Goal: Task Accomplishment & Management: Use online tool/utility

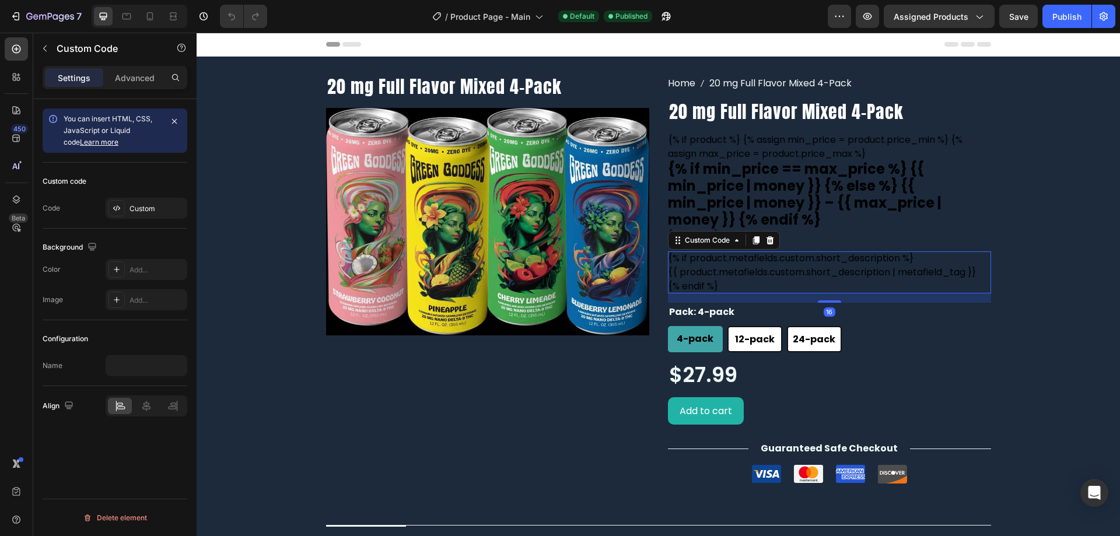
click at [724, 265] on div "{{ product.metafields.custom.short_description | metafield_tag }}" at bounding box center [829, 272] width 323 height 14
click at [158, 207] on div "Custom" at bounding box center [156, 209] width 55 height 10
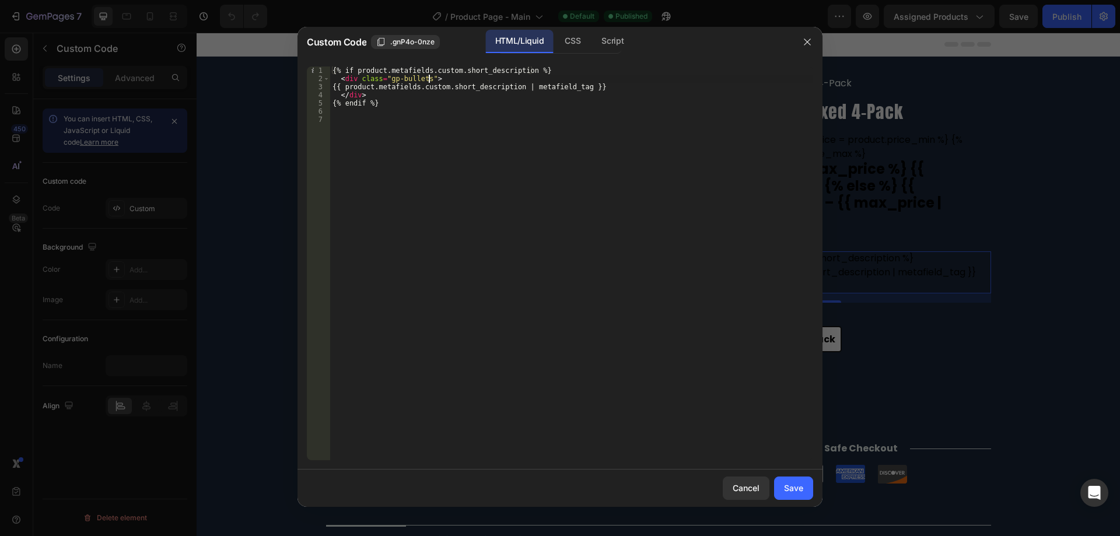
click at [427, 78] on div "{% if product.metafields.custom.short_description %} < div class = "gp-bullets"…" at bounding box center [571, 271] width 483 height 410
paste textarea "Open Sans, sans-serif""
type textarea "<div class="gp-bullets" style="fomt-family: Open Sans, sans-serif !important;">"
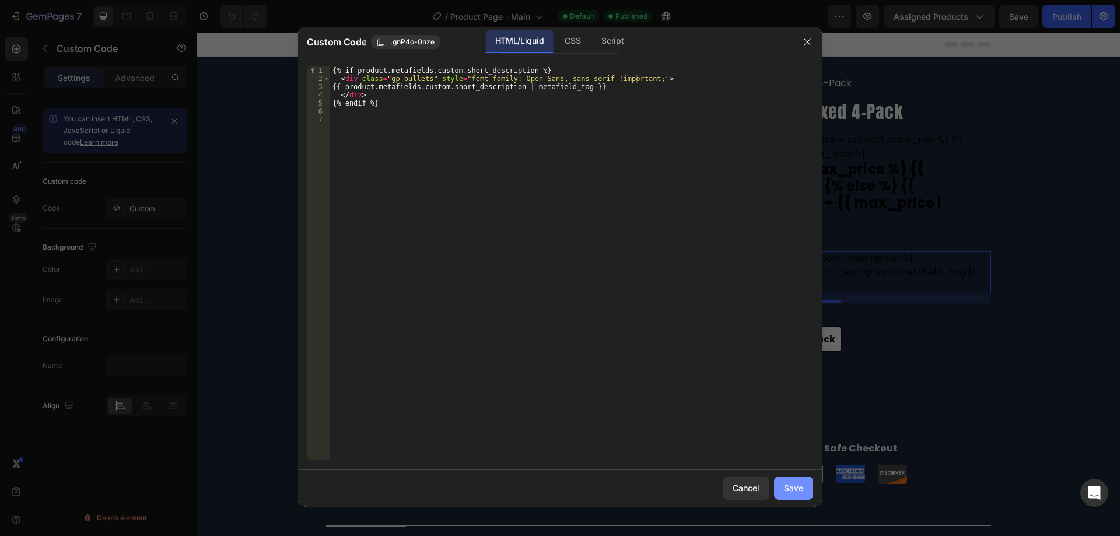
click at [787, 483] on div "Save" at bounding box center [793, 488] width 19 height 12
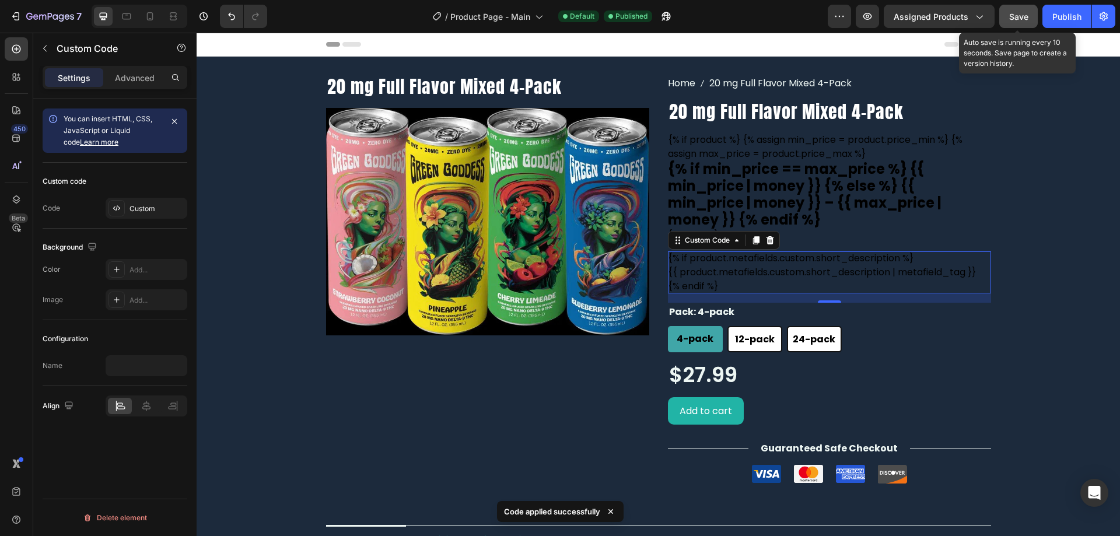
click at [1012, 16] on span "Save" at bounding box center [1018, 17] width 19 height 10
click at [1058, 21] on div "Publish" at bounding box center [1066, 16] width 29 height 12
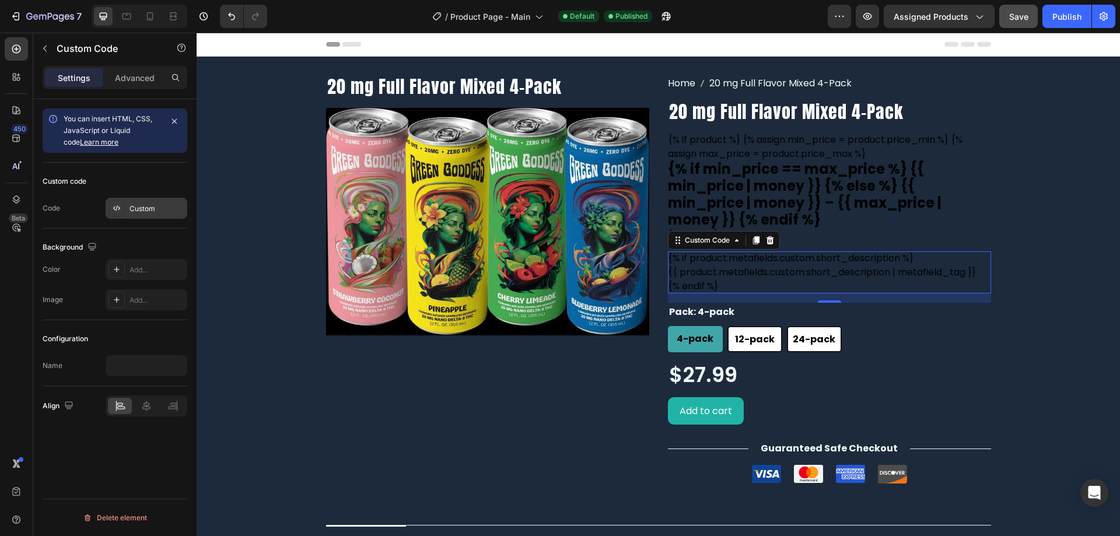
click at [143, 205] on div "Custom" at bounding box center [156, 209] width 55 height 10
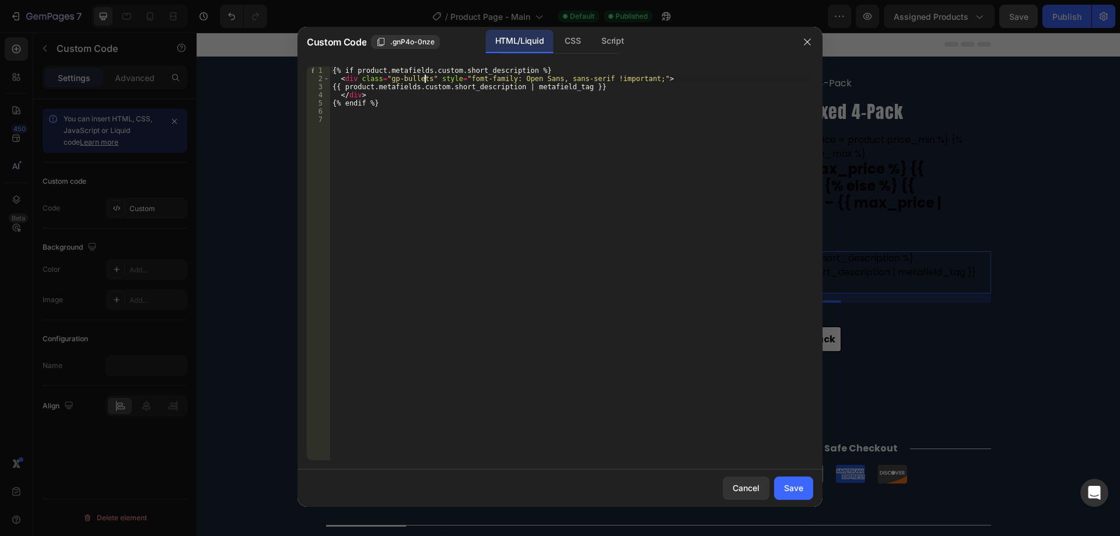
click at [424, 76] on div "{% if product.metafields.custom.short_description %} < div class = "gp-bullets"…" at bounding box center [571, 271] width 483 height 410
paste textarea "section__title-desc"
click at [347, 85] on div "{% if product.metafields.custom.short_description %} < div class = "gp-bullets …" at bounding box center [571, 271] width 483 height 410
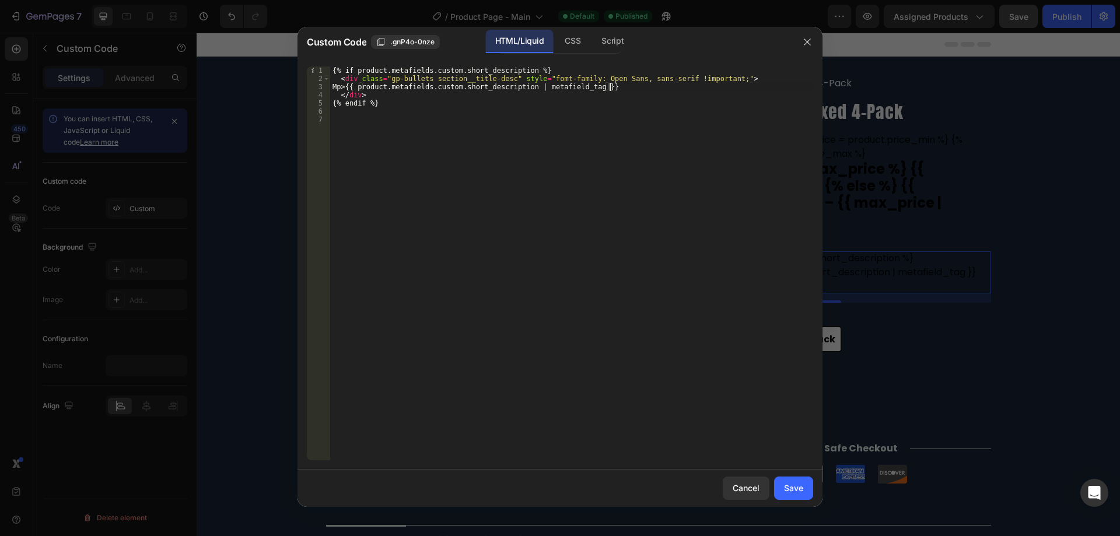
click at [612, 88] on div "{% if product.metafields.custom.short_description %} < div class = "gp-bullets …" at bounding box center [571, 271] width 483 height 410
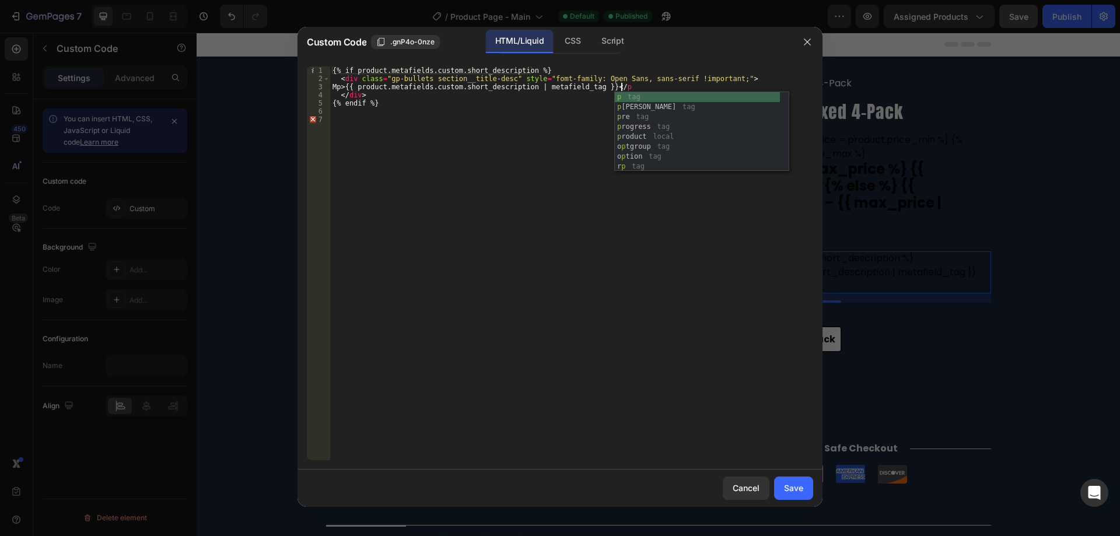
scroll to position [0, 23]
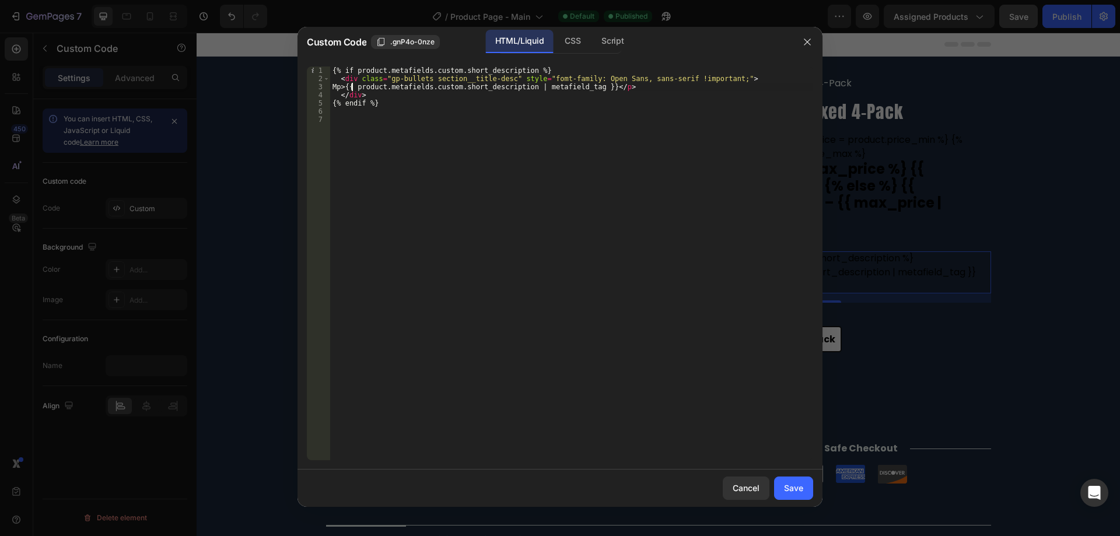
click at [352, 86] on div "{% if product.metafields.custom.short_description %} < div class = "gp-bullets …" at bounding box center [571, 271] width 483 height 410
click at [510, 76] on div "{% if product.metafields.custom.short_description %} < div class = "gp-bullets …" at bounding box center [571, 271] width 483 height 410
drag, startPoint x: 510, startPoint y: 76, endPoint x: 712, endPoint y: 79, distance: 202.4
click at [712, 79] on div "{% if product.metafields.custom.short_description %} < div class = "gp-bullets …" at bounding box center [571, 271] width 483 height 410
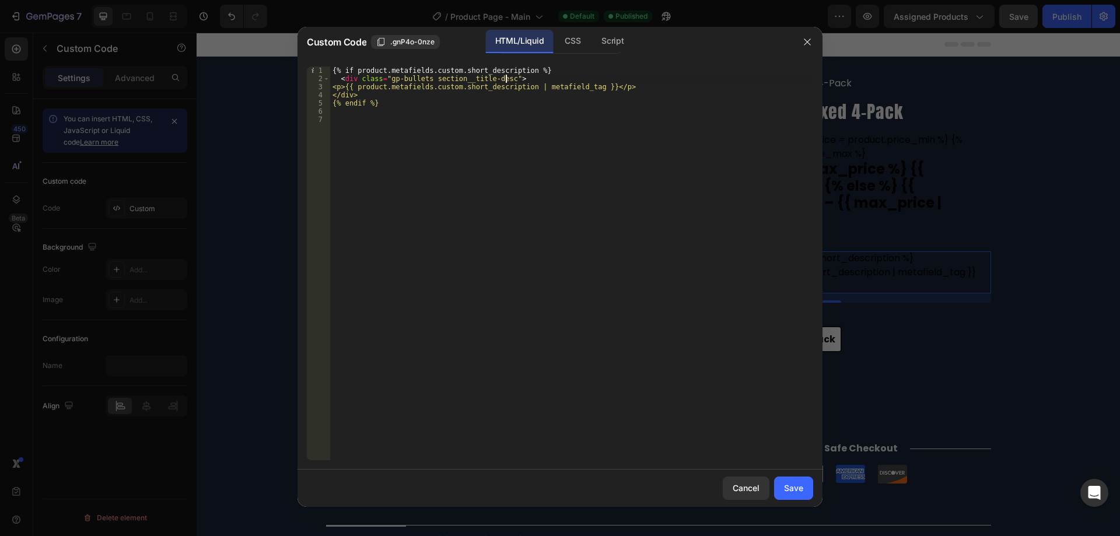
scroll to position [0, 14]
type textarea "<div class="gp-bullets section__title-desc">"
click at [785, 489] on div "Save" at bounding box center [793, 488] width 19 height 12
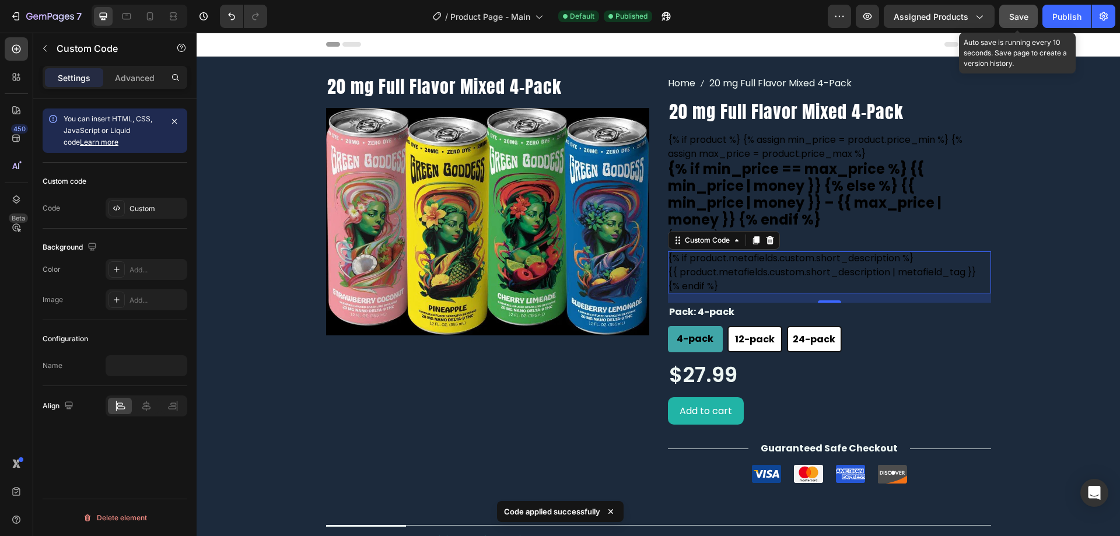
click at [1017, 17] on span "Save" at bounding box center [1018, 17] width 19 height 10
click at [1060, 18] on div "Publish" at bounding box center [1066, 16] width 29 height 12
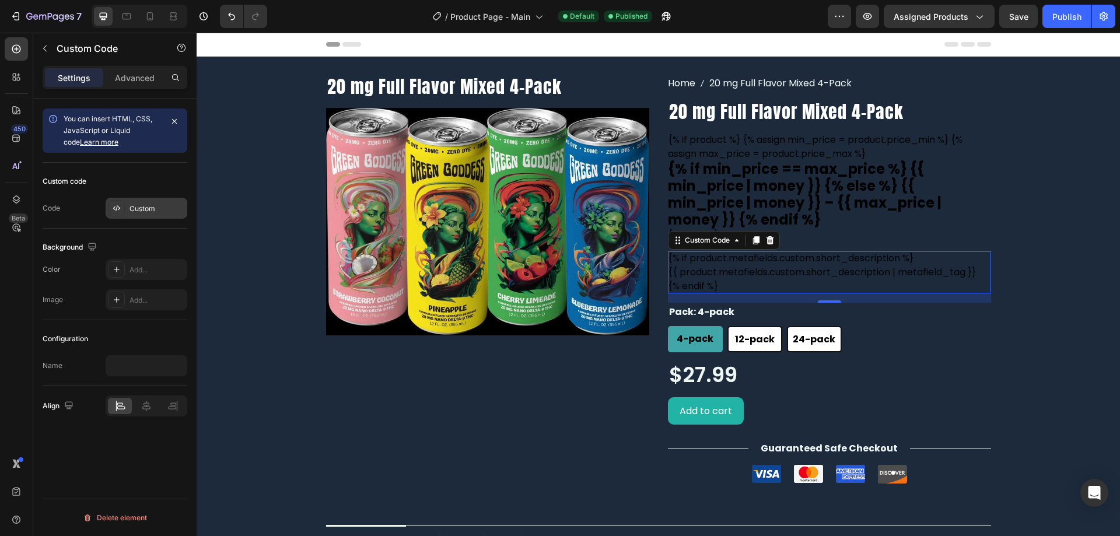
click at [138, 212] on div "Custom" at bounding box center [156, 209] width 55 height 10
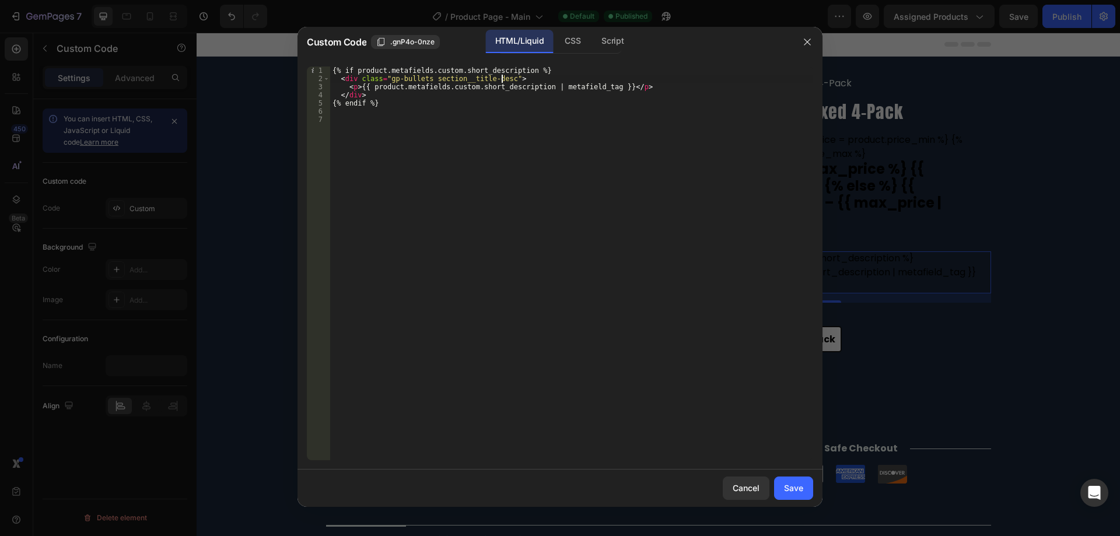
click at [501, 77] on div "{% if product.metafields.custom.short_description %} < div class = "gp-bullets …" at bounding box center [571, 271] width 483 height 410
drag, startPoint x: 430, startPoint y: 79, endPoint x: 476, endPoint y: 78, distance: 46.1
click at [476, 78] on div "{% if product.metafields.custom.short_description %} < div class = "gp-bullets …" at bounding box center [571, 271] width 483 height 410
click at [632, 89] on div "{% if product.metafields.custom.short_description %} < div class = "gp-bullets …" at bounding box center [571, 271] width 483 height 410
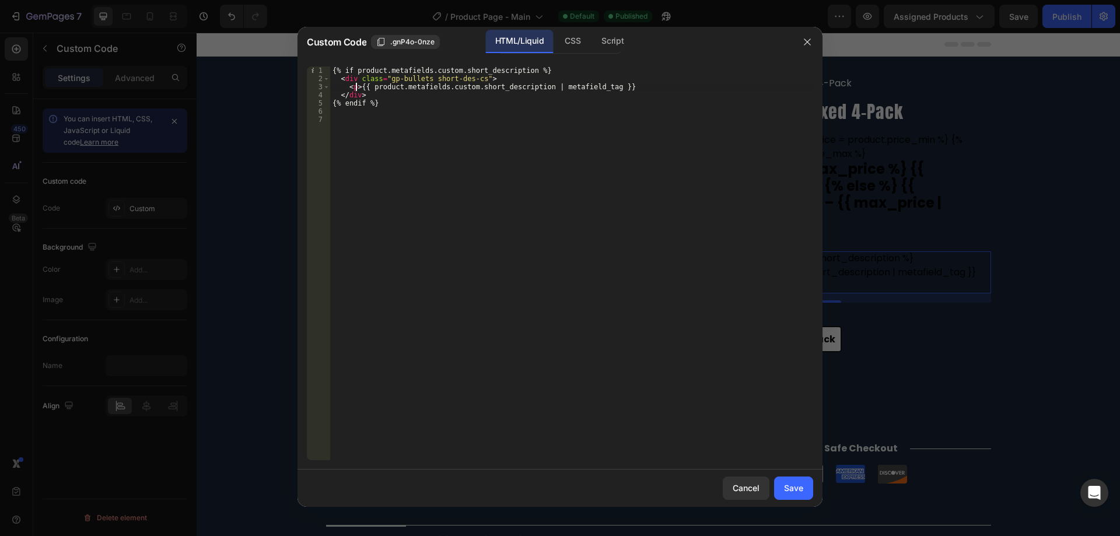
click at [356, 89] on div "{% if product.metafields.custom.short_description %} < div class = "gp-bullets …" at bounding box center [571, 271] width 483 height 410
type textarea "{{ product.metafields.custom.short_description | metafield_tag }}"
click at [788, 482] on div "Save" at bounding box center [793, 488] width 19 height 12
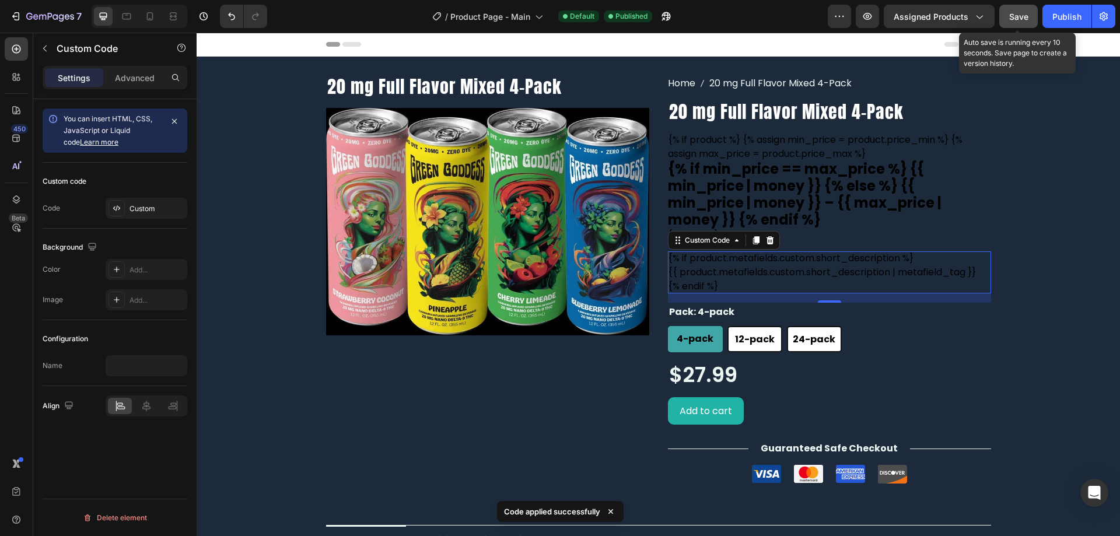
click at [1016, 9] on button "Save" at bounding box center [1018, 16] width 38 height 23
click at [1060, 15] on div "Publish" at bounding box center [1066, 16] width 29 height 12
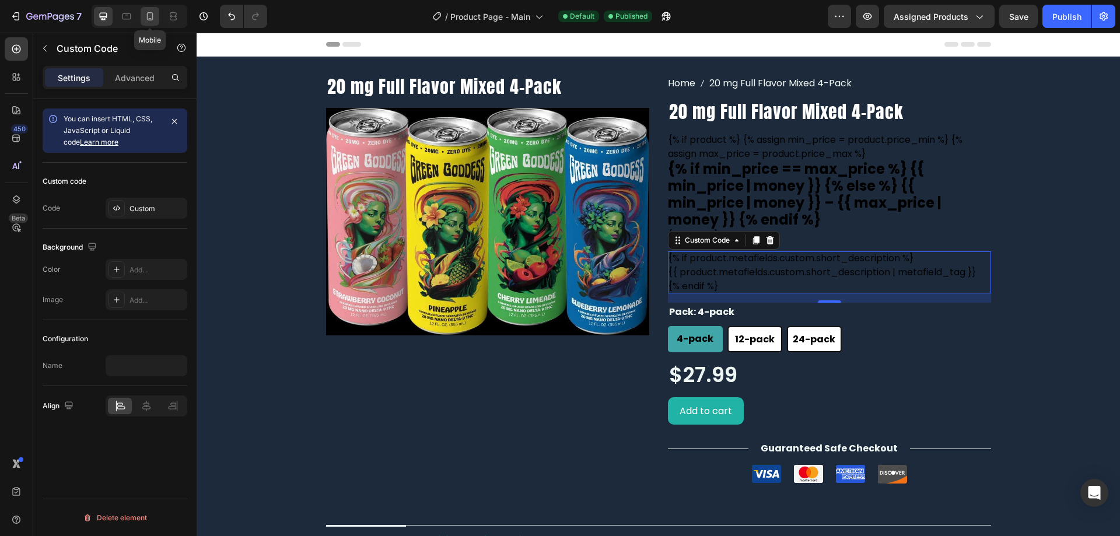
click at [155, 17] on icon at bounding box center [150, 16] width 12 height 12
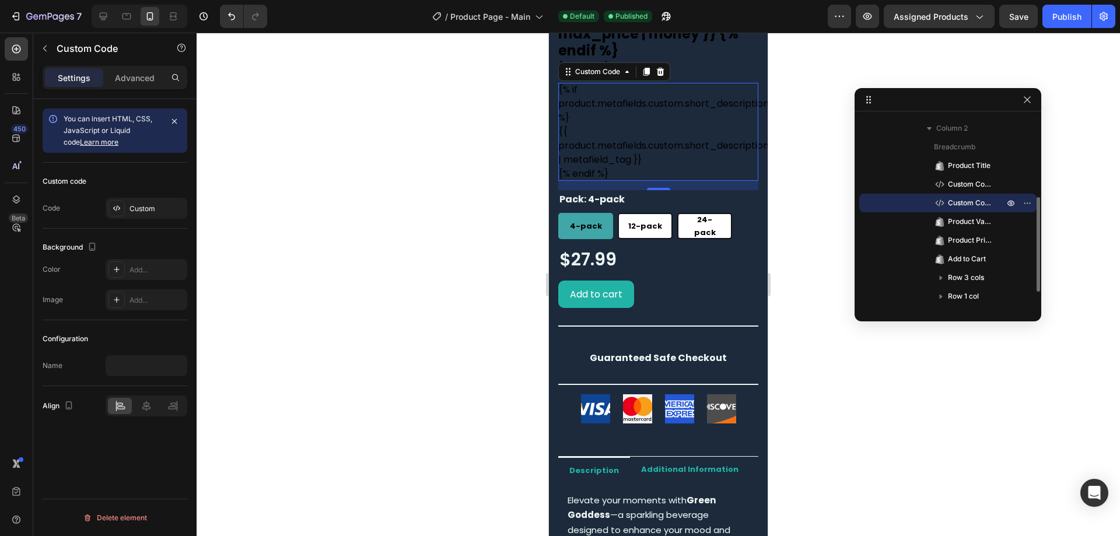
scroll to position [388, 0]
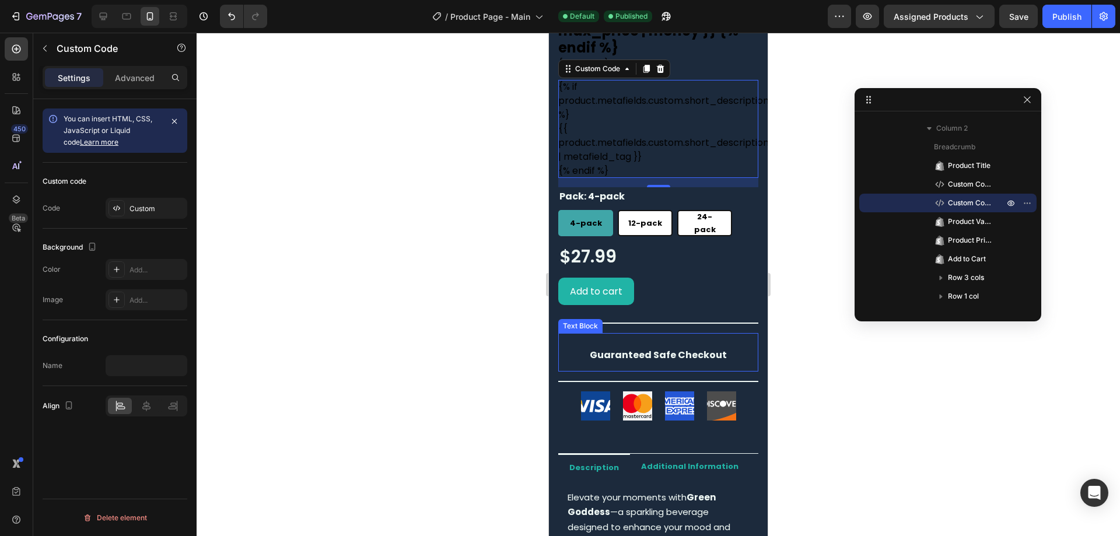
click at [637, 348] on strong "Guaranteed Safe Checkout" at bounding box center [658, 354] width 137 height 13
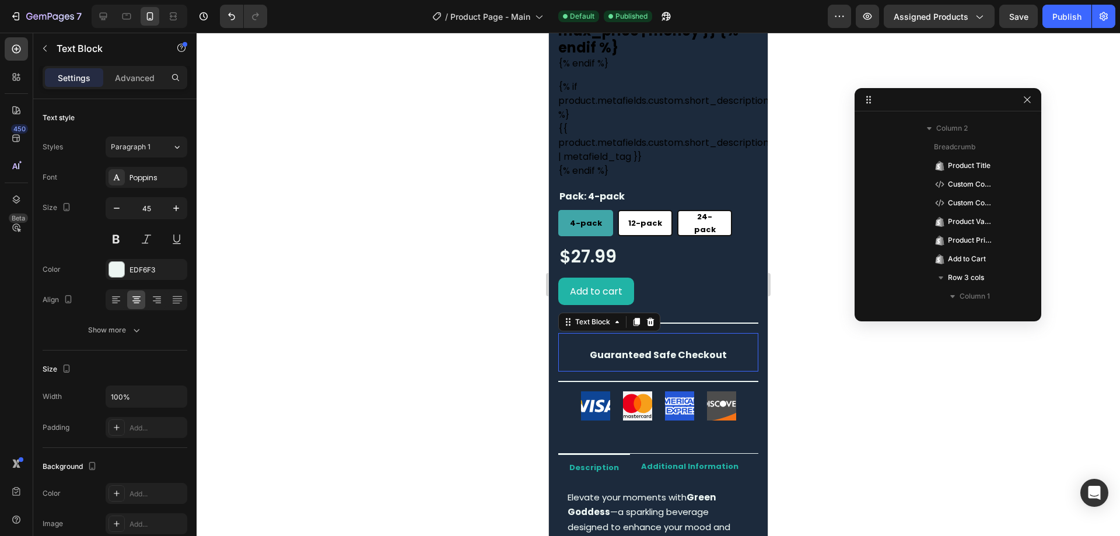
scroll to position [349, 0]
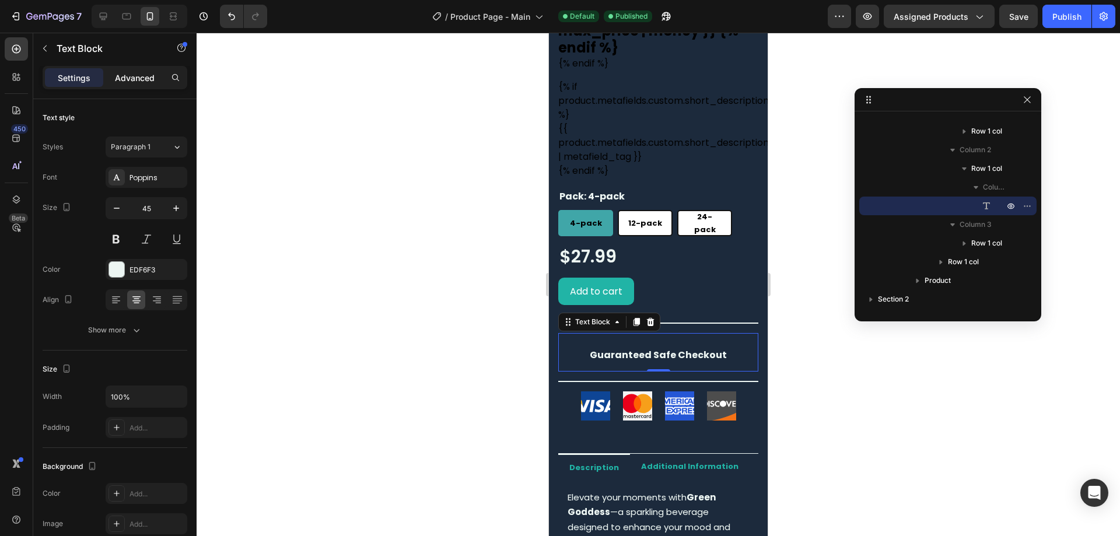
click at [143, 85] on div "Advanced" at bounding box center [135, 77] width 58 height 19
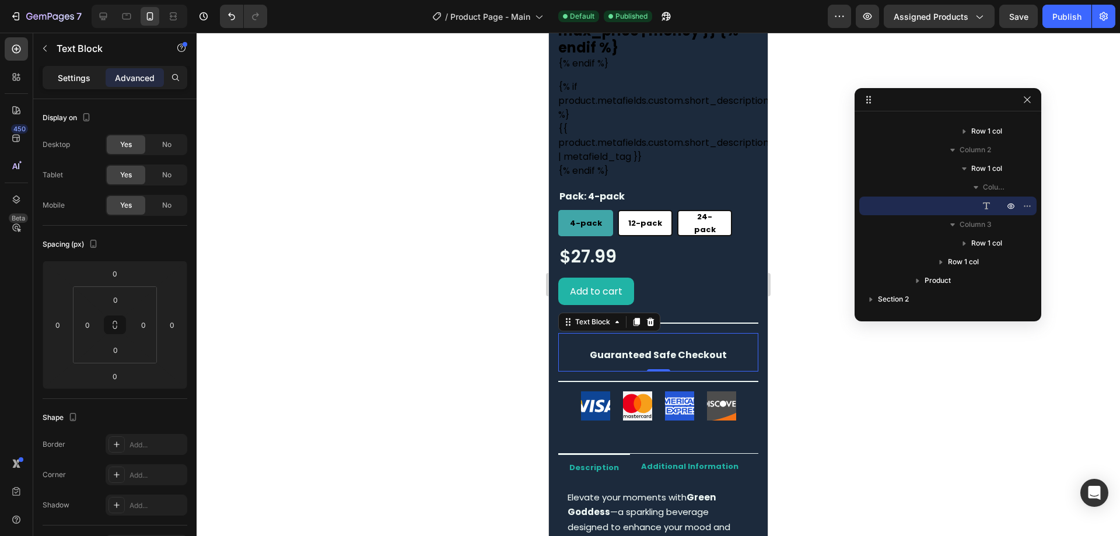
click at [79, 79] on p "Settings" at bounding box center [74, 78] width 33 height 12
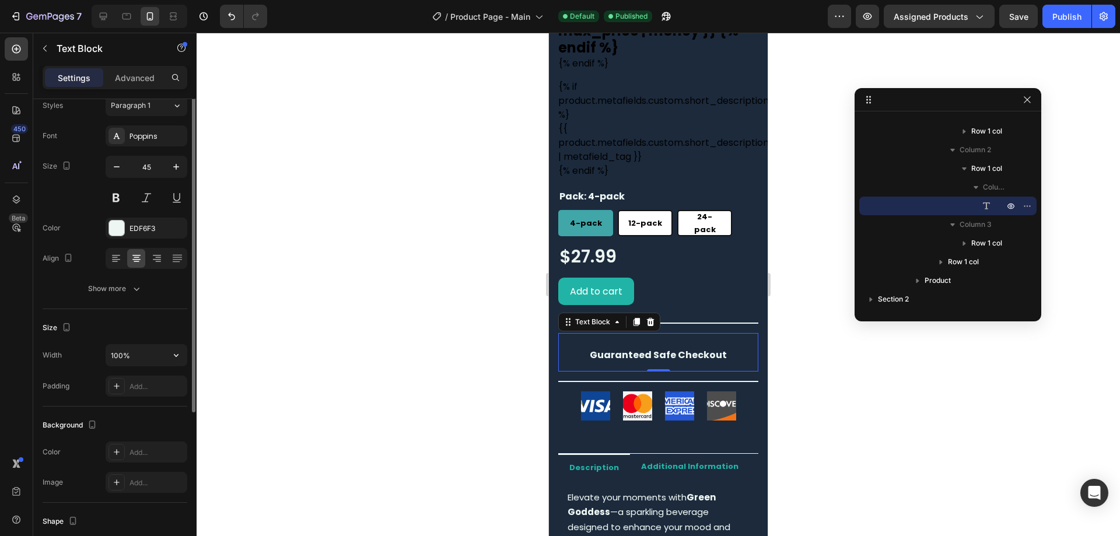
scroll to position [0, 0]
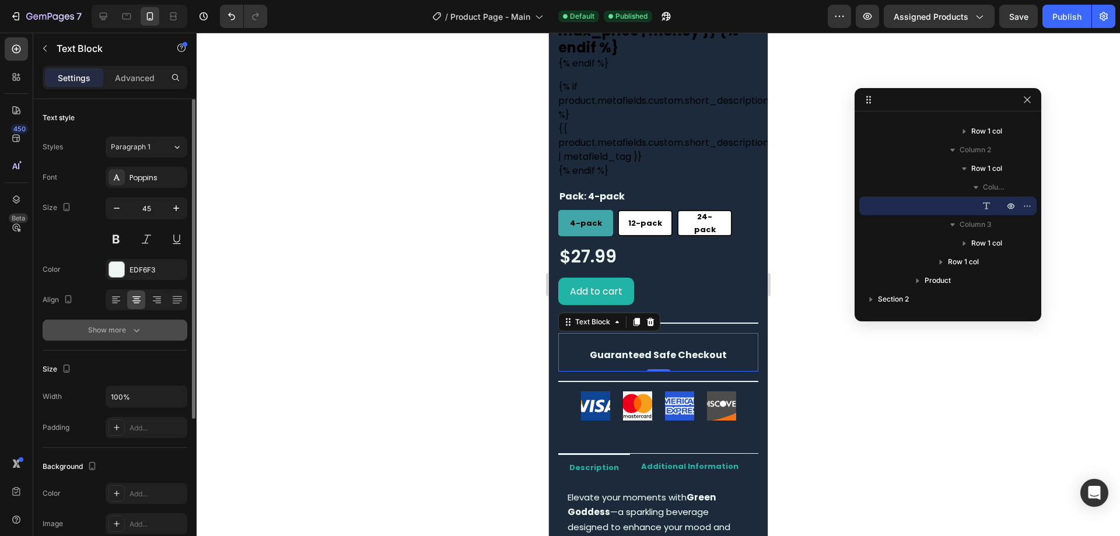
click at [120, 329] on div "Show more" at bounding box center [115, 330] width 54 height 12
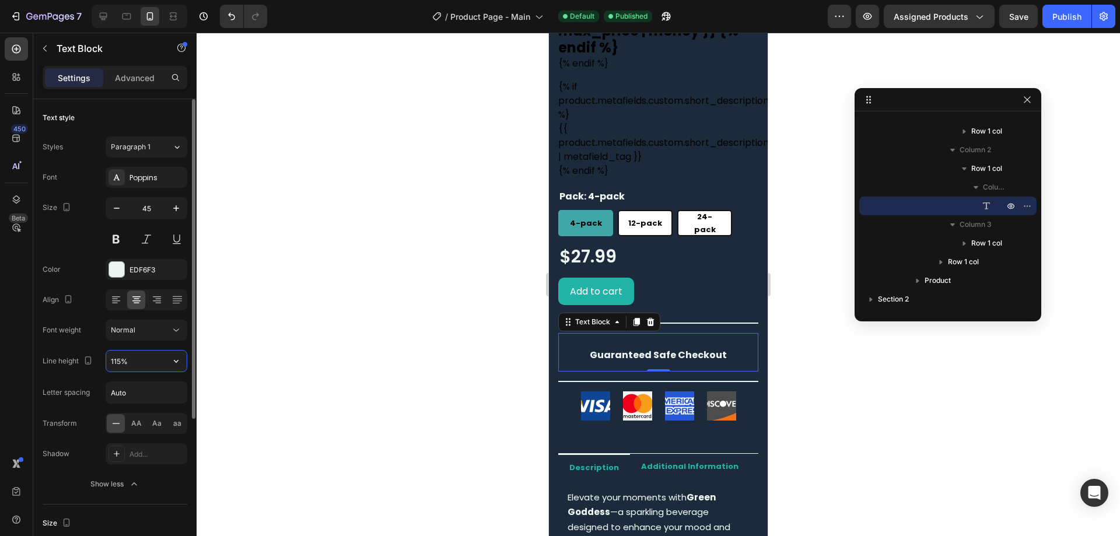
click at [134, 362] on input "115%" at bounding box center [146, 360] width 80 height 21
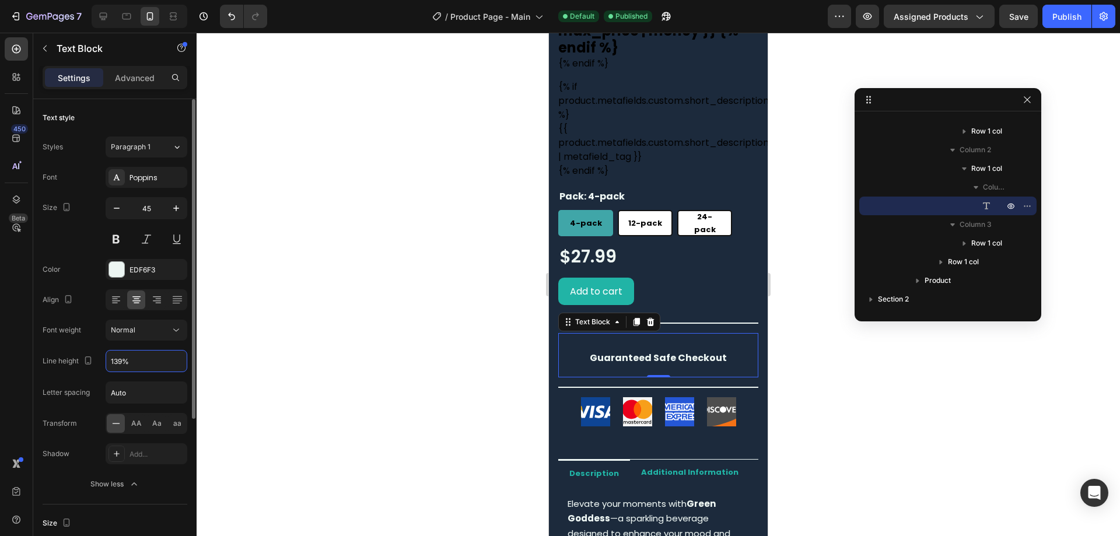
type input "140%"
click at [136, 75] on p "Advanced" at bounding box center [135, 78] width 40 height 12
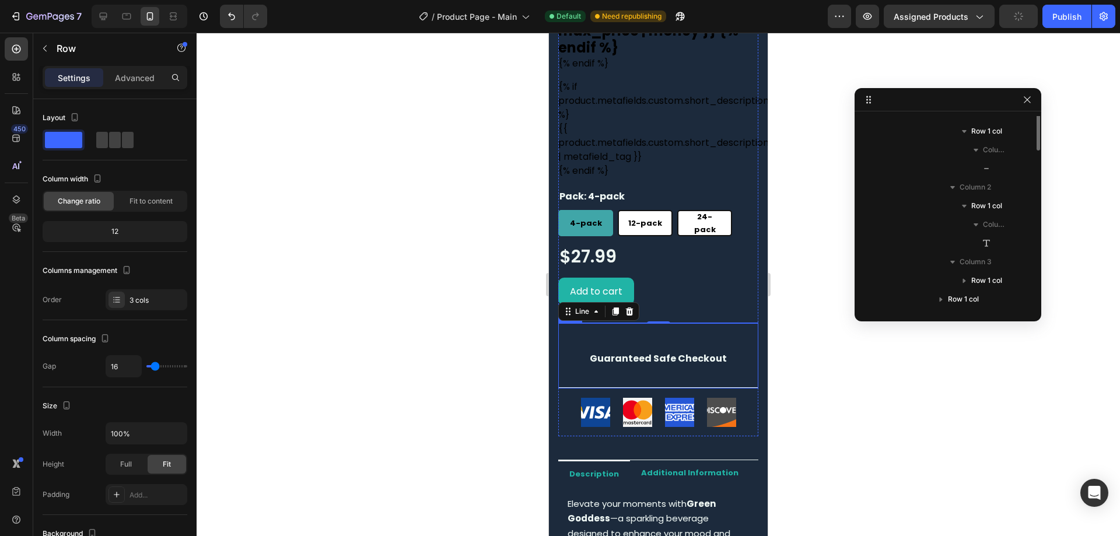
click at [717, 378] on div "Title Line 0 Row Guaranteed Safe Checkout Text Block Row Title Line Row Row" at bounding box center [658, 355] width 200 height 66
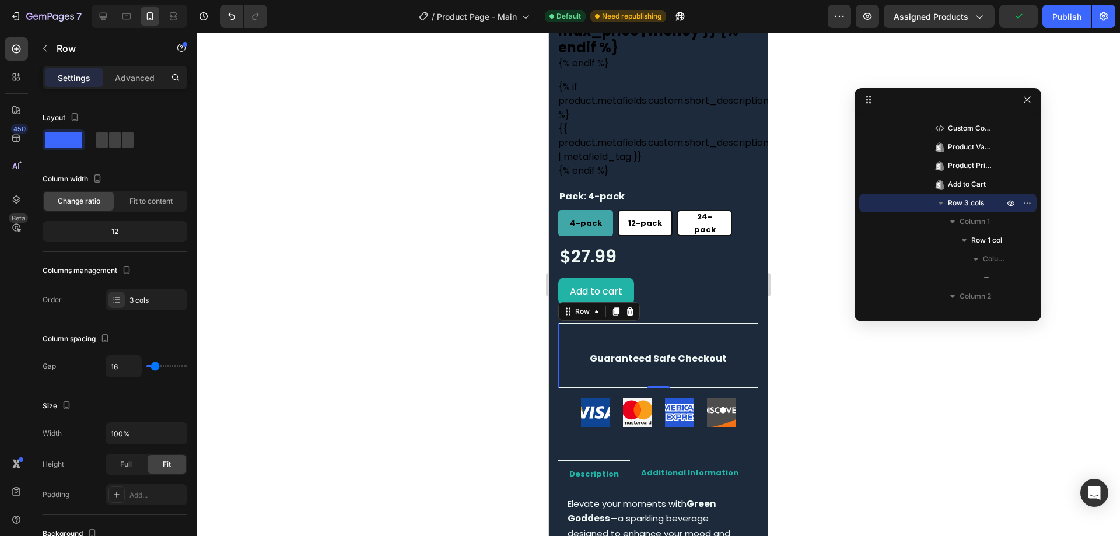
click at [717, 378] on div "Title Line Row Guaranteed Safe Checkout Text Block Row Title Line Row Row 0" at bounding box center [658, 355] width 200 height 66
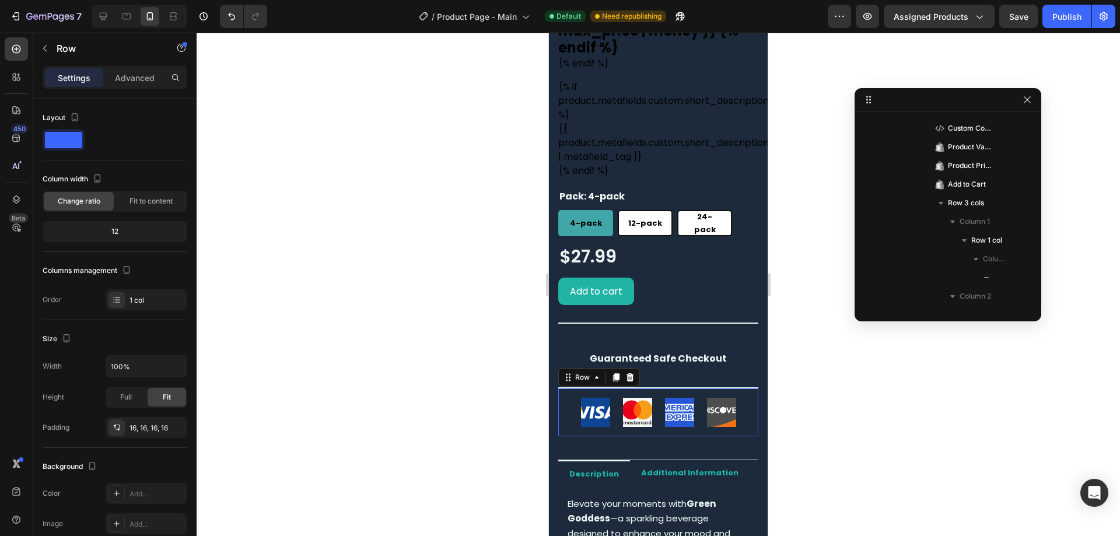
scroll to position [386, 0]
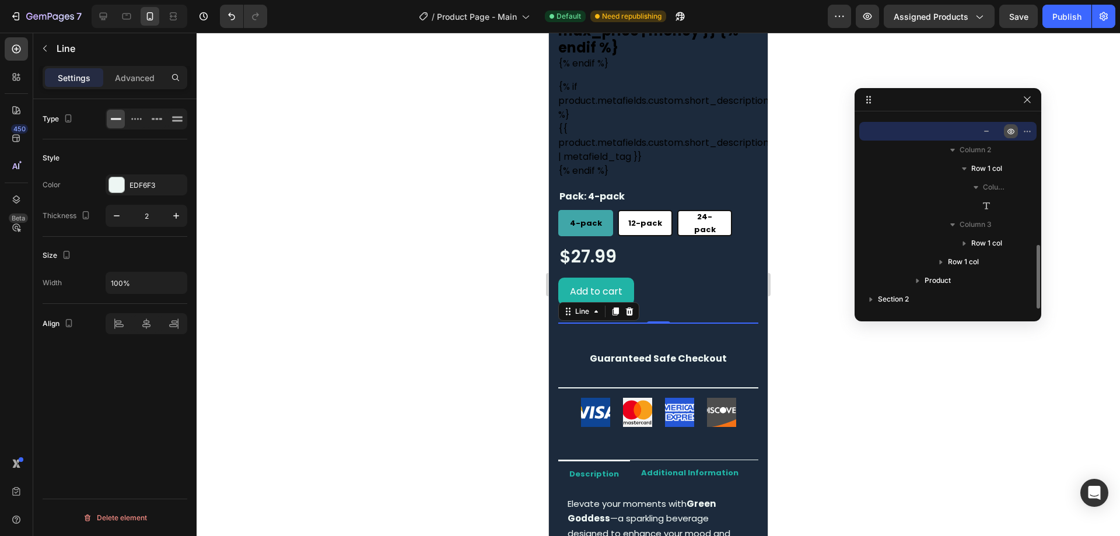
click at [1013, 133] on icon "button" at bounding box center [1010, 132] width 7 height 6
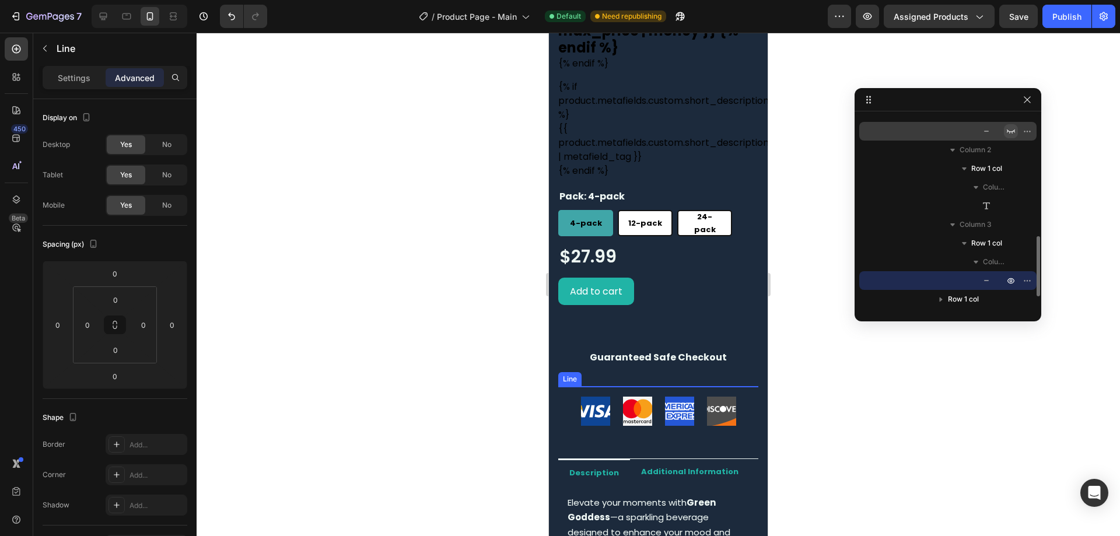
click at [717, 386] on div at bounding box center [658, 386] width 200 height 1
click at [1012, 276] on icon "button" at bounding box center [1010, 280] width 9 height 9
click at [585, 322] on div "Title Line Row Guaranteed Safe Checkout Text Block Row Title Line 0 Row Row" at bounding box center [658, 354] width 200 height 64
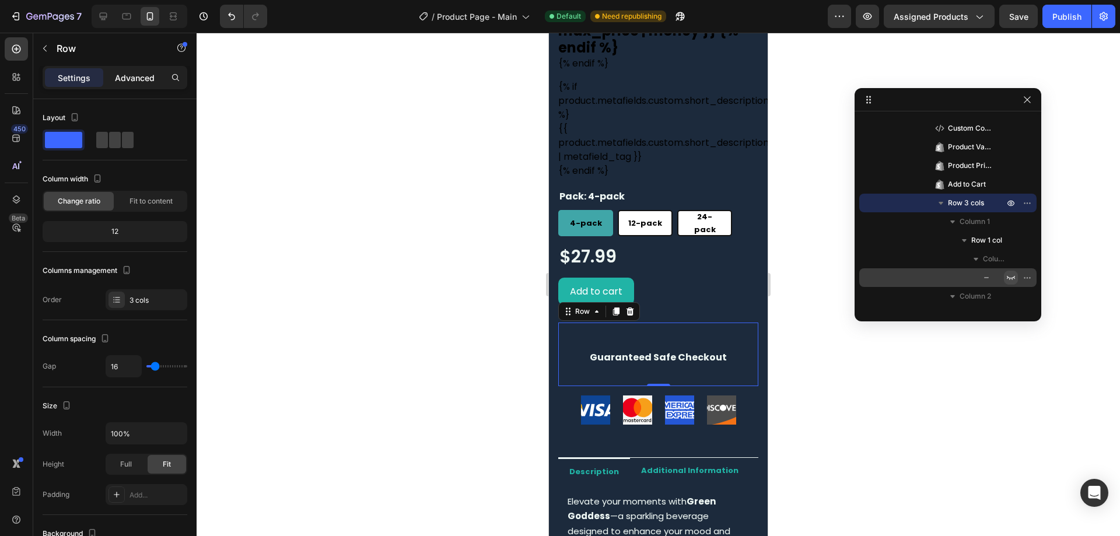
click at [142, 85] on div "Advanced" at bounding box center [135, 77] width 58 height 19
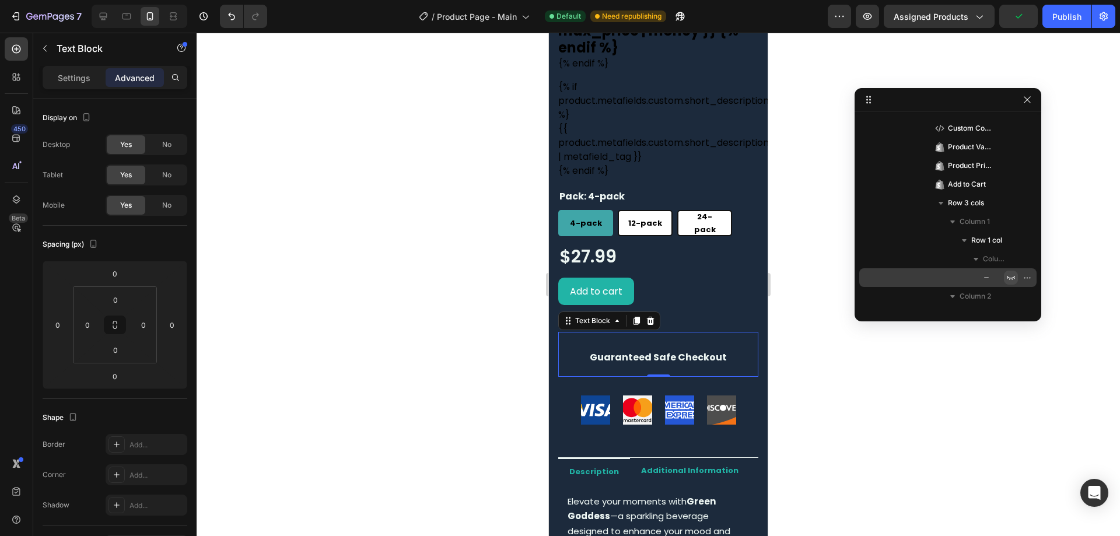
scroll to position [389, 0]
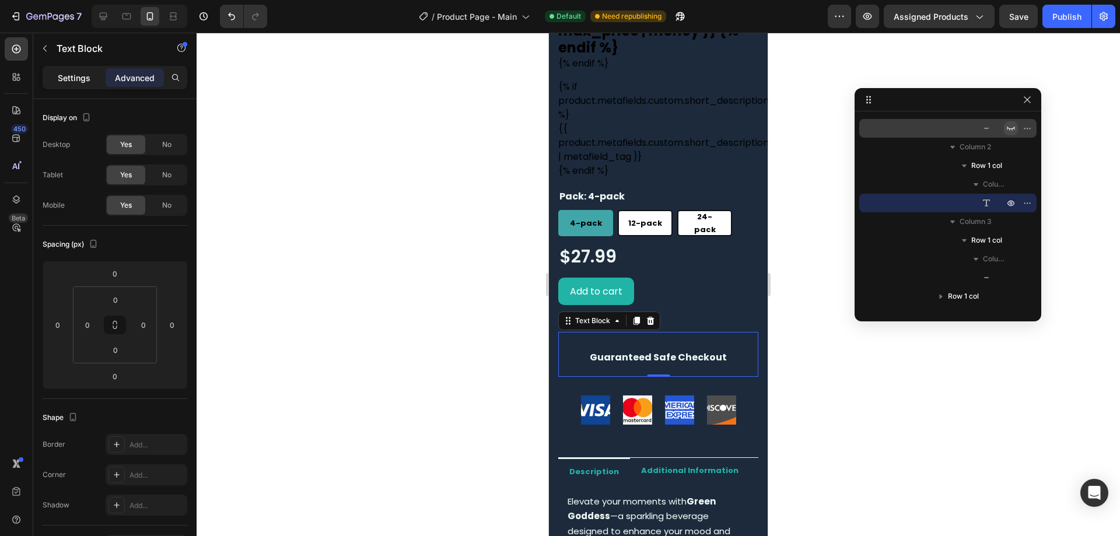
click at [66, 79] on p "Settings" at bounding box center [74, 78] width 33 height 12
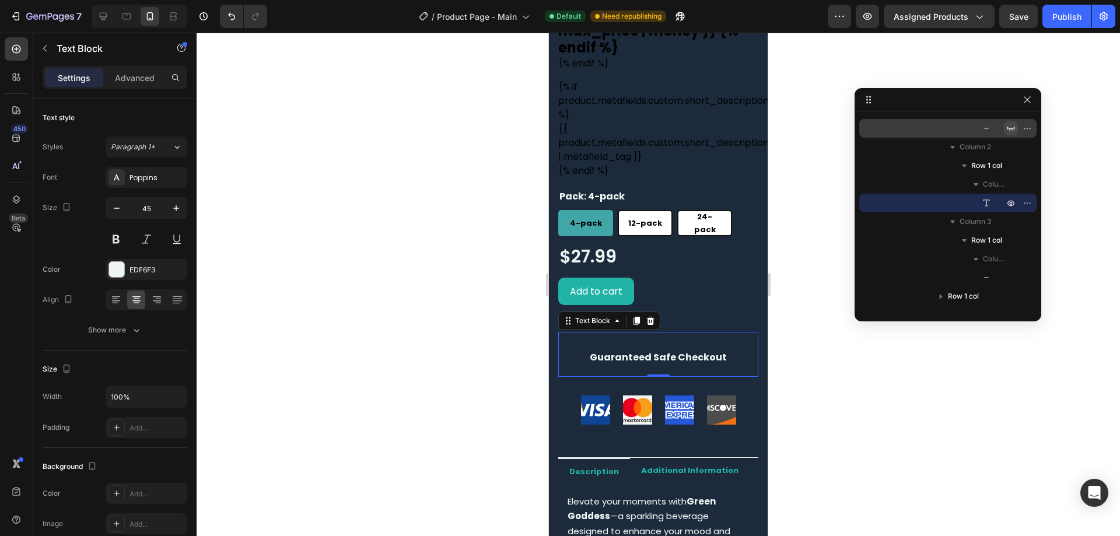
click at [722, 366] on p "Guaranteed Safe Checkout" at bounding box center [658, 354] width 198 height 43
click at [128, 82] on p "Advanced" at bounding box center [135, 78] width 40 height 12
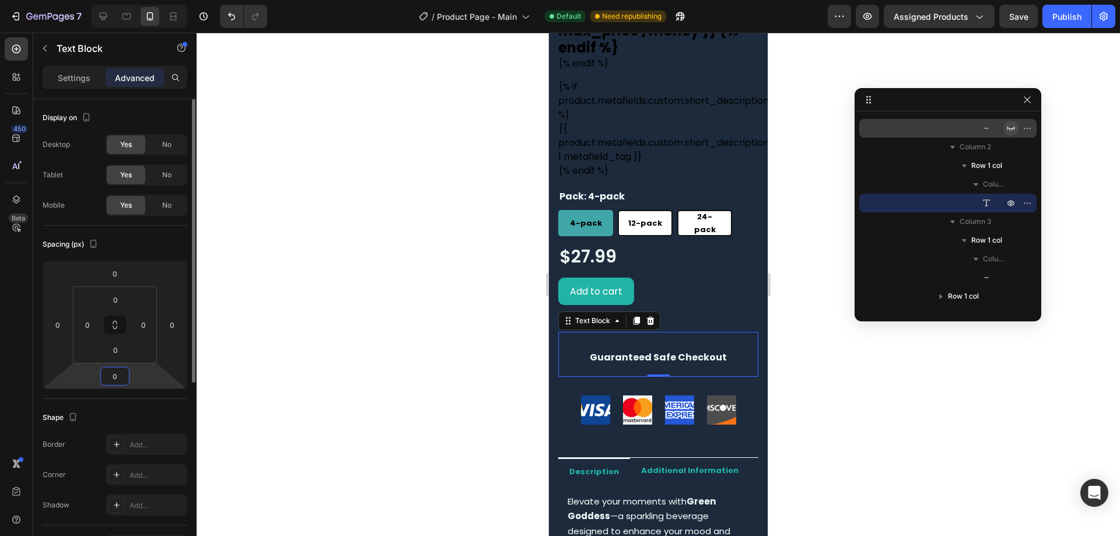
click at [123, 375] on input "0" at bounding box center [114, 375] width 23 height 17
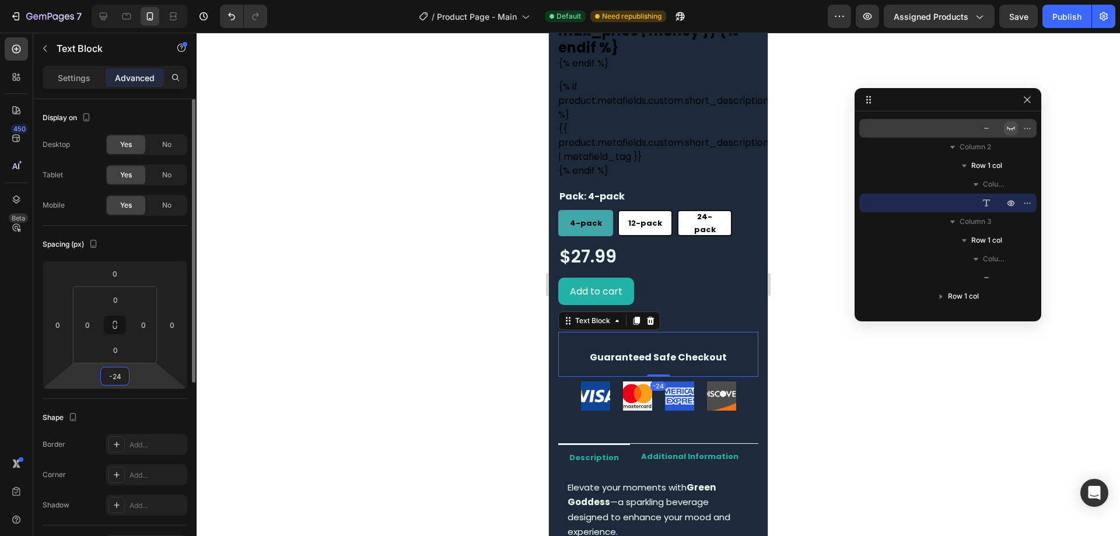
type input "-25"
click at [713, 278] on div "Add to cart Add to Cart" at bounding box center [658, 291] width 200 height 27
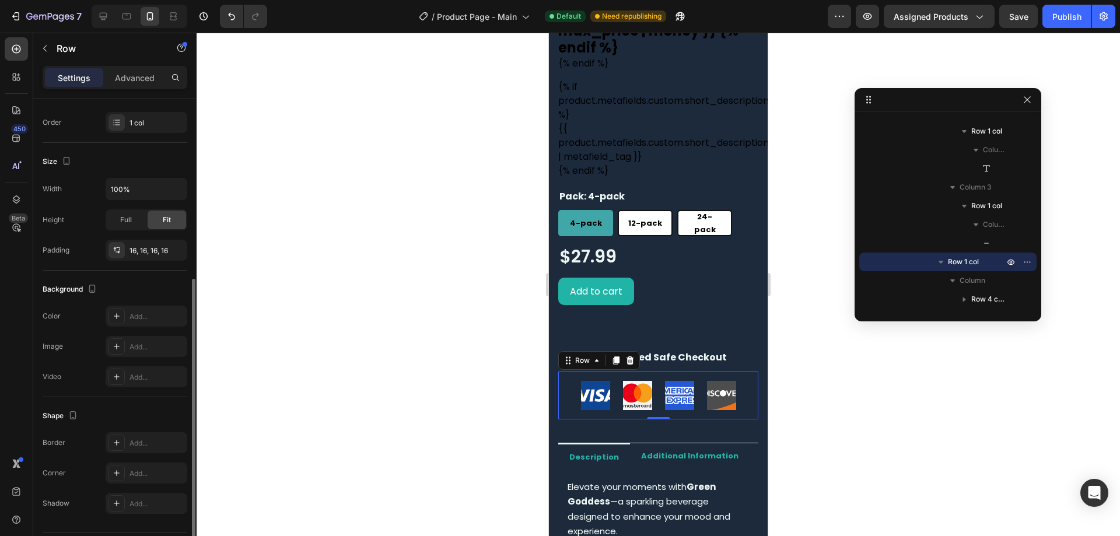
scroll to position [211, 0]
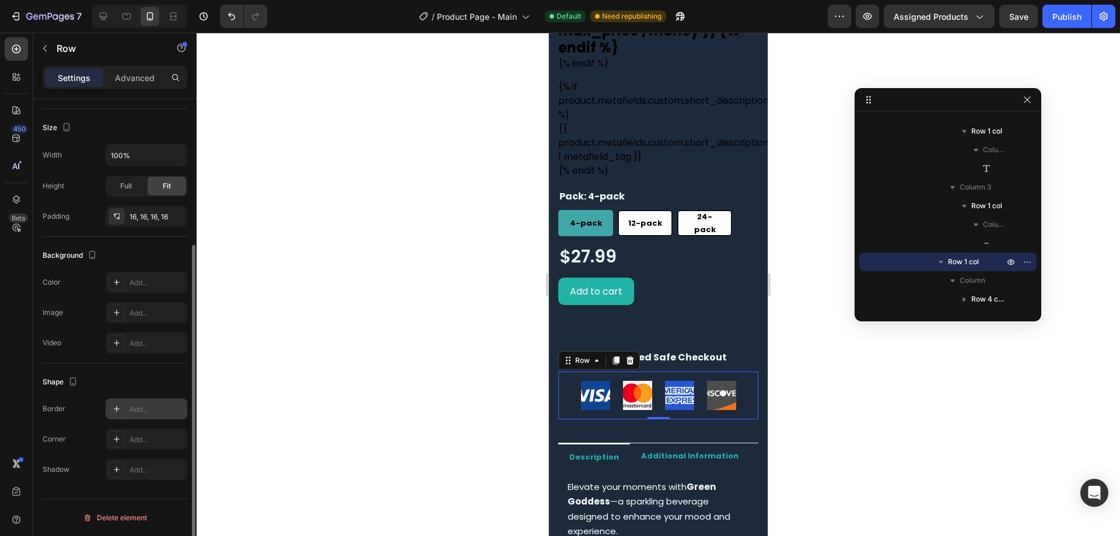
click at [151, 413] on div "Add..." at bounding box center [156, 409] width 55 height 10
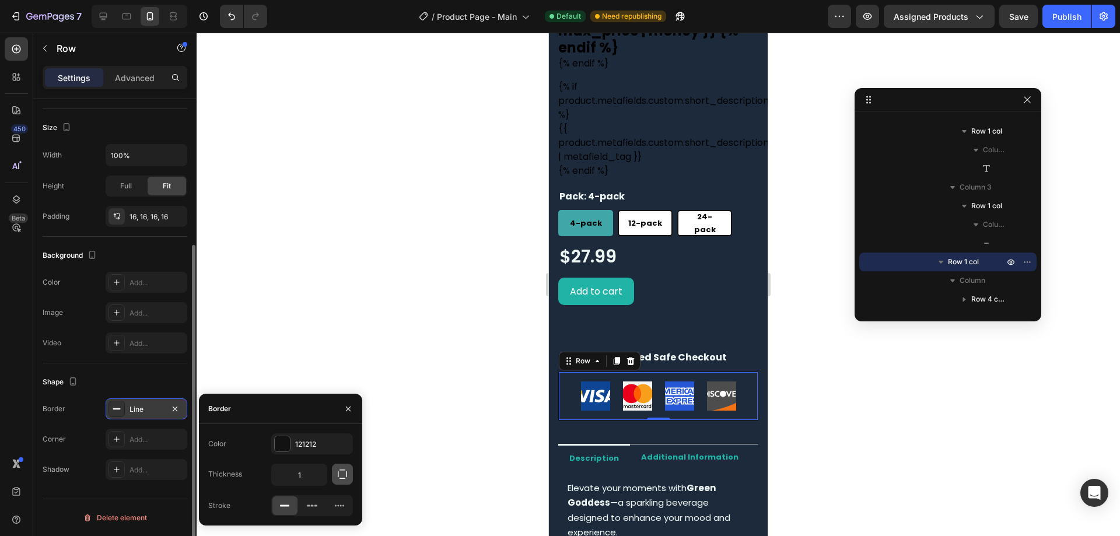
click at [332, 477] on button "button" at bounding box center [342, 474] width 21 height 21
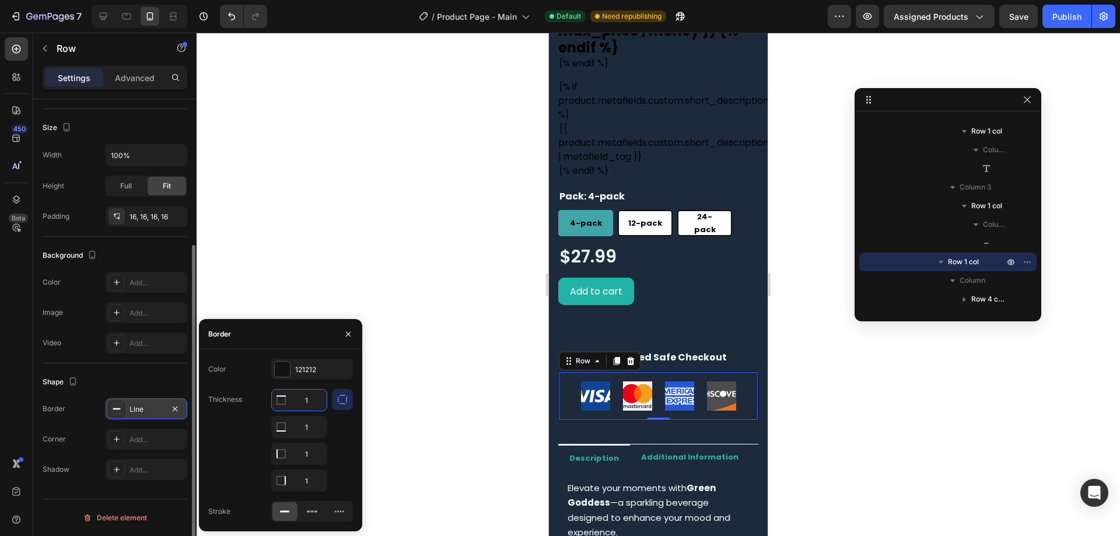
click at [305, 401] on input "1" at bounding box center [299, 400] width 55 height 21
click at [308, 399] on input "1" at bounding box center [299, 400] width 55 height 21
type input "0"
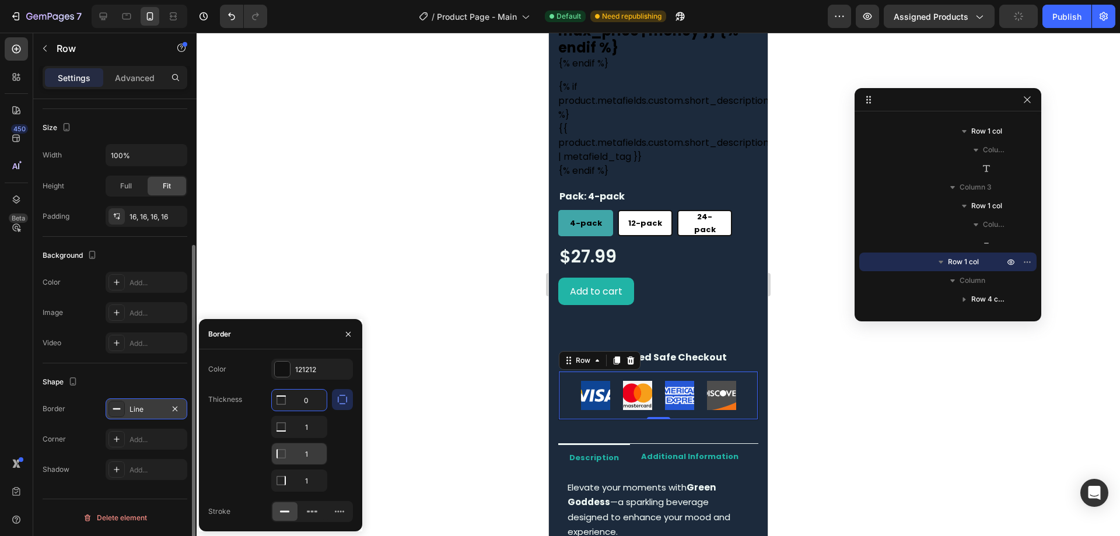
click at [314, 455] on input "1" at bounding box center [299, 453] width 55 height 21
type input "0"
click at [307, 483] on input "1" at bounding box center [299, 480] width 55 height 21
click at [307, 483] on input "0" at bounding box center [299, 480] width 55 height 21
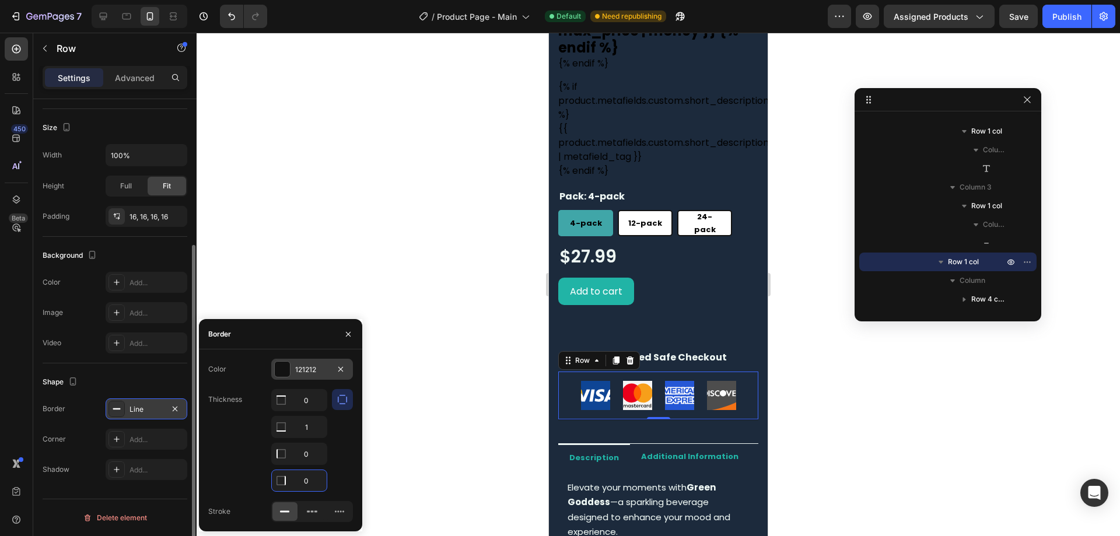
type input "0"
click at [286, 361] on div at bounding box center [282, 369] width 16 height 16
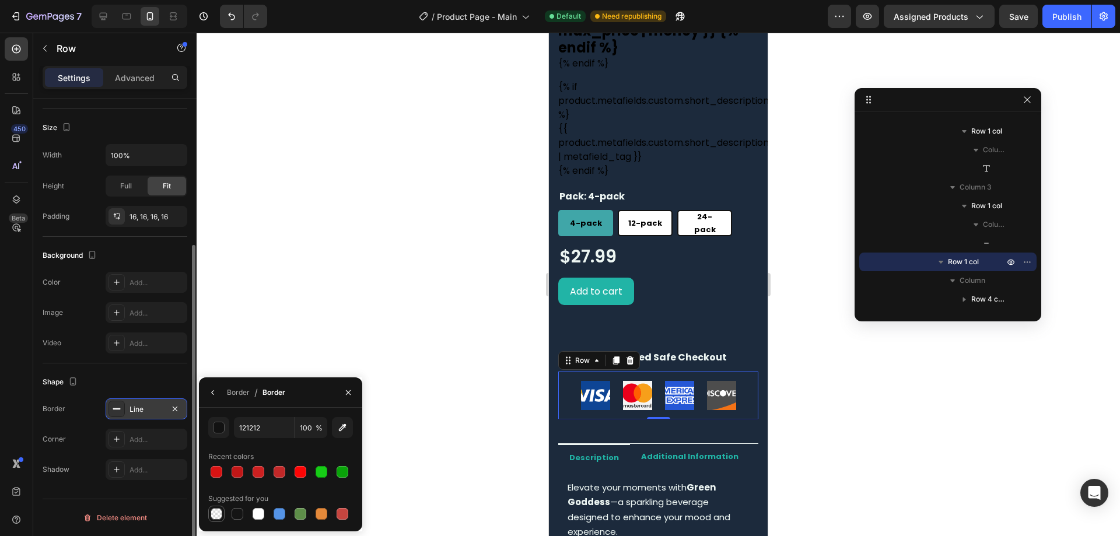
click at [218, 509] on div at bounding box center [217, 514] width 12 height 12
type input "000000"
type input "0"
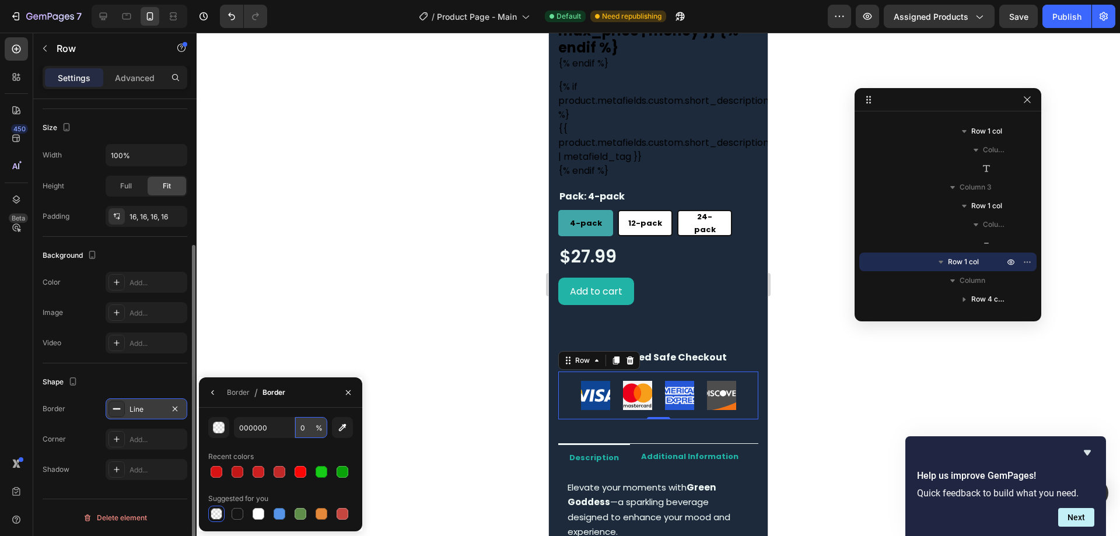
click at [311, 426] on input "0" at bounding box center [311, 427] width 32 height 21
click at [259, 514] on div at bounding box center [258, 514] width 12 height 12
type input "FFFFFF"
click at [309, 432] on input "100" at bounding box center [311, 427] width 32 height 21
type input "10"
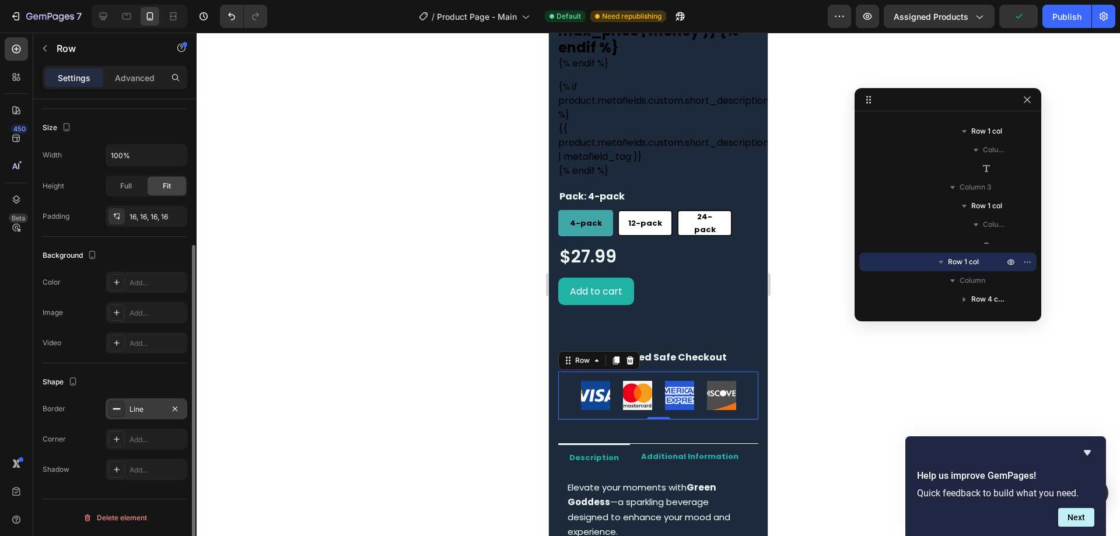
click at [183, 373] on div "Shape" at bounding box center [115, 382] width 145 height 19
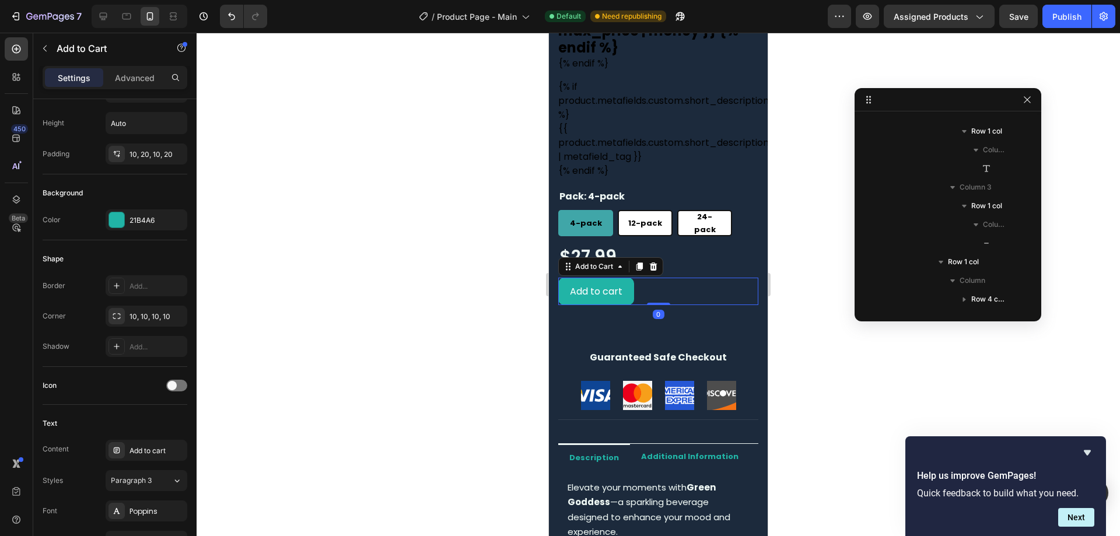
scroll to position [0, 0]
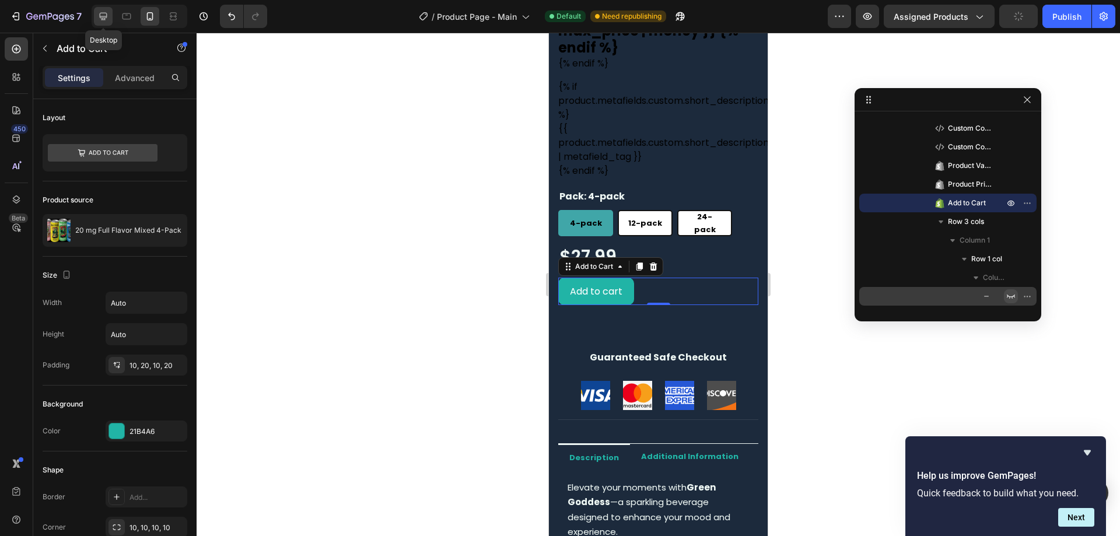
click at [111, 16] on div at bounding box center [103, 16] width 19 height 19
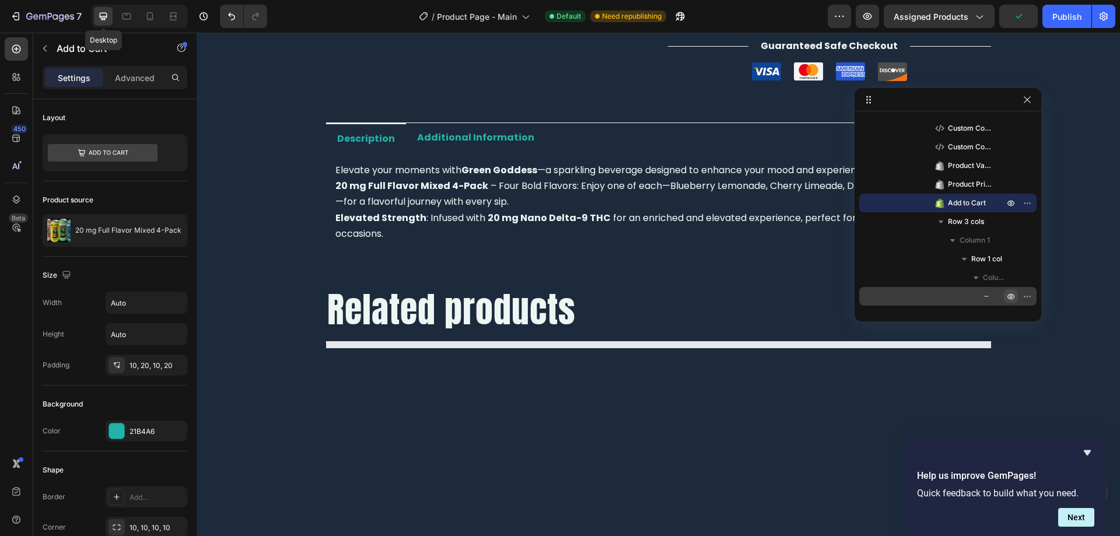
scroll to position [324, 0]
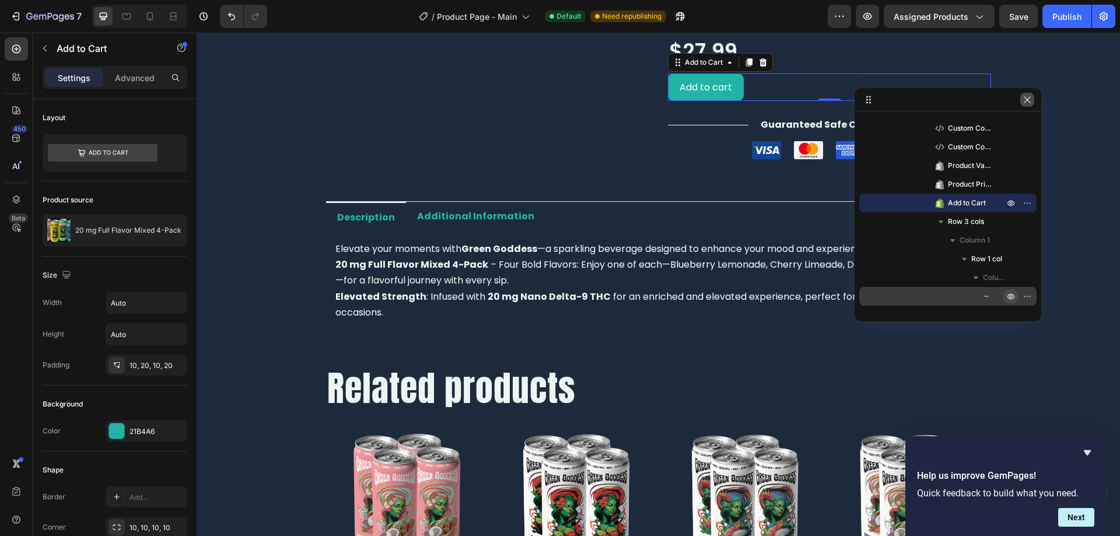
click at [1030, 98] on icon "button" at bounding box center [1026, 99] width 9 height 9
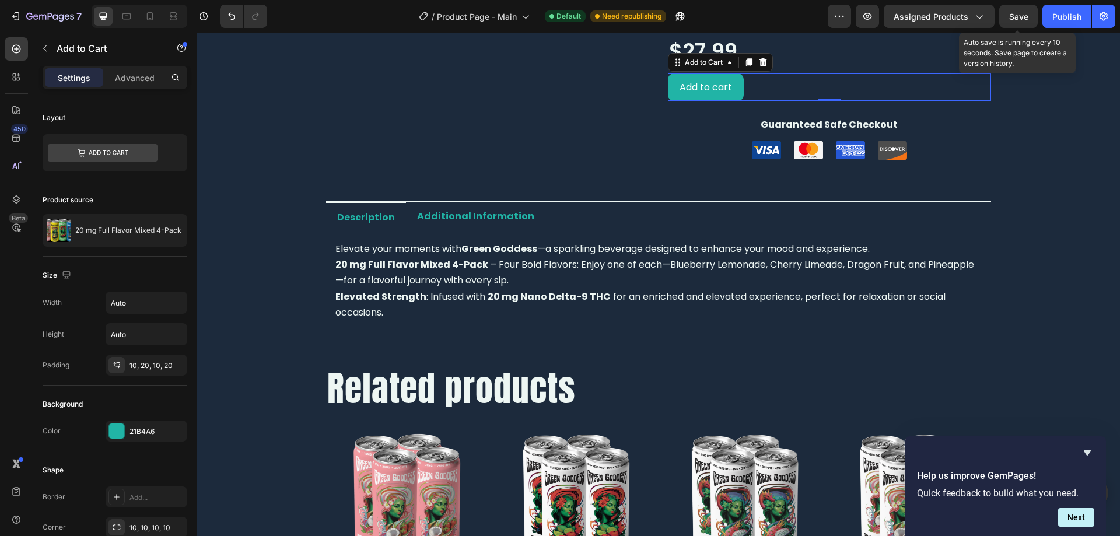
click at [1022, 20] on span "Save" at bounding box center [1018, 17] width 19 height 10
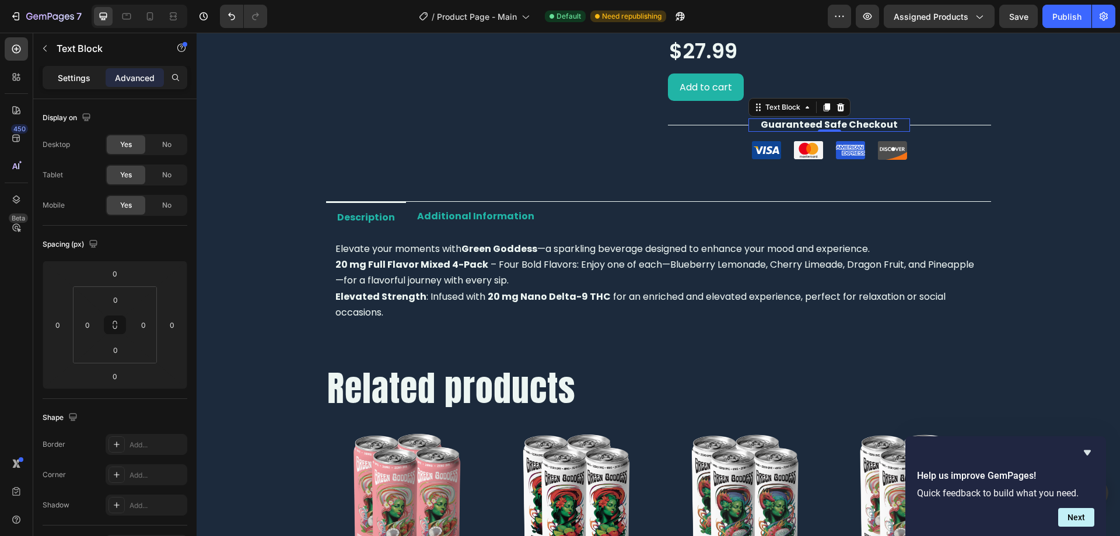
click at [79, 84] on div "Settings" at bounding box center [74, 77] width 58 height 19
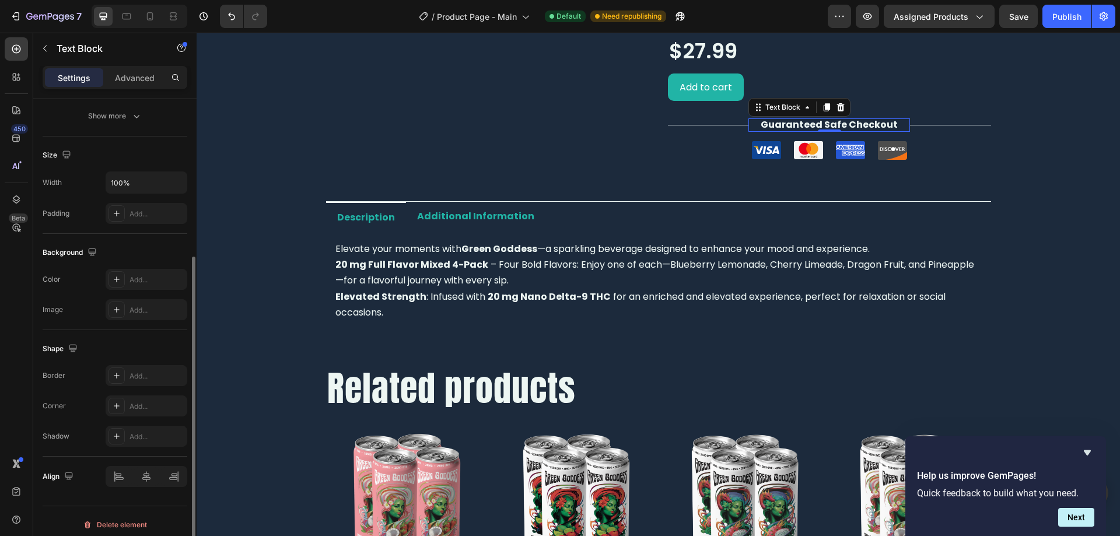
scroll to position [221, 0]
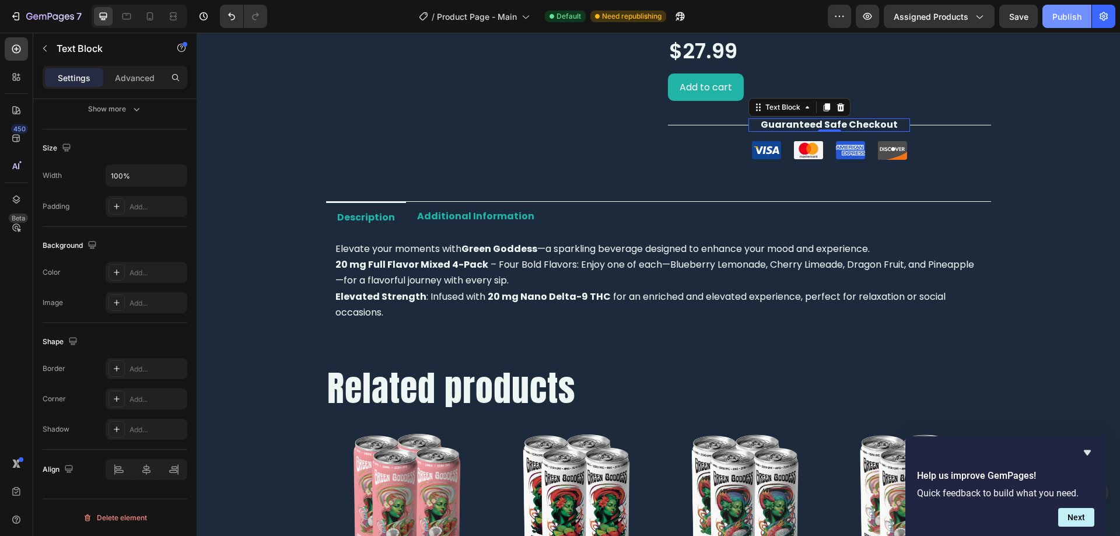
click at [1068, 17] on div "Publish" at bounding box center [1066, 16] width 29 height 12
click at [152, 16] on icon at bounding box center [150, 16] width 12 height 12
type input "45"
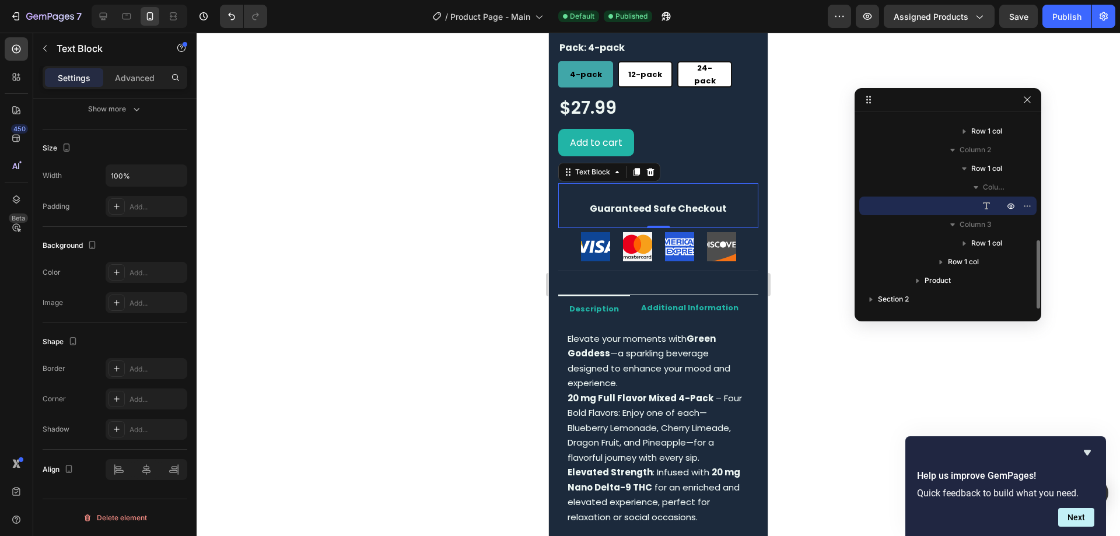
scroll to position [640, 0]
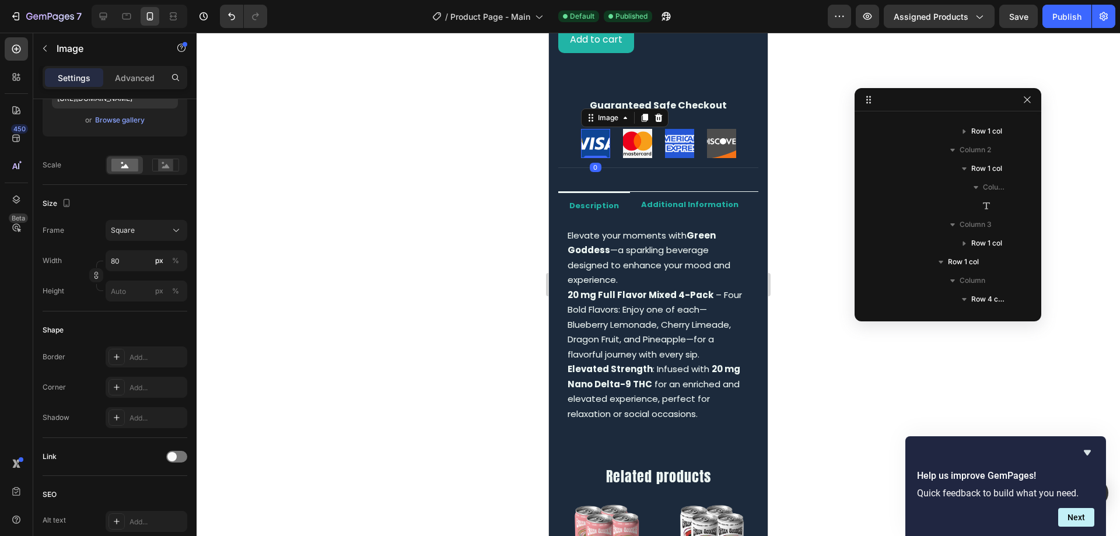
click at [590, 135] on img at bounding box center [595, 143] width 29 height 29
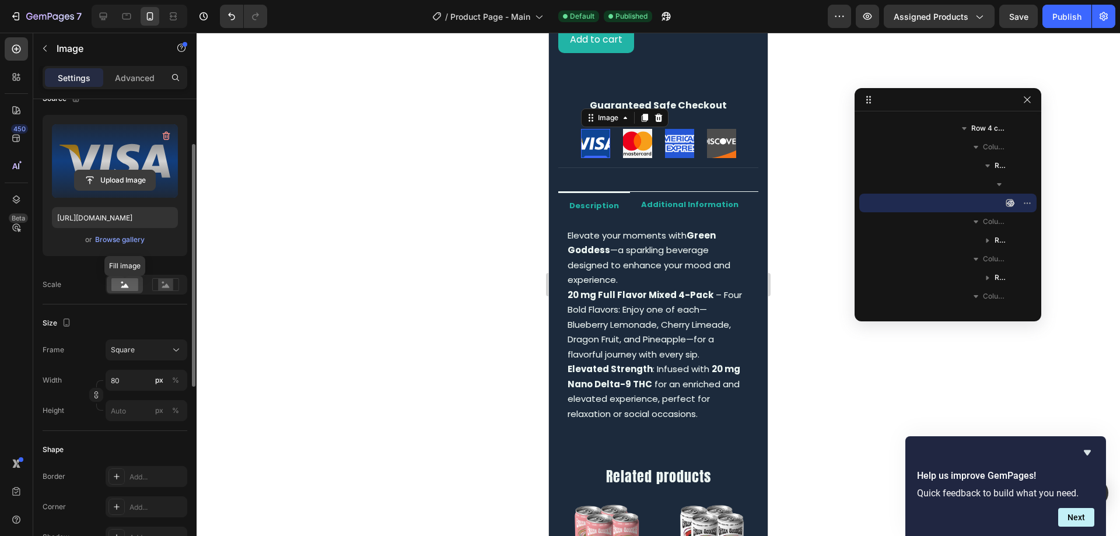
scroll to position [102, 0]
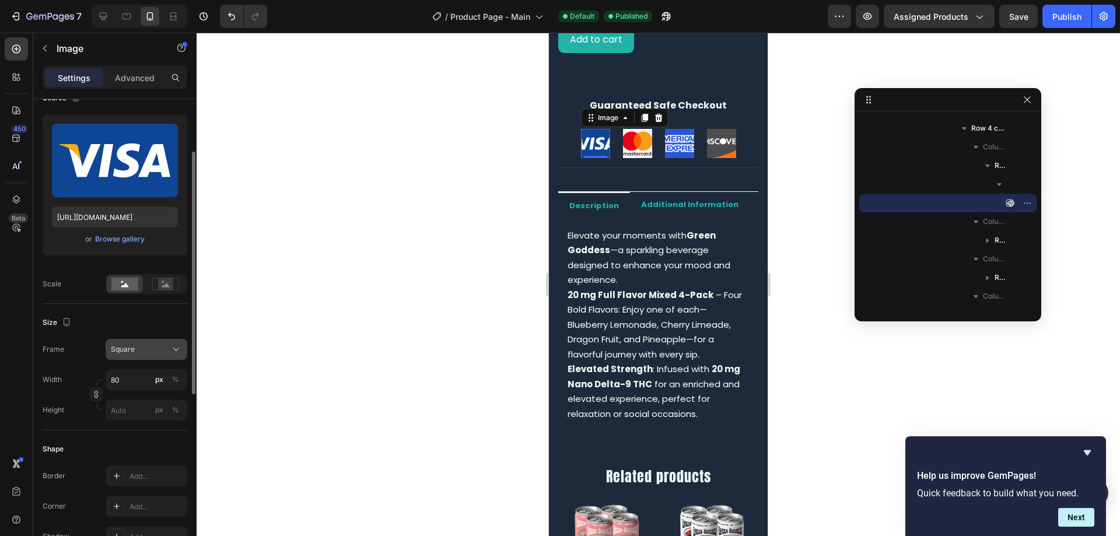
click at [152, 346] on div "Square" at bounding box center [139, 349] width 57 height 10
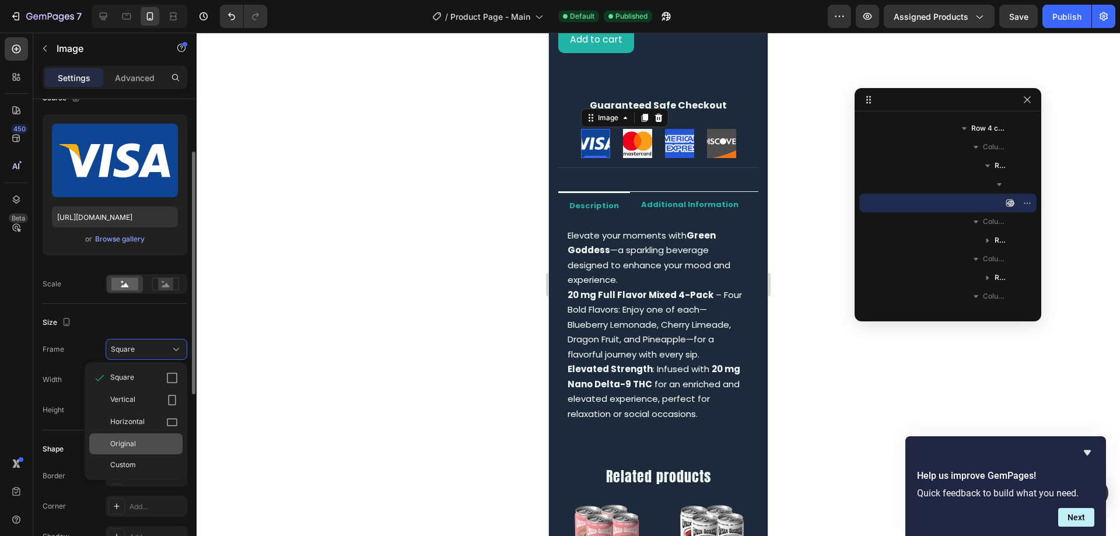
click at [143, 452] on div "Original" at bounding box center [135, 443] width 93 height 21
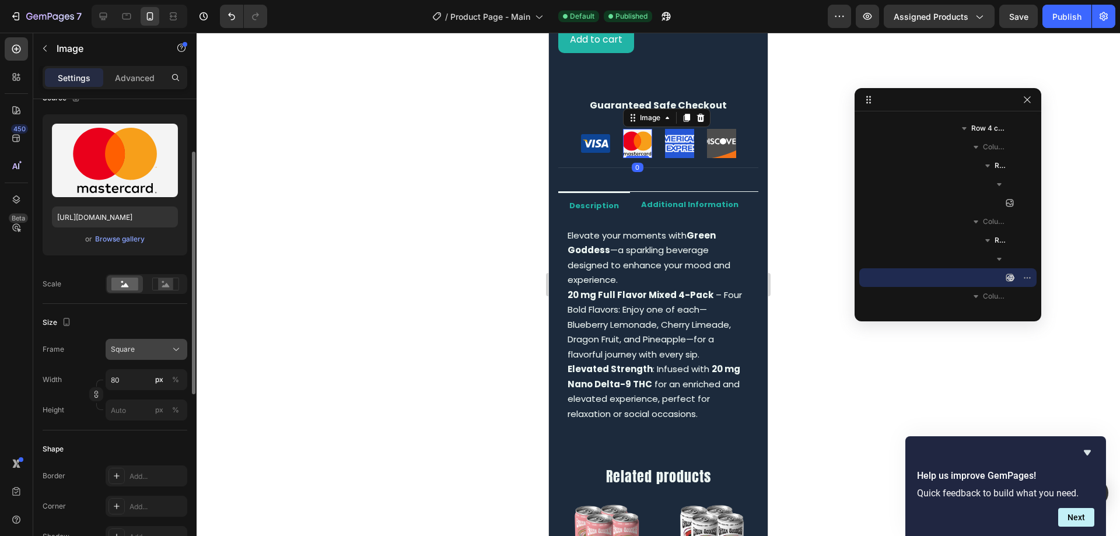
click at [136, 347] on div "Square" at bounding box center [139, 349] width 57 height 10
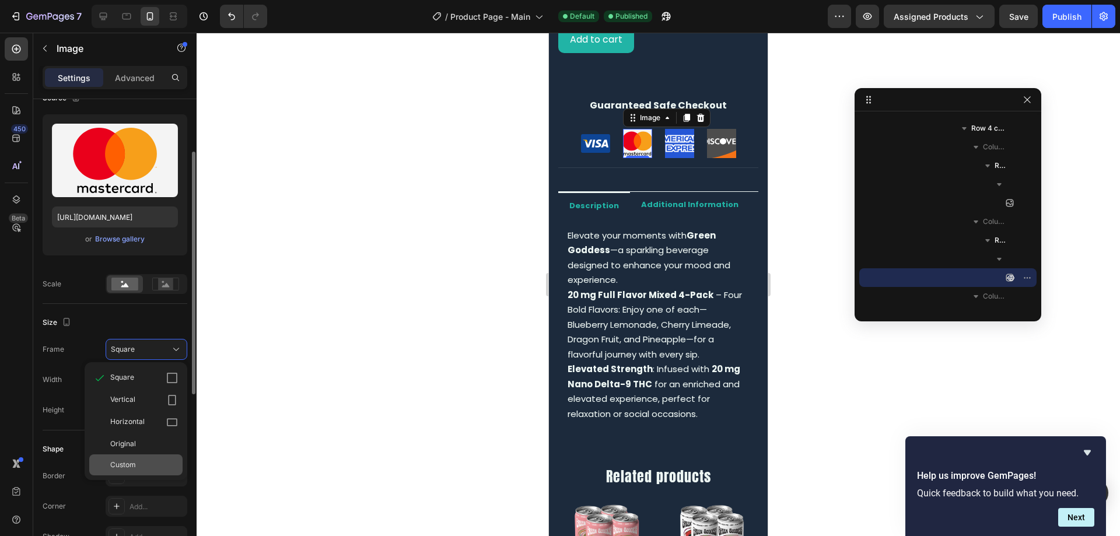
click at [124, 463] on span "Custom" at bounding box center [123, 464] width 26 height 10
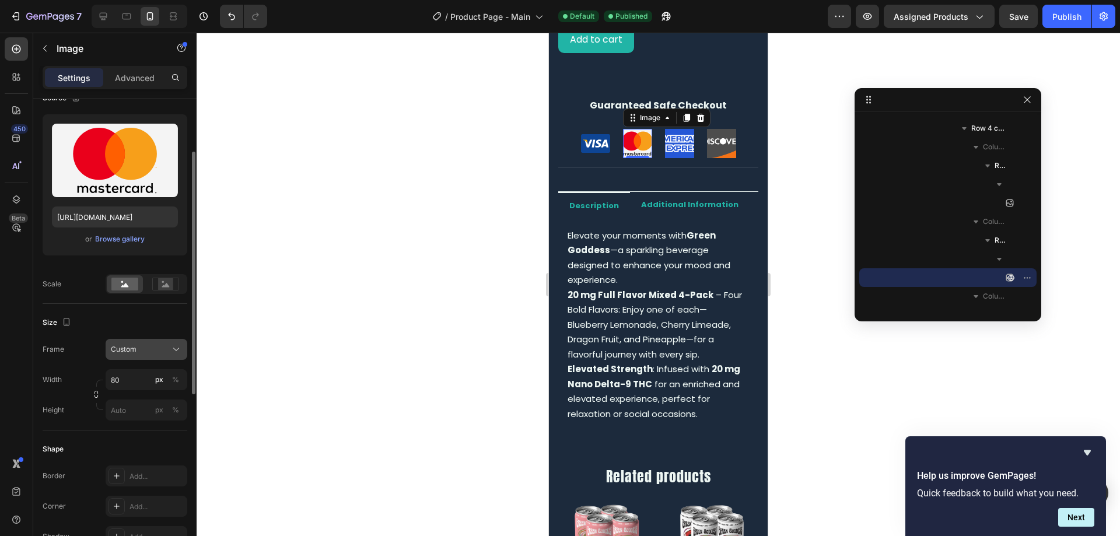
click at [141, 349] on div "Custom" at bounding box center [139, 349] width 57 height 10
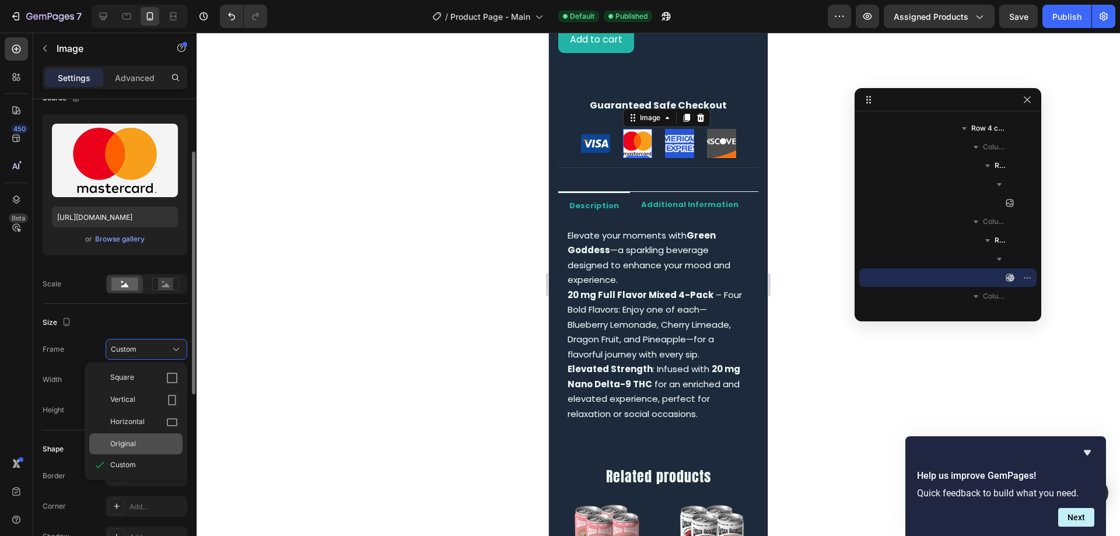
click at [134, 447] on span "Original" at bounding box center [123, 444] width 26 height 10
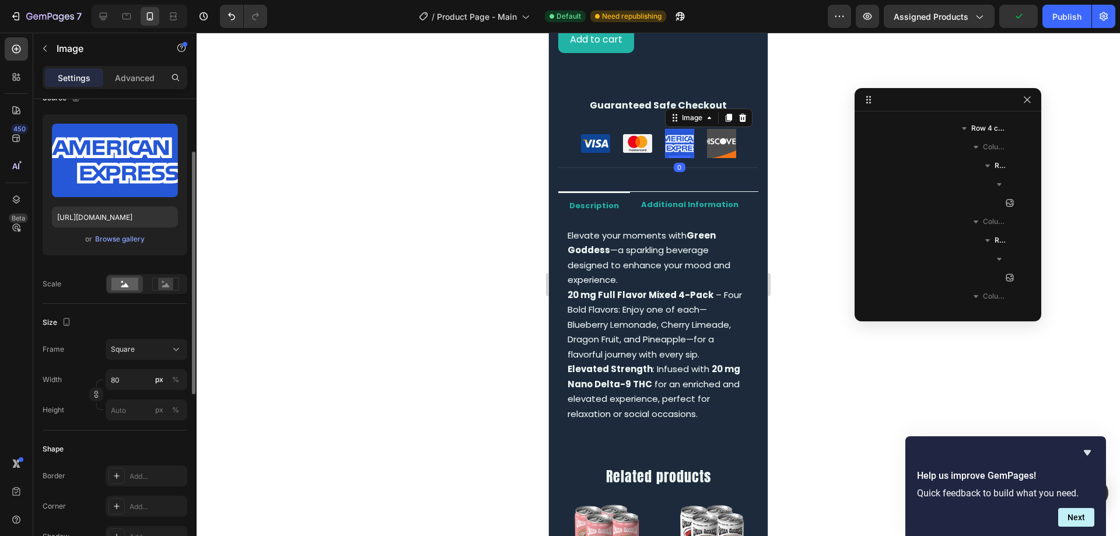
scroll to position [647, 0]
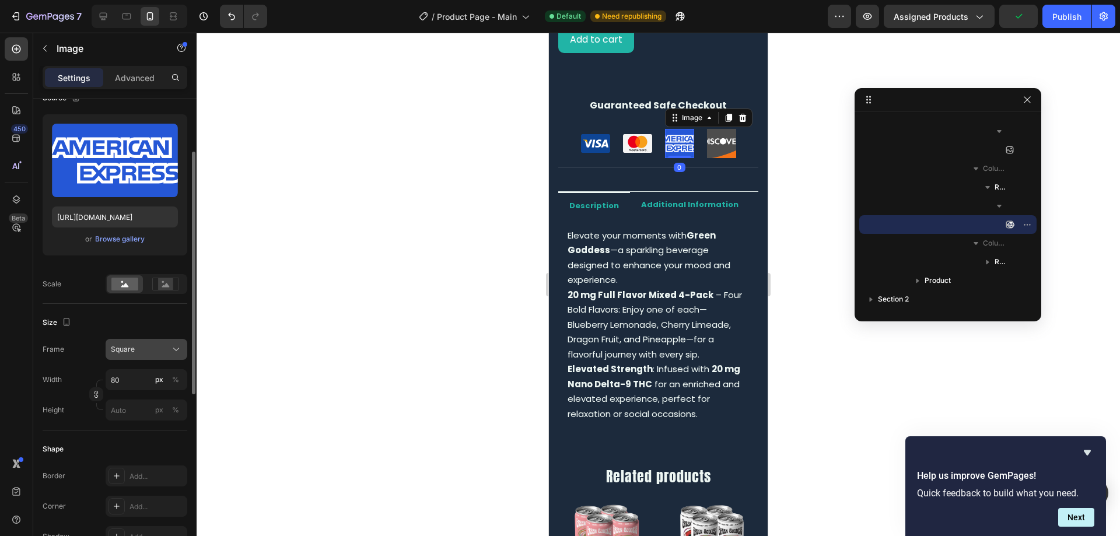
click at [121, 347] on span "Square" at bounding box center [123, 349] width 24 height 10
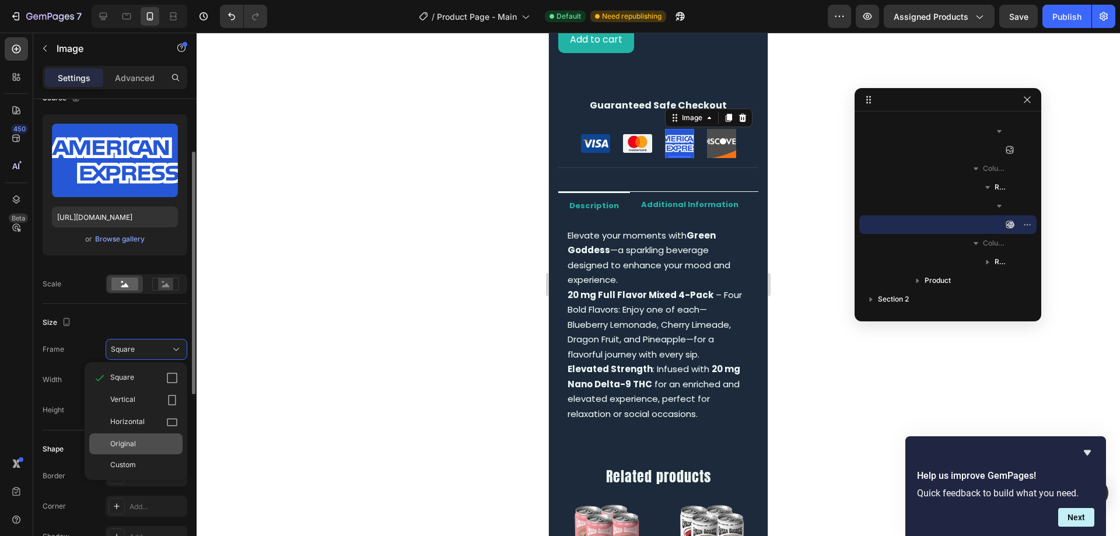
click at [136, 440] on div "Original" at bounding box center [144, 444] width 68 height 10
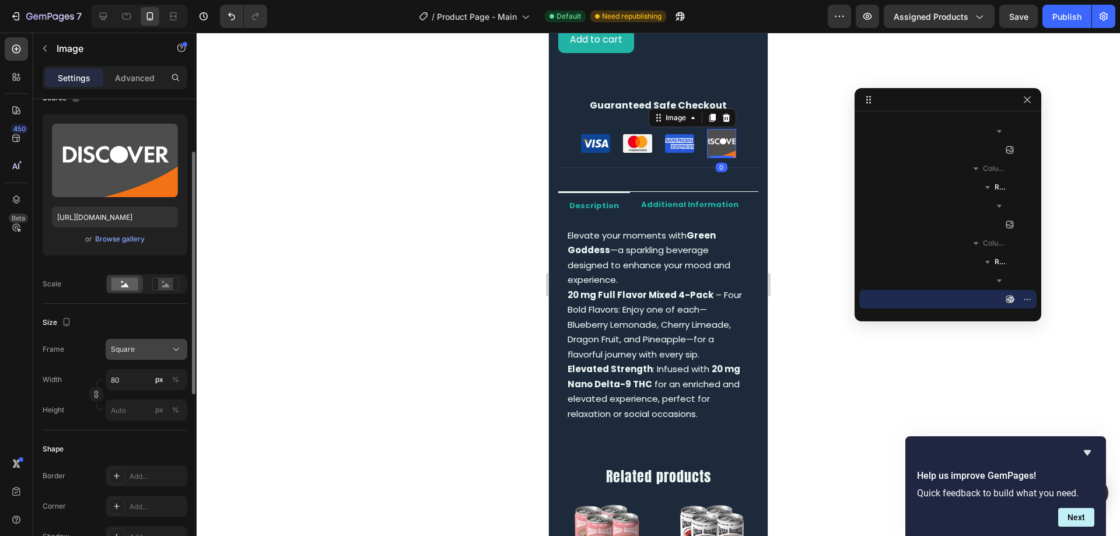
click at [125, 355] on span "Square" at bounding box center [123, 349] width 24 height 10
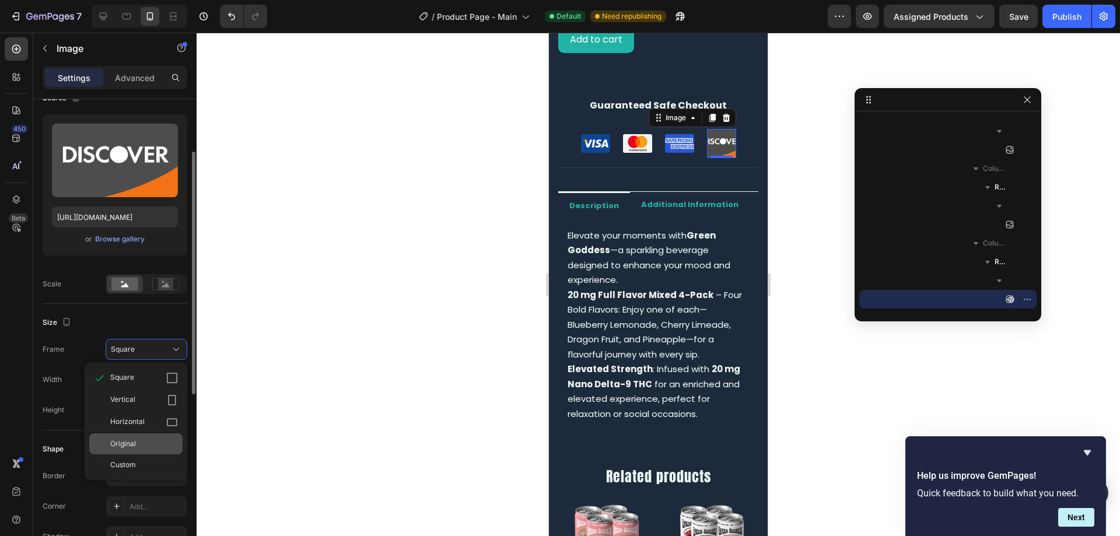
click at [127, 448] on span "Original" at bounding box center [123, 444] width 26 height 10
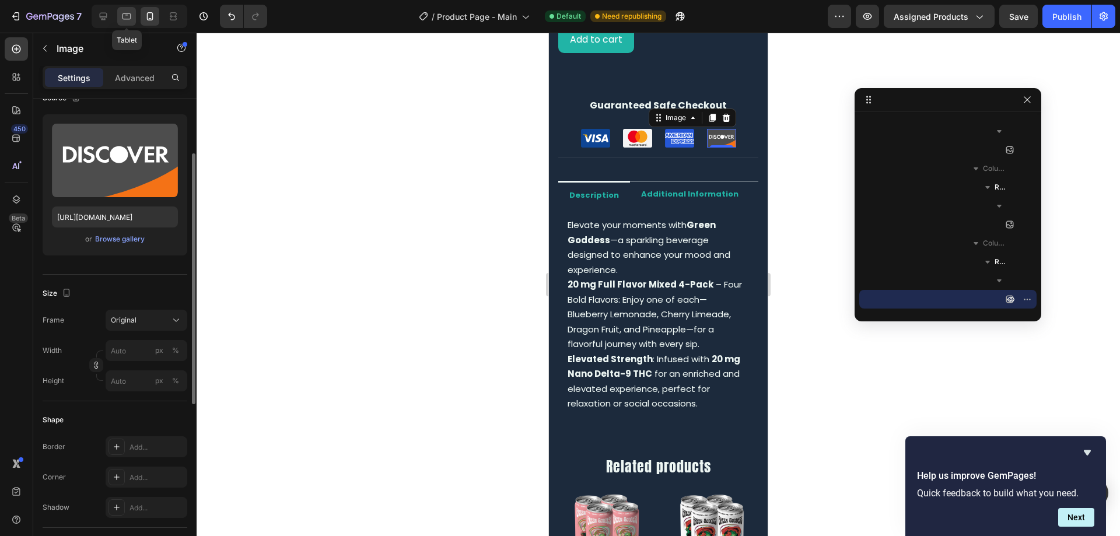
click at [125, 16] on icon at bounding box center [127, 16] width 12 height 12
type input "80"
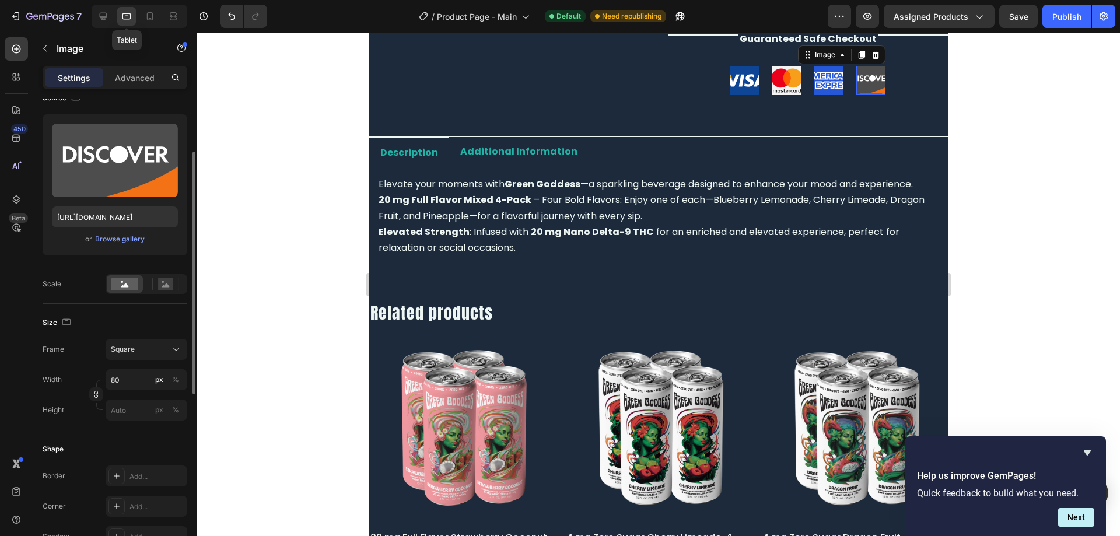
scroll to position [428, 0]
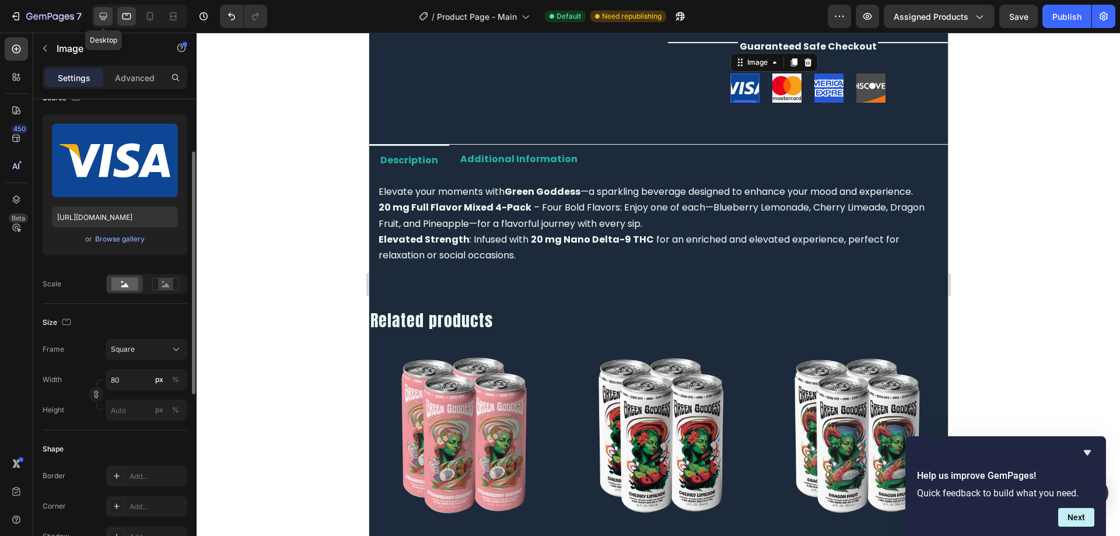
click at [101, 25] on div at bounding box center [103, 16] width 19 height 19
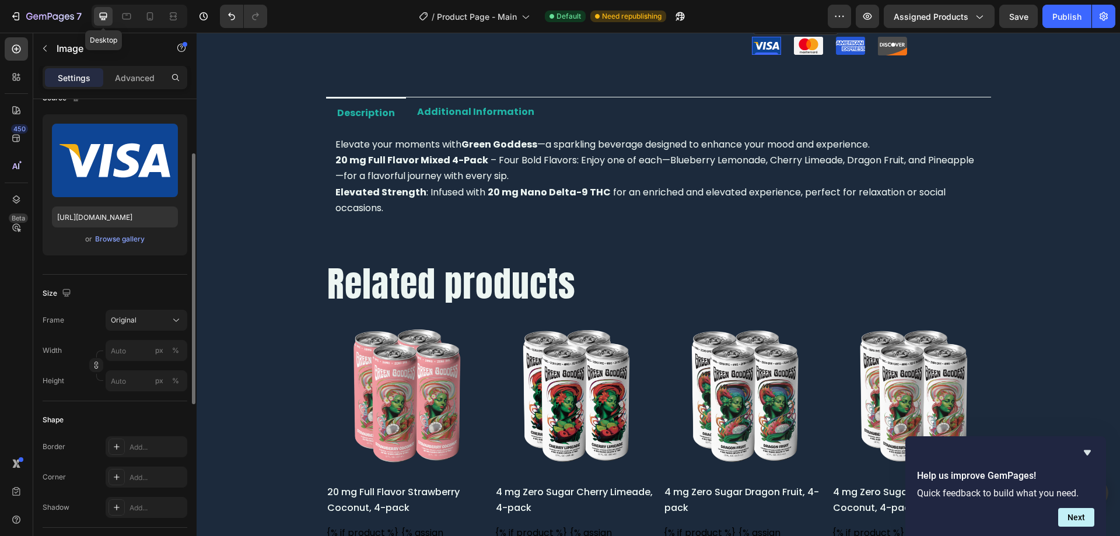
scroll to position [391, 0]
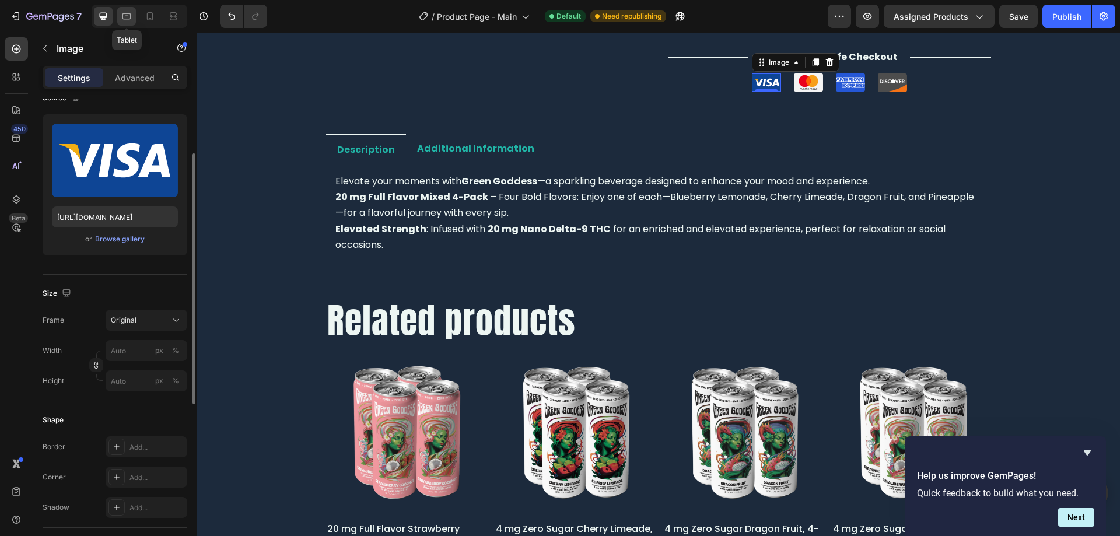
click at [128, 14] on icon at bounding box center [126, 16] width 9 height 6
type input "80"
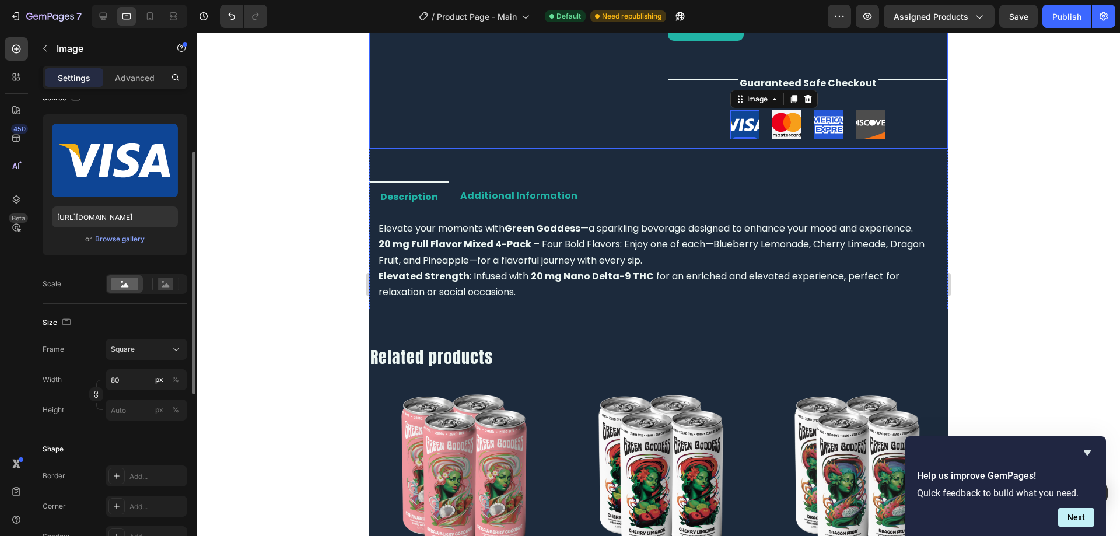
scroll to position [428, 0]
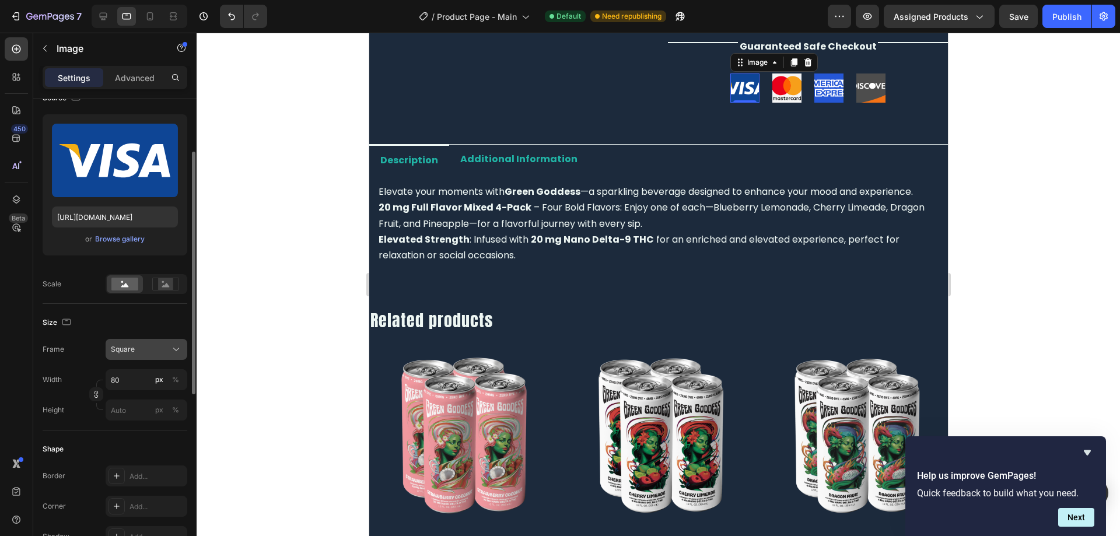
click at [125, 350] on span "Square" at bounding box center [123, 349] width 24 height 10
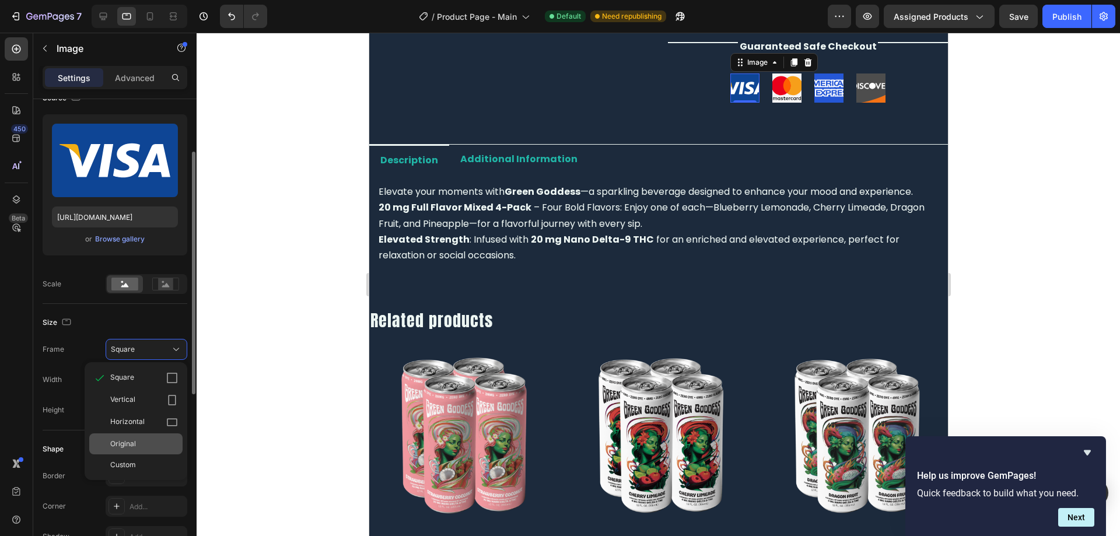
click at [135, 441] on span "Original" at bounding box center [123, 444] width 26 height 10
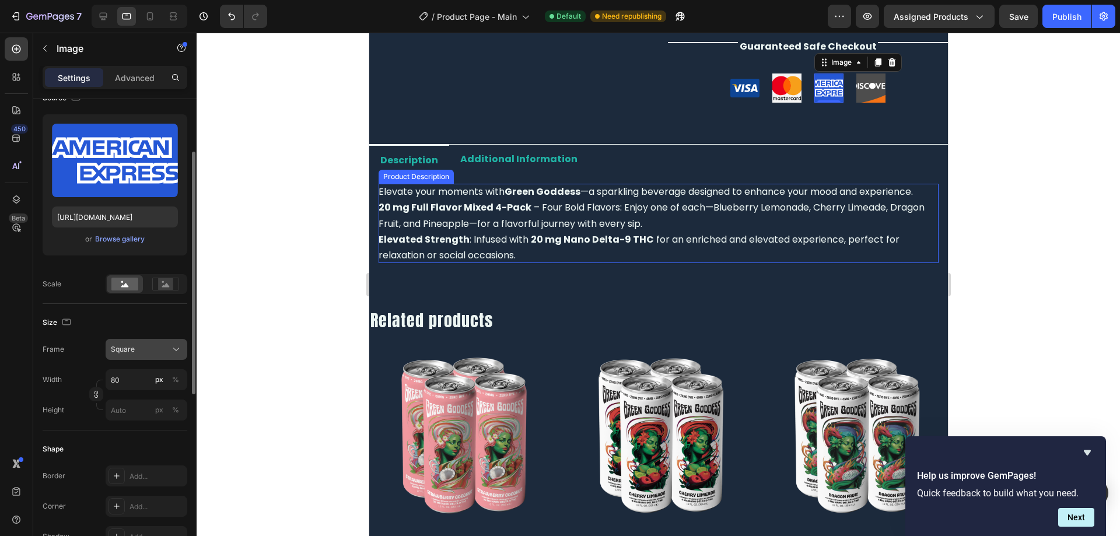
click at [139, 350] on div "Square" at bounding box center [139, 349] width 57 height 10
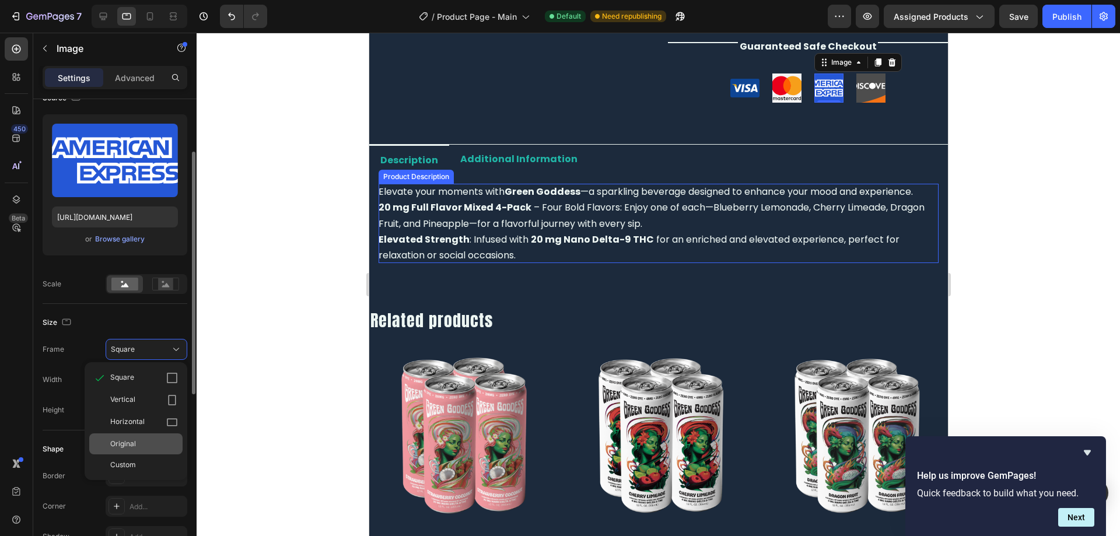
click at [131, 449] on span "Original" at bounding box center [123, 444] width 26 height 10
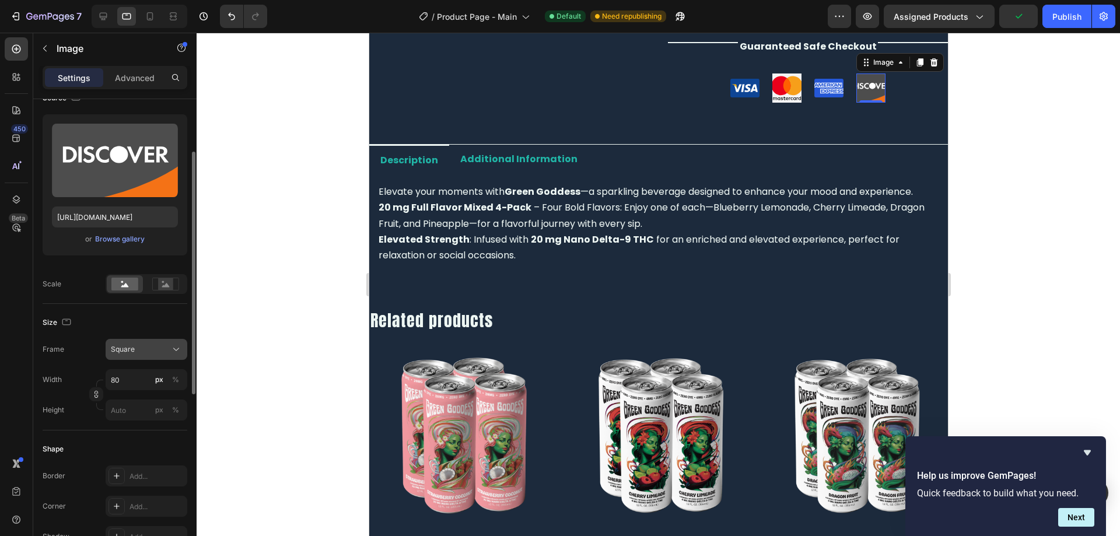
click at [142, 356] on button "Square" at bounding box center [147, 349] width 82 height 21
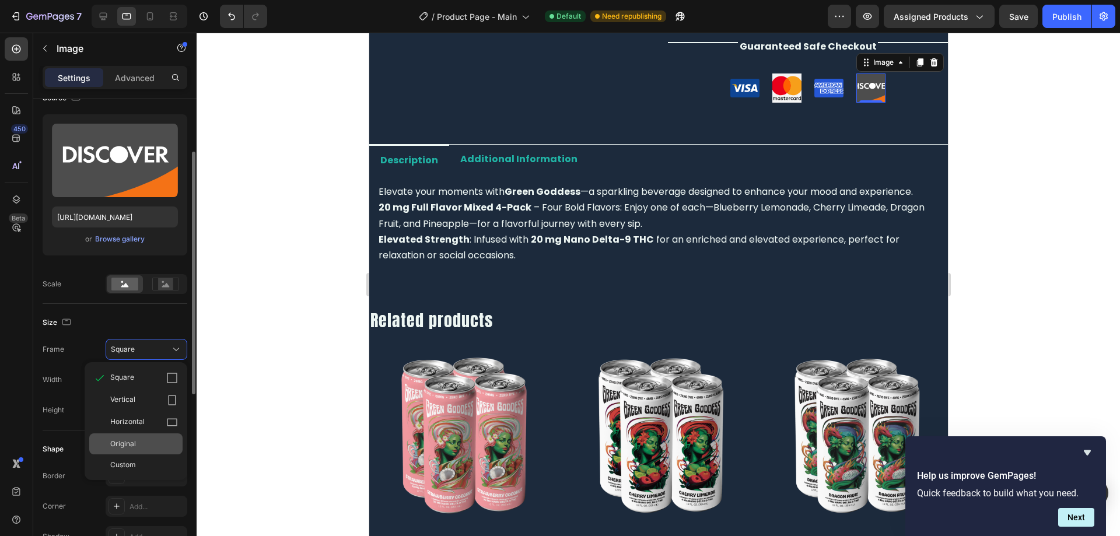
click at [132, 449] on span "Original" at bounding box center [123, 444] width 26 height 10
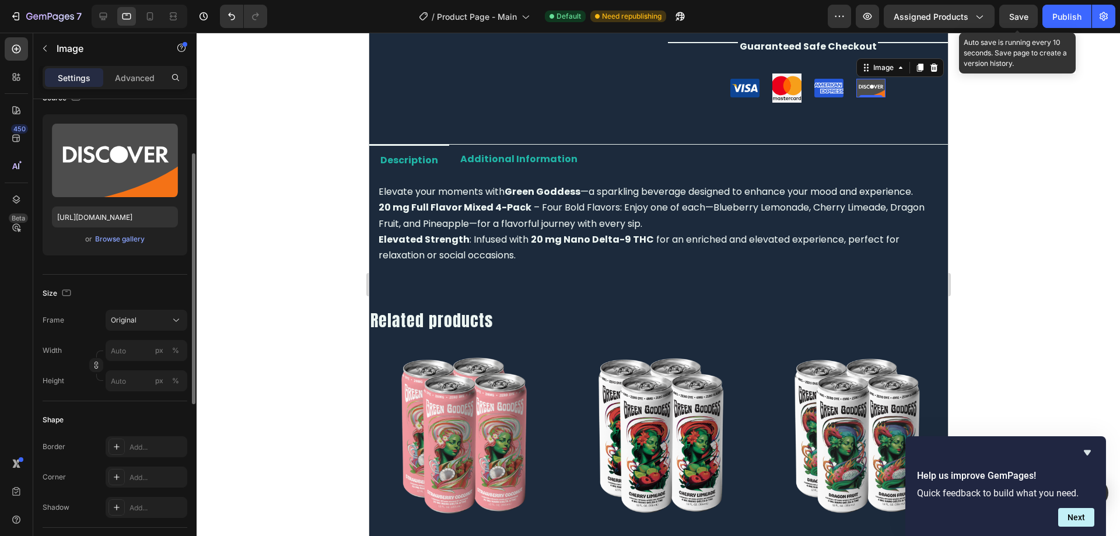
click at [1018, 13] on span "Save" at bounding box center [1018, 17] width 19 height 10
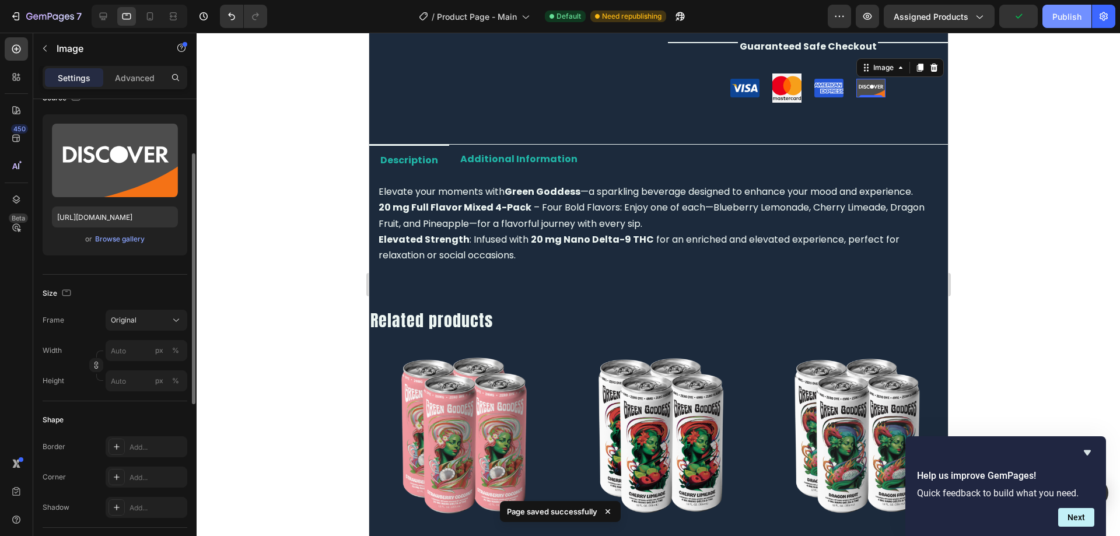
click at [1081, 25] on button "Publish" at bounding box center [1066, 16] width 49 height 23
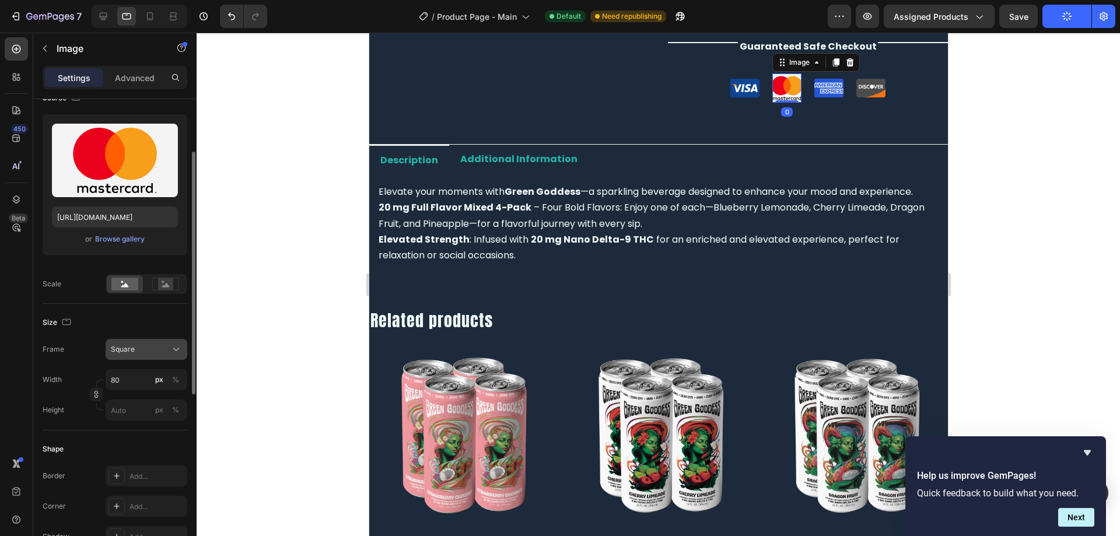
click at [145, 357] on button "Square" at bounding box center [147, 349] width 82 height 21
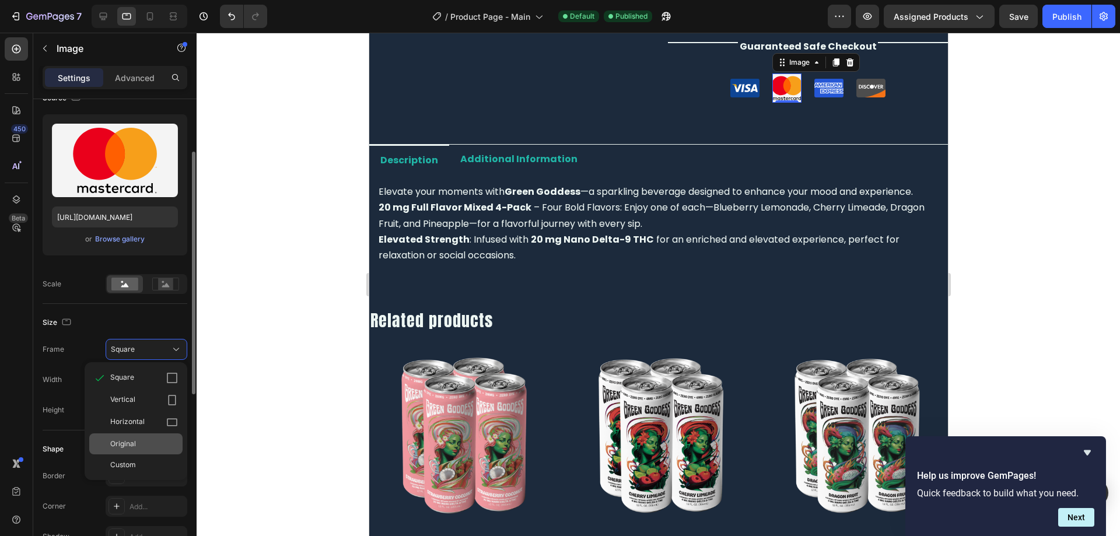
click at [129, 440] on span "Original" at bounding box center [123, 444] width 26 height 10
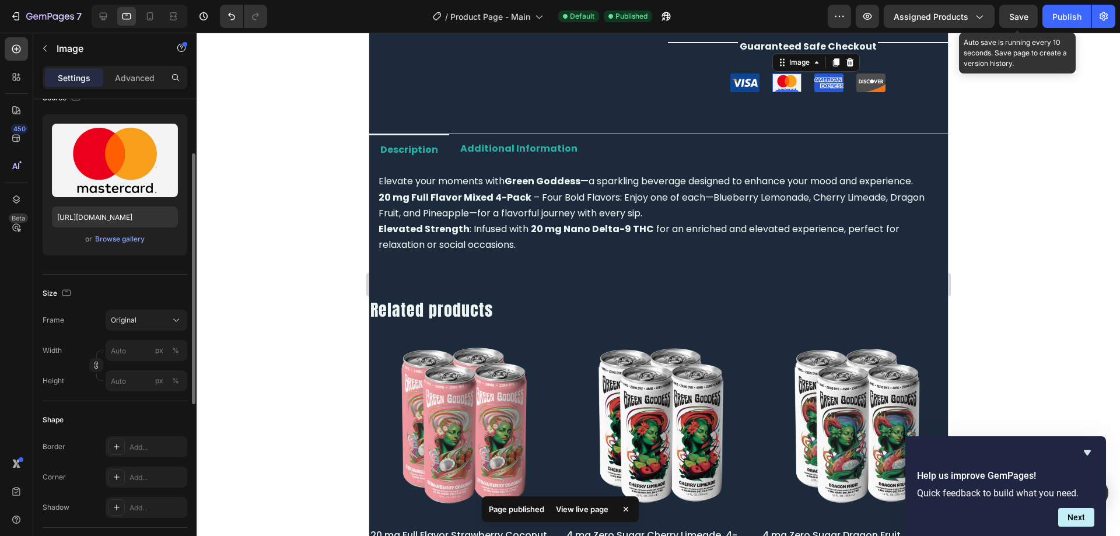
click at [1018, 17] on span "Save" at bounding box center [1018, 17] width 19 height 10
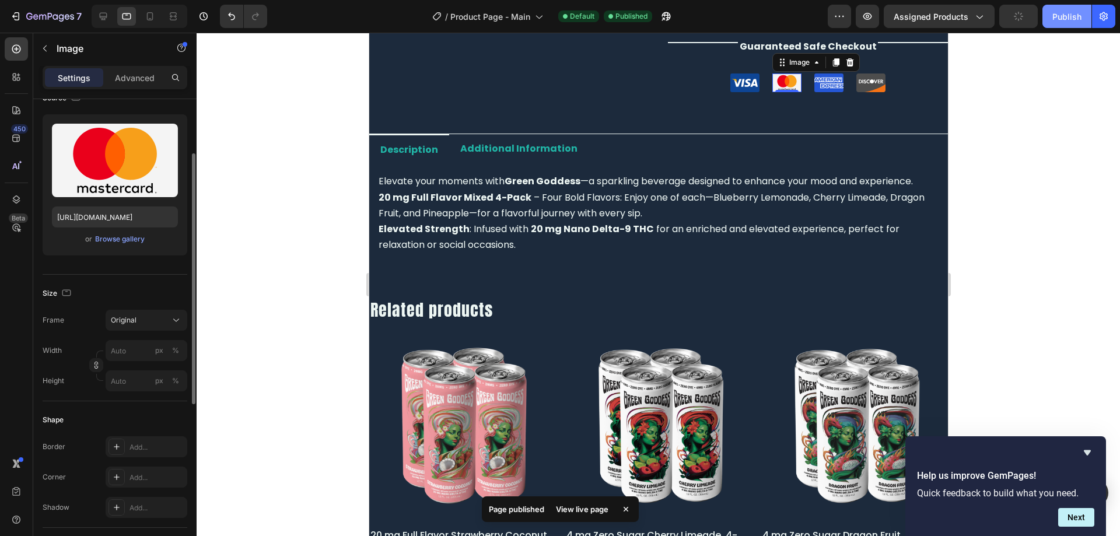
click at [1061, 24] on button "Publish" at bounding box center [1066, 16] width 49 height 23
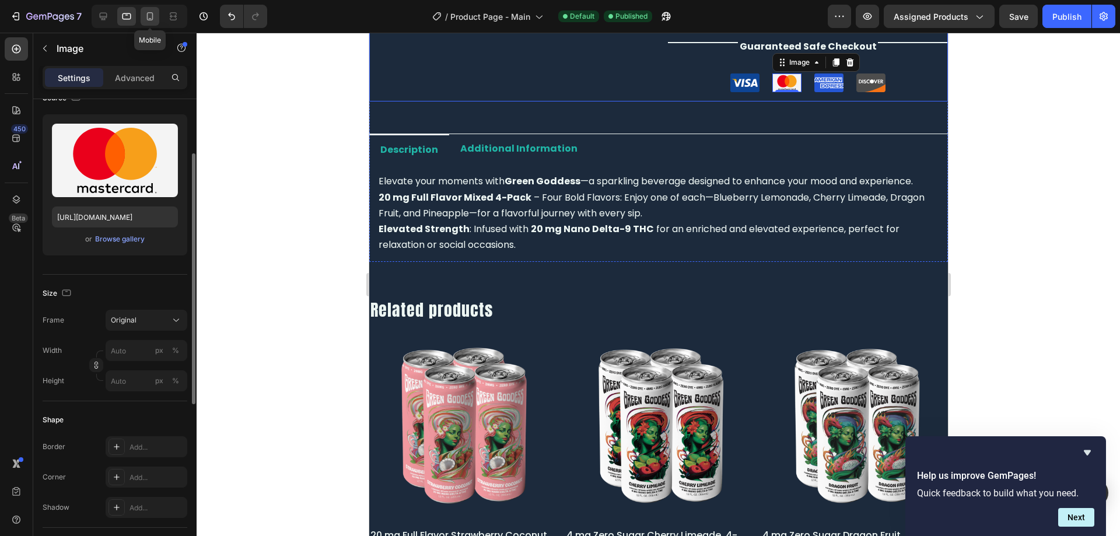
click at [156, 17] on icon at bounding box center [150, 16] width 12 height 12
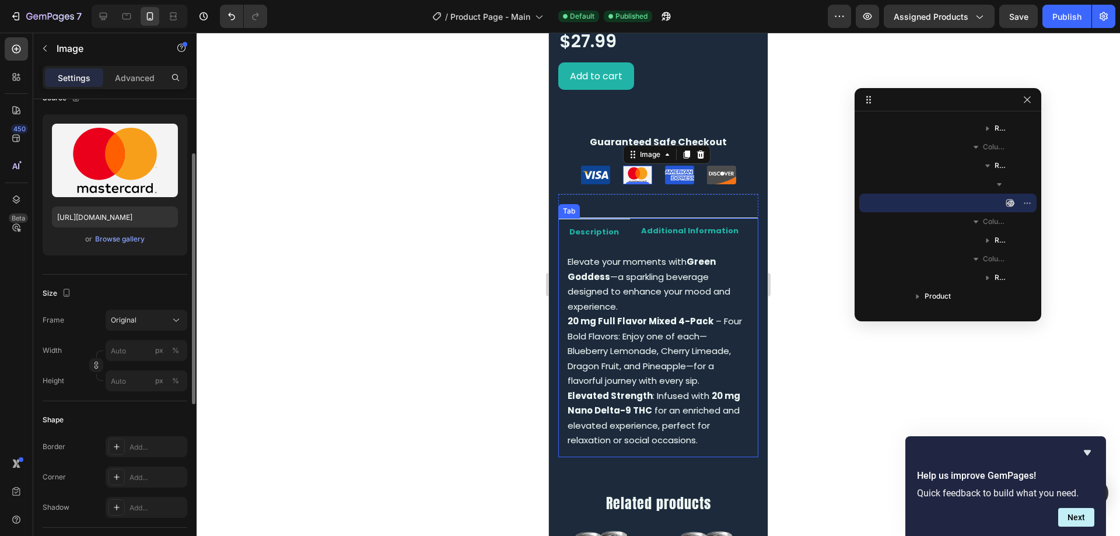
scroll to position [602, 0]
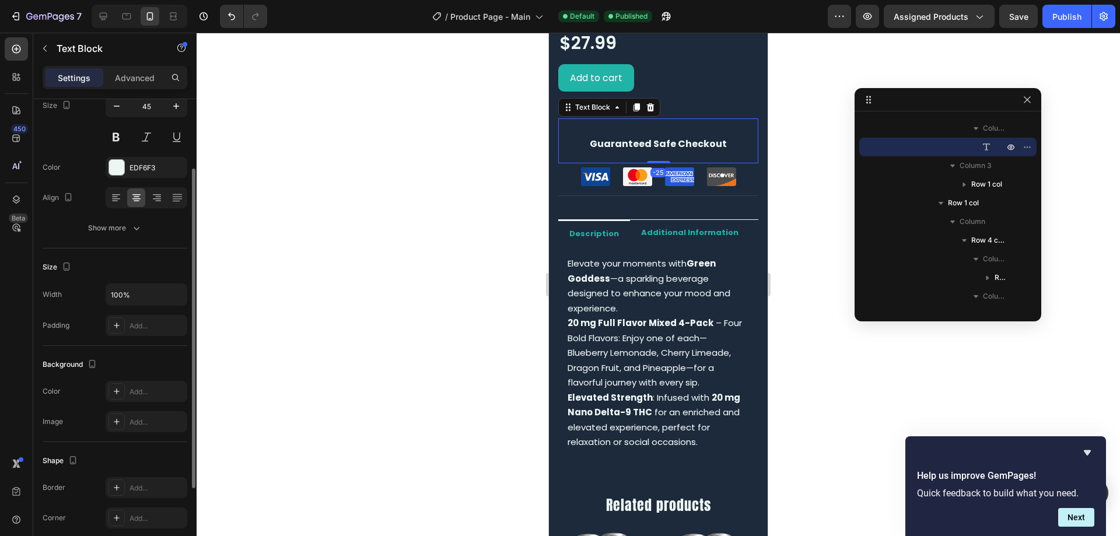
click at [682, 137] on strong "Guaranteed Safe Checkout" at bounding box center [658, 143] width 137 height 13
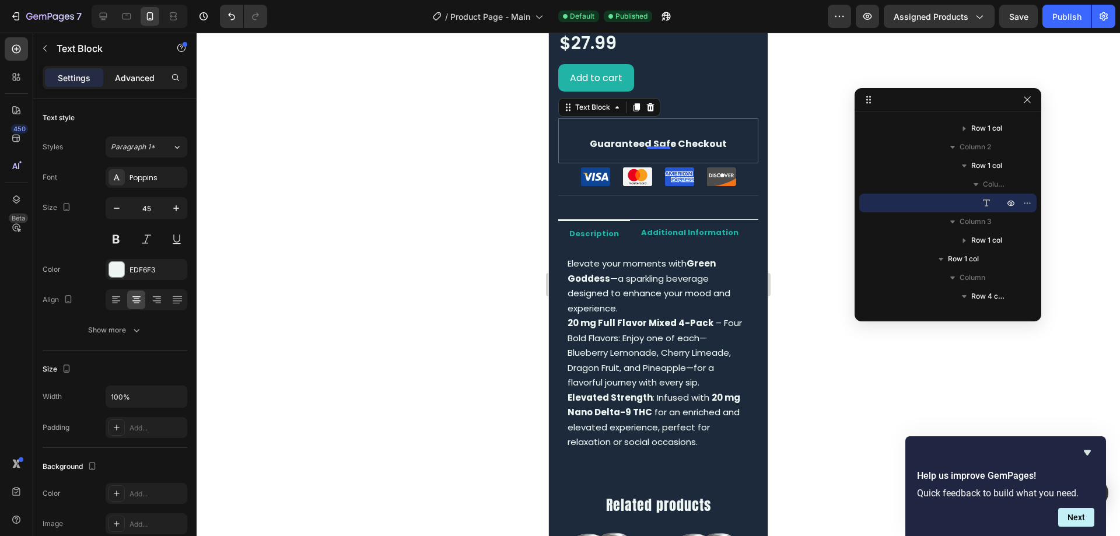
click at [134, 86] on div "Advanced" at bounding box center [135, 77] width 58 height 19
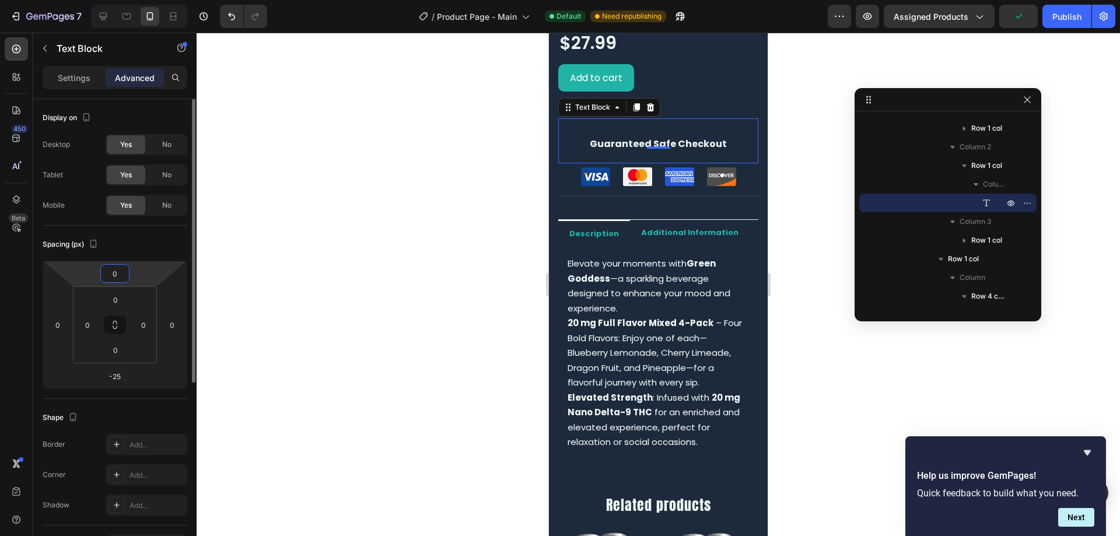
click at [122, 281] on input "0" at bounding box center [114, 273] width 23 height 17
type input "0"
click at [83, 82] on p "Settings" at bounding box center [74, 78] width 33 height 12
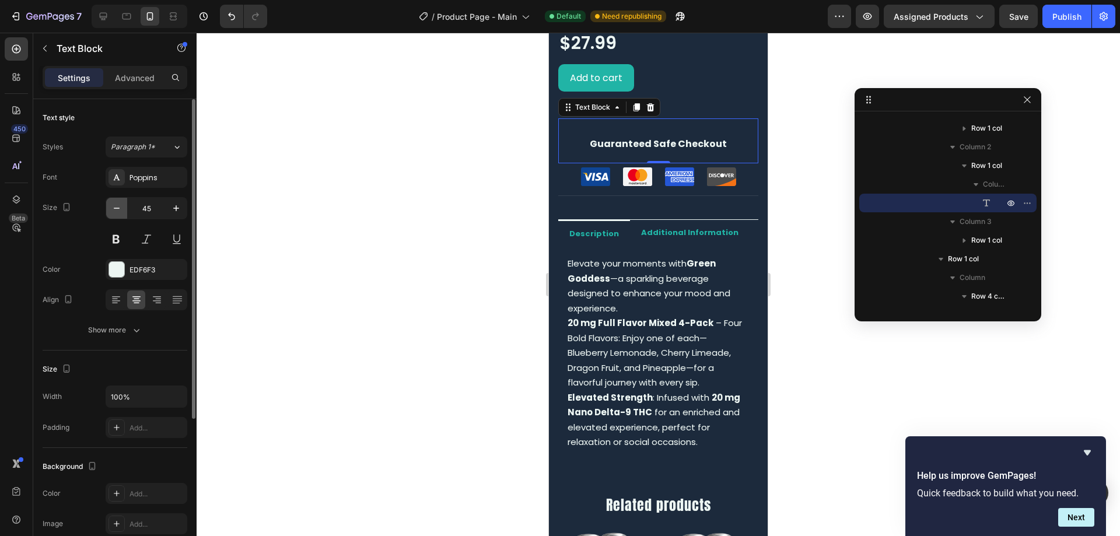
click at [113, 208] on icon "button" at bounding box center [117, 208] width 12 height 12
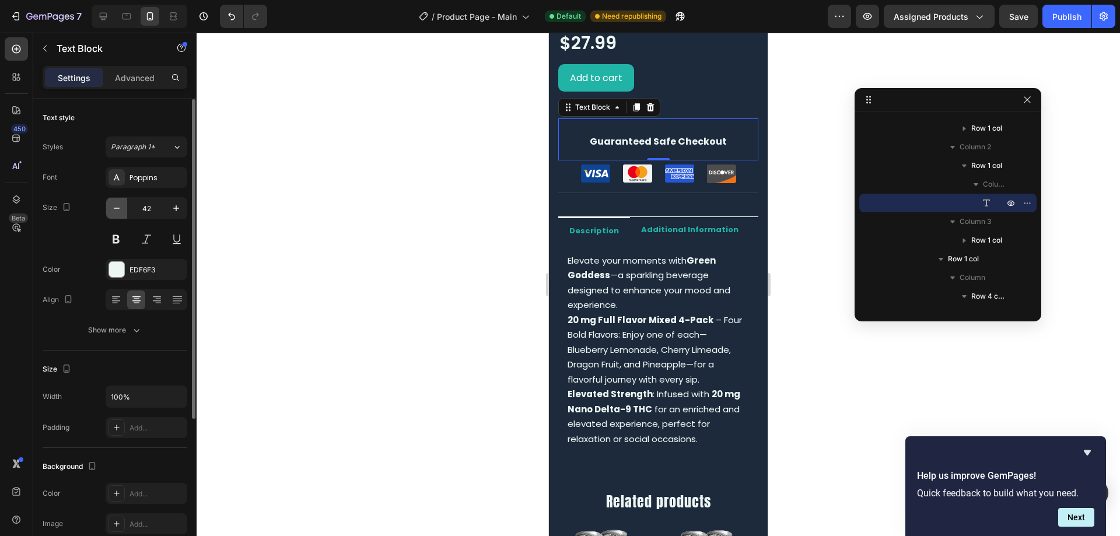
click at [113, 208] on icon "button" at bounding box center [117, 208] width 12 height 12
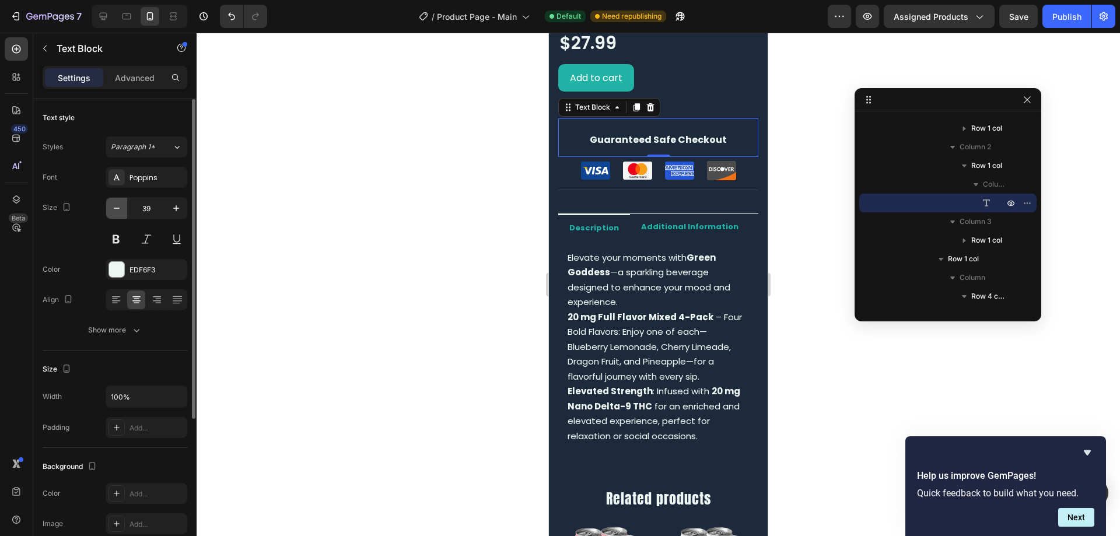
click at [113, 208] on icon "button" at bounding box center [117, 208] width 12 height 12
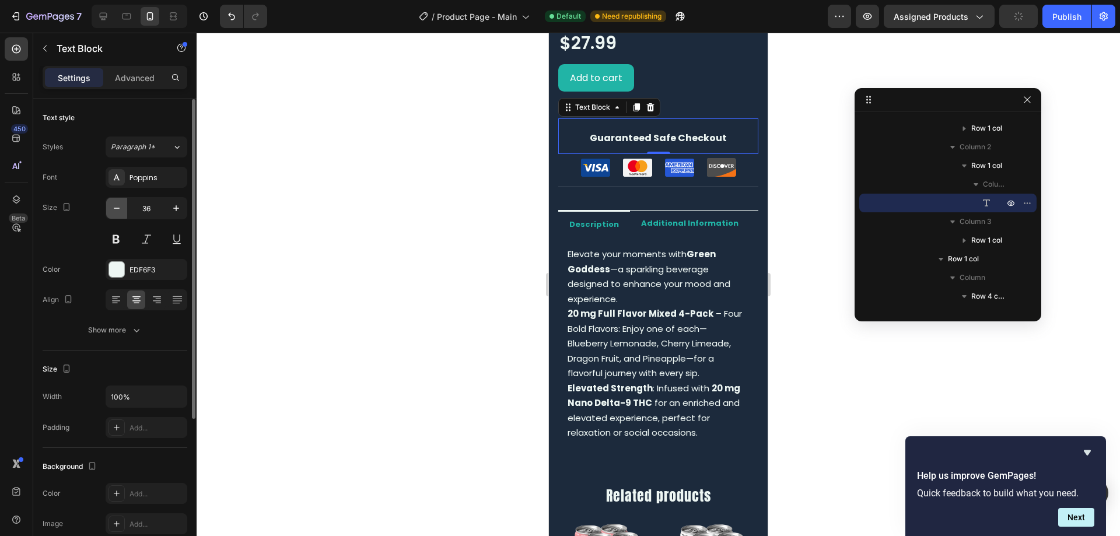
click at [113, 208] on icon "button" at bounding box center [117, 208] width 12 height 12
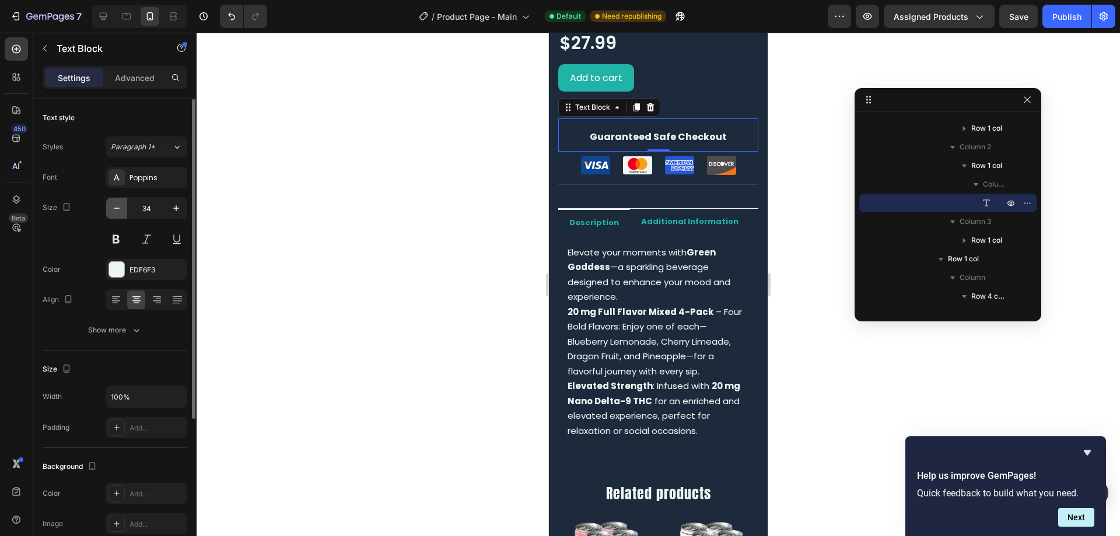
click at [113, 208] on icon "button" at bounding box center [117, 208] width 12 height 12
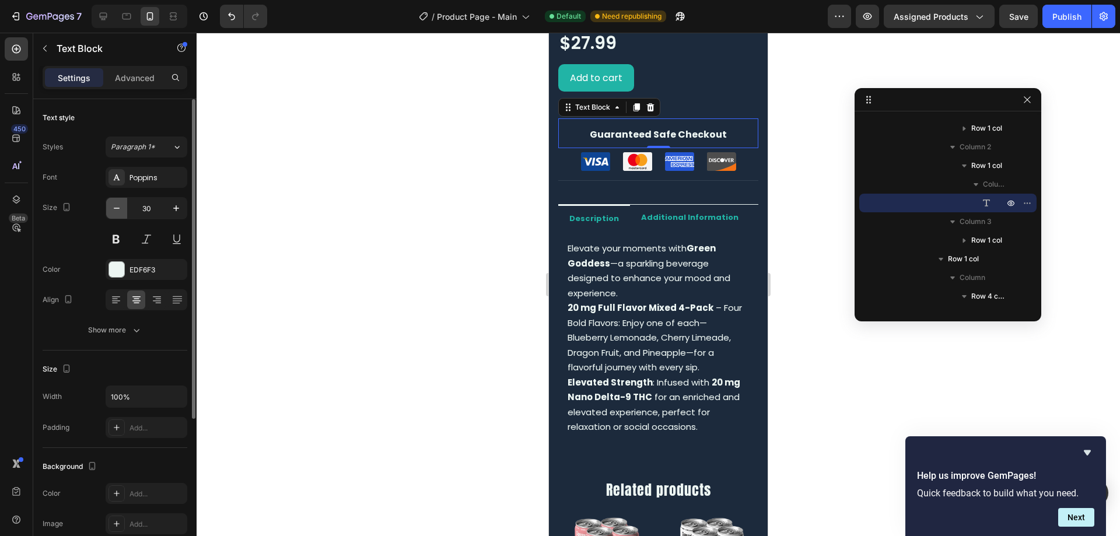
click at [113, 208] on icon "button" at bounding box center [117, 208] width 12 height 12
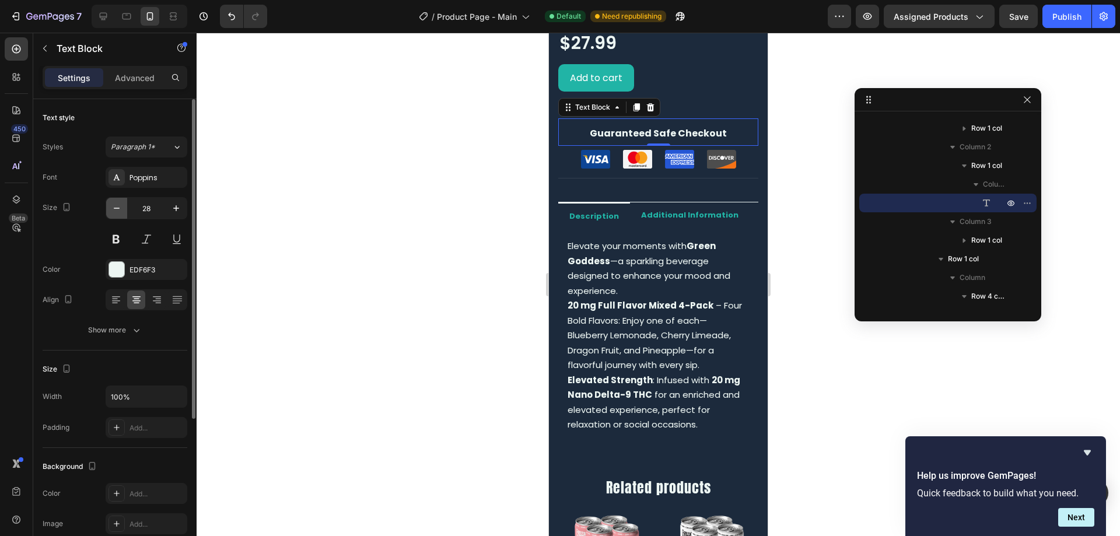
click at [113, 208] on icon "button" at bounding box center [117, 208] width 12 height 12
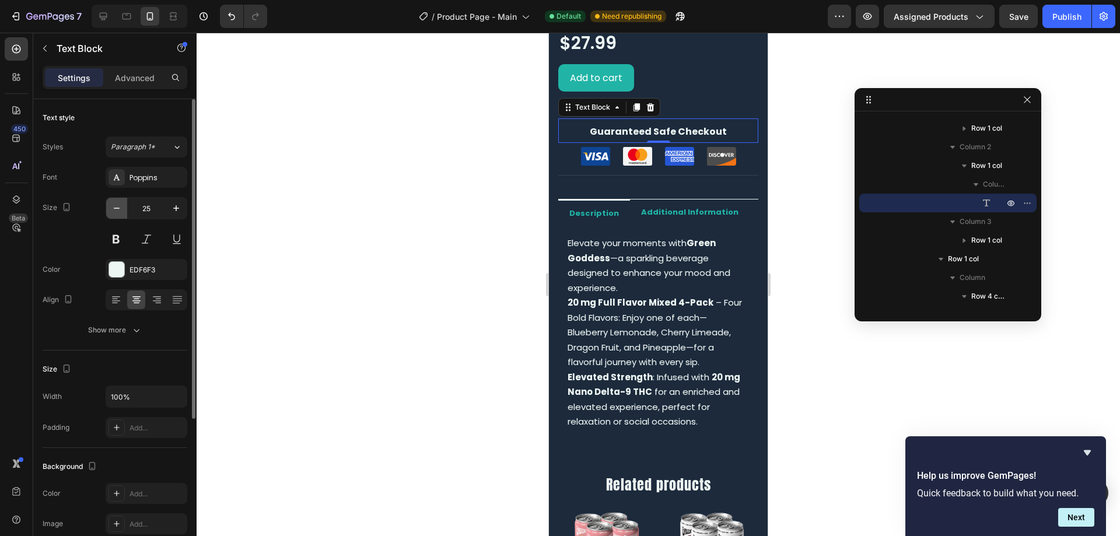
click at [113, 208] on icon "button" at bounding box center [117, 208] width 12 height 12
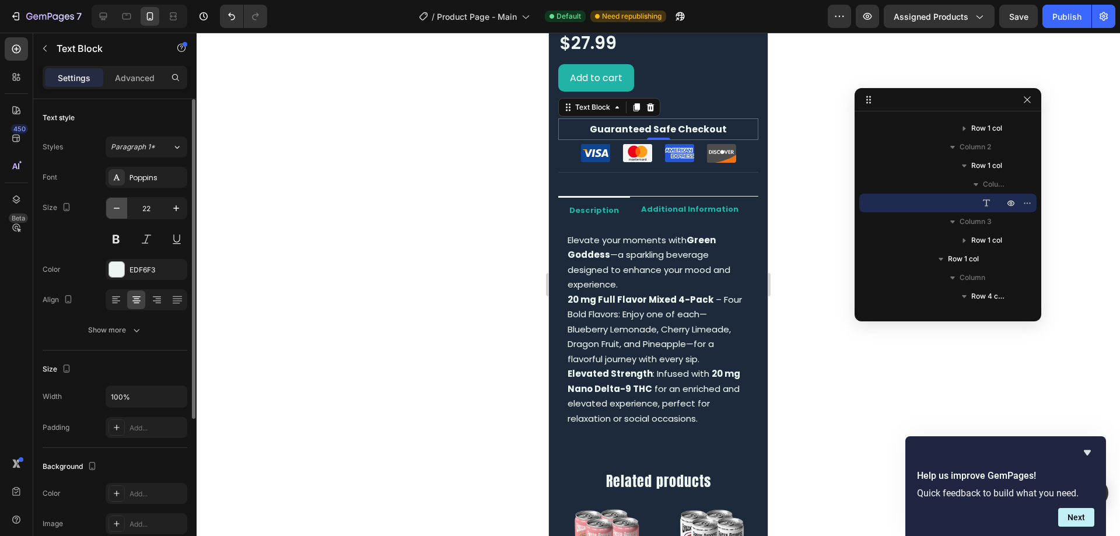
click at [113, 208] on icon "button" at bounding box center [117, 208] width 12 height 12
type input "20"
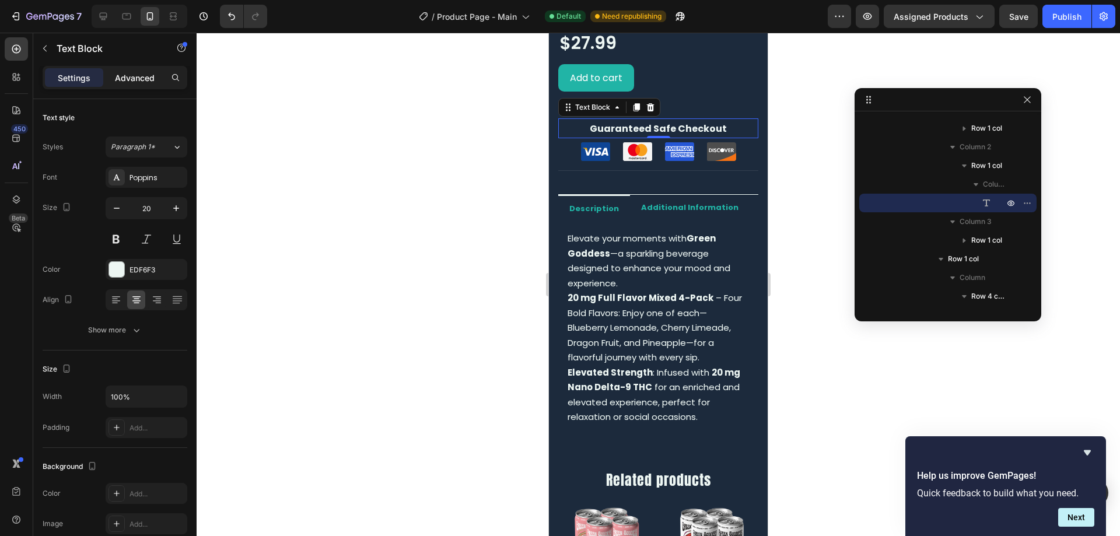
click at [128, 82] on p "Advanced" at bounding box center [135, 78] width 40 height 12
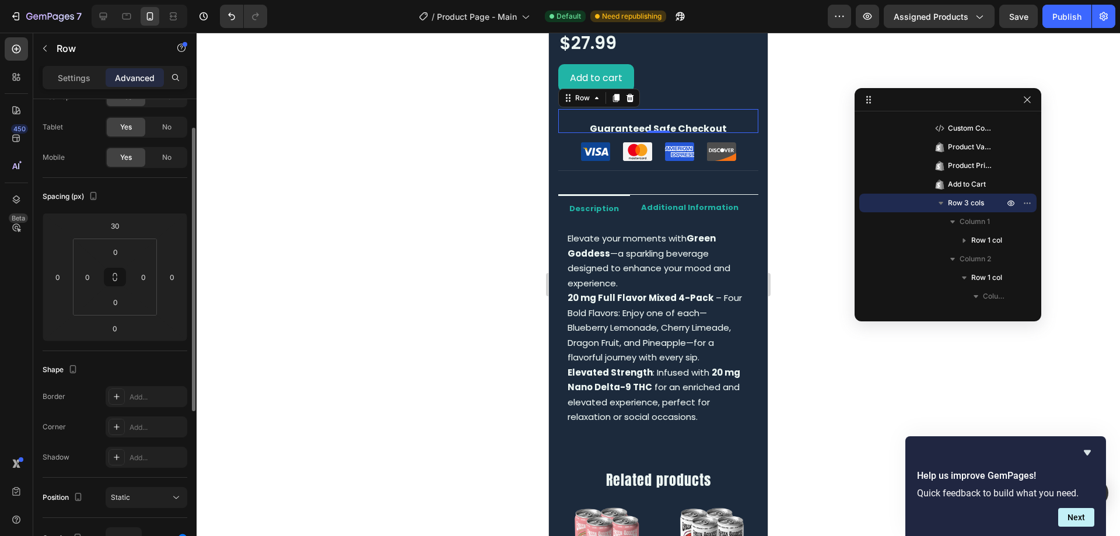
scroll to position [50, 0]
click at [146, 392] on div "Add..." at bounding box center [156, 395] width 55 height 10
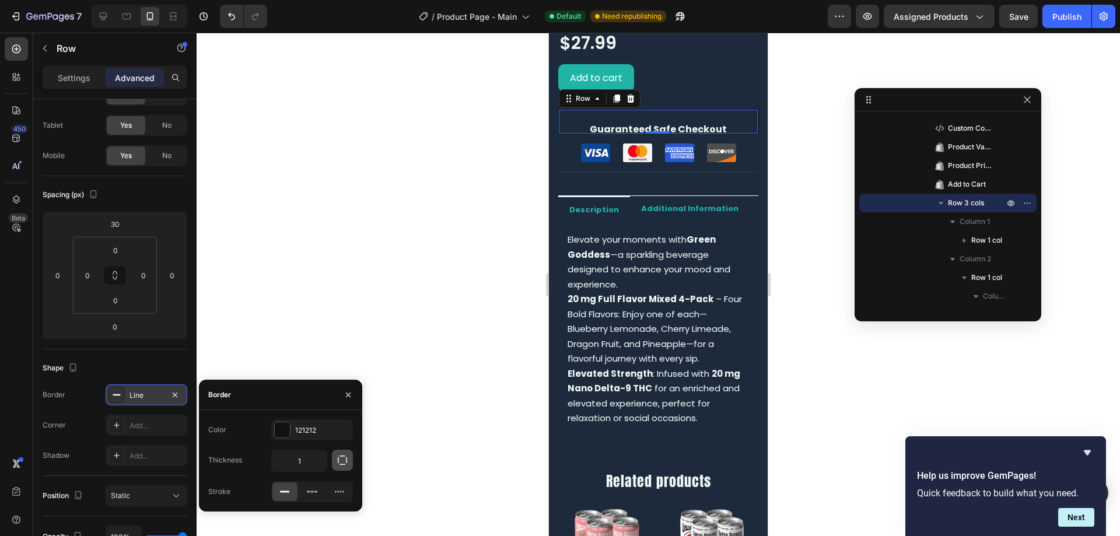
click at [342, 455] on icon "button" at bounding box center [342, 460] width 12 height 12
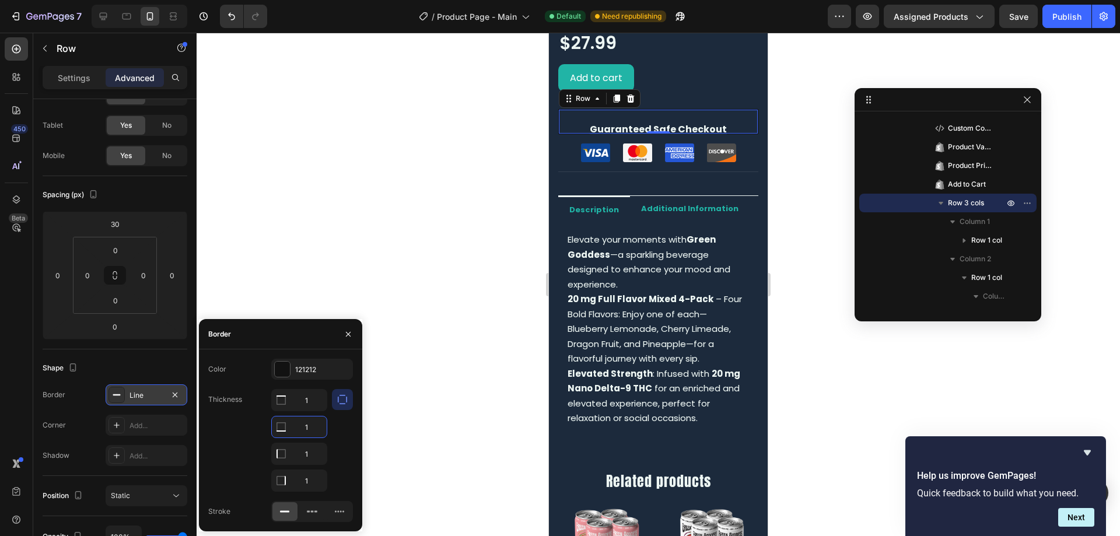
click at [308, 426] on input "1" at bounding box center [299, 426] width 55 height 21
type input "0"
click at [317, 458] on input "1" at bounding box center [299, 453] width 55 height 21
type input "0"
click at [308, 475] on input "1" at bounding box center [299, 480] width 55 height 21
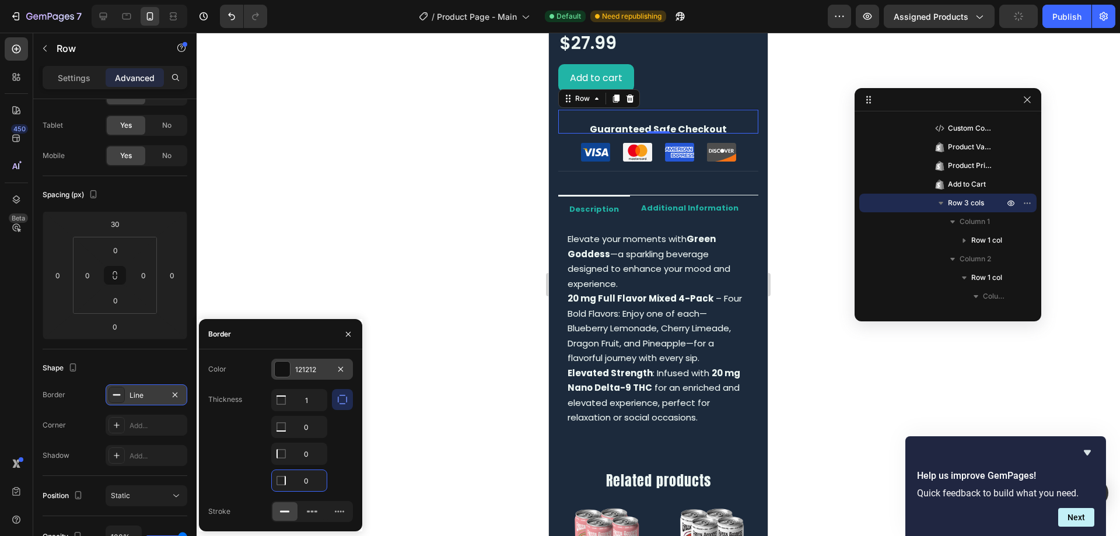
type input "0"
click at [281, 370] on div at bounding box center [282, 369] width 15 height 15
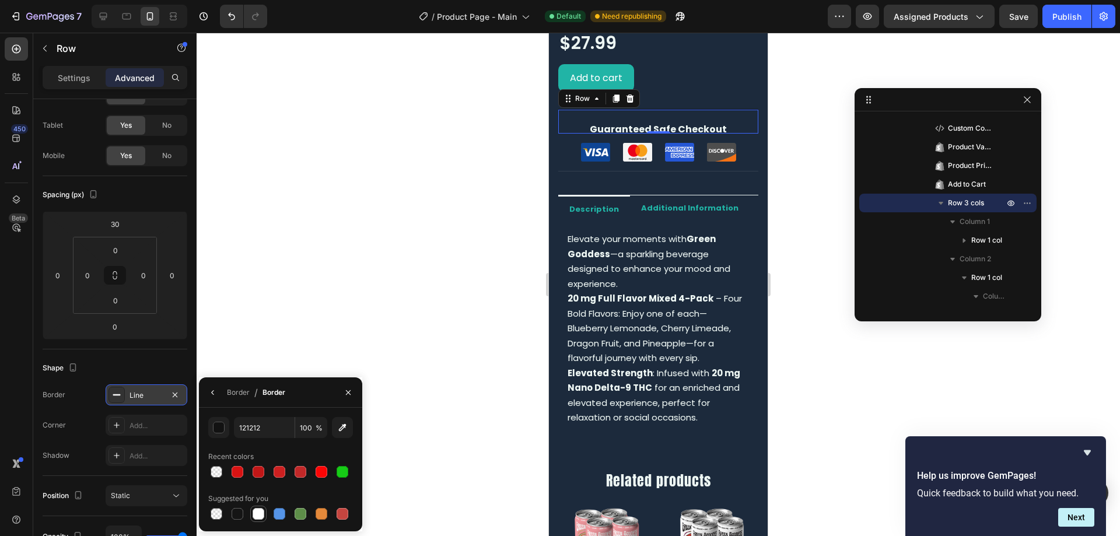
click at [259, 516] on div at bounding box center [258, 514] width 12 height 12
type input "FFFFFF"
click at [308, 422] on input "100" at bounding box center [311, 427] width 32 height 21
type input "10"
click at [734, 81] on div "Add to cart Add to Cart" at bounding box center [658, 77] width 200 height 27
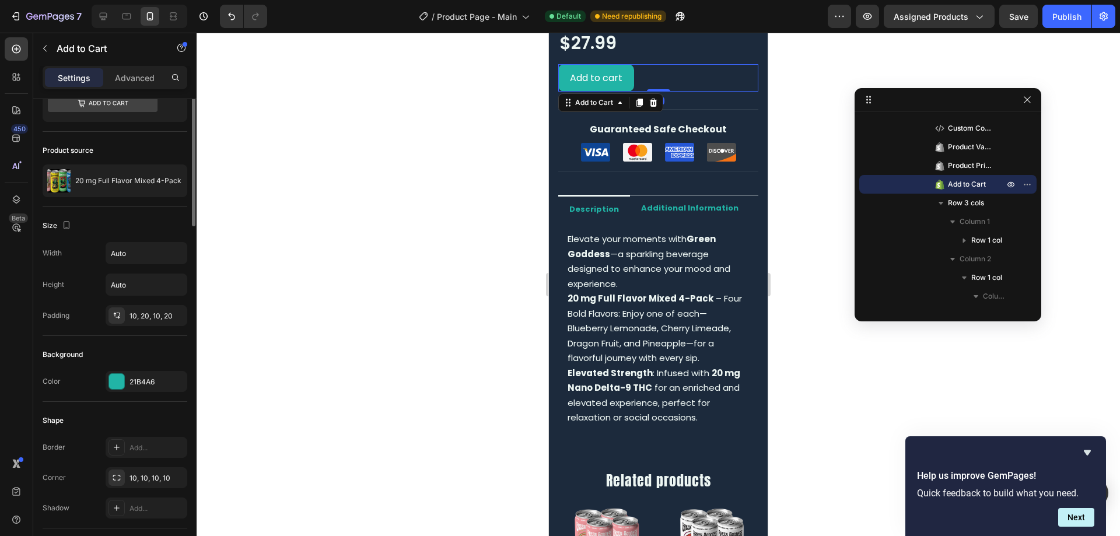
scroll to position [0, 0]
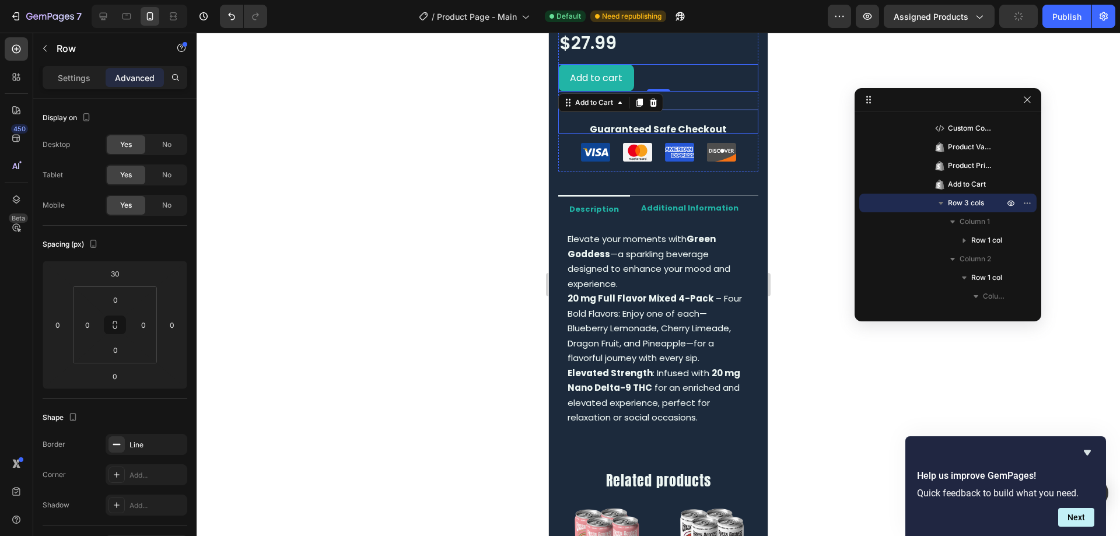
click at [727, 109] on div "Title Line Row Guaranteed Safe Checkout Text Block Row Title Line Row Row" at bounding box center [658, 121] width 200 height 24
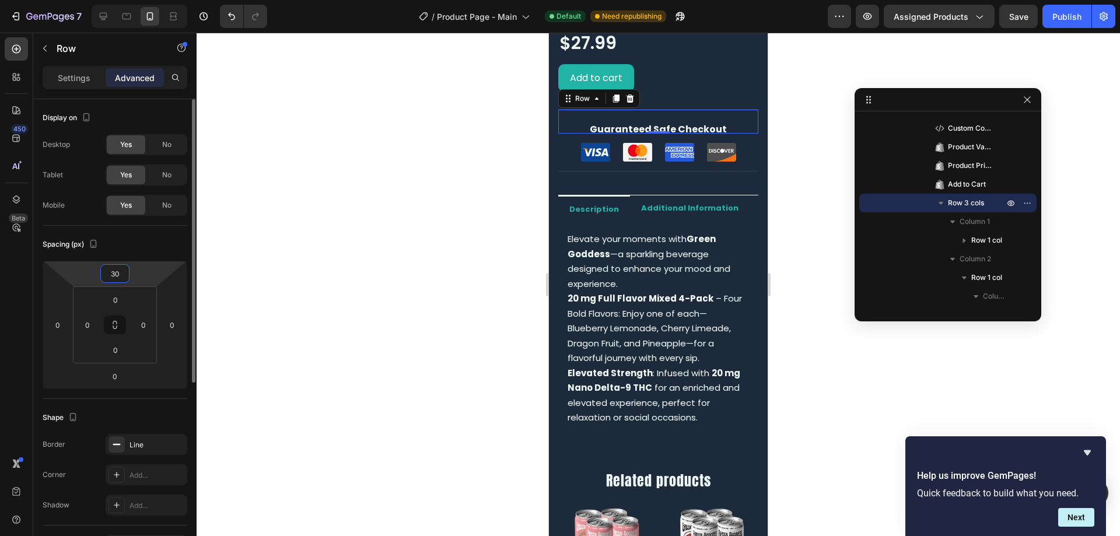
click at [118, 271] on input "30" at bounding box center [114, 273] width 23 height 17
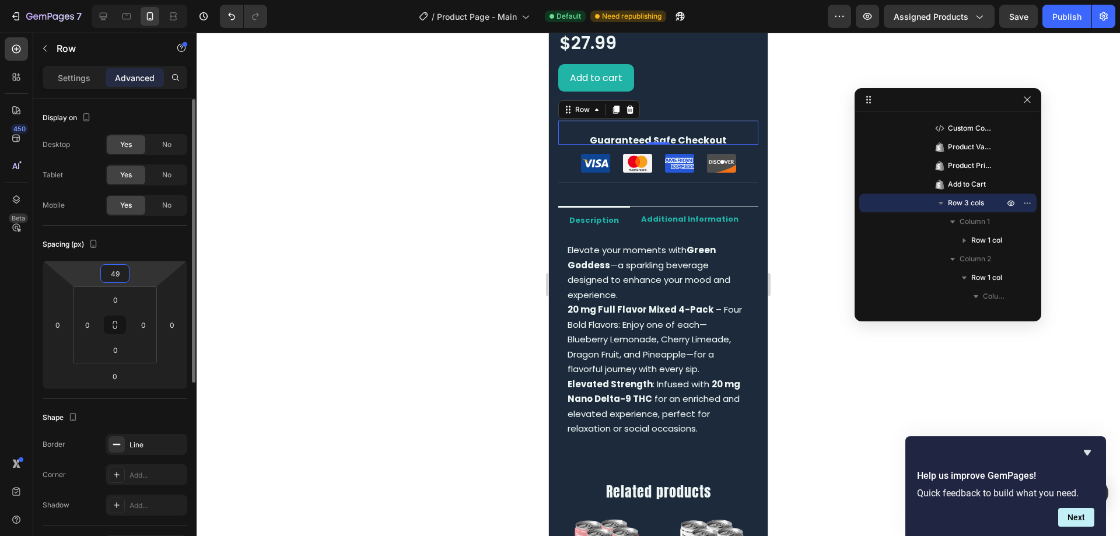
type input "50"
drag, startPoint x: 118, startPoint y: 271, endPoint x: 482, endPoint y: 211, distance: 369.3
click at [482, 0] on div "7 Version history / Product Page - Main Default Need republishing Preview Assig…" at bounding box center [560, 0] width 1120 height 0
click at [685, 64] on div "Add to cart Add to Cart" at bounding box center [658, 77] width 200 height 27
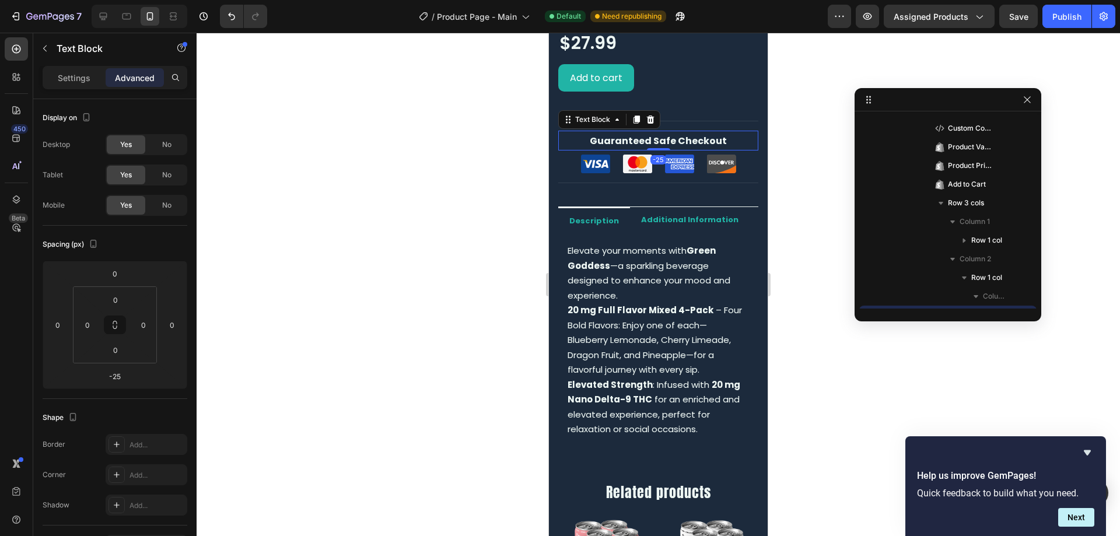
scroll to position [352, 0]
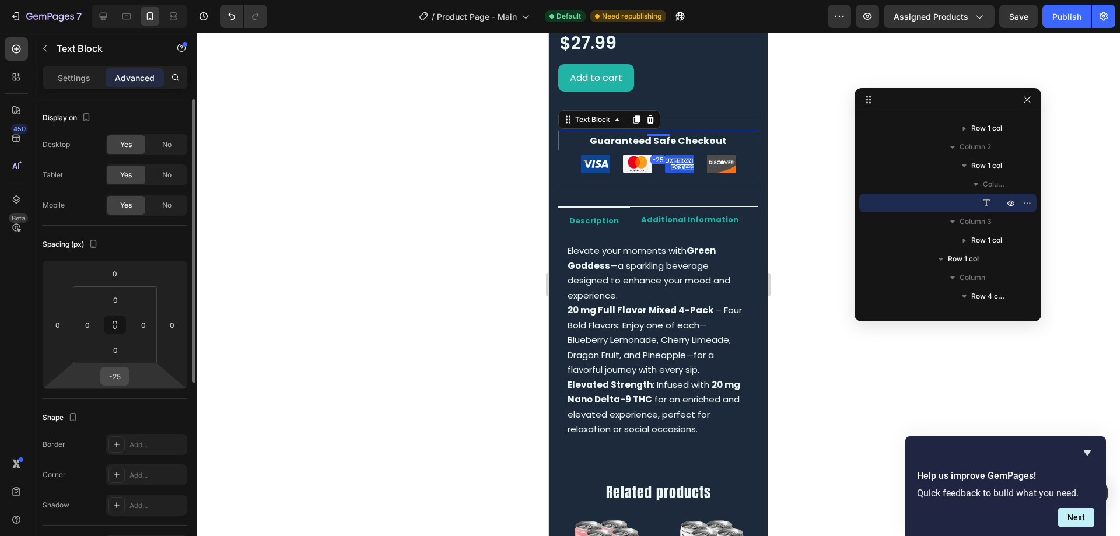
click at [126, 384] on div "-25" at bounding box center [114, 376] width 29 height 19
click at [113, 374] on input "-25" at bounding box center [114, 375] width 23 height 17
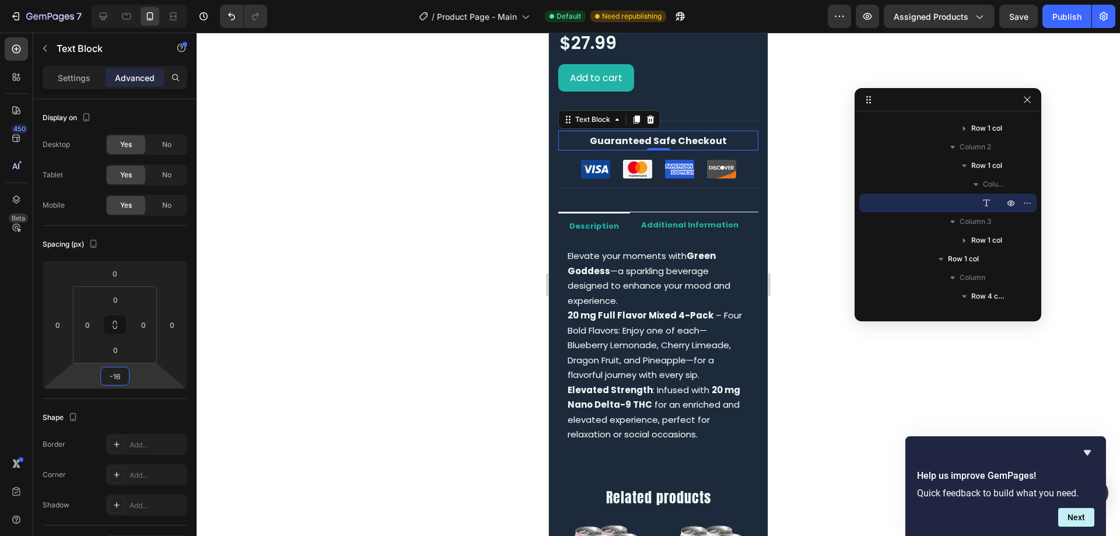
type input "-15"
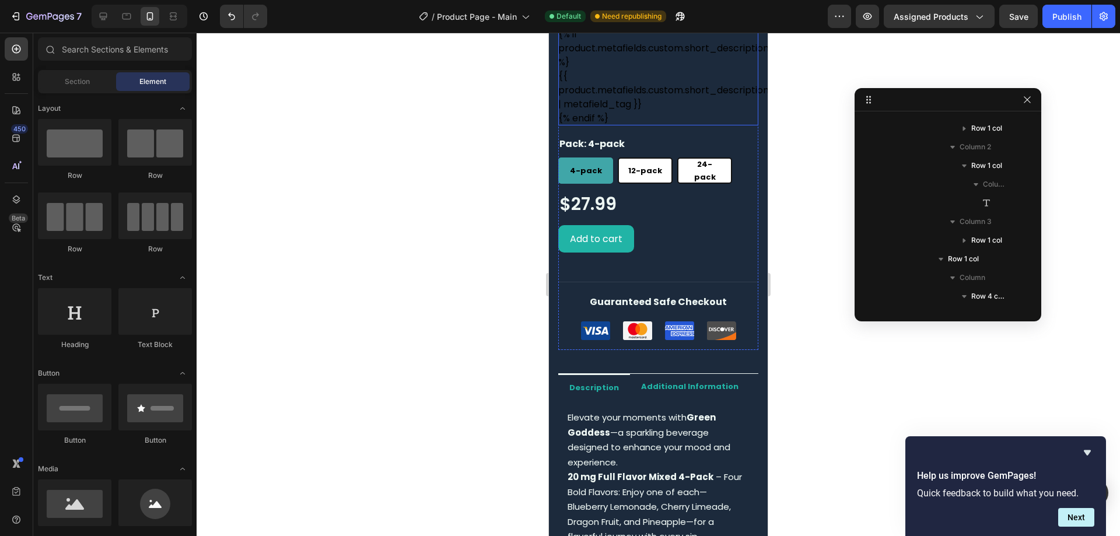
scroll to position [455, 0]
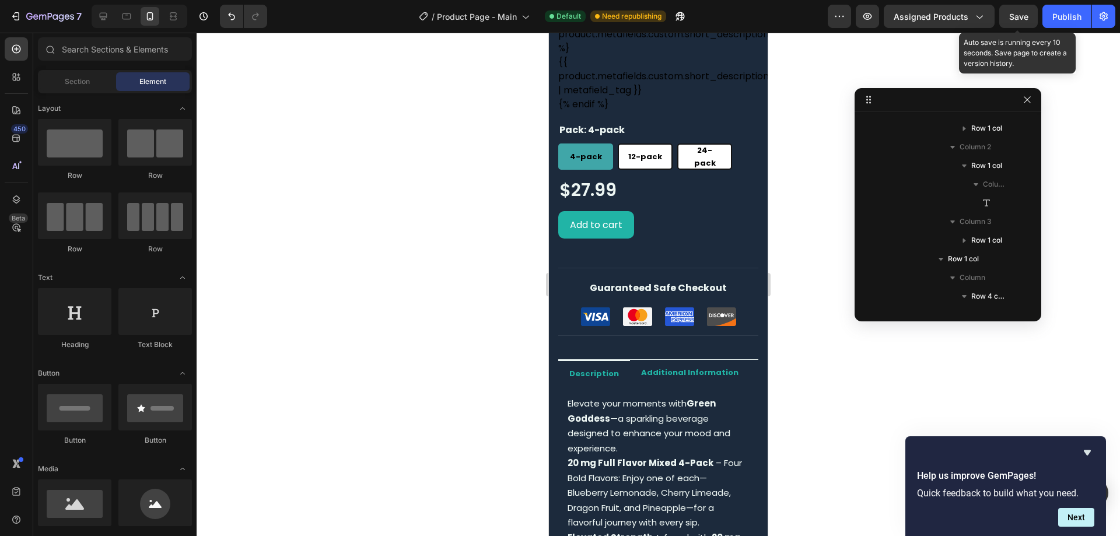
click at [1023, 16] on span "Save" at bounding box center [1018, 17] width 19 height 10
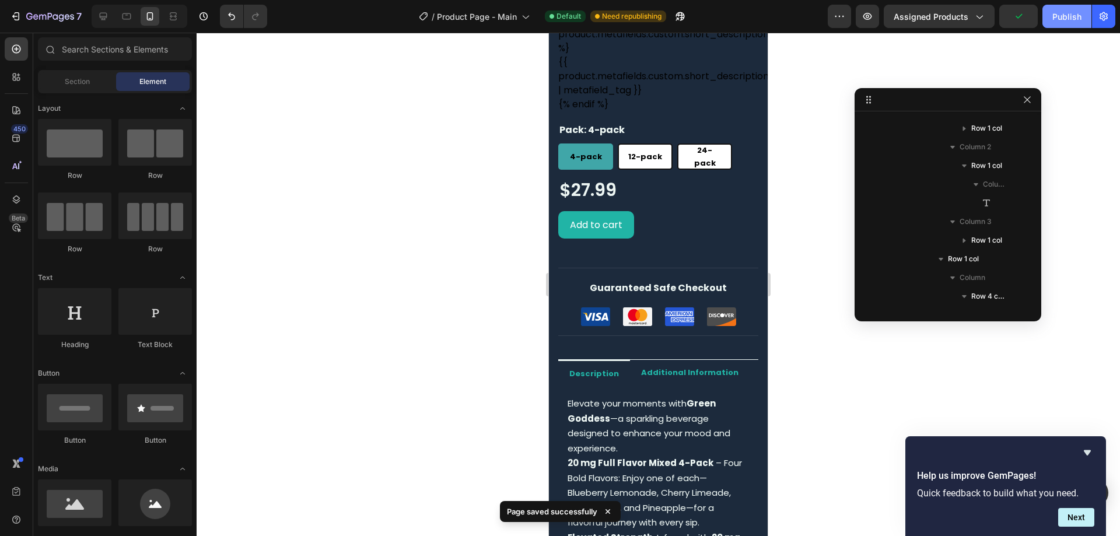
click at [1061, 22] on div "Publish" at bounding box center [1066, 16] width 29 height 12
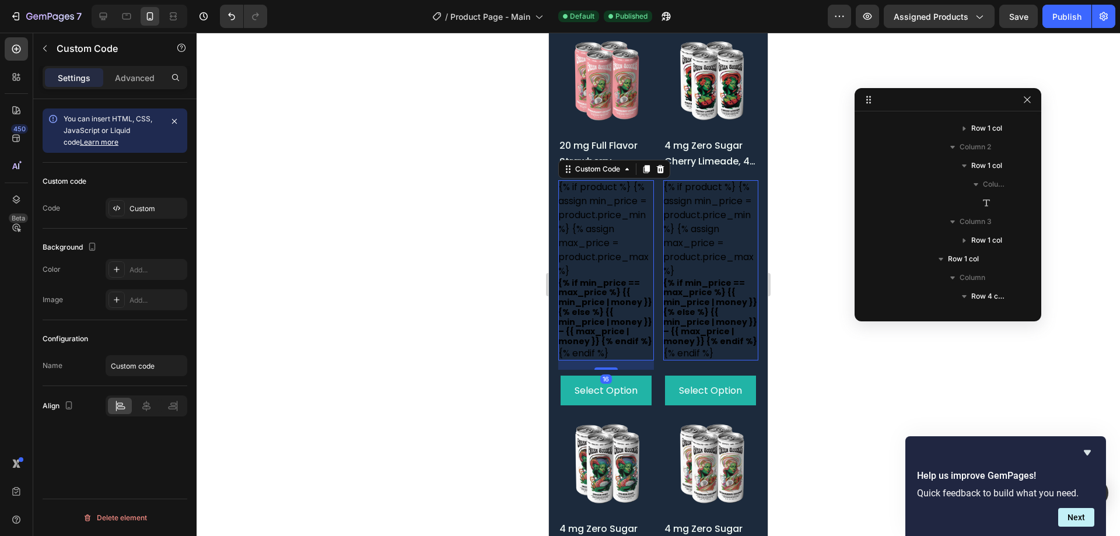
scroll to position [778, 0]
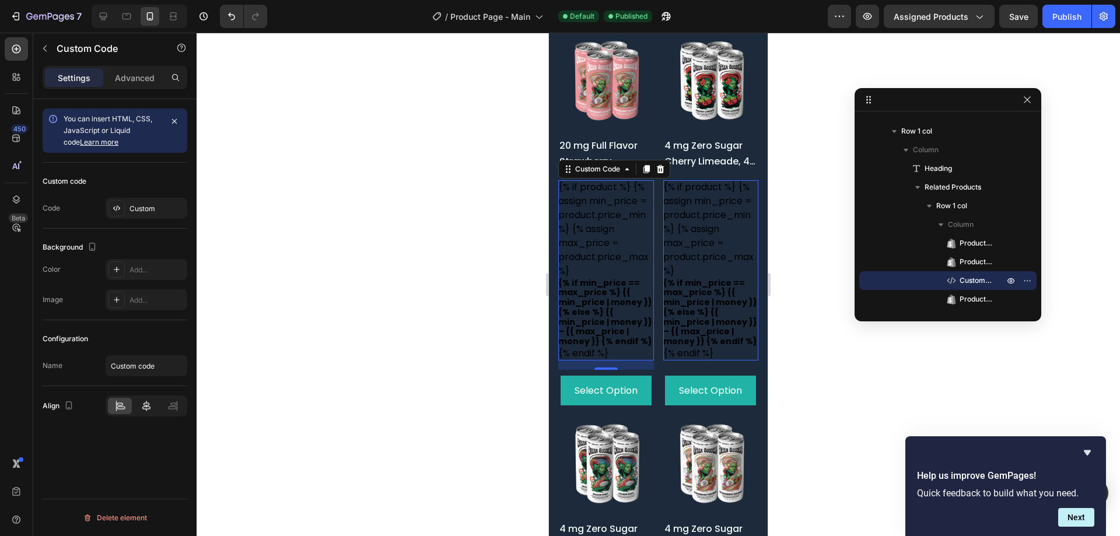
click at [141, 407] on icon at bounding box center [147, 406] width 12 height 12
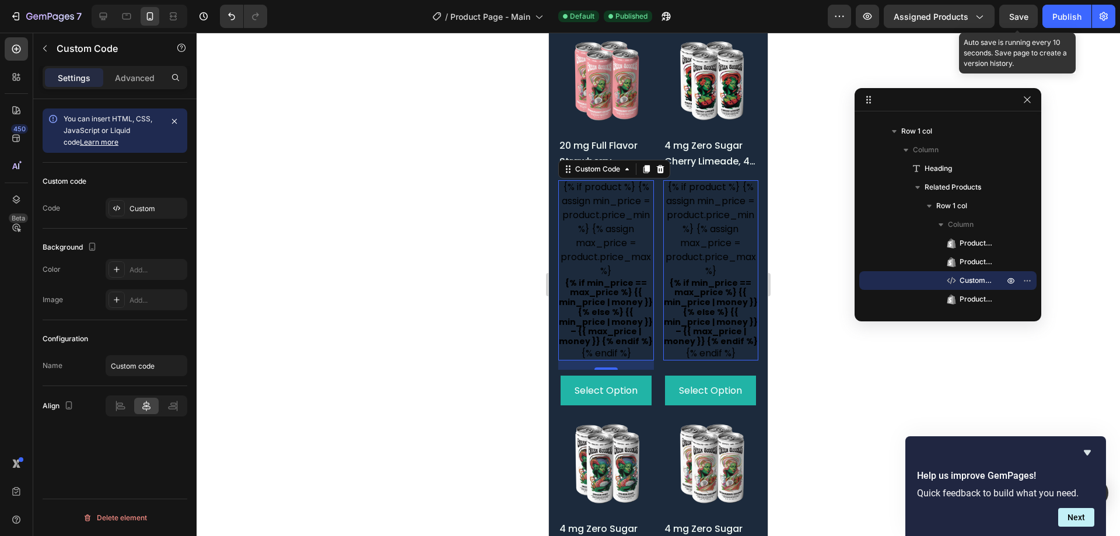
click at [1022, 16] on span "Save" at bounding box center [1018, 17] width 19 height 10
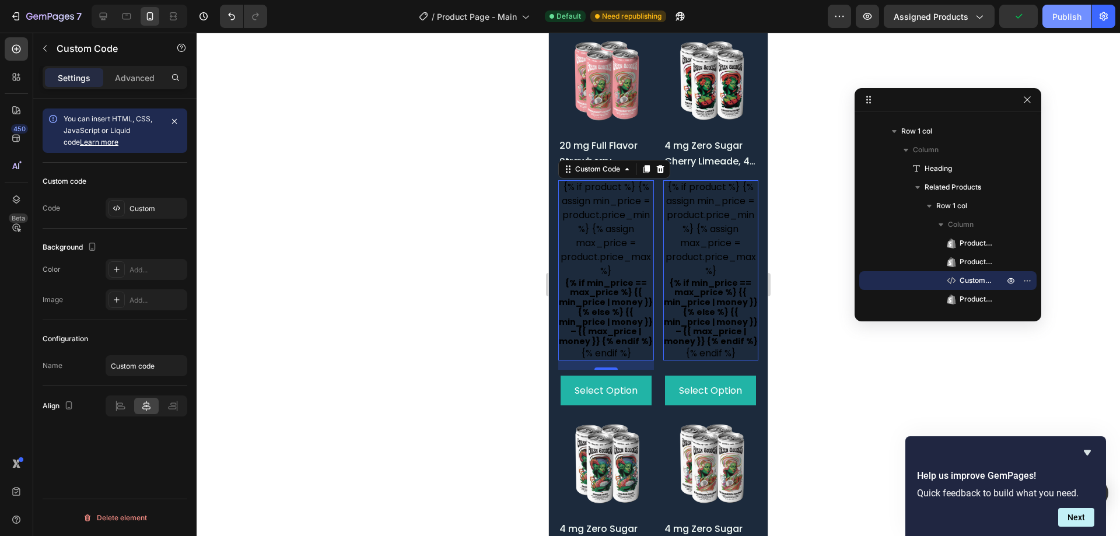
click at [1069, 14] on div "Publish" at bounding box center [1066, 16] width 29 height 12
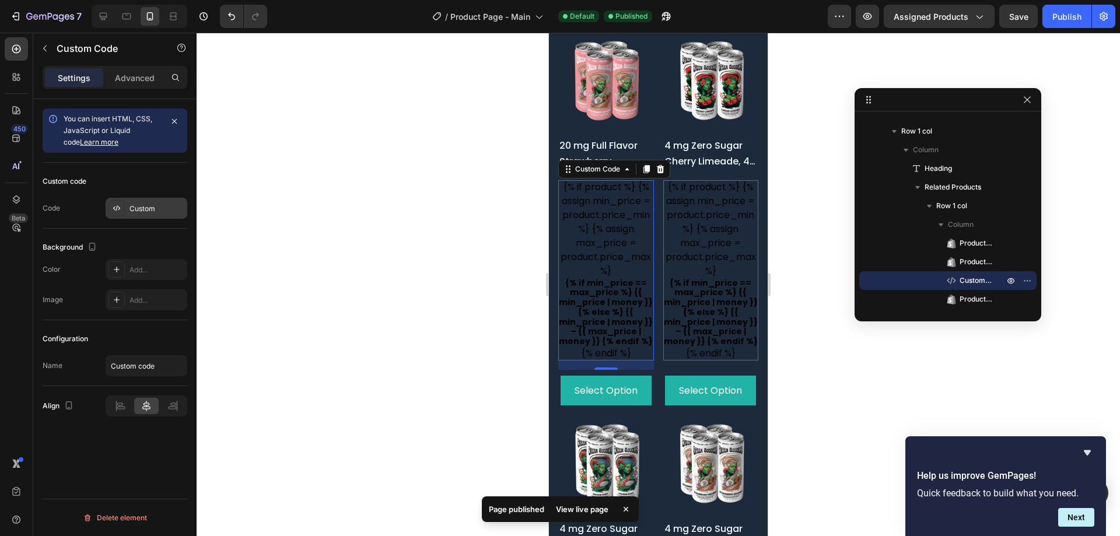
click at [134, 209] on div "Custom" at bounding box center [156, 209] width 55 height 10
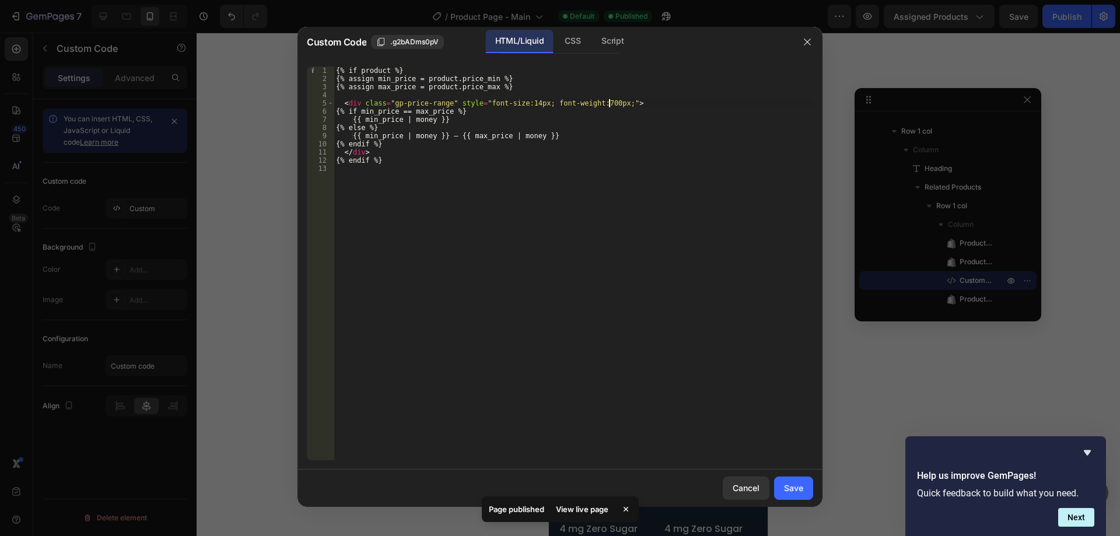
click at [610, 101] on div "{% if product %} {% assign min_price = product.price_min %} {% assign max_price…" at bounding box center [573, 271] width 479 height 410
type textarea "<div class="gp-price-range" style="font-size:14px; font-weight:700px; text-alig…"
click at [787, 498] on button "Save" at bounding box center [793, 487] width 39 height 23
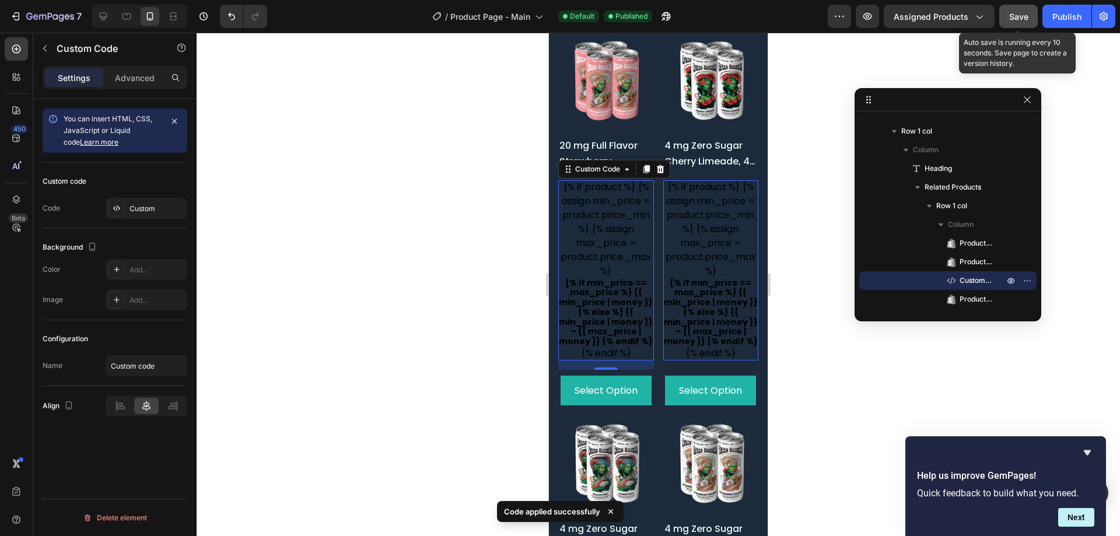
click at [1026, 8] on button "Save" at bounding box center [1018, 16] width 38 height 23
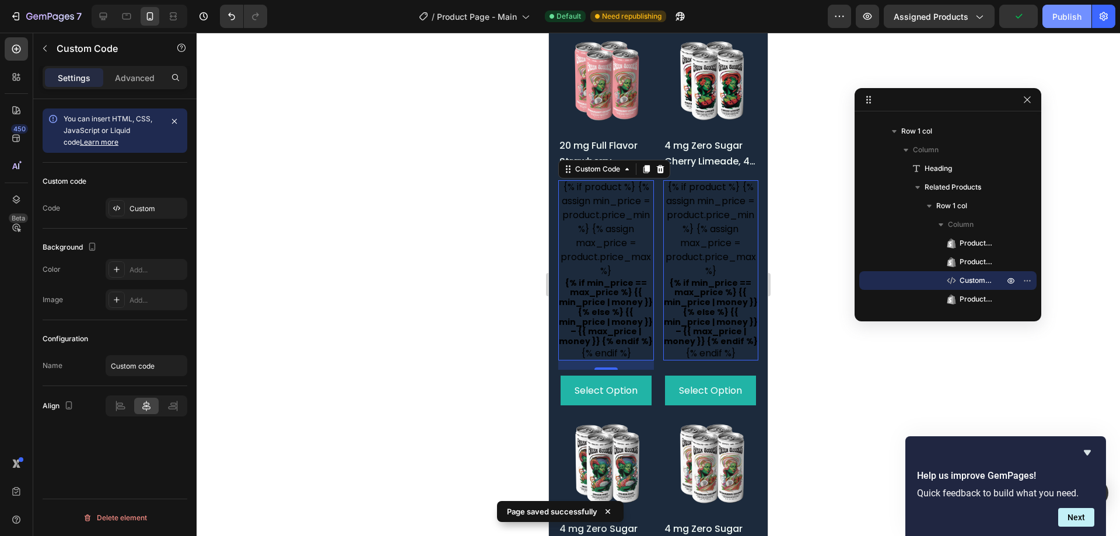
click at [1054, 18] on div "Publish" at bounding box center [1066, 16] width 29 height 12
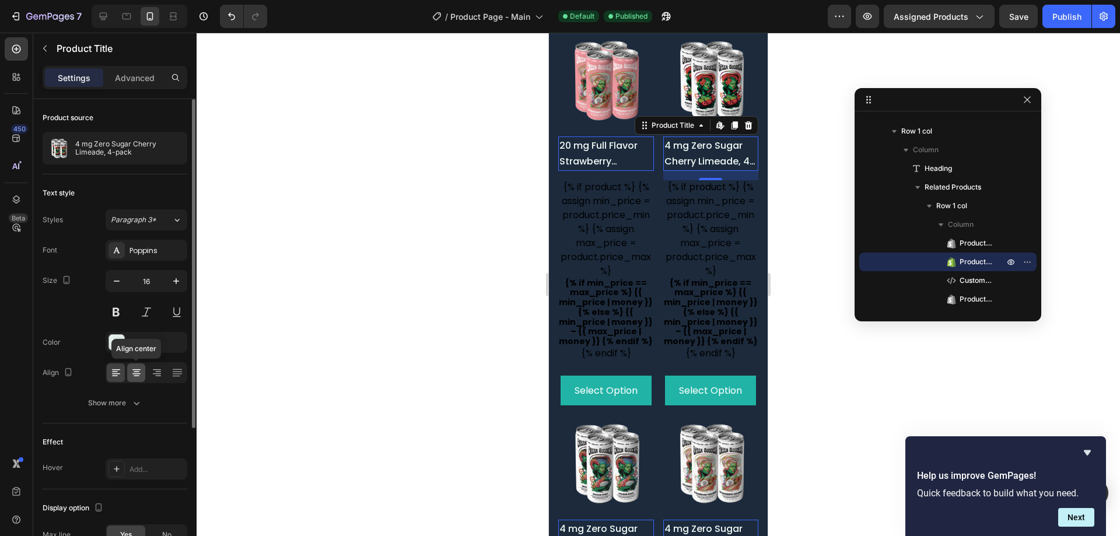
click at [138, 374] on icon at bounding box center [136, 373] width 8 height 1
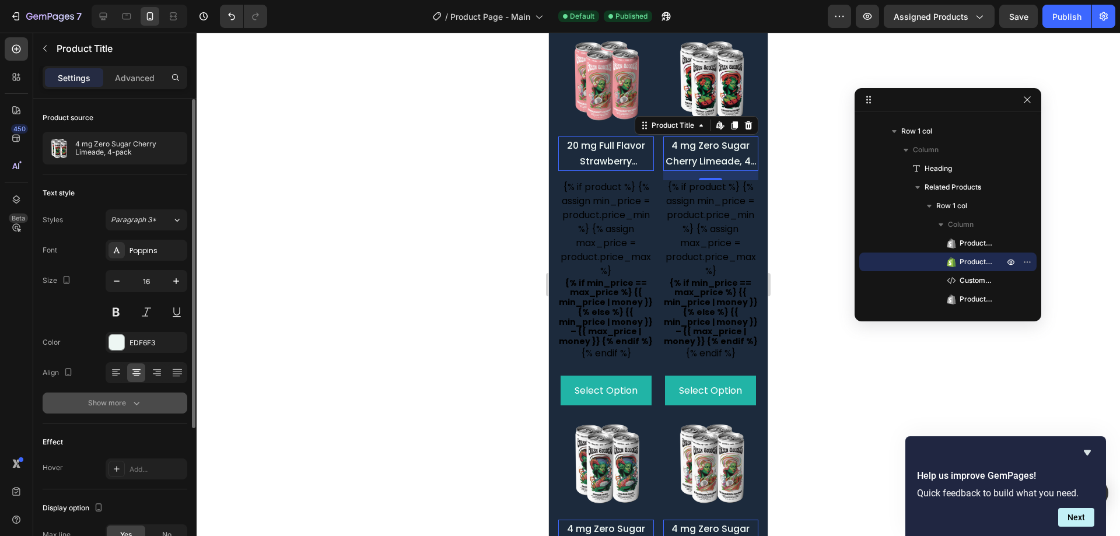
click at [123, 401] on div "Show more" at bounding box center [115, 403] width 54 height 12
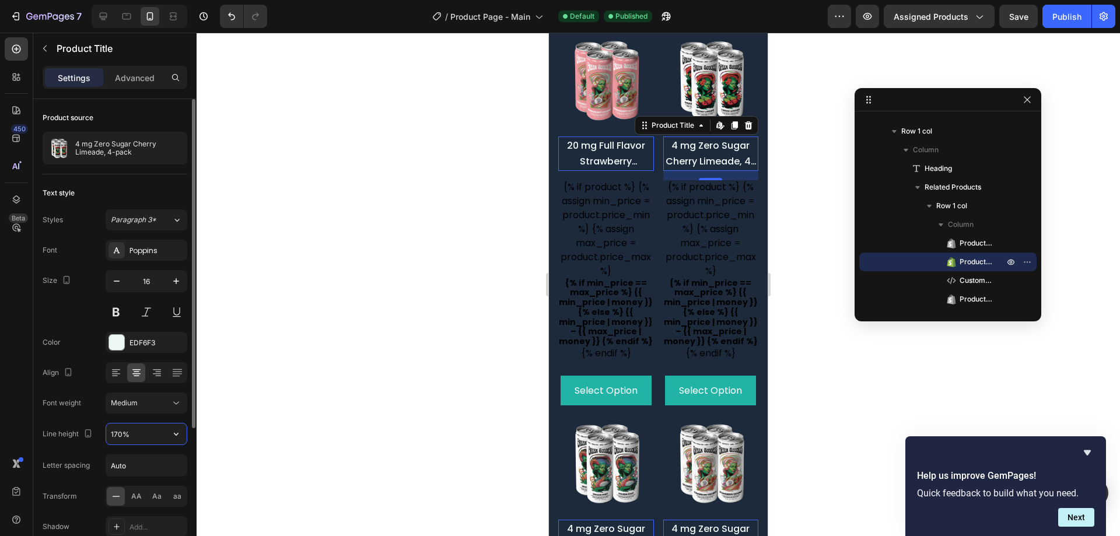
click at [136, 428] on input "170%" at bounding box center [146, 433] width 80 height 21
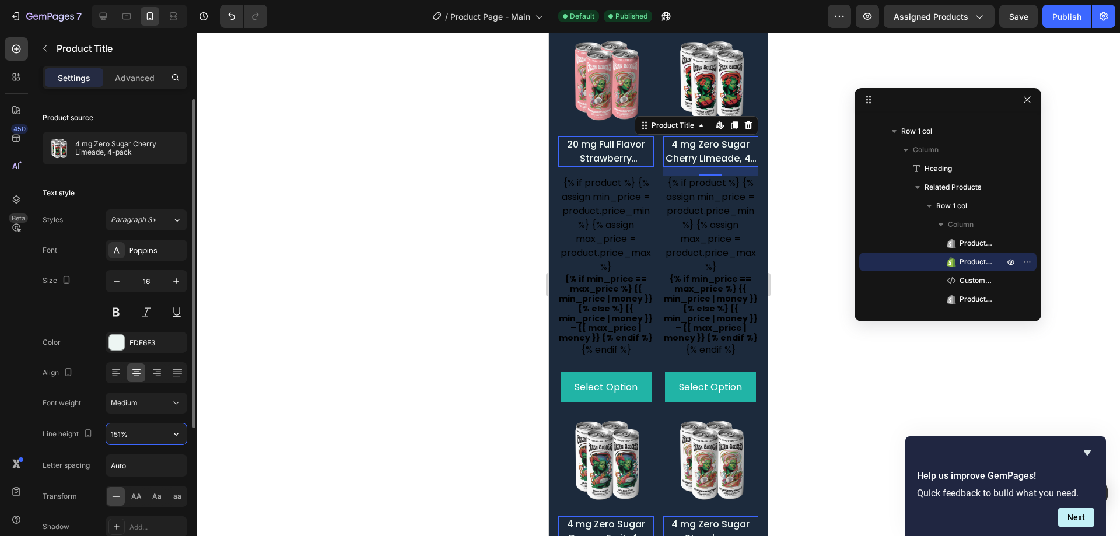
type input "150%"
click at [115, 285] on icon "button" at bounding box center [117, 281] width 12 height 12
type input "15"
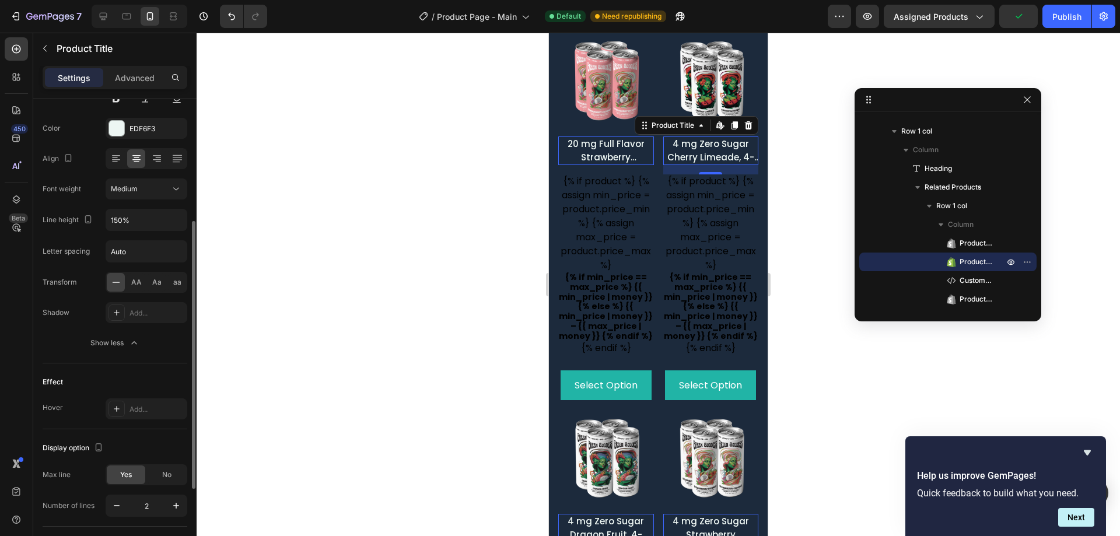
scroll to position [215, 0]
click at [127, 350] on button "Show less" at bounding box center [115, 342] width 145 height 21
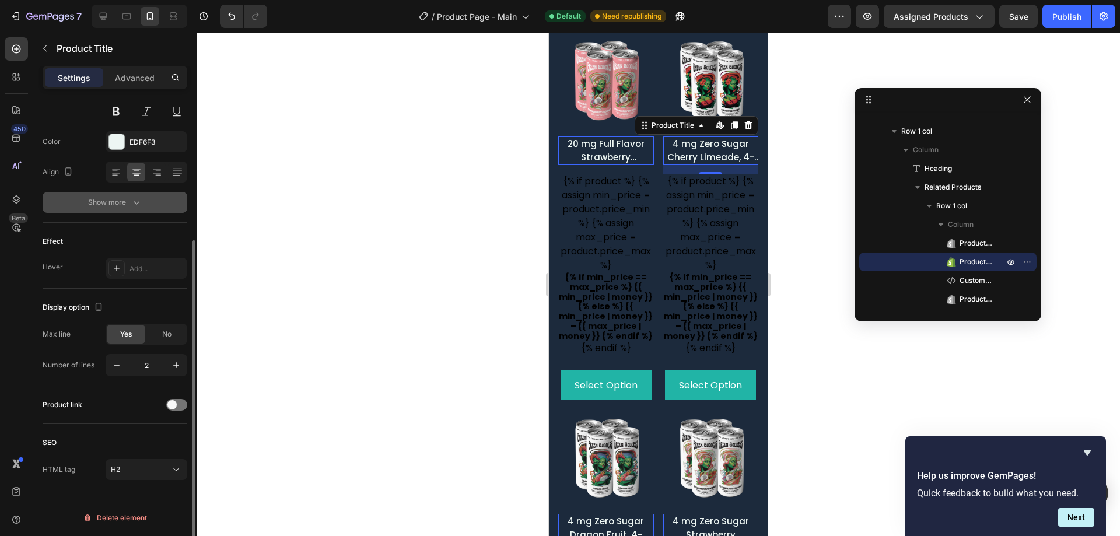
scroll to position [201, 0]
click at [173, 360] on icon "button" at bounding box center [176, 365] width 12 height 12
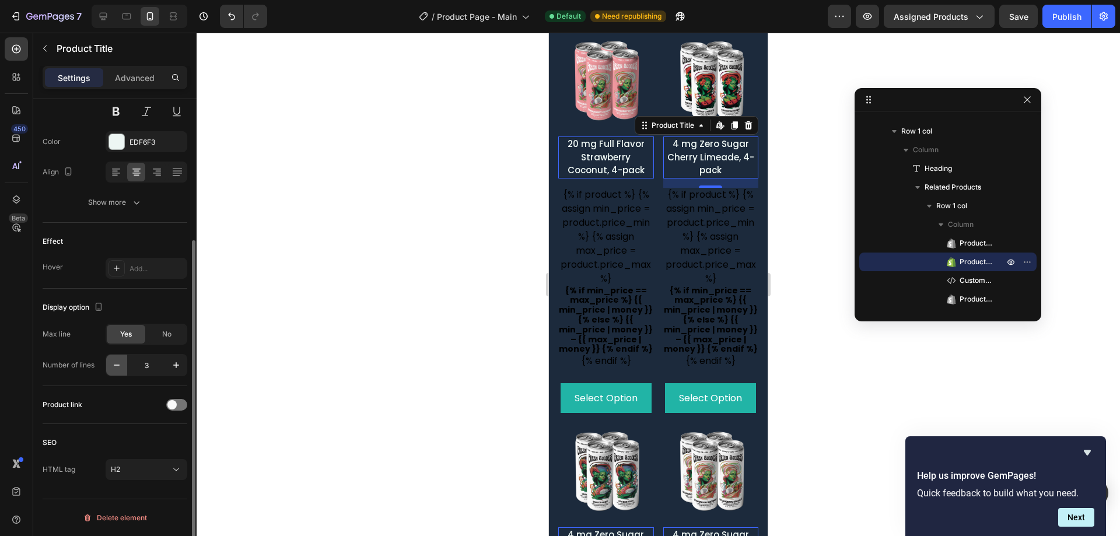
click at [121, 370] on icon "button" at bounding box center [117, 365] width 12 height 12
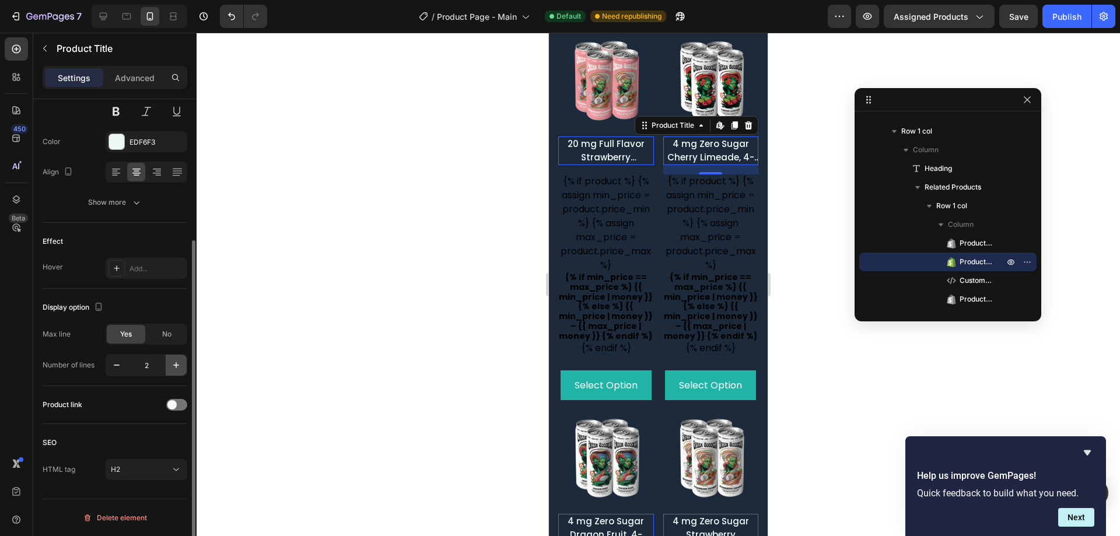
click at [174, 366] on icon "button" at bounding box center [176, 365] width 12 height 12
type input "3"
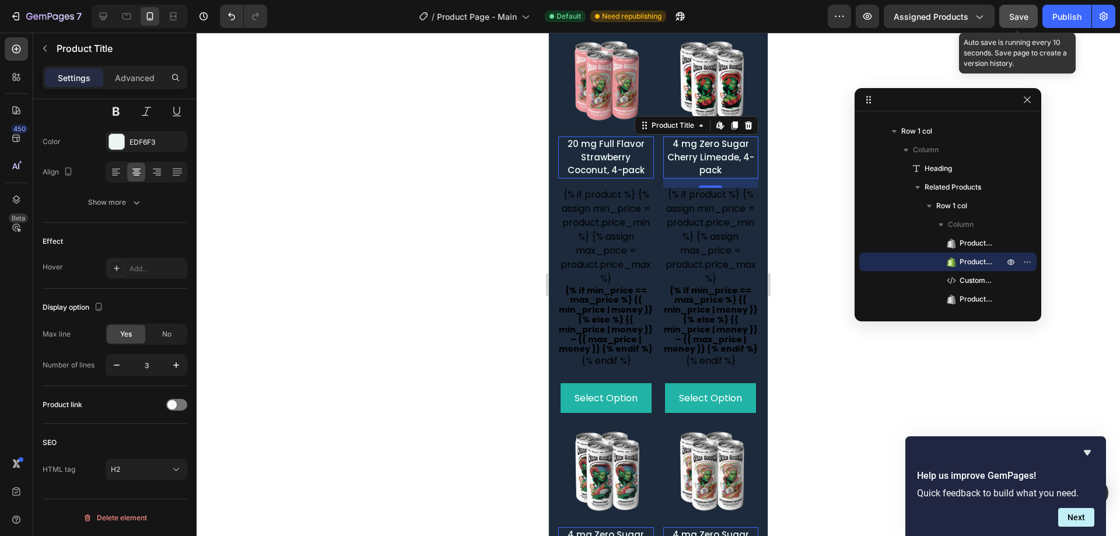
click at [1018, 23] on button "Save" at bounding box center [1018, 16] width 38 height 23
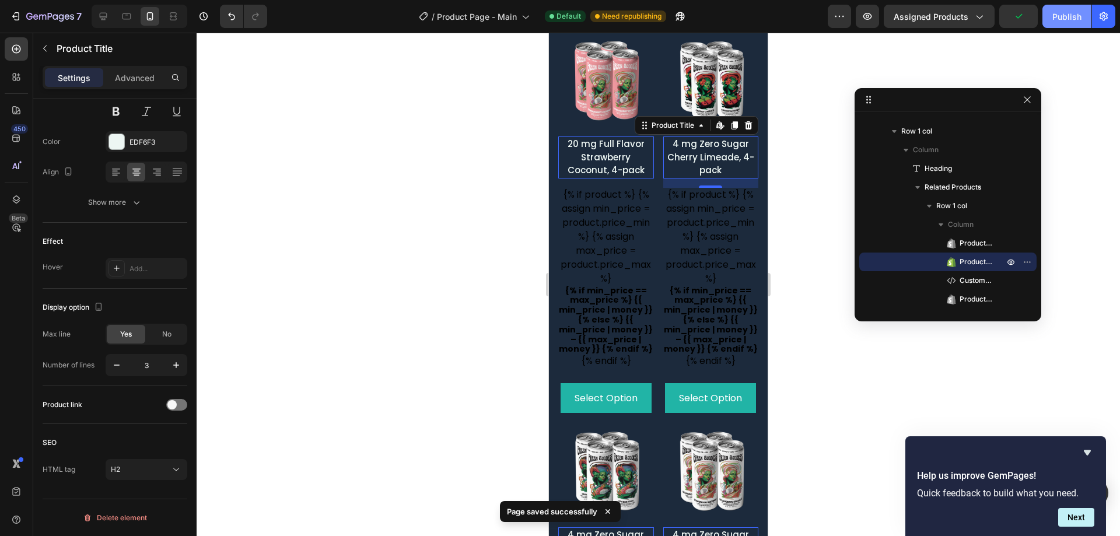
click at [1059, 25] on button "Publish" at bounding box center [1066, 16] width 49 height 23
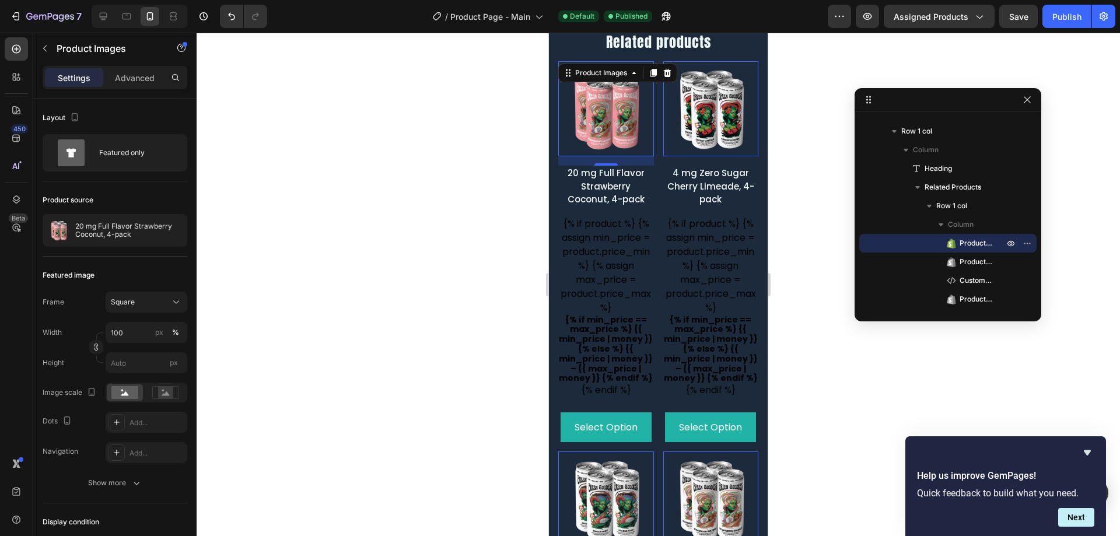
scroll to position [1010, 0]
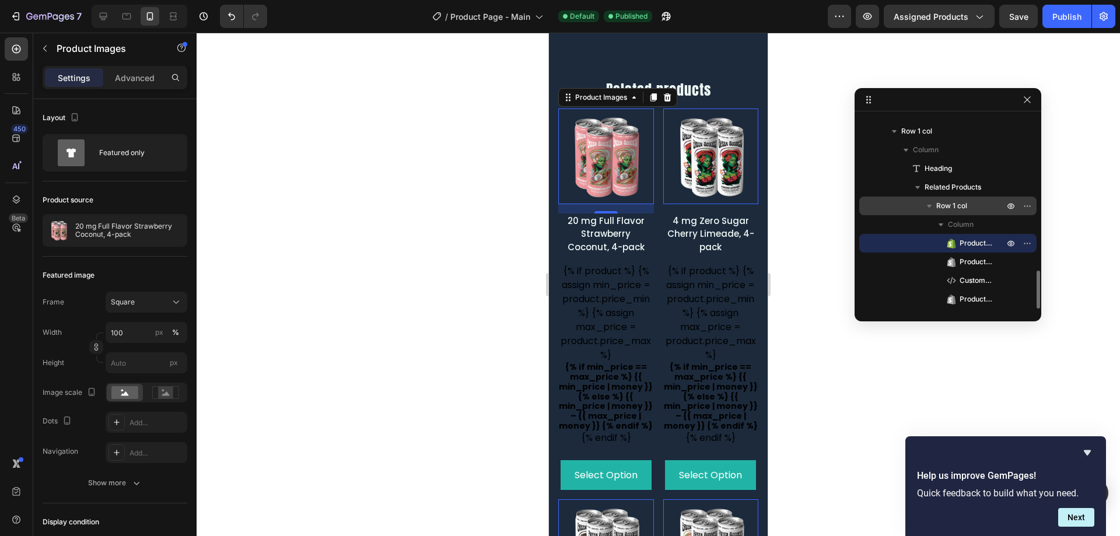
click at [958, 204] on span "Row 1 col" at bounding box center [951, 206] width 31 height 12
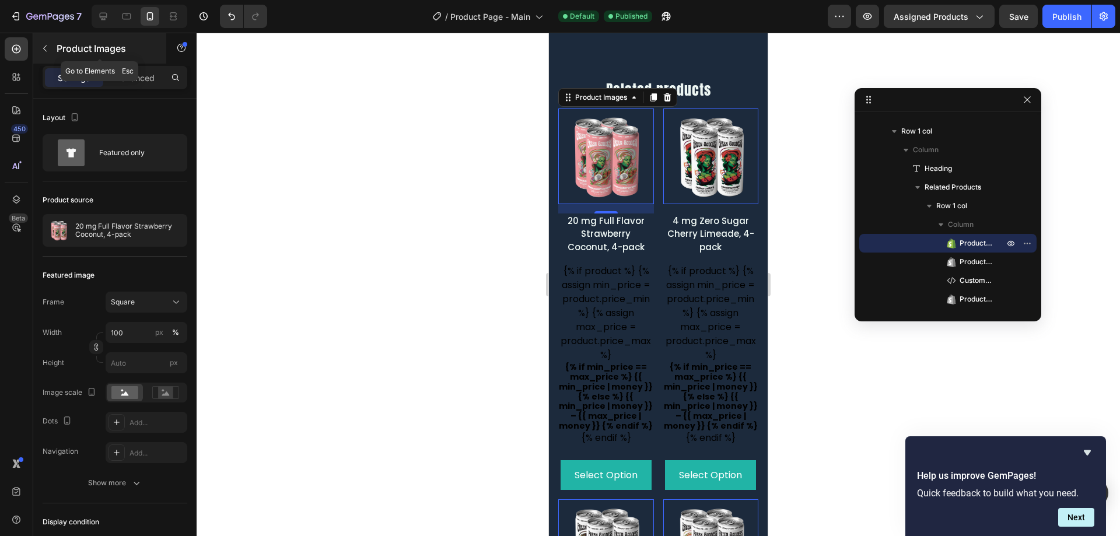
click at [49, 45] on icon "button" at bounding box center [44, 48] width 9 height 9
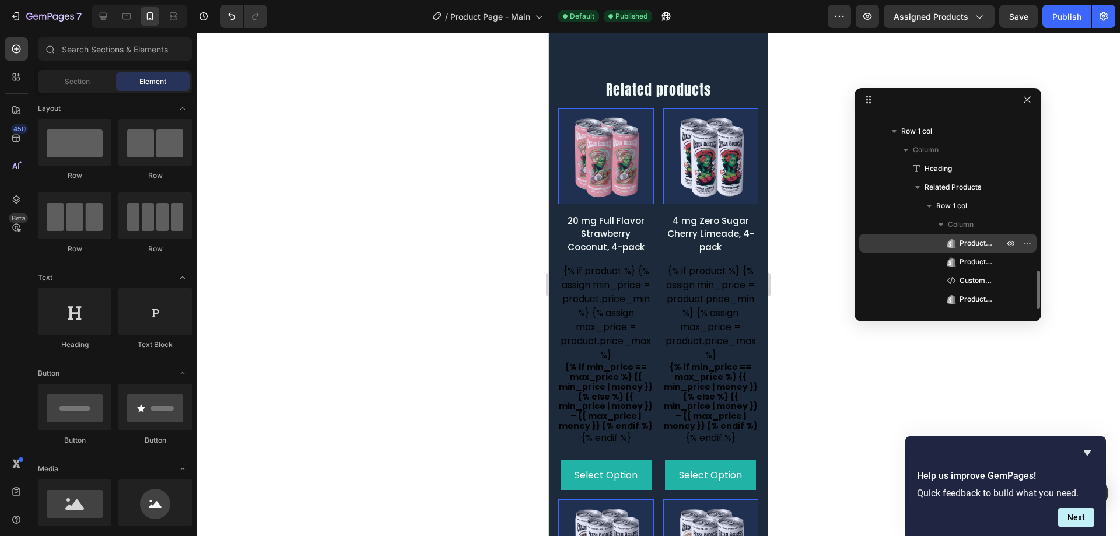
click at [962, 244] on span "Product Images" at bounding box center [975, 243] width 33 height 12
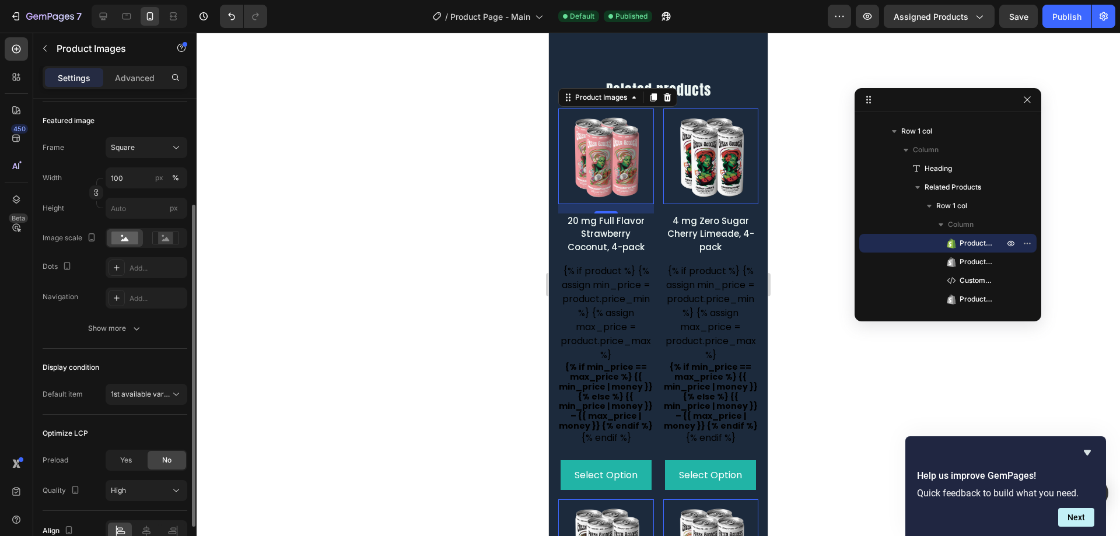
scroll to position [216, 0]
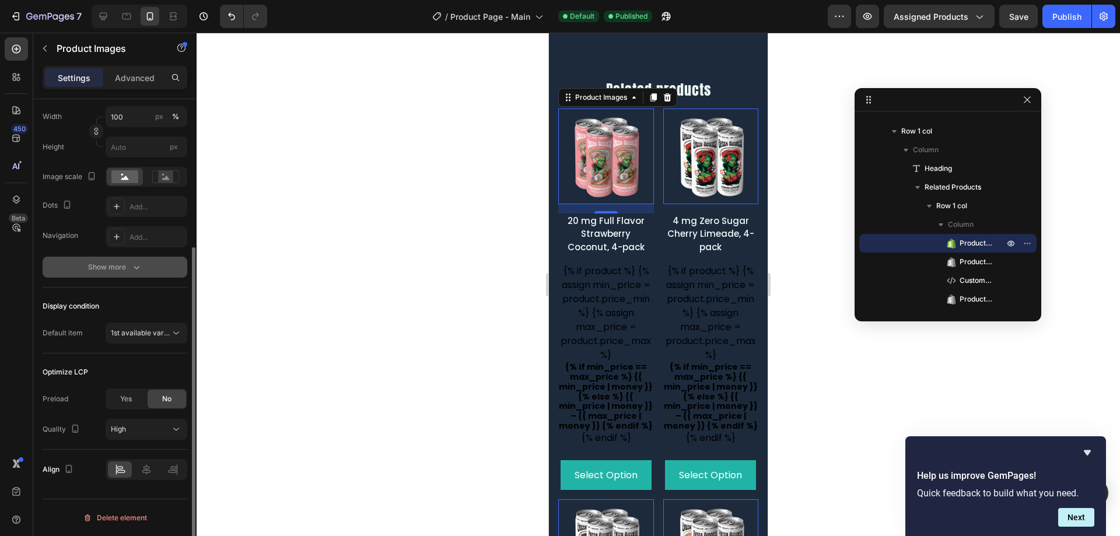
click at [135, 269] on icon "button" at bounding box center [137, 267] width 12 height 12
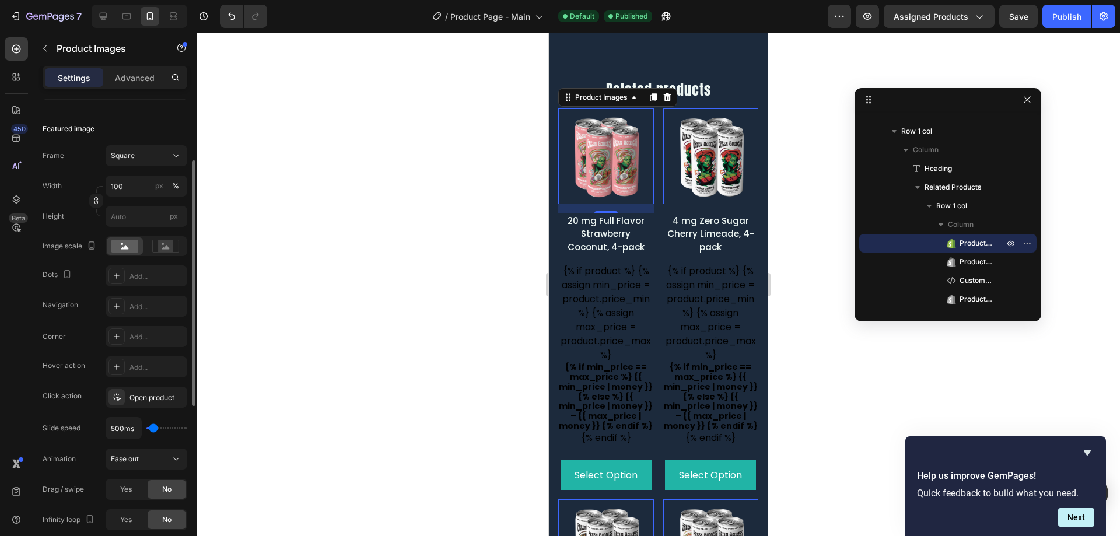
scroll to position [0, 0]
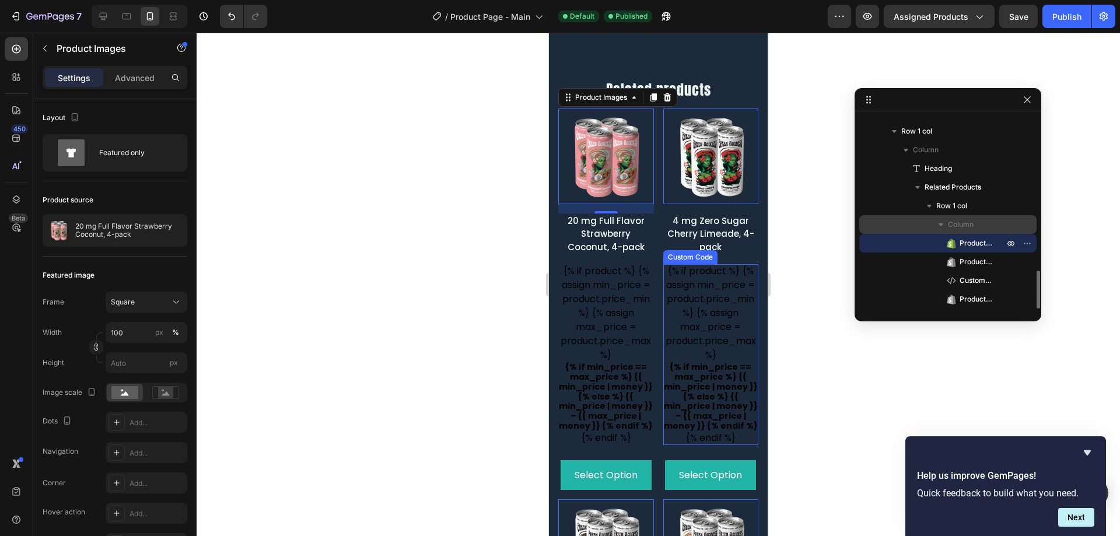
click at [978, 225] on p "Column" at bounding box center [977, 225] width 58 height 12
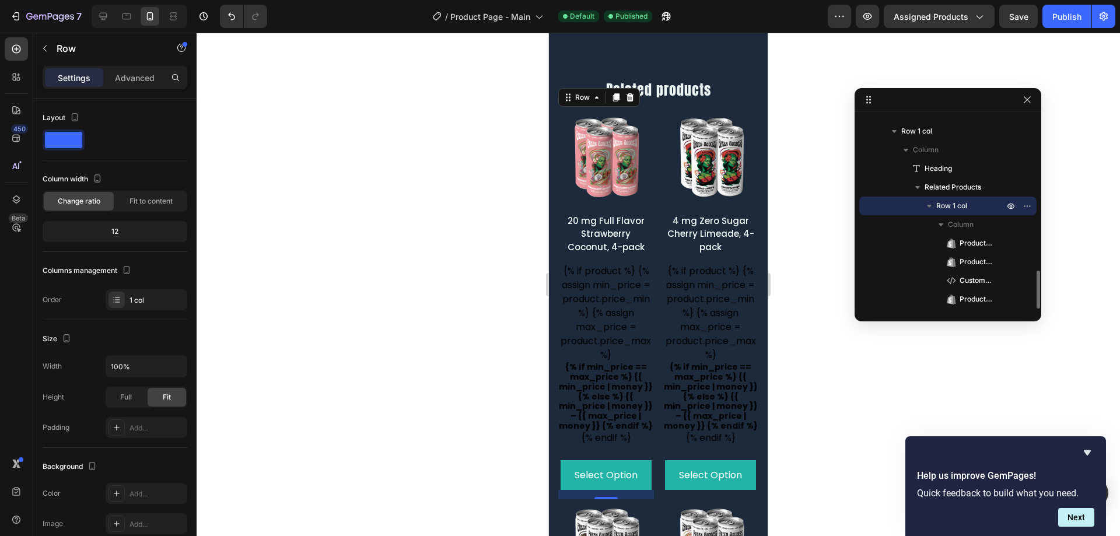
click at [972, 206] on p "Row 1 col" at bounding box center [971, 206] width 70 height 12
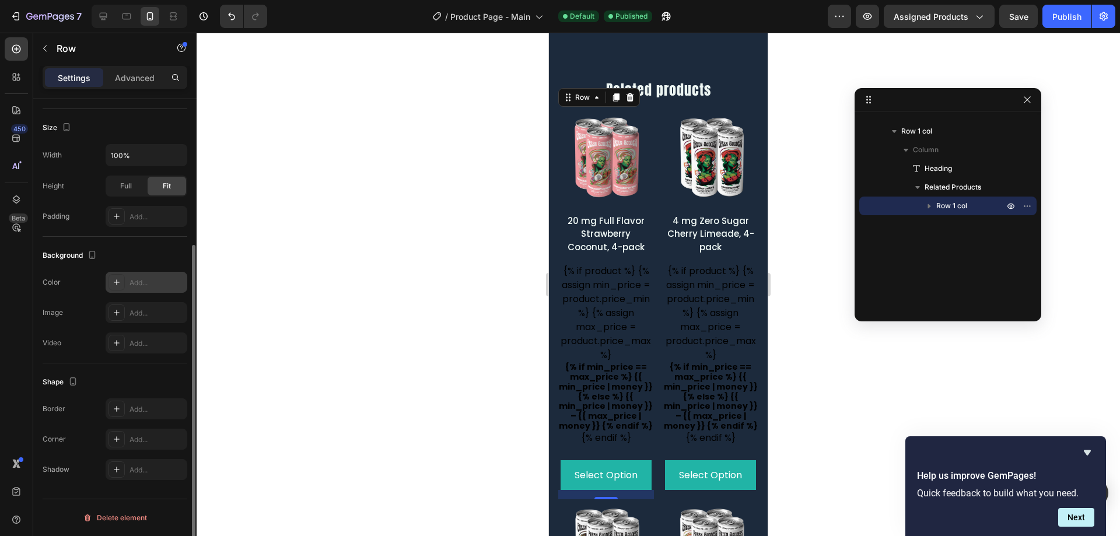
scroll to position [211, 0]
click at [141, 416] on div "Add..." at bounding box center [147, 408] width 82 height 21
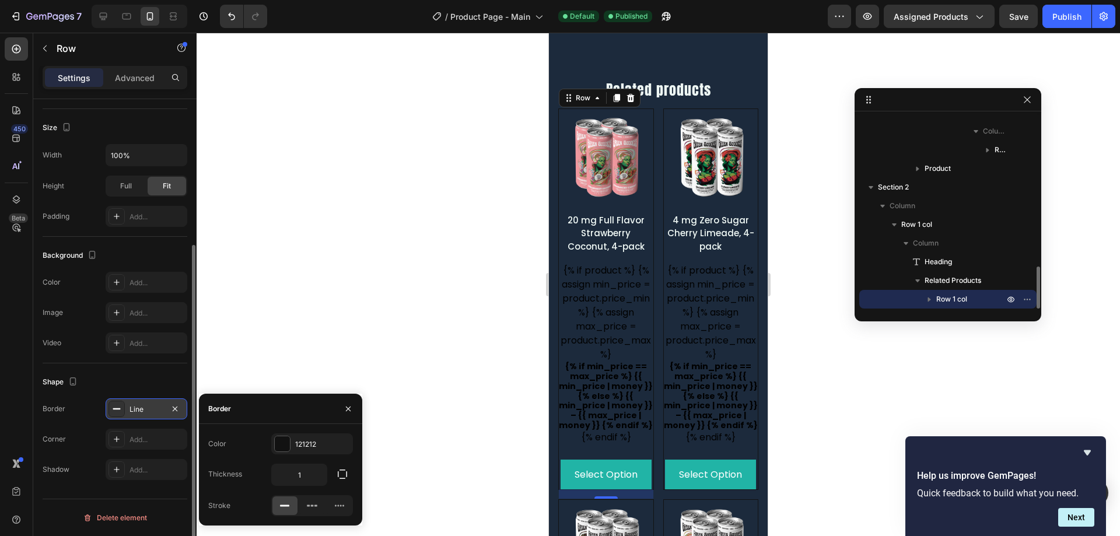
scroll to position [685, 0]
click at [294, 446] on div "121212" at bounding box center [312, 443] width 82 height 21
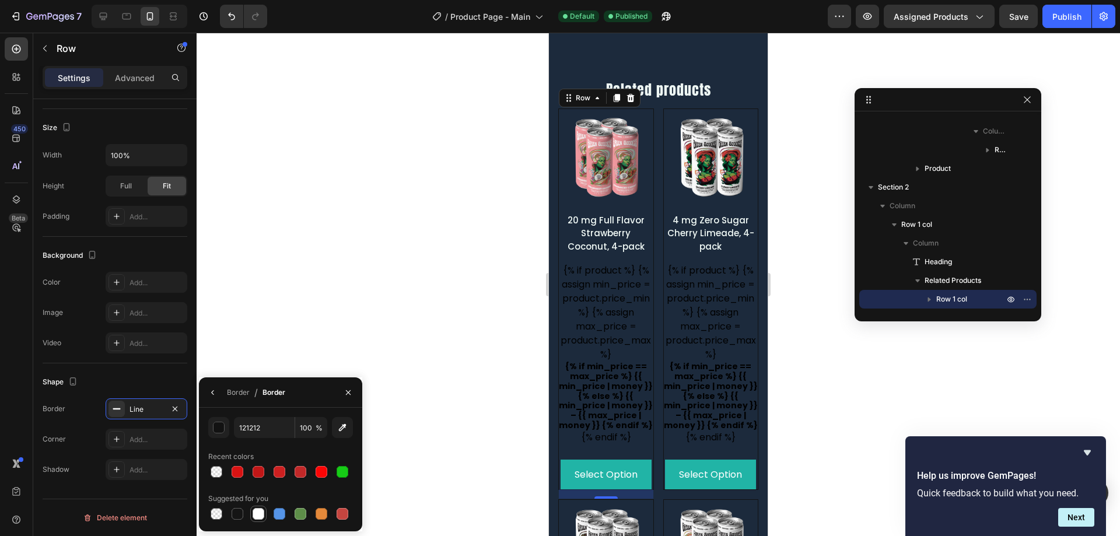
click at [257, 516] on div at bounding box center [258, 514] width 12 height 12
type input "FFFFFF"
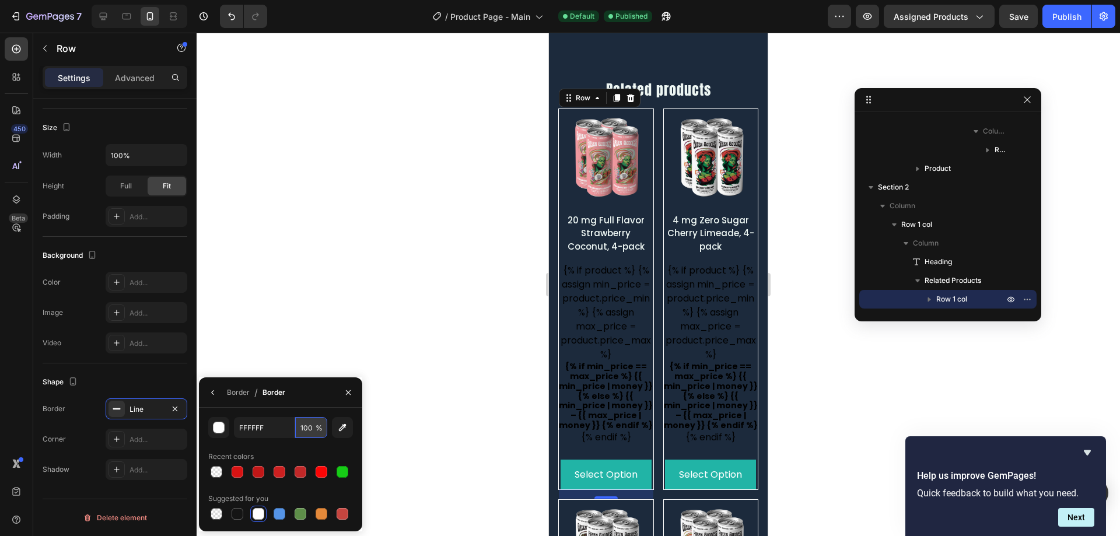
click at [307, 436] on input "100" at bounding box center [311, 427] width 32 height 21
type input "50"
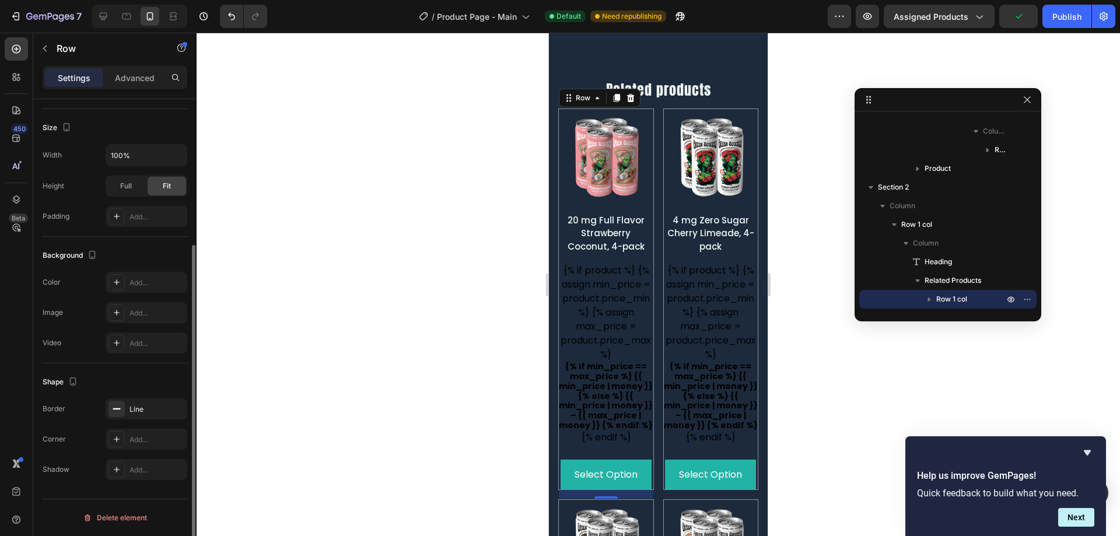
click at [174, 377] on div "Shape" at bounding box center [115, 382] width 145 height 19
click at [145, 286] on div "Add..." at bounding box center [156, 283] width 55 height 10
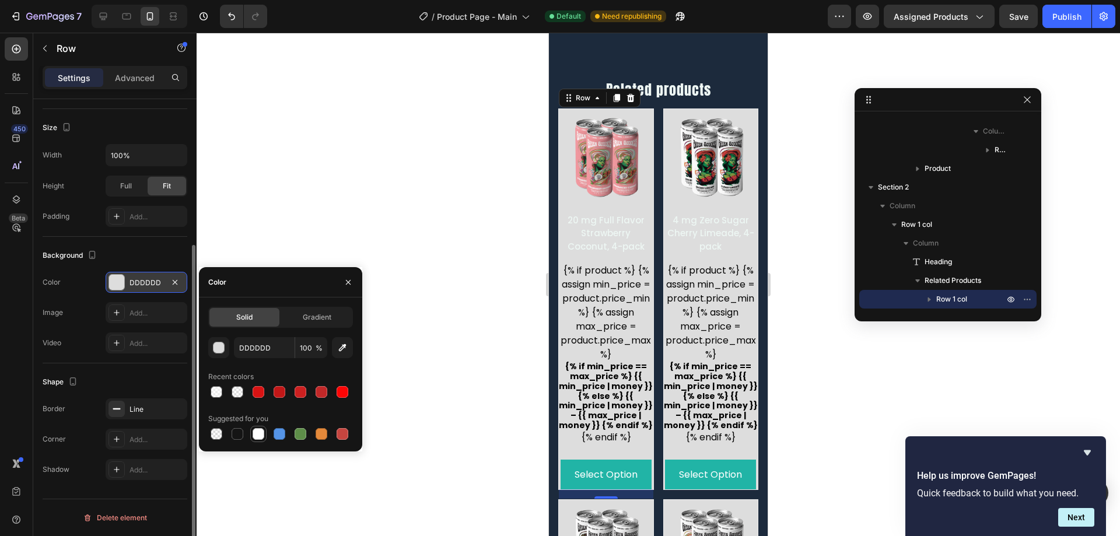
click at [256, 428] on div at bounding box center [258, 434] width 12 height 12
type input "FFFFFF"
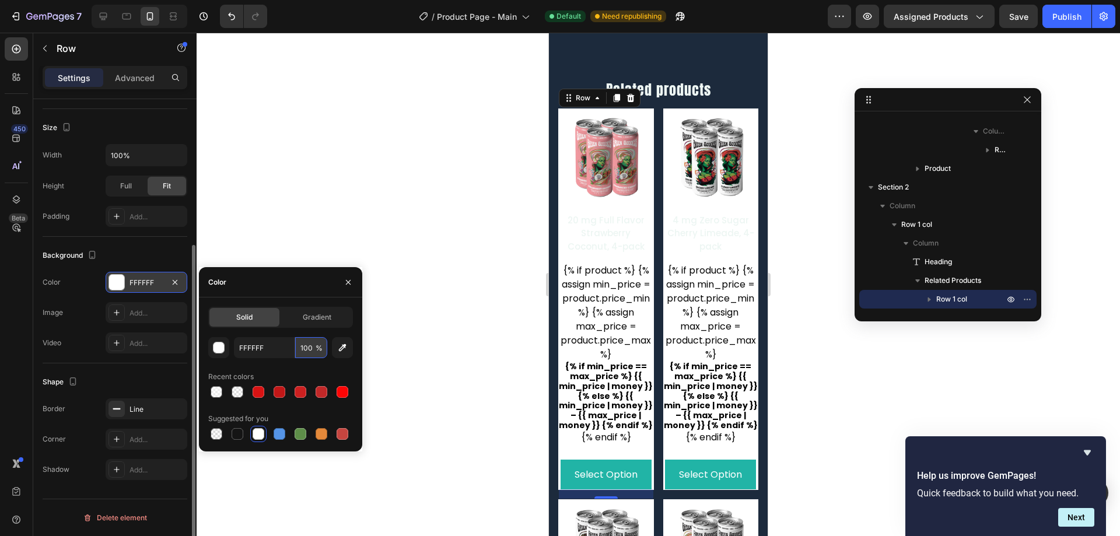
click at [314, 352] on input "100" at bounding box center [311, 347] width 32 height 21
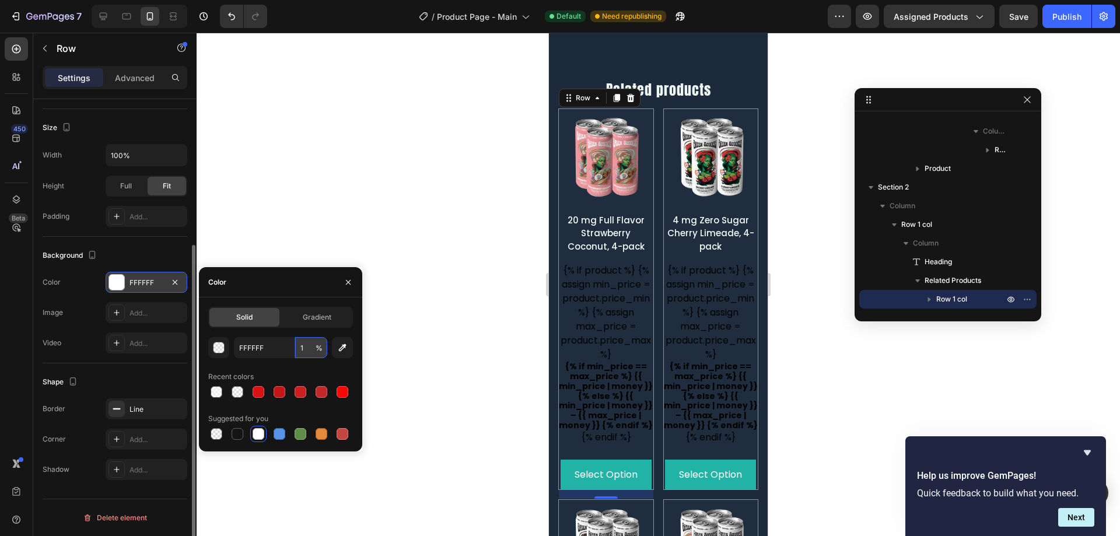
type input "10"
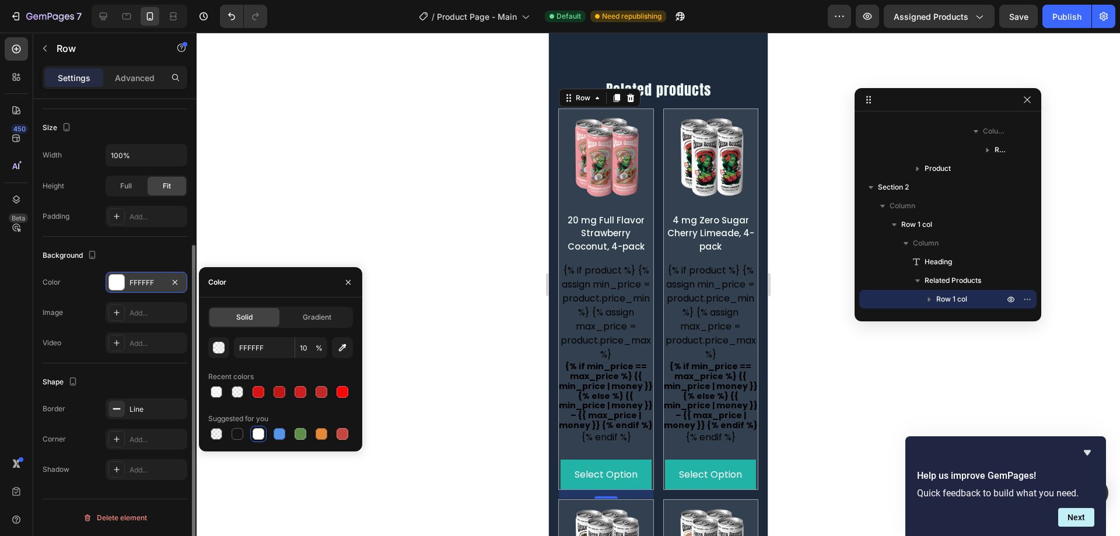
click at [170, 253] on div "Background" at bounding box center [115, 255] width 145 height 19
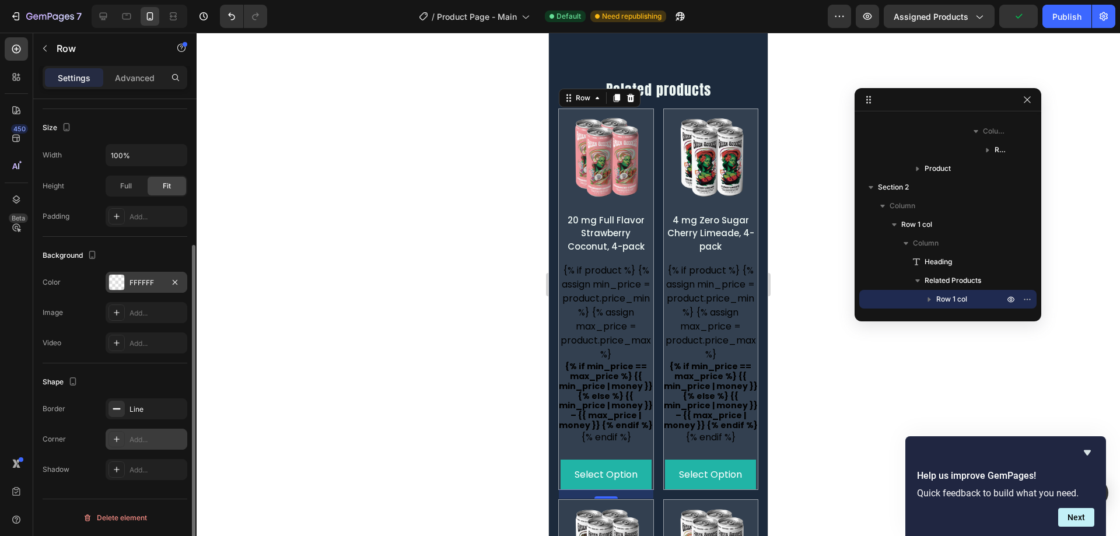
click at [134, 437] on div "Add..." at bounding box center [156, 439] width 55 height 10
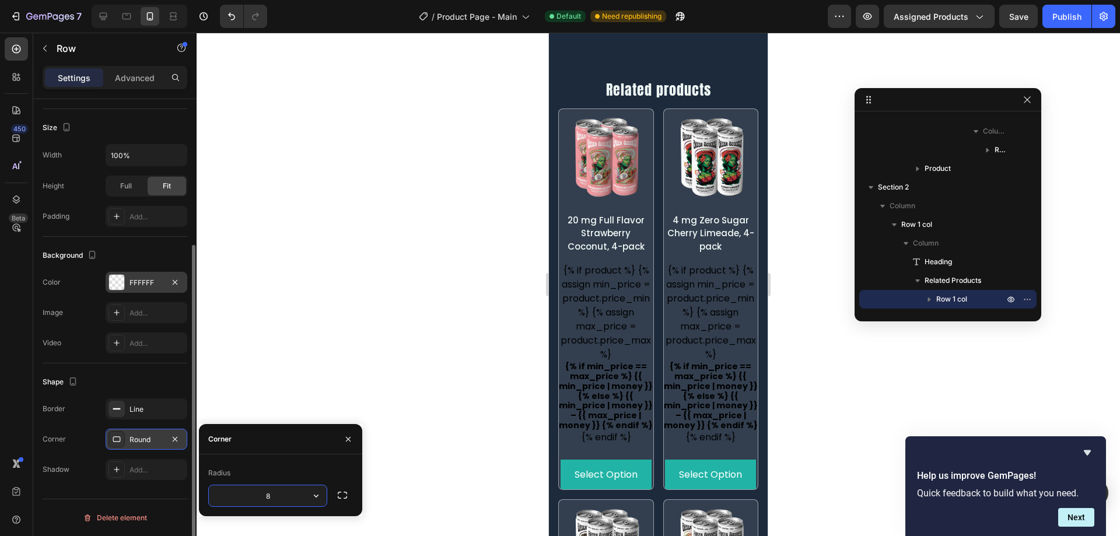
type input "5"
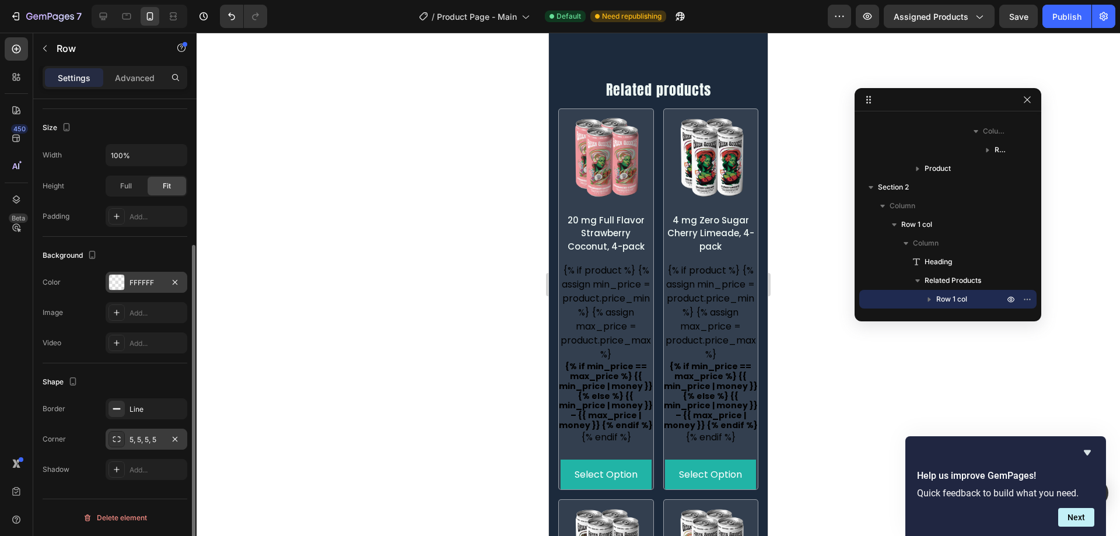
click at [152, 364] on div "Shape Border Line Corner 5, 5, 5, 5 Shadow Add..." at bounding box center [115, 426] width 145 height 126
click at [152, 223] on div "Add..." at bounding box center [147, 216] width 82 height 21
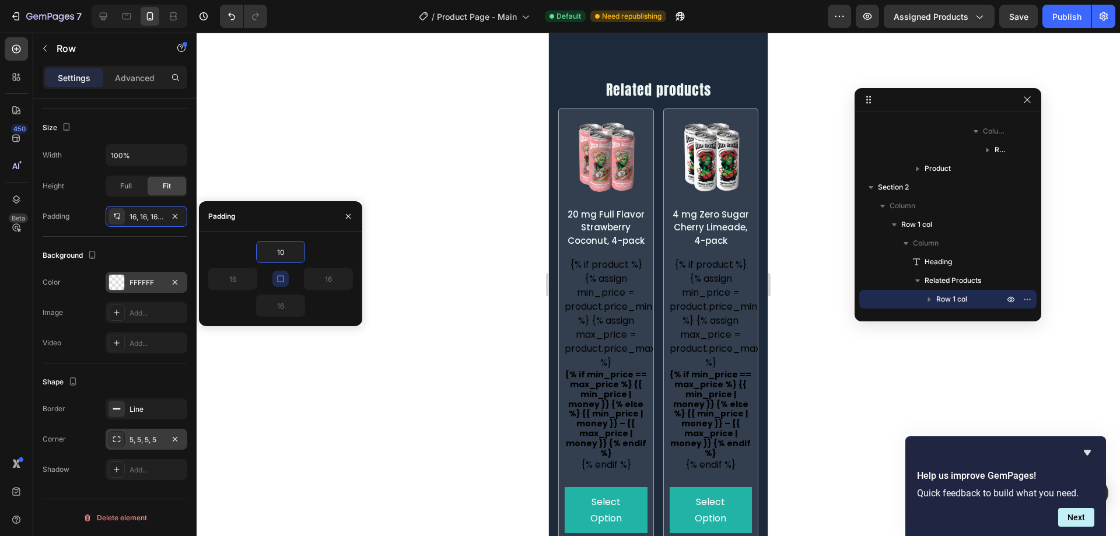
type input "10"
click at [318, 247] on div "10" at bounding box center [280, 252] width 145 height 22
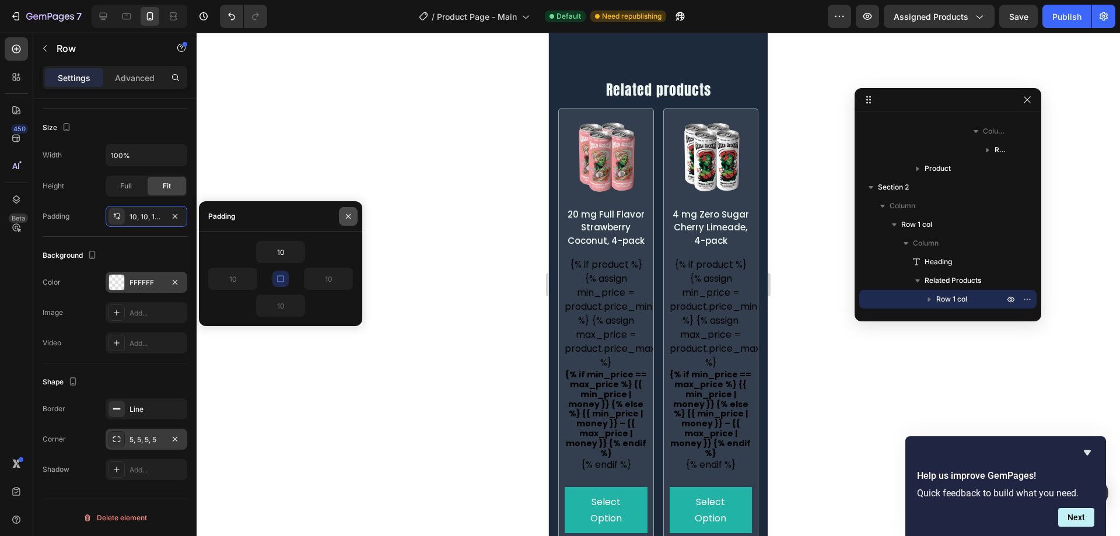
click at [342, 219] on button "button" at bounding box center [348, 216] width 19 height 19
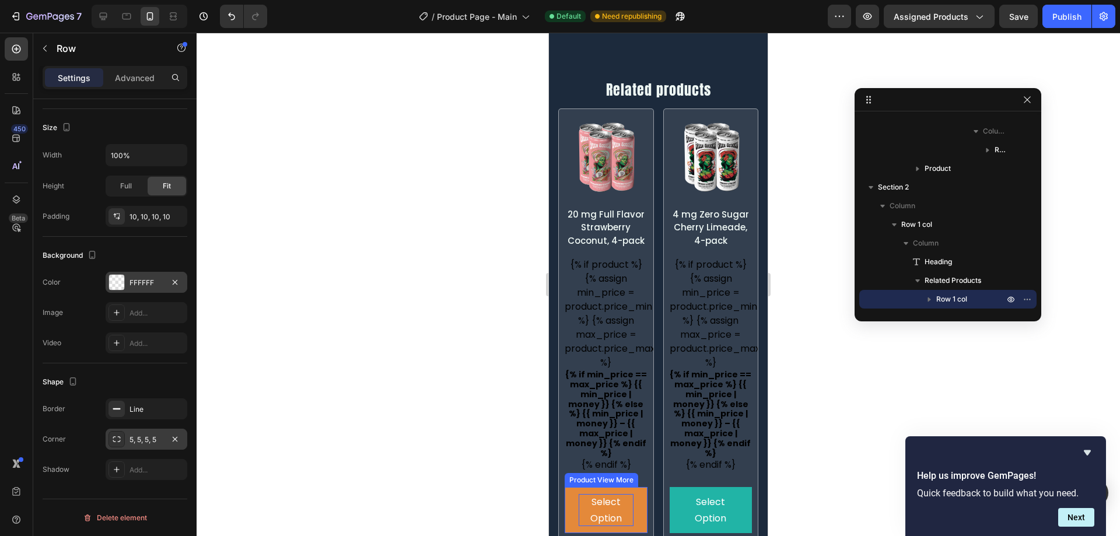
click at [622, 494] on div "Select Option" at bounding box center [605, 509] width 55 height 31
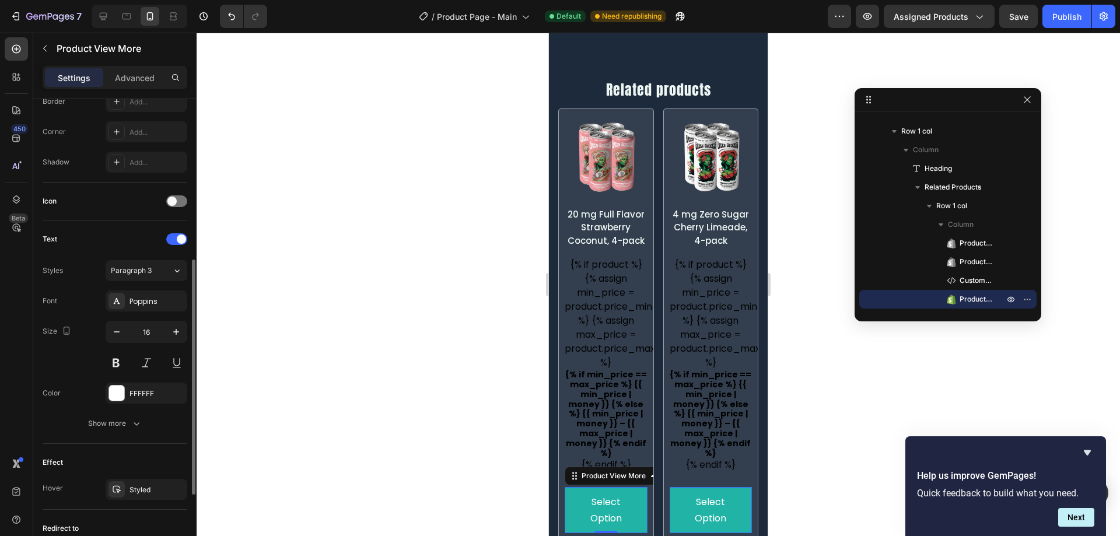
scroll to position [343, 0]
click at [108, 334] on button "button" at bounding box center [116, 332] width 21 height 21
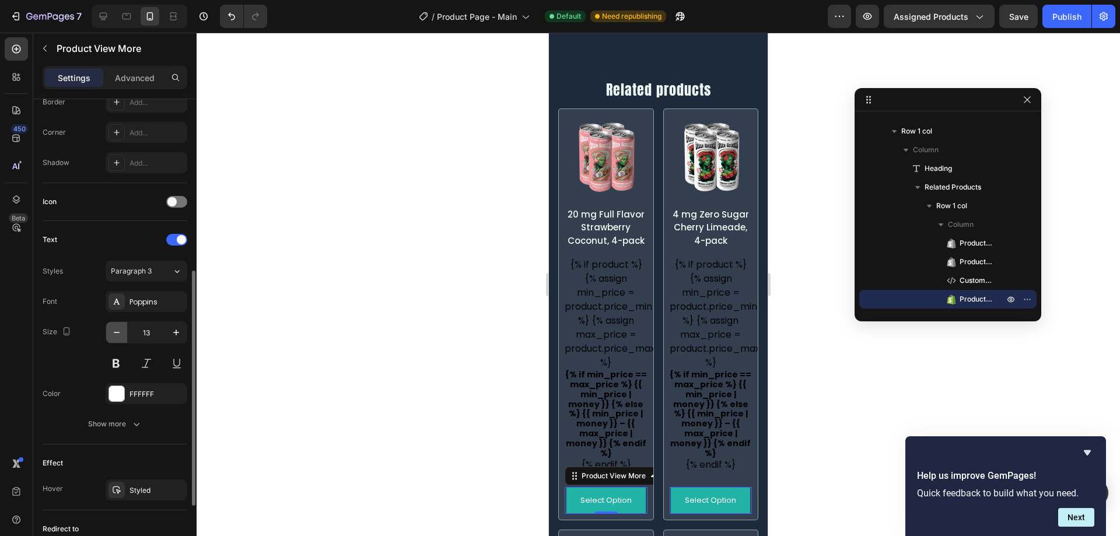
type input "12"
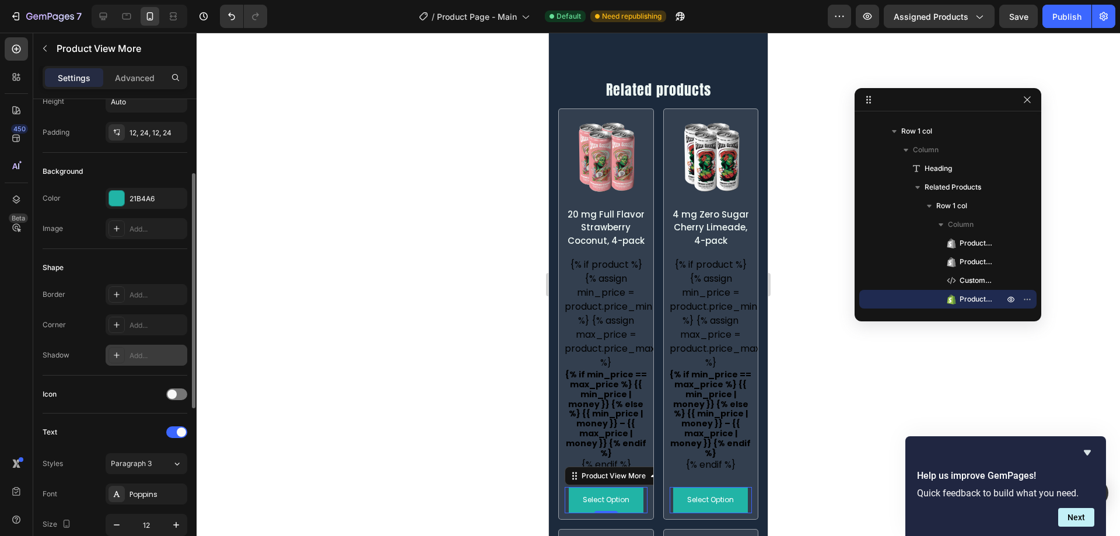
scroll to position [150, 0]
click at [156, 130] on div "12, 24, 12, 24" at bounding box center [146, 133] width 34 height 10
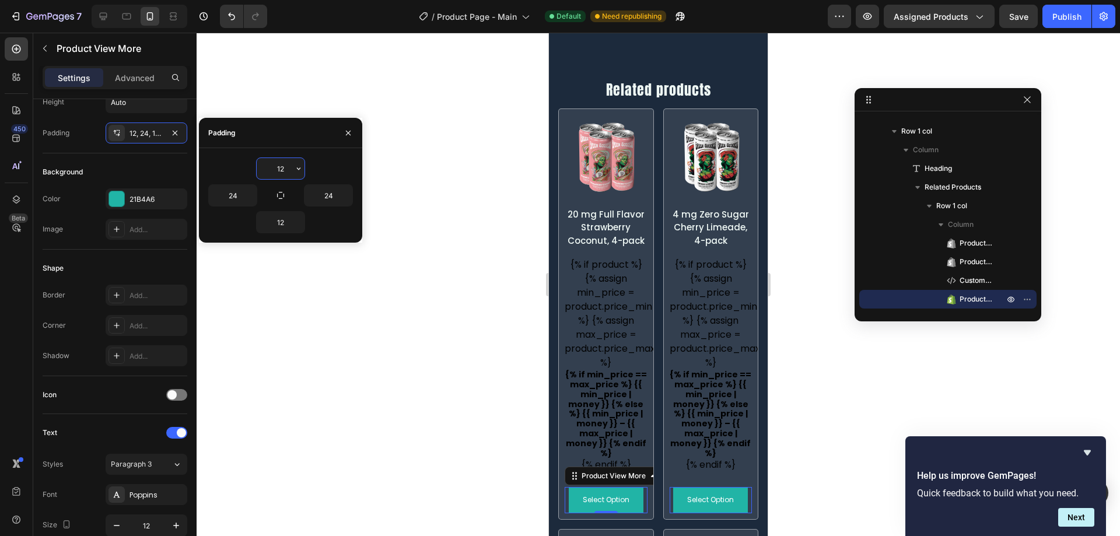
click at [279, 173] on input "12" at bounding box center [281, 168] width 48 height 21
type input "10"
click at [287, 216] on input "12" at bounding box center [281, 222] width 48 height 21
type input "10"
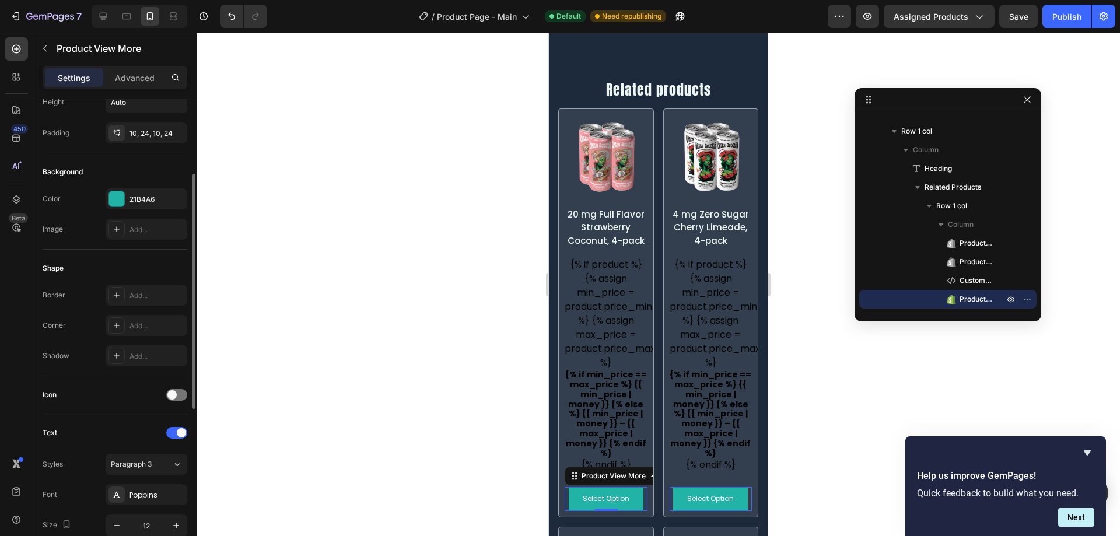
click at [159, 256] on div "Shape Border Add... Corner Add... Shadow Add..." at bounding box center [115, 313] width 145 height 127
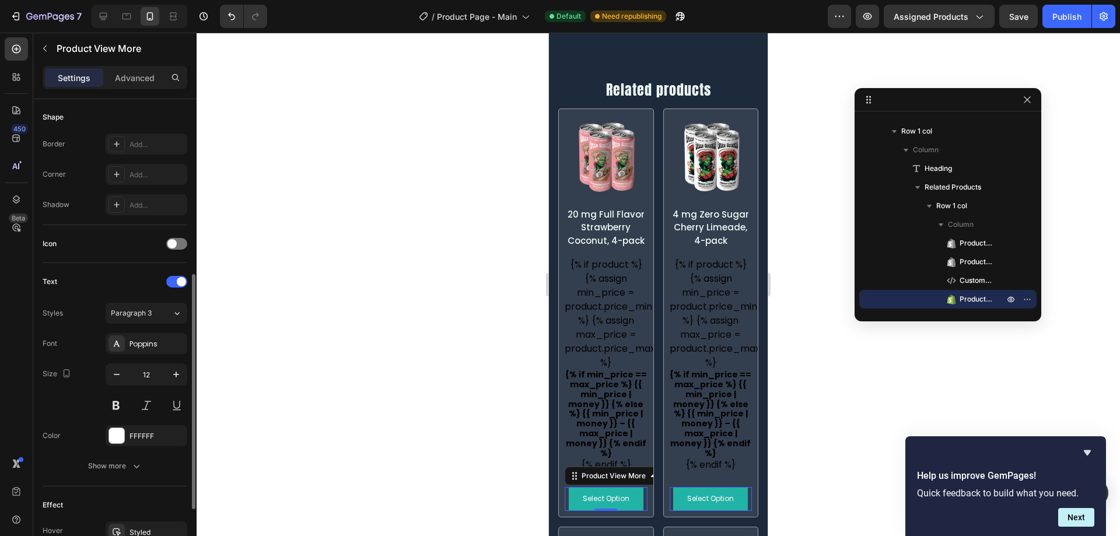
scroll to position [297, 0]
click at [139, 172] on div "Add..." at bounding box center [147, 178] width 82 height 21
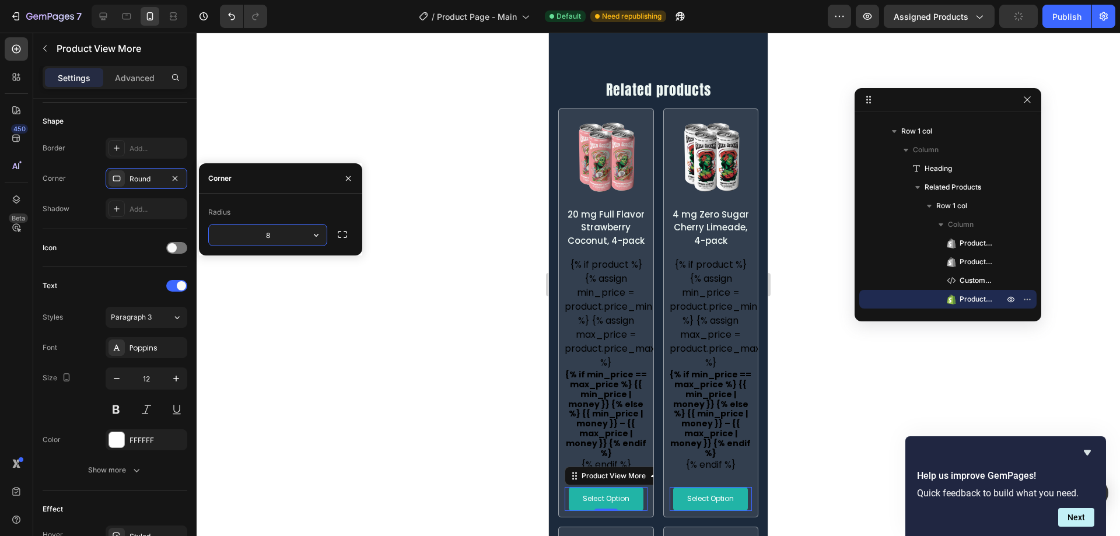
type input "5"
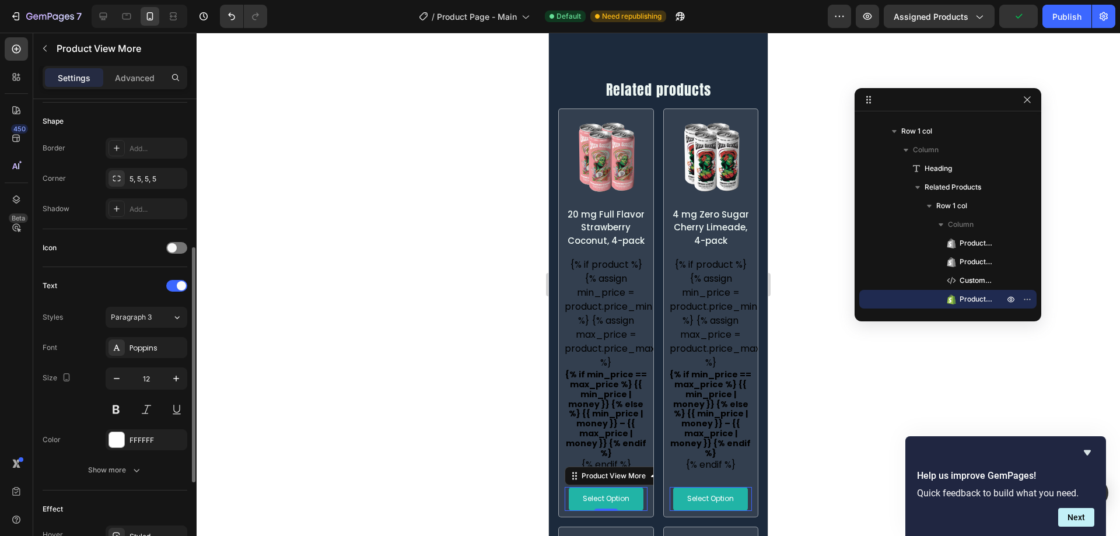
click at [156, 118] on div "Shape" at bounding box center [115, 121] width 145 height 19
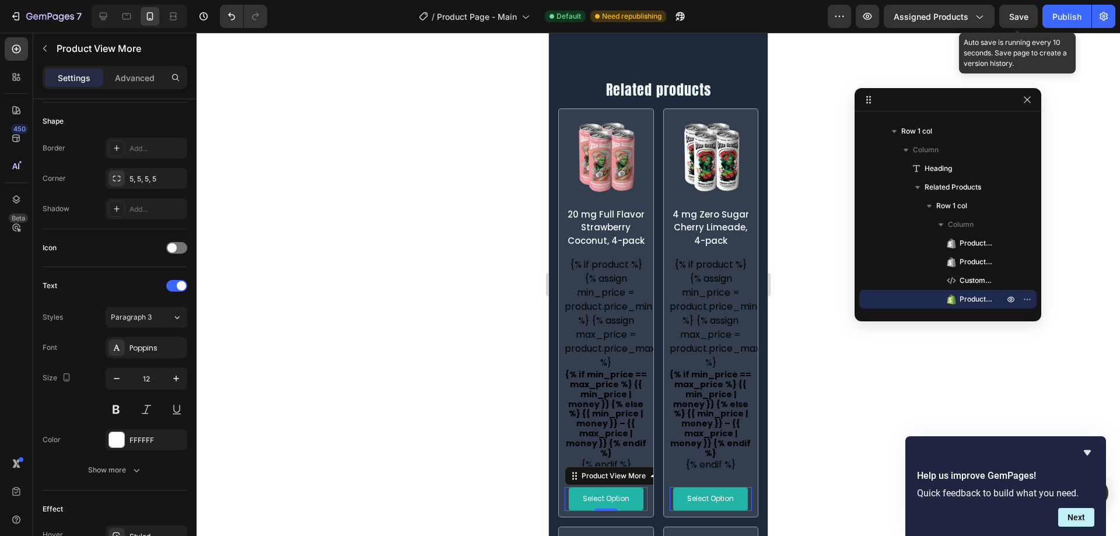
click at [1013, 19] on span "Save" at bounding box center [1018, 17] width 19 height 10
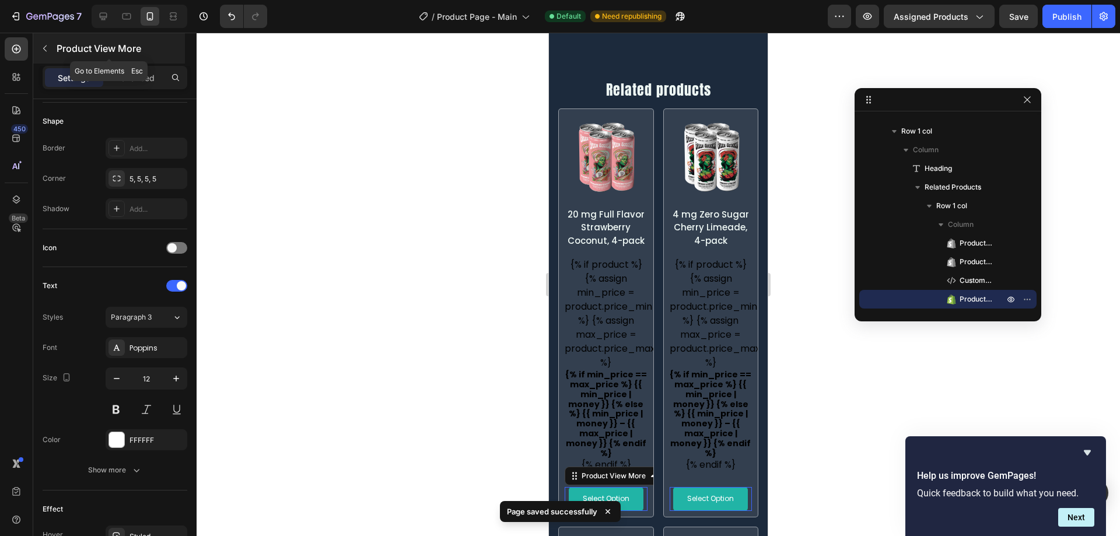
click at [46, 50] on icon "button" at bounding box center [44, 48] width 9 height 9
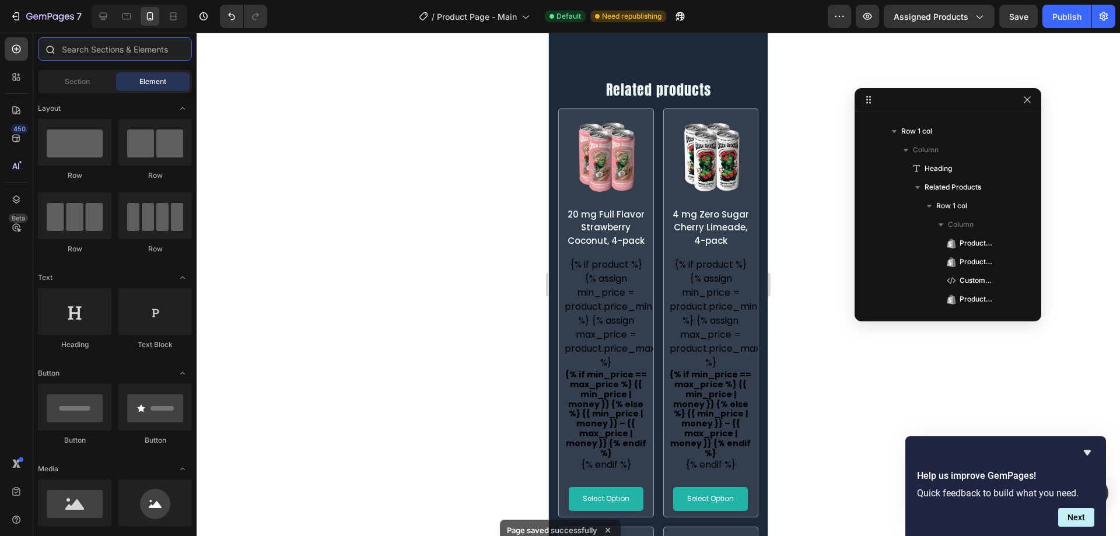
click at [89, 45] on input "text" at bounding box center [115, 48] width 154 height 23
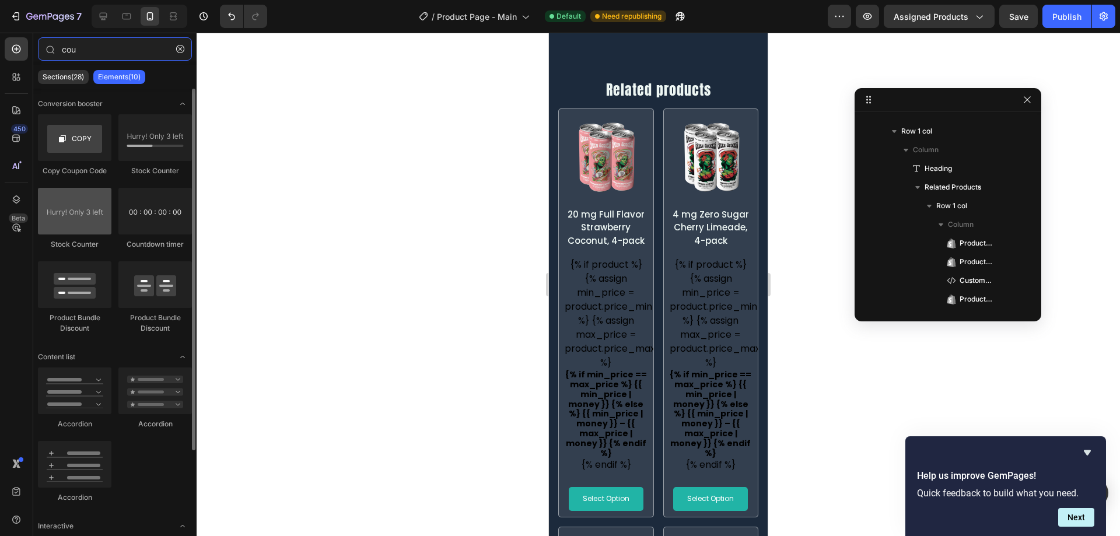
type input "cou"
click at [81, 212] on div at bounding box center [74, 211] width 73 height 47
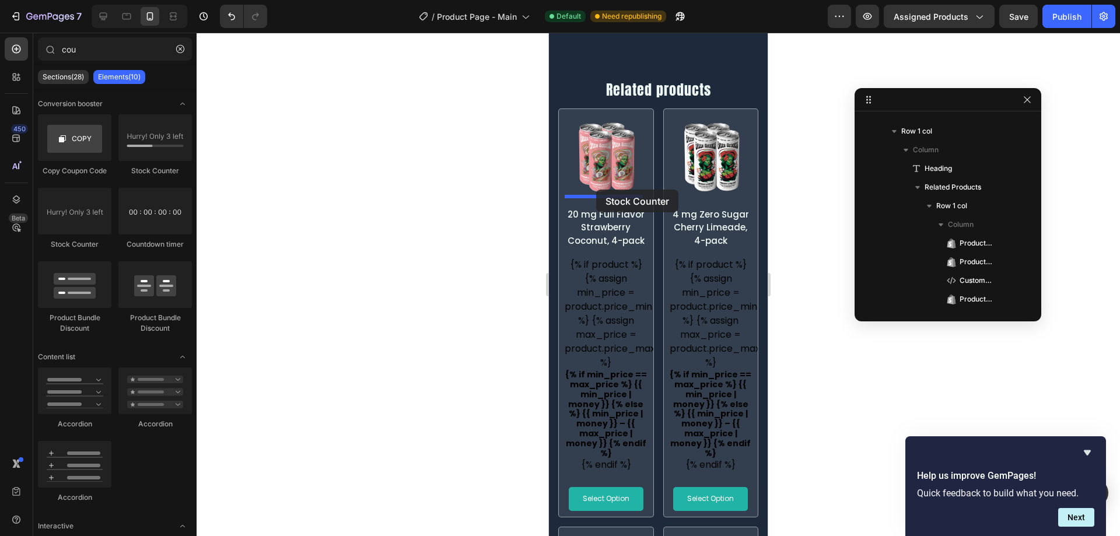
drag, startPoint x: 630, startPoint y: 244, endPoint x: 596, endPoint y: 190, distance: 64.4
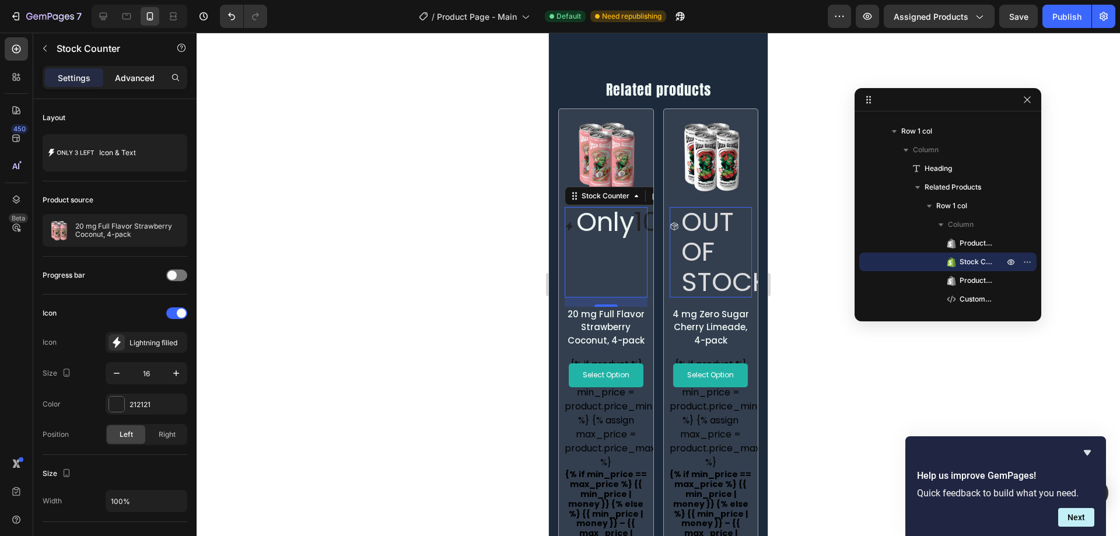
click at [139, 82] on p "Advanced" at bounding box center [135, 78] width 40 height 12
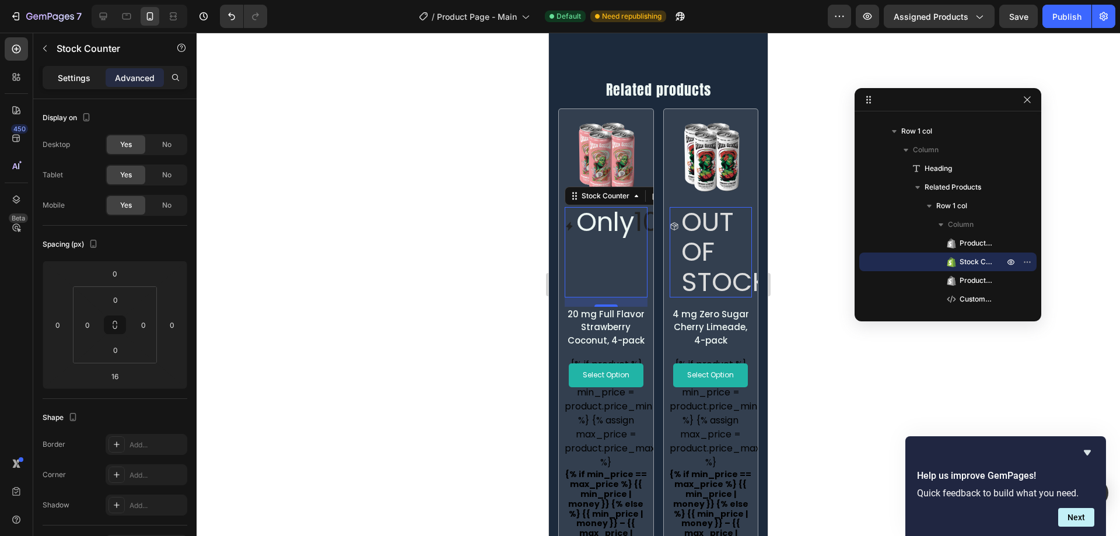
click at [82, 75] on p "Settings" at bounding box center [74, 78] width 33 height 12
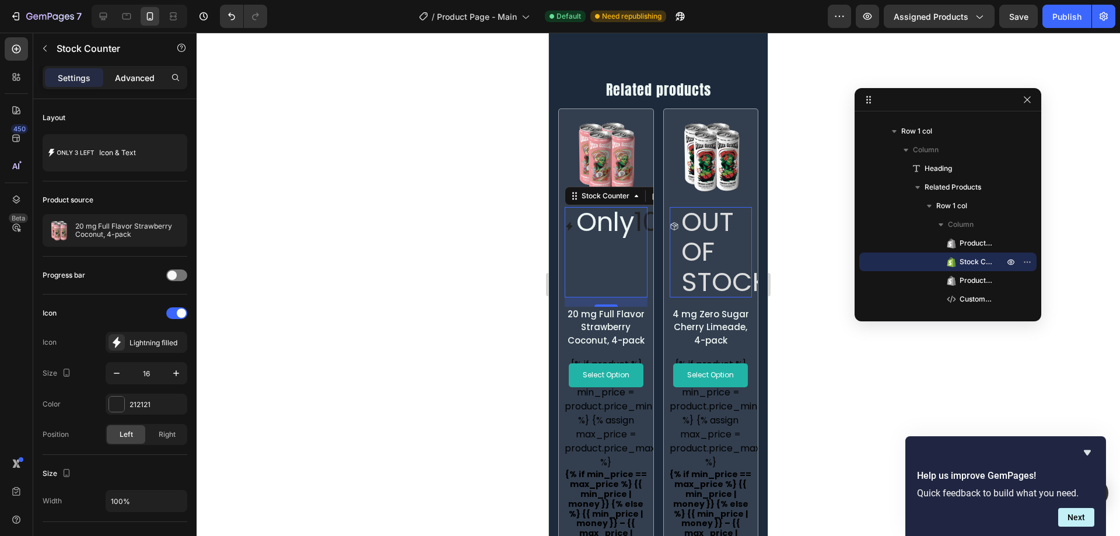
click at [133, 69] on div "Advanced" at bounding box center [135, 77] width 58 height 19
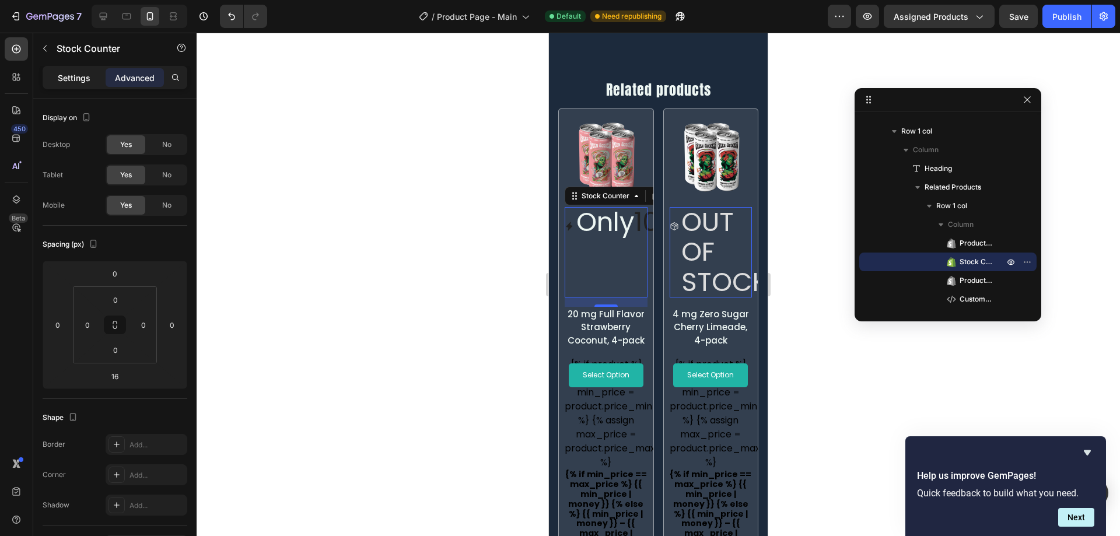
click at [80, 81] on p "Settings" at bounding box center [74, 78] width 33 height 12
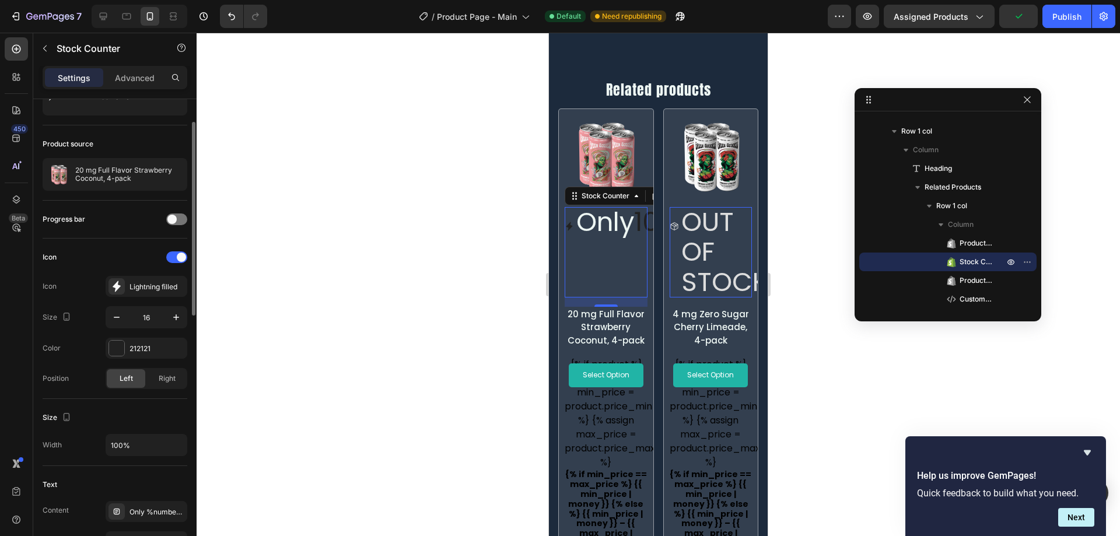
scroll to position [56, 0]
click at [173, 257] on div at bounding box center [176, 257] width 21 height 12
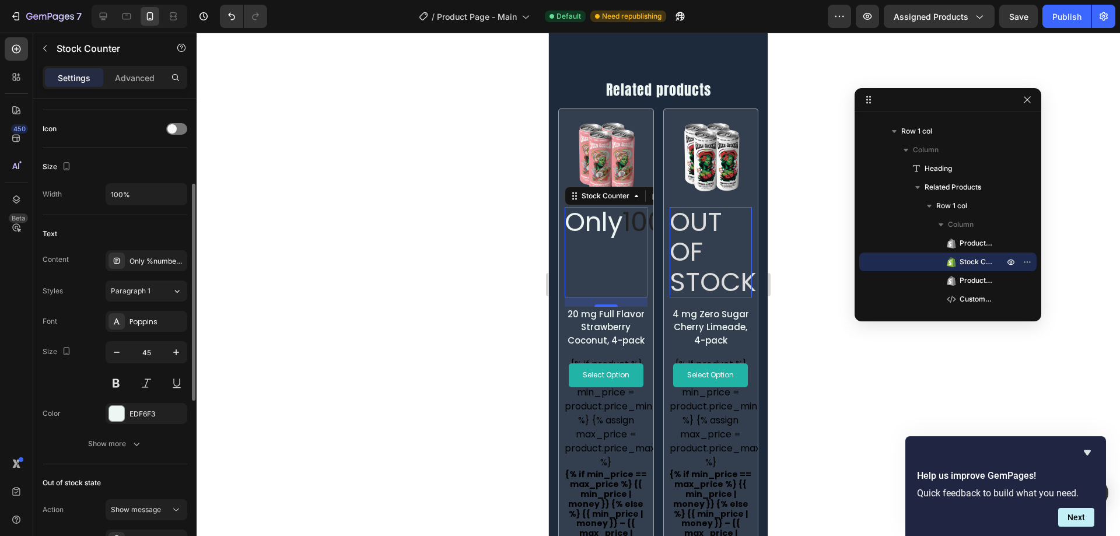
scroll to position [185, 0]
click at [153, 290] on div "Paragraph 1" at bounding box center [134, 290] width 47 height 10
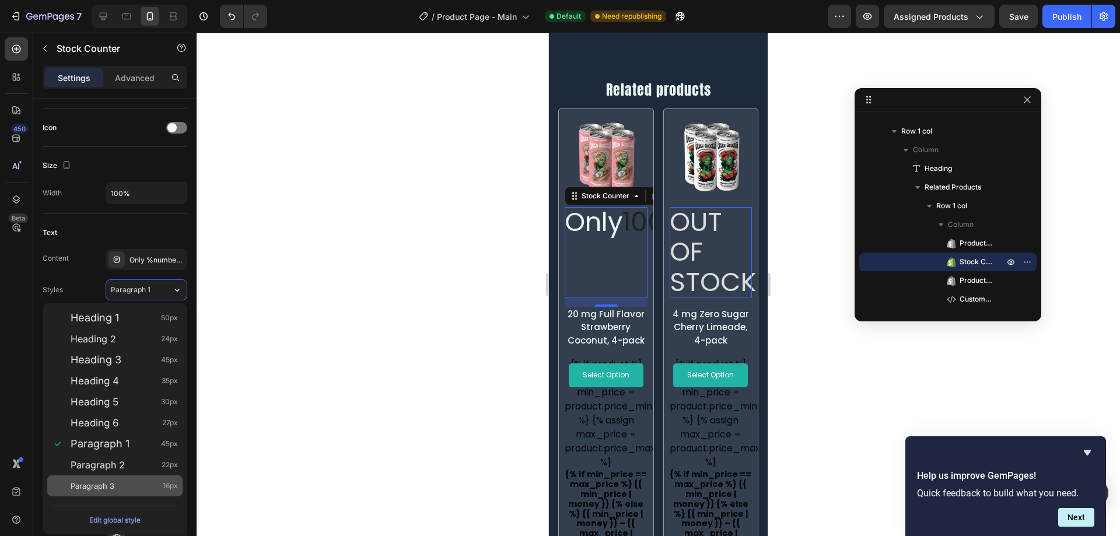
click at [138, 480] on div "Paragraph 3 16px" at bounding box center [124, 486] width 107 height 12
type input "16"
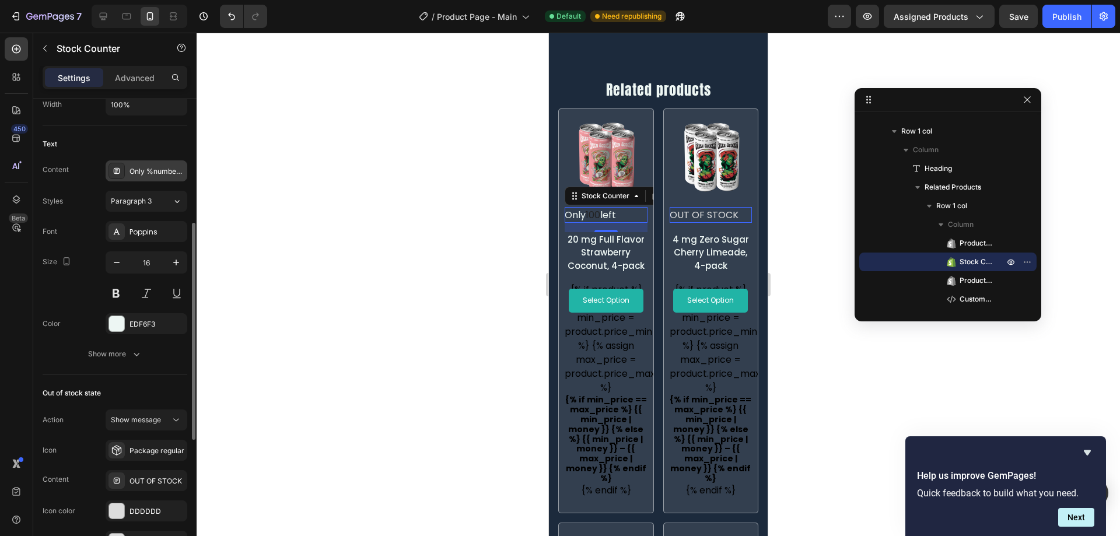
scroll to position [275, 0]
click at [140, 78] on p "Advanced" at bounding box center [135, 78] width 40 height 12
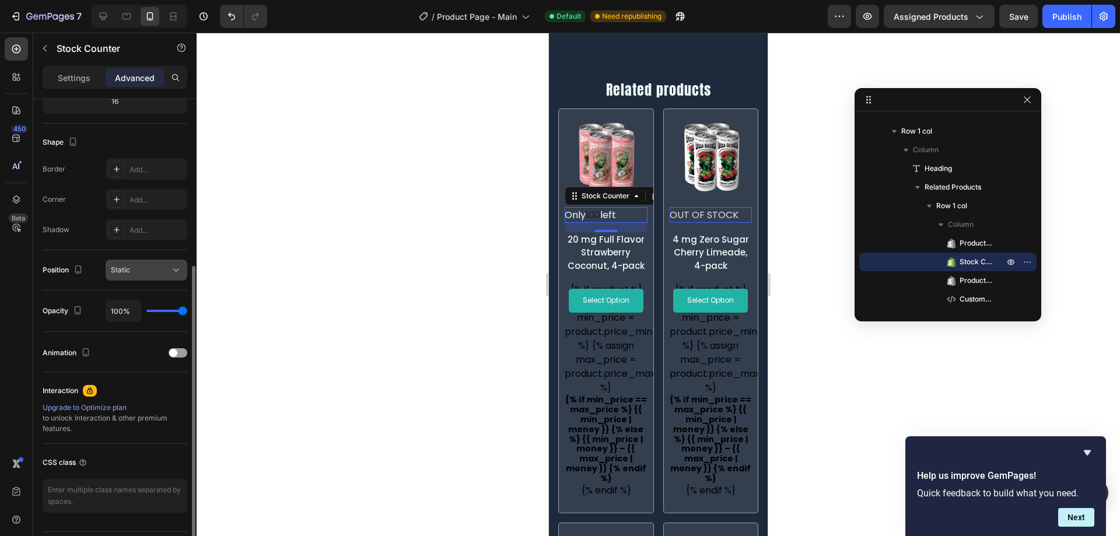
click at [122, 274] on span "Static" at bounding box center [120, 270] width 19 height 10
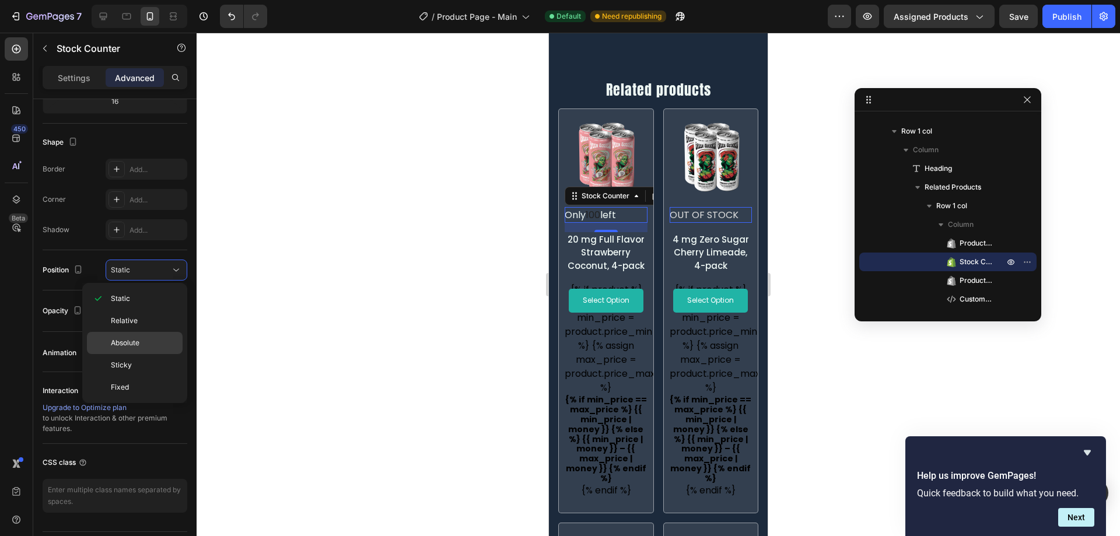
click at [128, 349] on div "Absolute" at bounding box center [135, 343] width 96 height 22
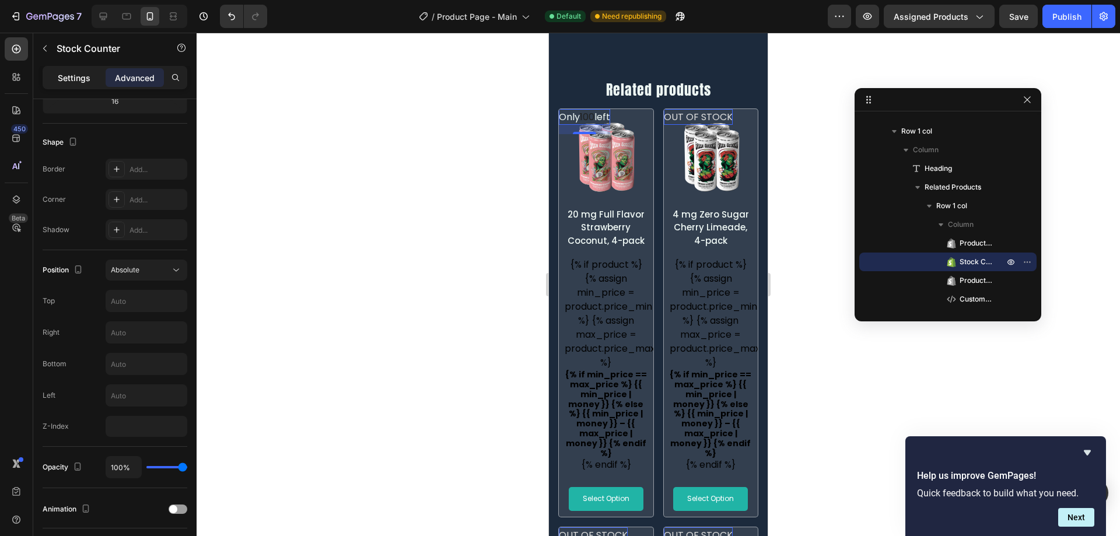
click at [82, 76] on p "Settings" at bounding box center [74, 78] width 33 height 12
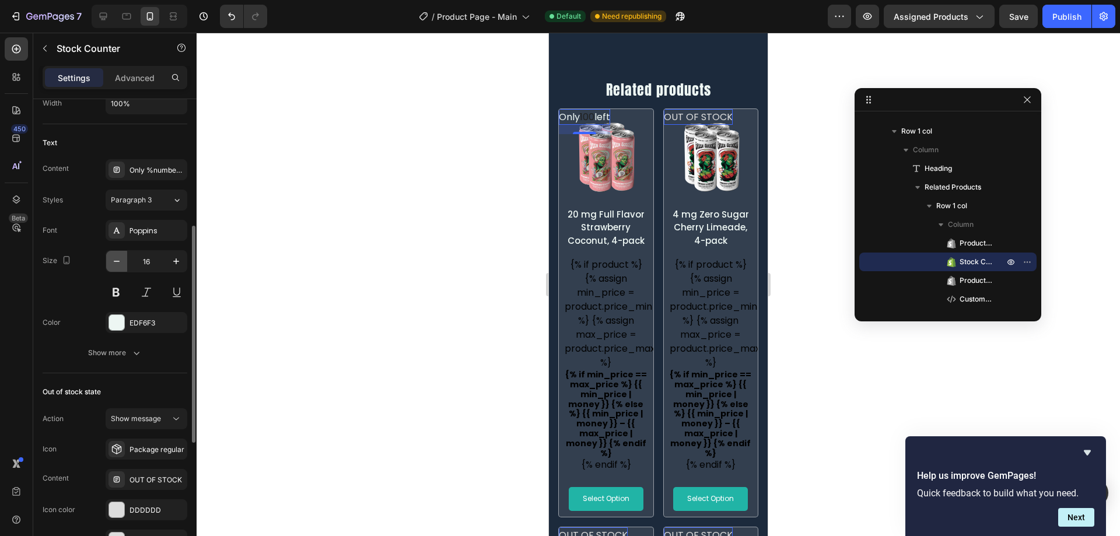
click at [118, 257] on icon "button" at bounding box center [117, 261] width 12 height 12
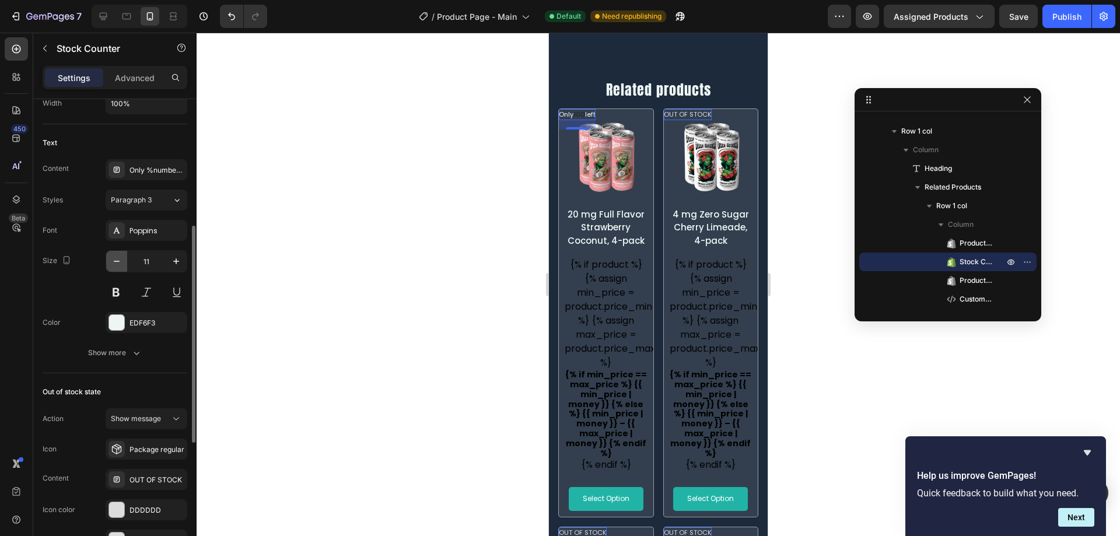
click at [118, 257] on icon "button" at bounding box center [117, 261] width 12 height 12
type input "10"
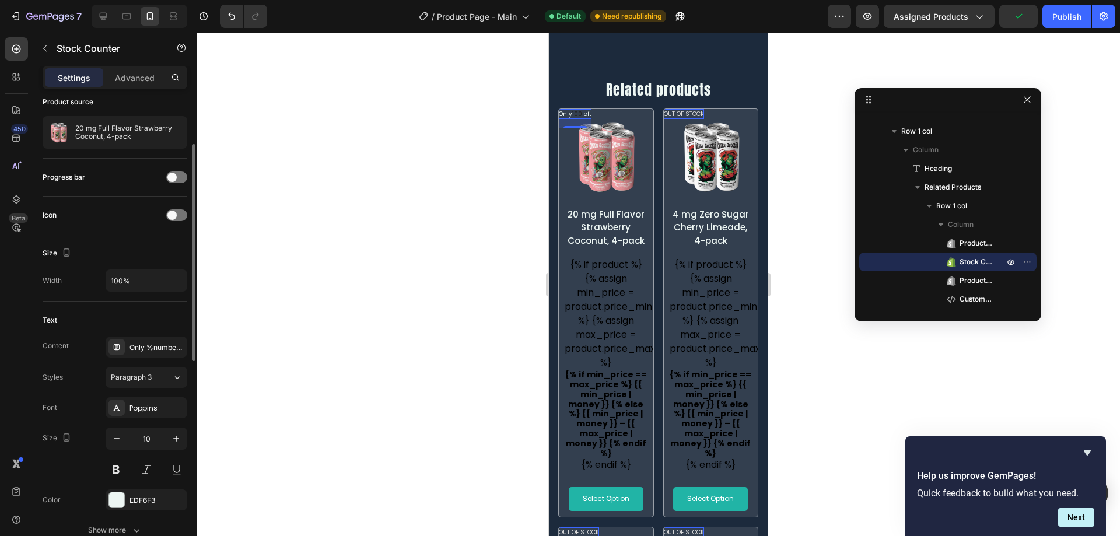
scroll to position [99, 0]
click at [145, 348] on div "Only %number% left" at bounding box center [156, 346] width 55 height 10
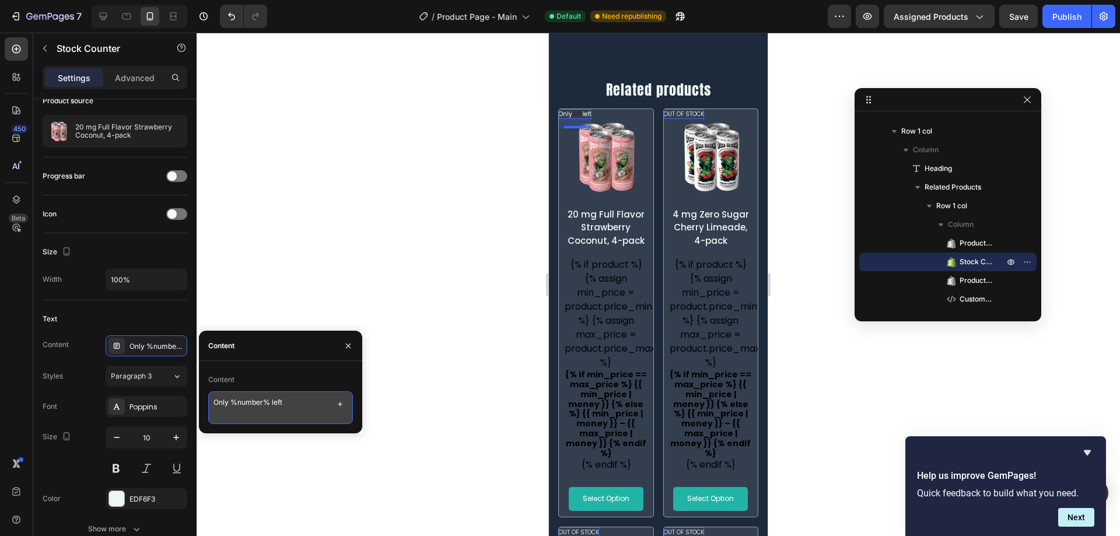
click at [241, 401] on textarea "Only %number% left" at bounding box center [280, 407] width 145 height 33
type textarea "In Stock"
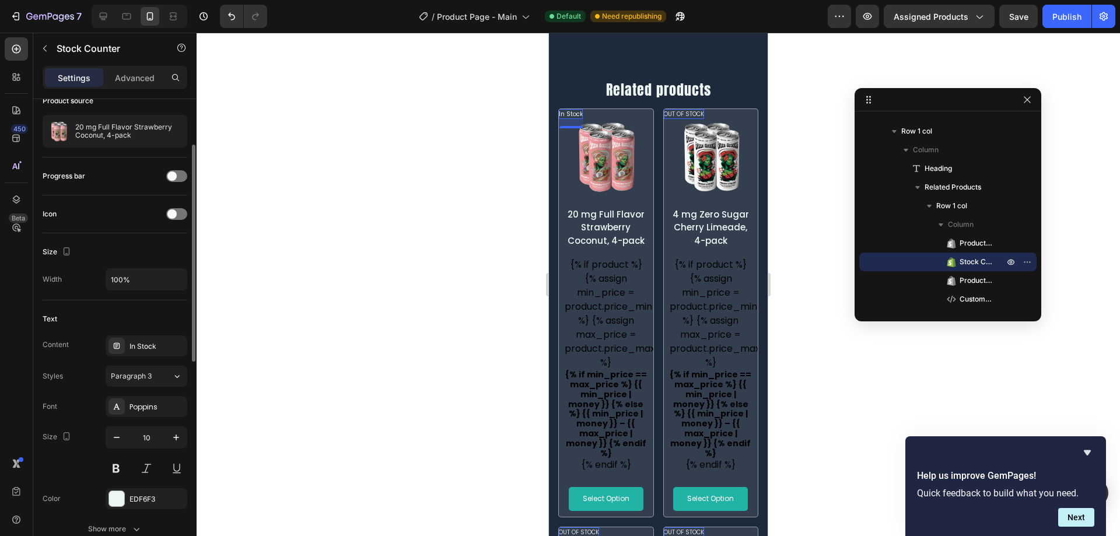
click at [164, 308] on div "Text Content In Stock Styles Paragraph 3 Font Poppins Size 10 Color EDF6F3 Show…" at bounding box center [115, 424] width 145 height 249
click at [122, 490] on div "EDF6F3" at bounding box center [147, 498] width 82 height 21
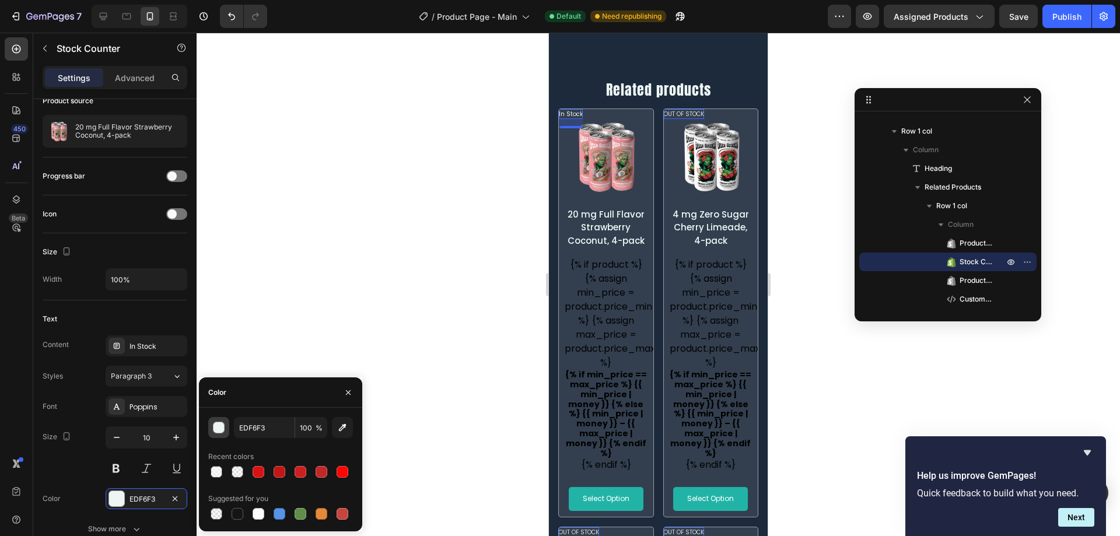
click at [219, 423] on div "button" at bounding box center [219, 428] width 12 height 12
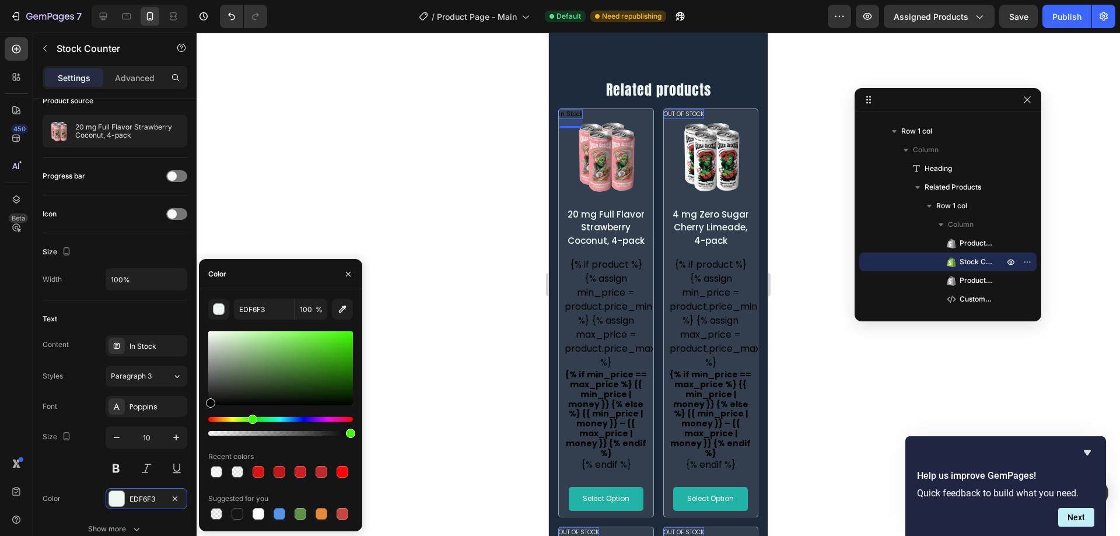
click at [251, 418] on div "Hue" at bounding box center [280, 419] width 145 height 5
click at [335, 360] on div at bounding box center [280, 368] width 145 height 74
click at [341, 341] on div at bounding box center [280, 368] width 145 height 74
type input "45DB13"
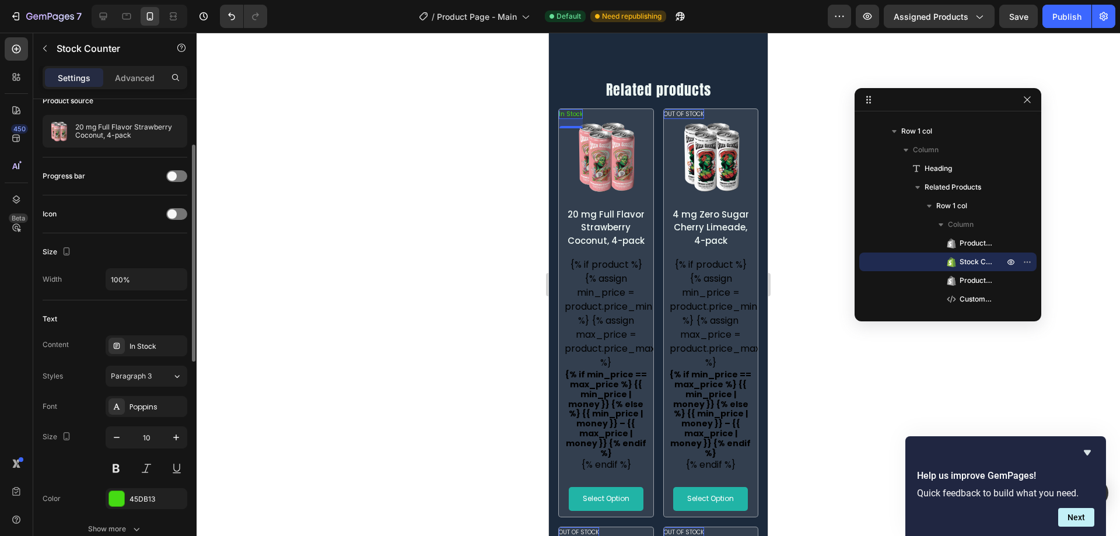
click at [181, 245] on div "Size" at bounding box center [115, 252] width 145 height 19
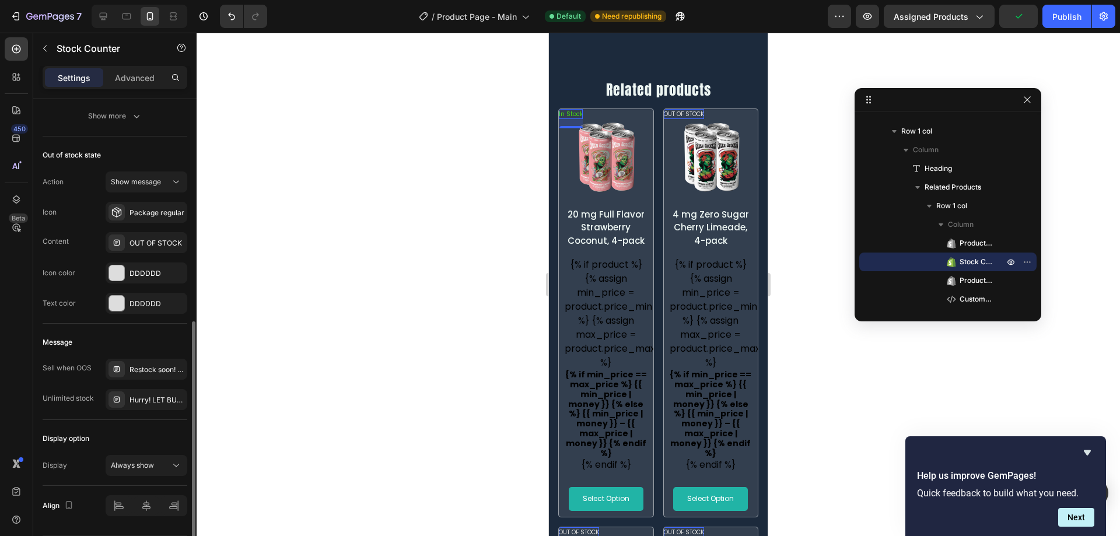
scroll to position [513, 0]
click at [126, 300] on div "DDDDDD" at bounding box center [147, 302] width 82 height 21
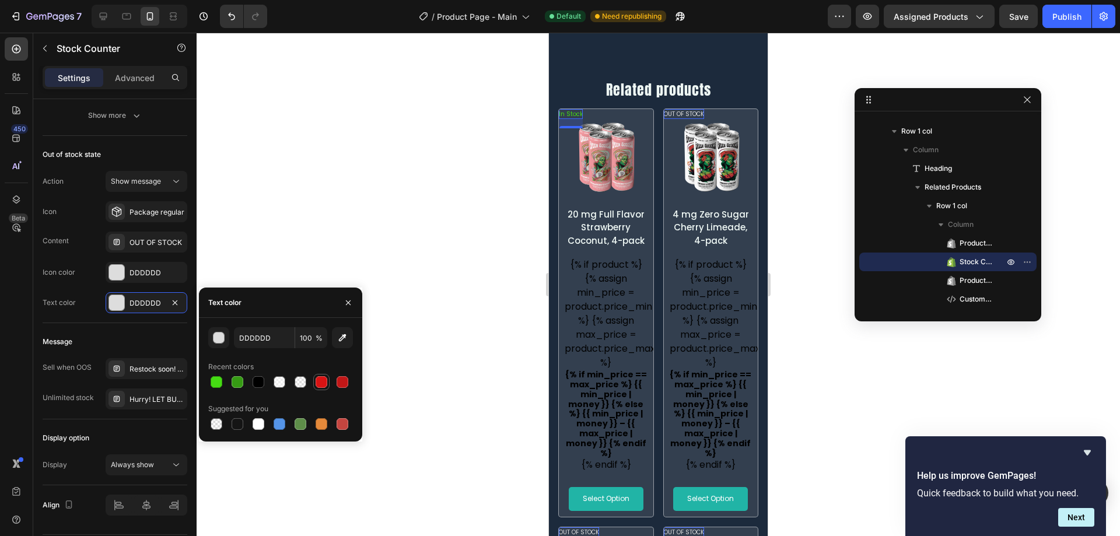
click at [321, 385] on div at bounding box center [321, 382] width 12 height 12
type input "D81313"
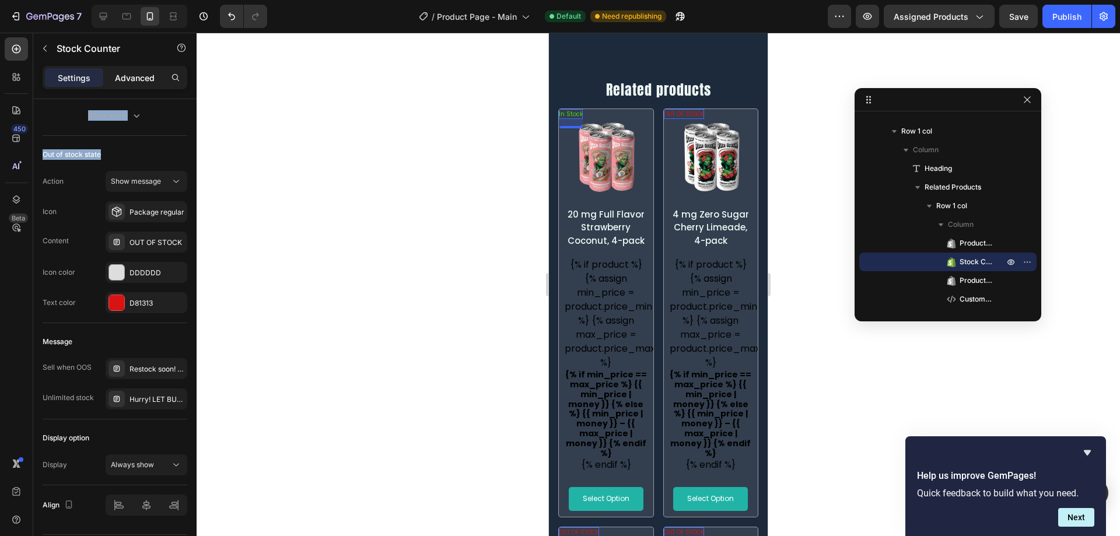
drag, startPoint x: 152, startPoint y: 155, endPoint x: 135, endPoint y: 78, distance: 79.4
click at [135, 78] on div "Settings Advanced Layout Icon & Text Product source 20 mg Full Flavor Strawberr…" at bounding box center [114, 317] width 163 height 503
click at [135, 78] on p "Advanced" at bounding box center [135, 78] width 40 height 12
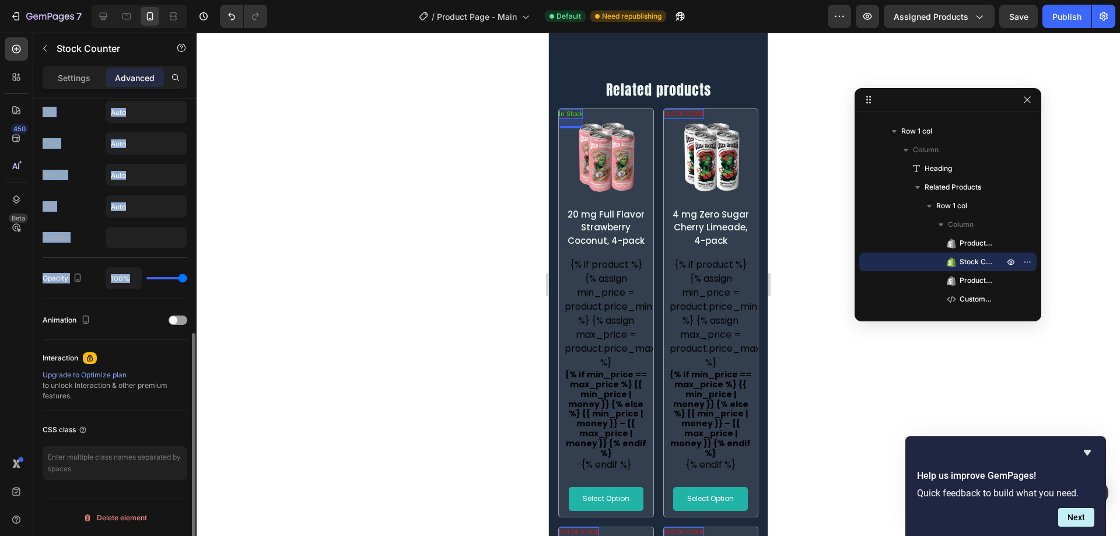
scroll to position [464, 0]
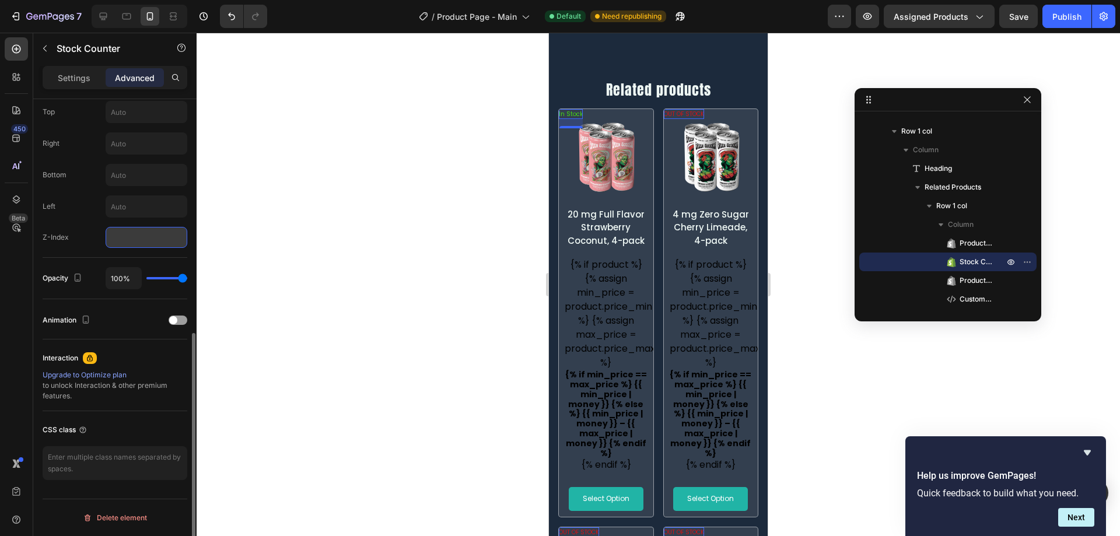
click at [145, 240] on input "number" at bounding box center [147, 237] width 82 height 21
click at [134, 142] on input "text" at bounding box center [146, 143] width 80 height 21
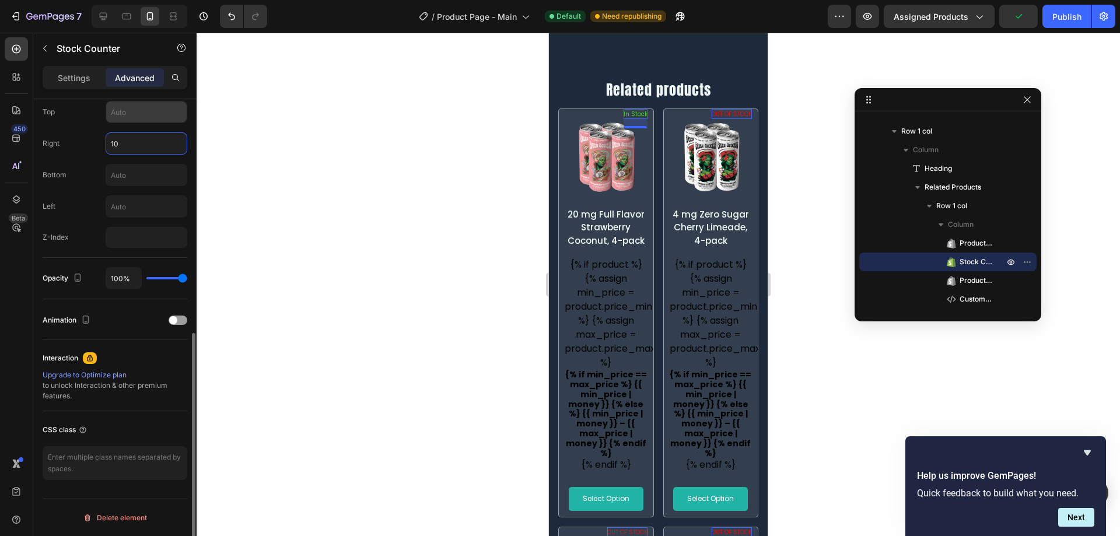
type input "10"
click at [135, 119] on input "text" at bounding box center [146, 111] width 80 height 21
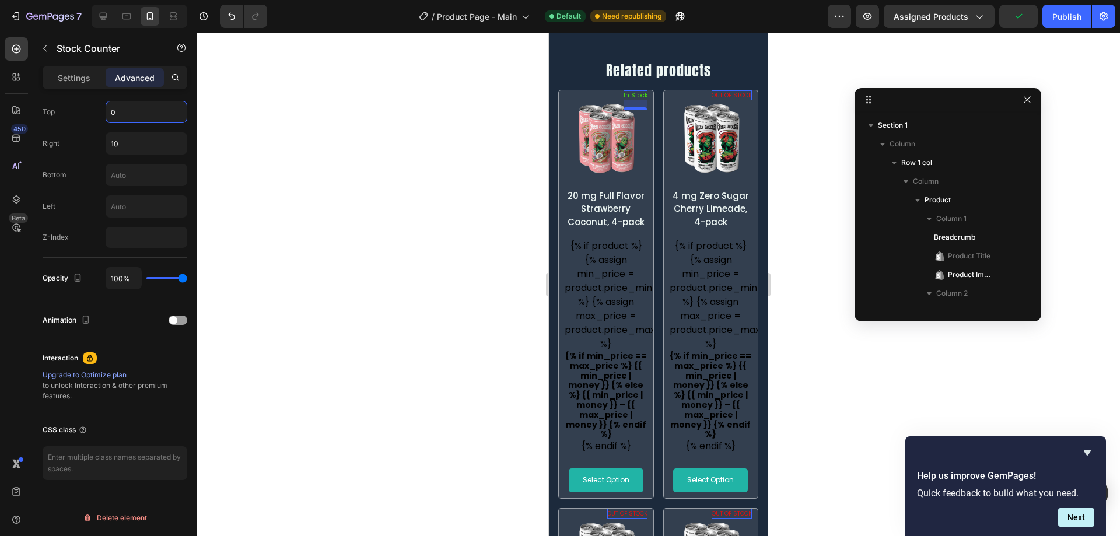
scroll to position [778, 0]
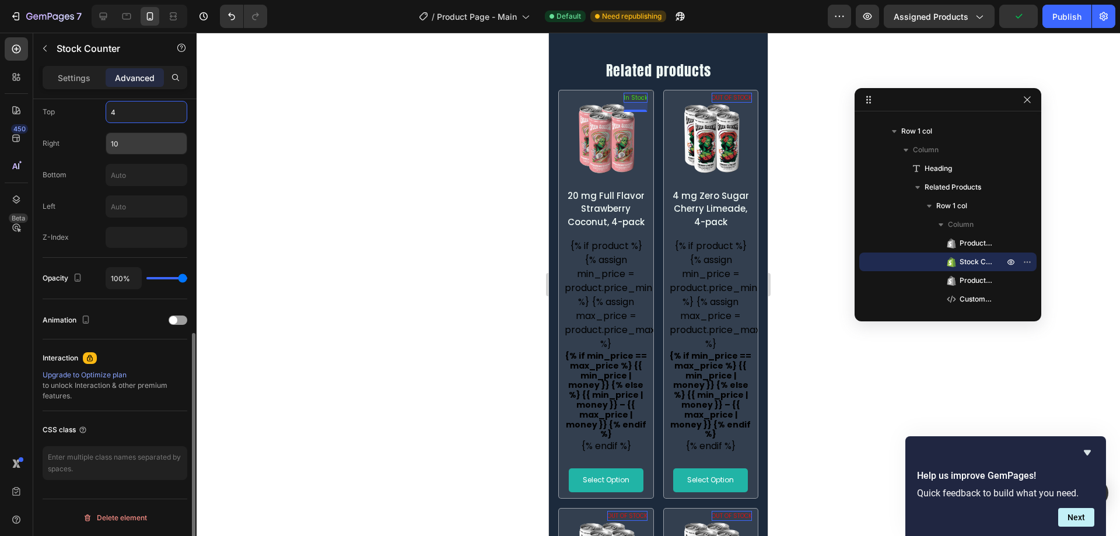
type input "4"
click at [124, 142] on input "10" at bounding box center [146, 143] width 80 height 21
type input "0"
type input "10"
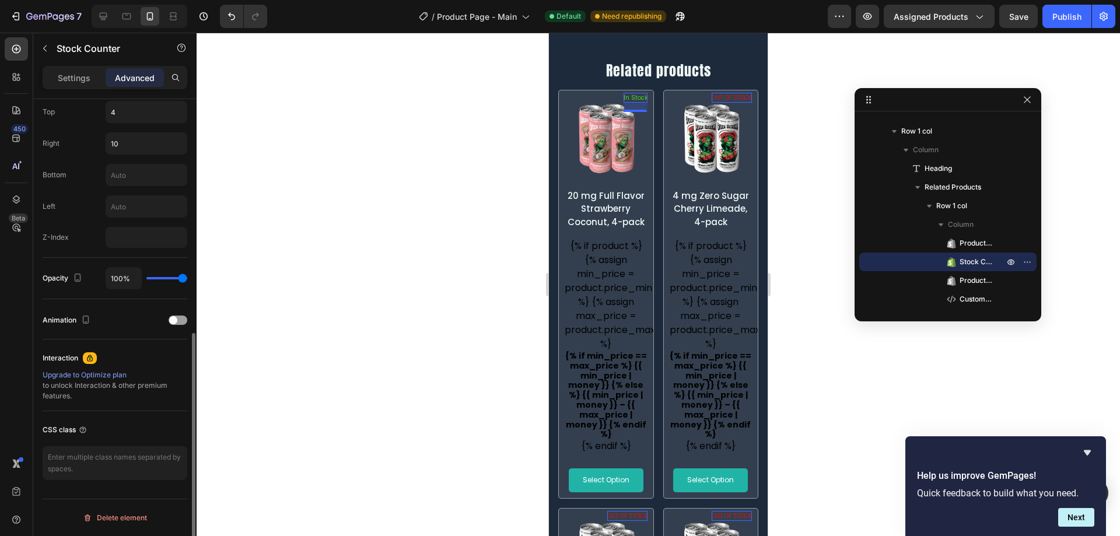
click at [133, 124] on div "Position Absolute Top 4 Right 10 Bottom Left Z-Index" at bounding box center [115, 159] width 145 height 177
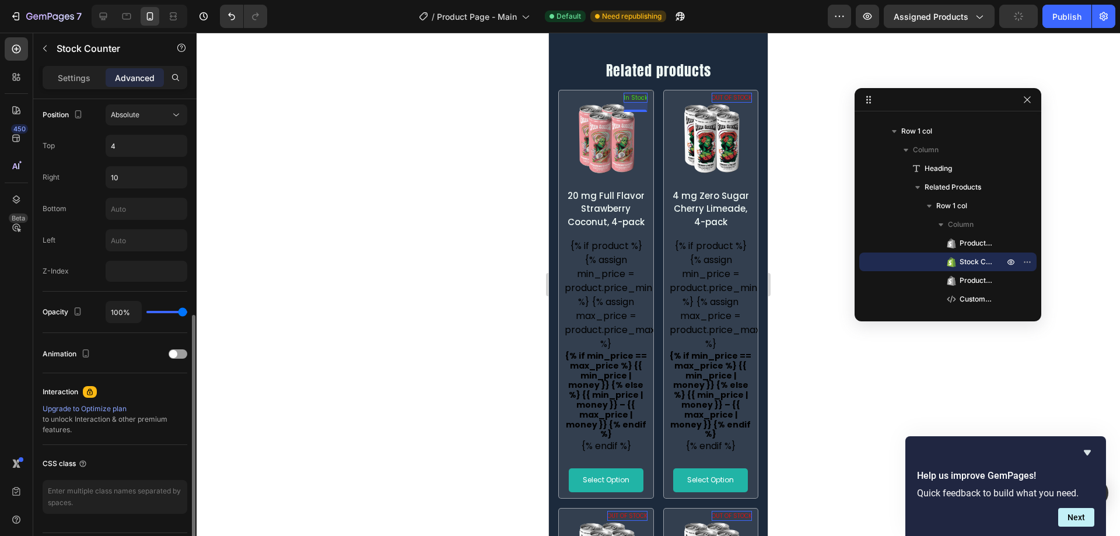
scroll to position [430, 0]
click at [967, 208] on span "Row 1 col" at bounding box center [951, 206] width 31 height 12
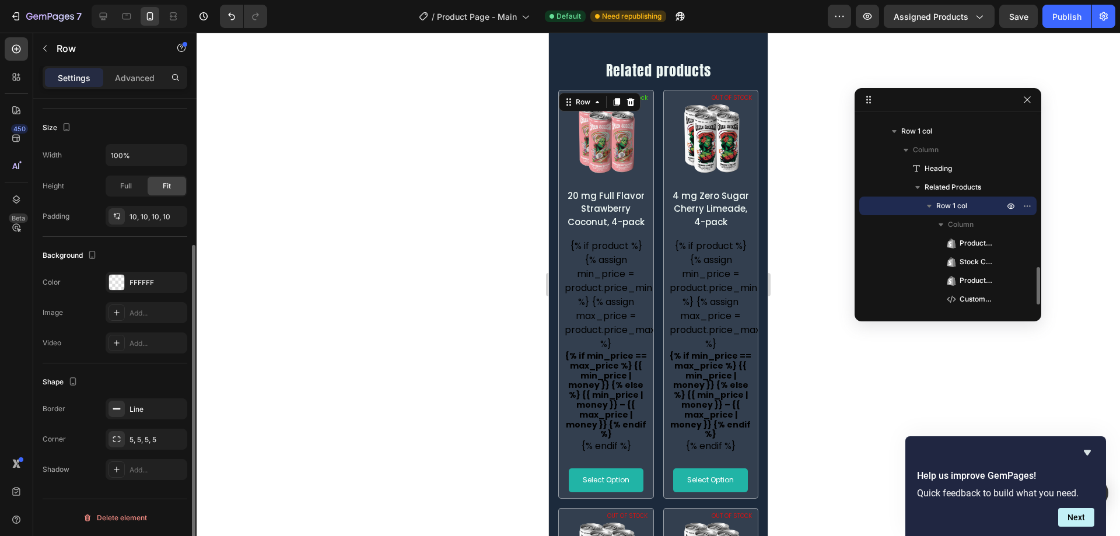
scroll to position [0, 0]
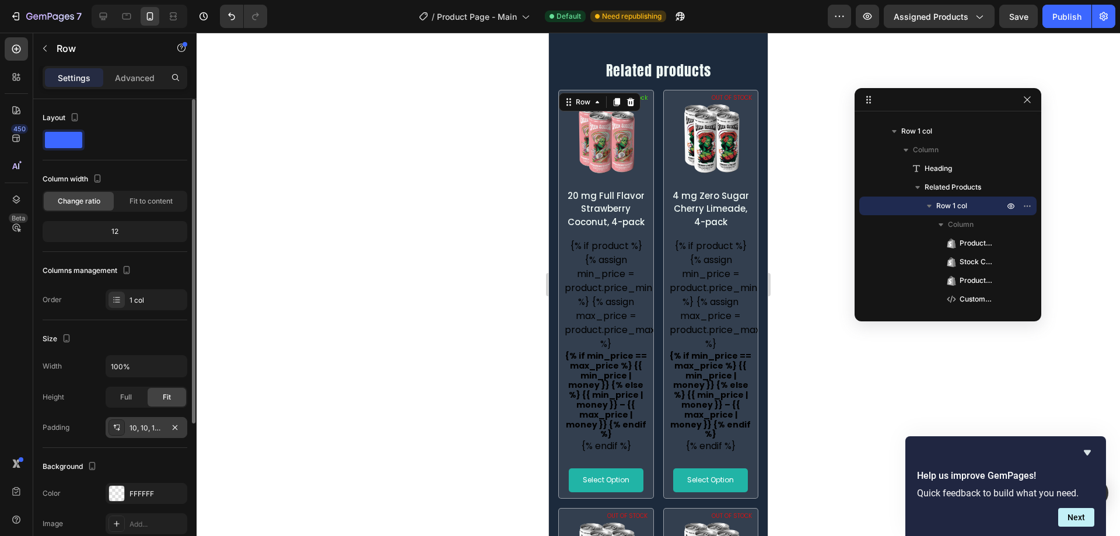
click at [148, 425] on div "10, 10, 10, 10" at bounding box center [146, 428] width 34 height 10
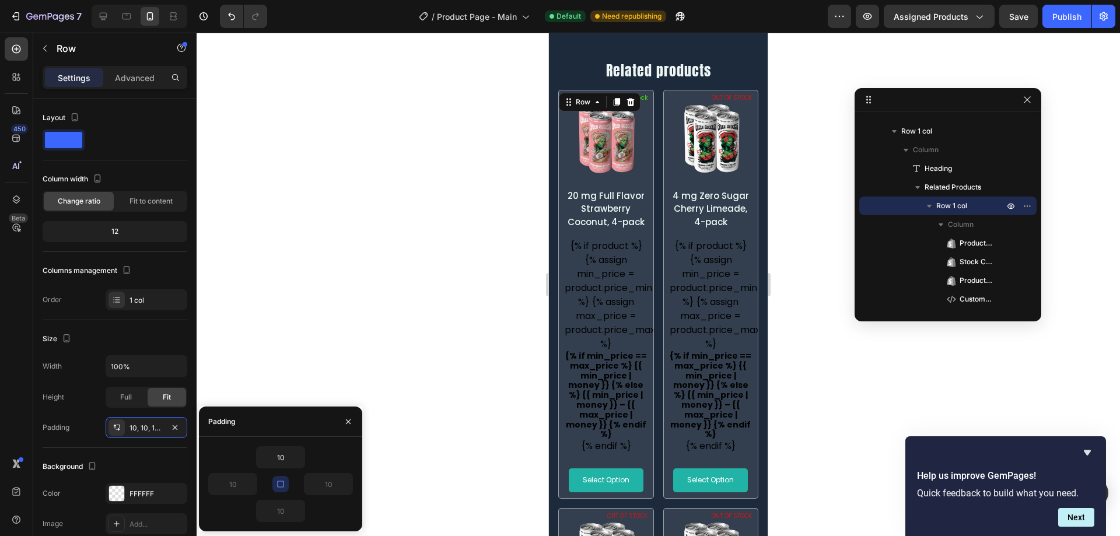
click at [279, 492] on button "button" at bounding box center [280, 484] width 16 height 16
click at [283, 464] on input "10" at bounding box center [281, 457] width 48 height 21
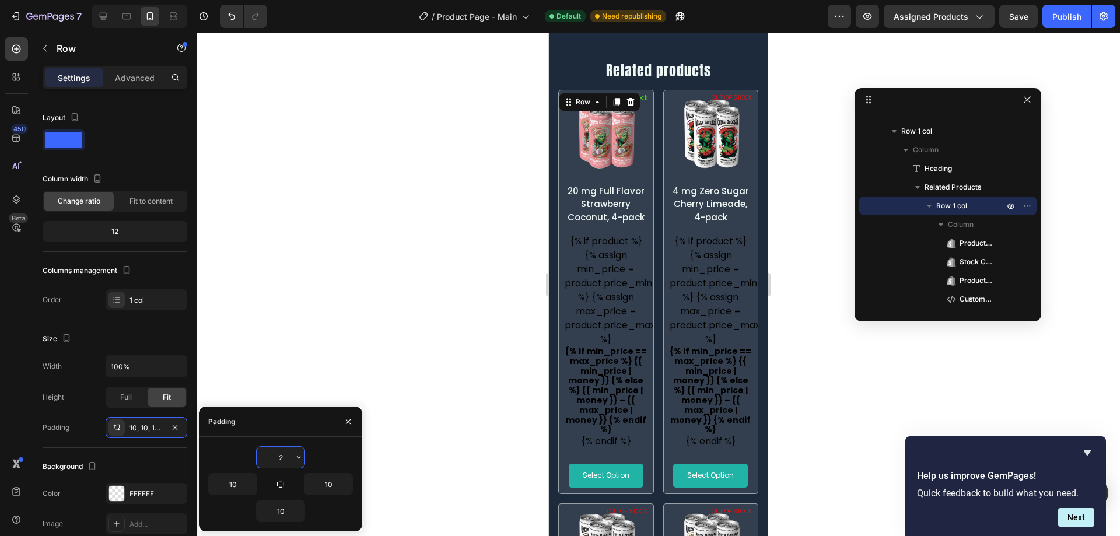
type input "20"
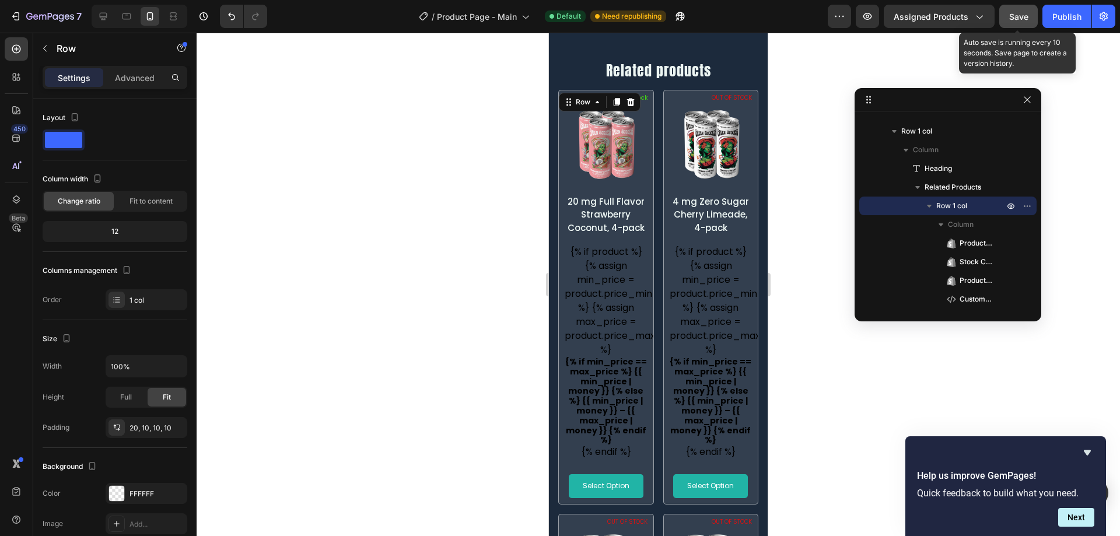
click at [1016, 12] on span "Save" at bounding box center [1018, 17] width 19 height 10
click at [1076, 20] on div "Publish" at bounding box center [1066, 16] width 29 height 12
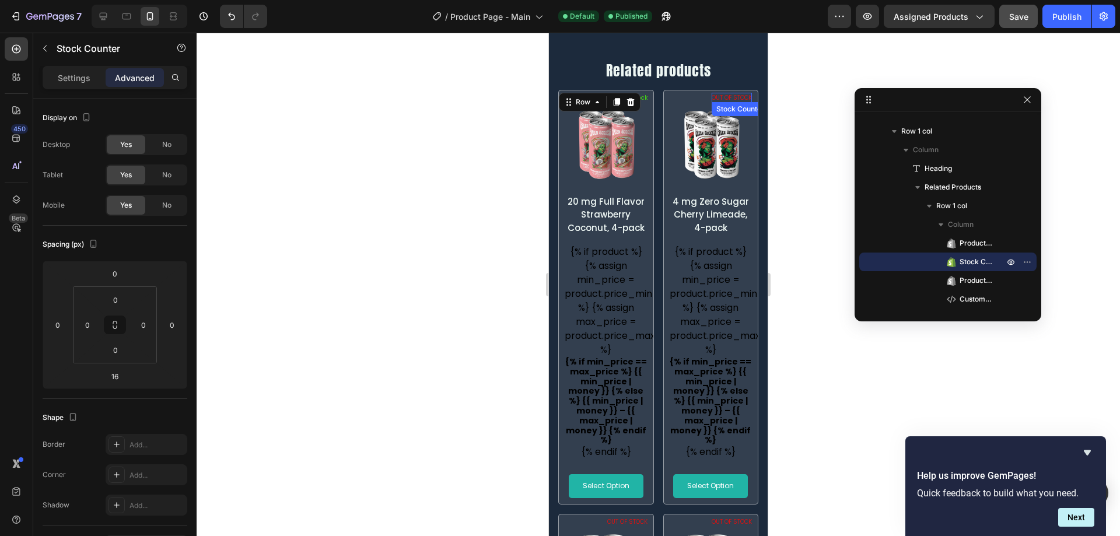
click at [732, 103] on p "OUT OF STOCK" at bounding box center [731, 98] width 40 height 10
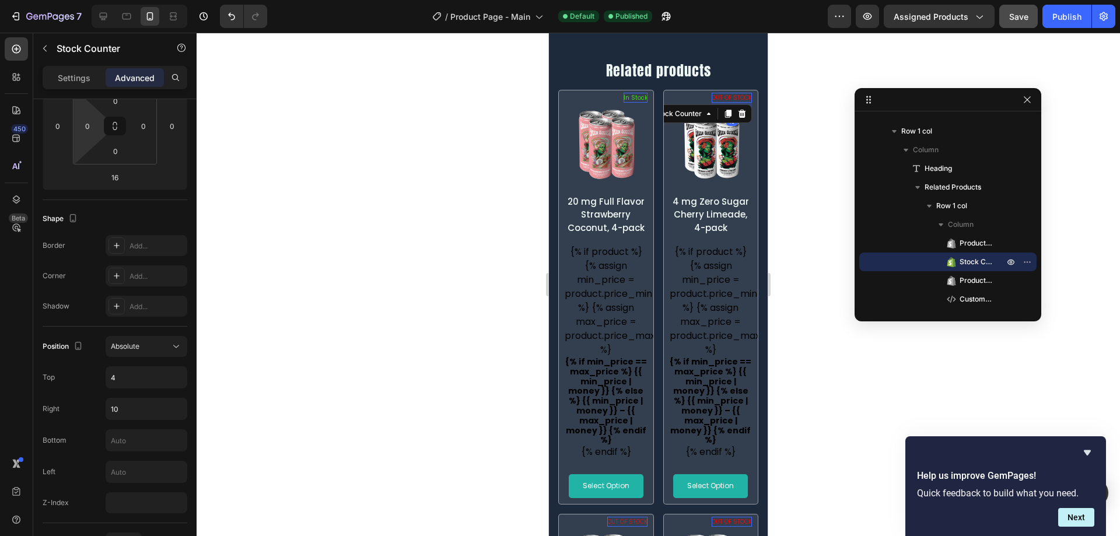
scroll to position [464, 0]
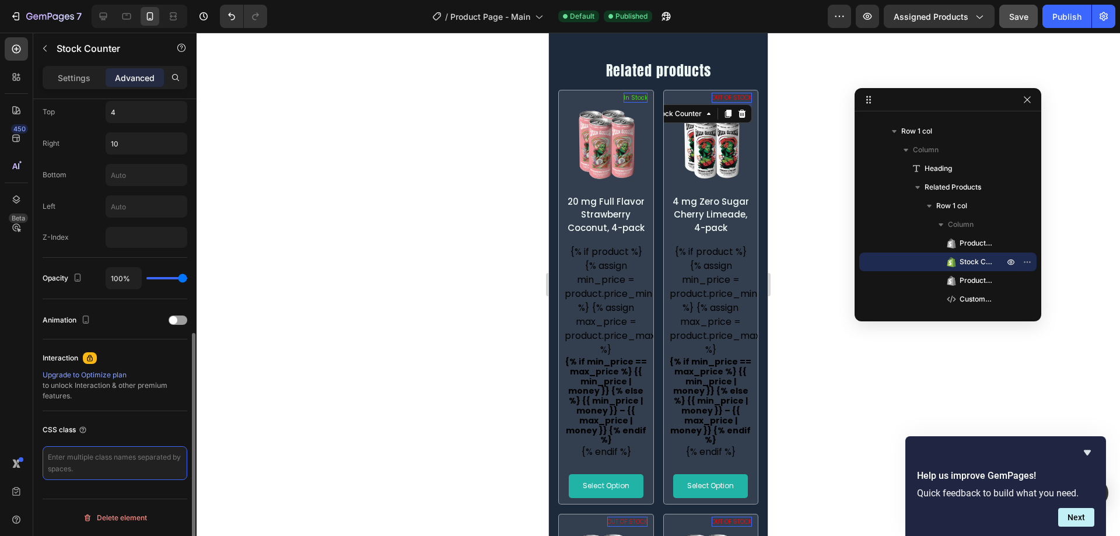
click at [61, 461] on textarea at bounding box center [115, 463] width 145 height 34
paste textarea "out-of-stock-box"
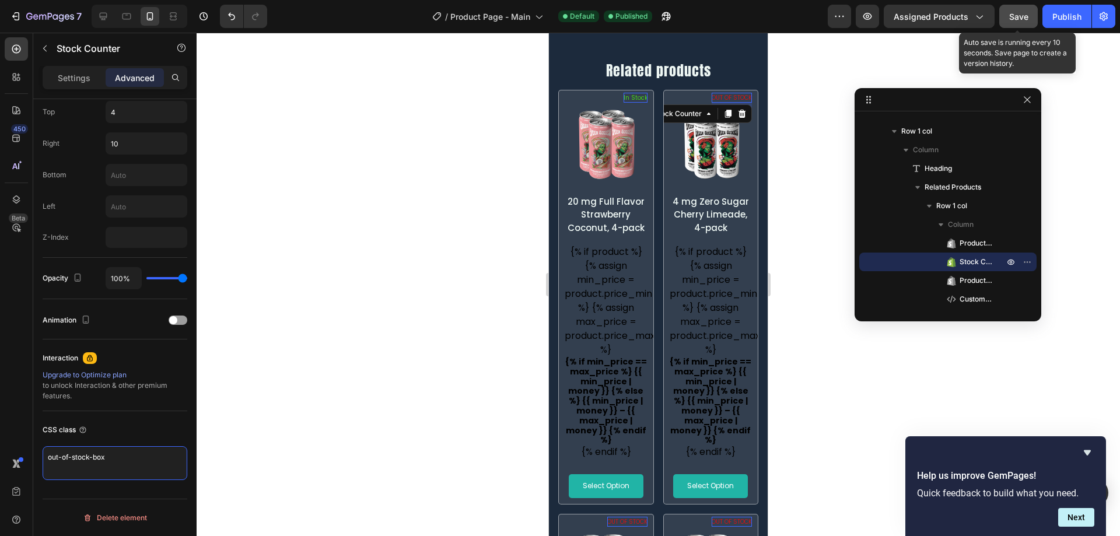
type textarea "out-of-stock-box"
click at [1023, 22] on div "Save" at bounding box center [1018, 16] width 19 height 12
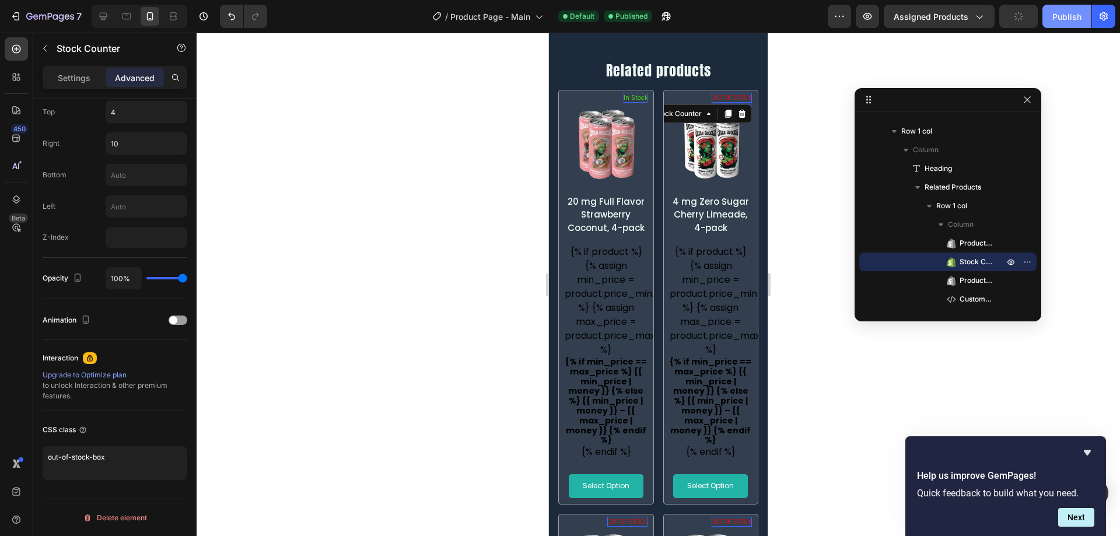
click at [1057, 23] on button "Publish" at bounding box center [1066, 16] width 49 height 23
click at [125, 15] on icon at bounding box center [127, 16] width 12 height 12
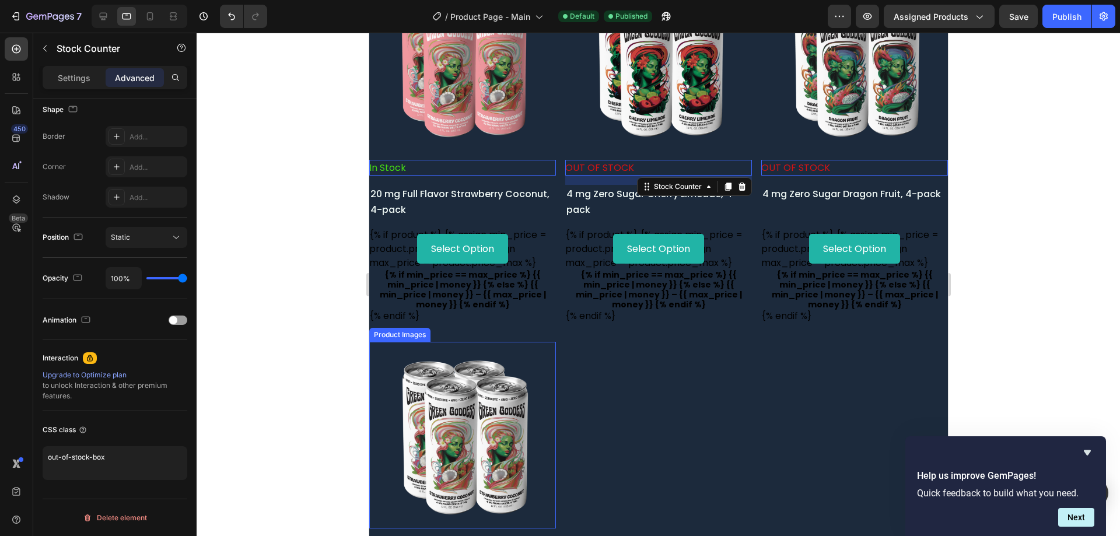
scroll to position [793, 0]
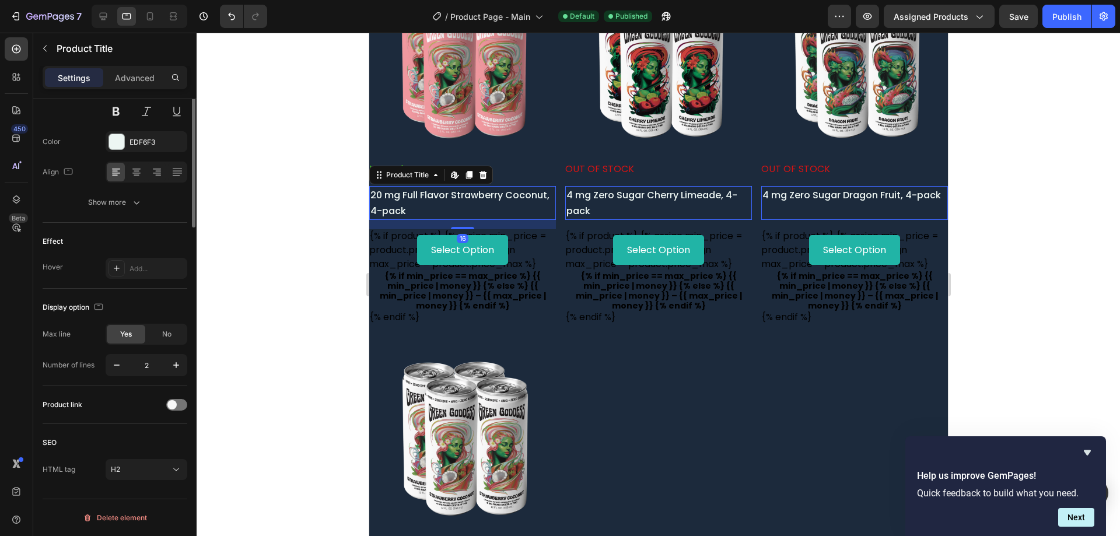
click at [425, 197] on h2 "20 mg Full Flavor Strawberry Coconut, 4-pack" at bounding box center [462, 203] width 187 height 34
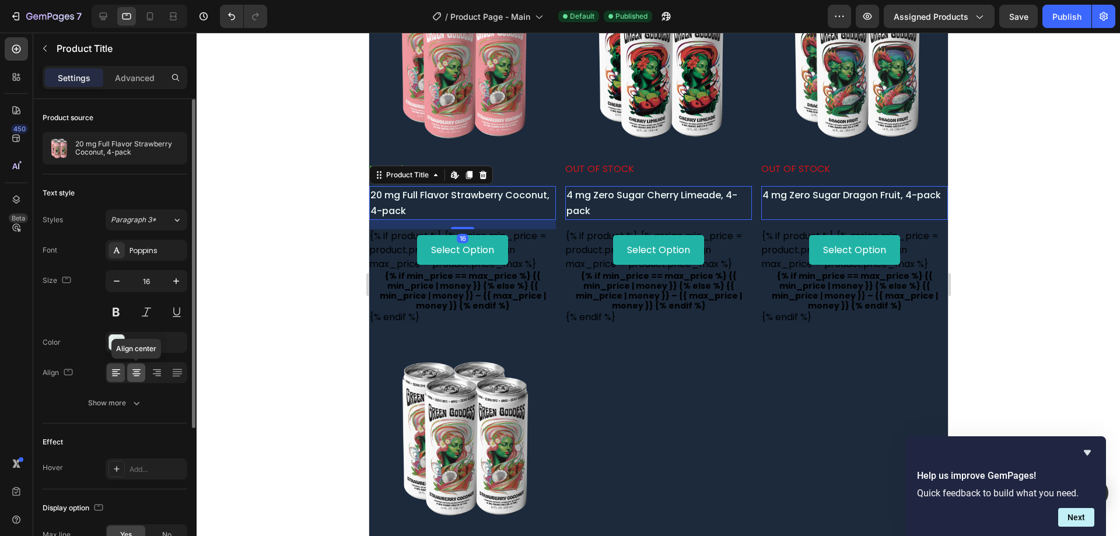
click at [138, 367] on icon at bounding box center [137, 373] width 12 height 12
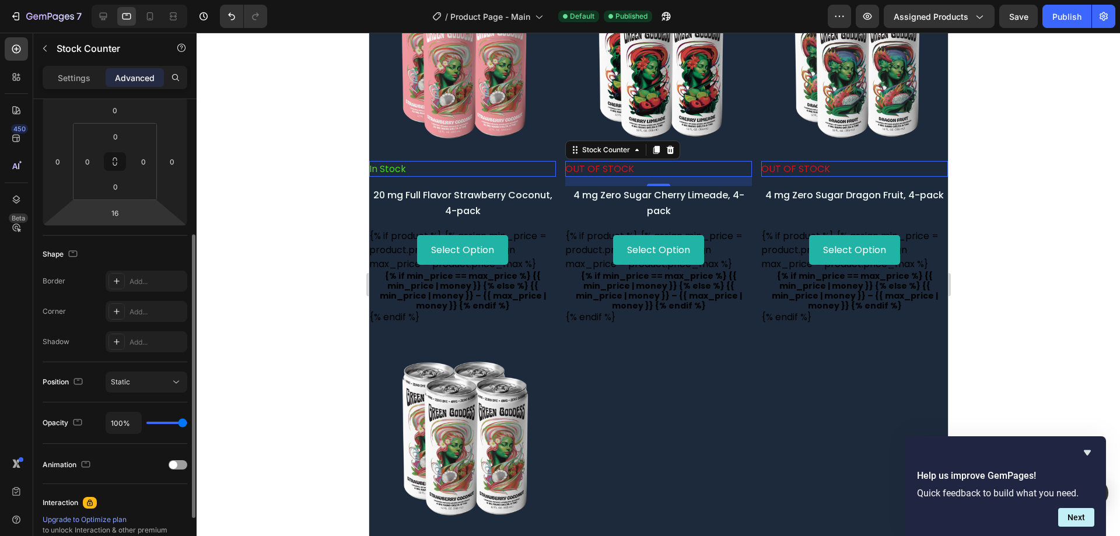
scroll to position [186, 0]
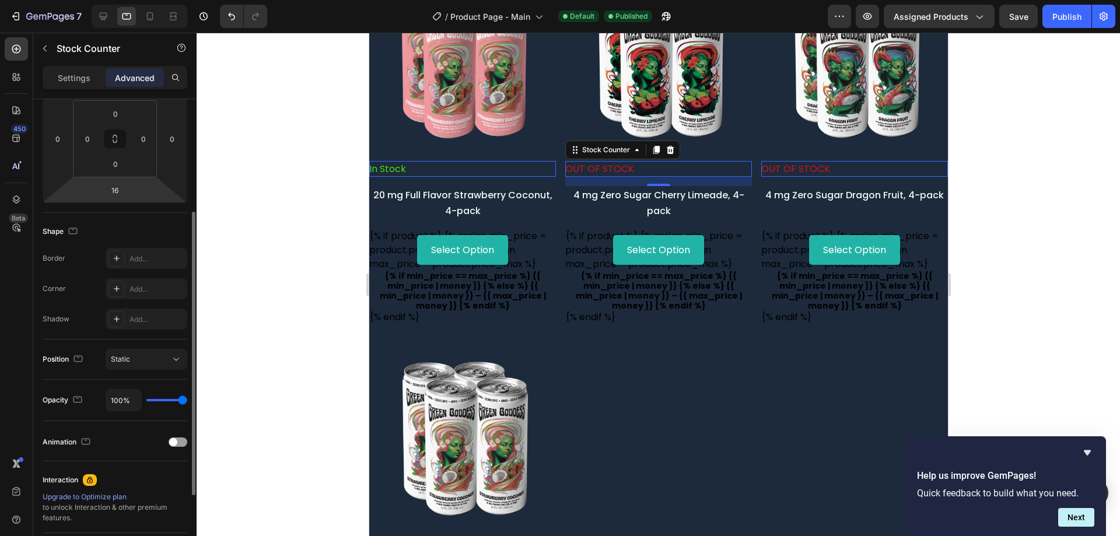
click at [147, 370] on div "Position Static" at bounding box center [115, 359] width 145 height 40
click at [159, 363] on div "Static" at bounding box center [140, 359] width 59 height 10
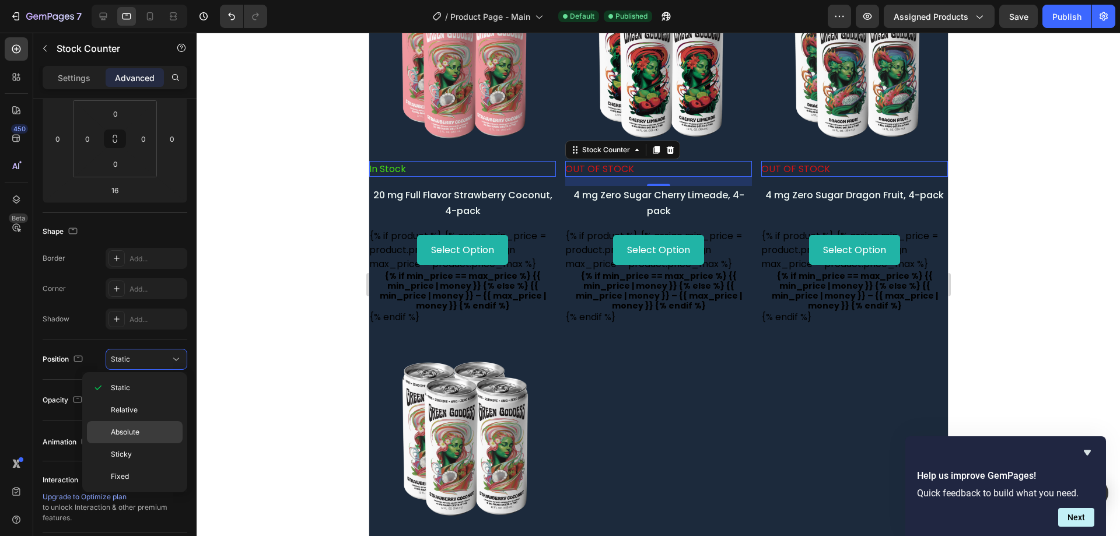
click at [123, 425] on div "Absolute" at bounding box center [135, 432] width 96 height 22
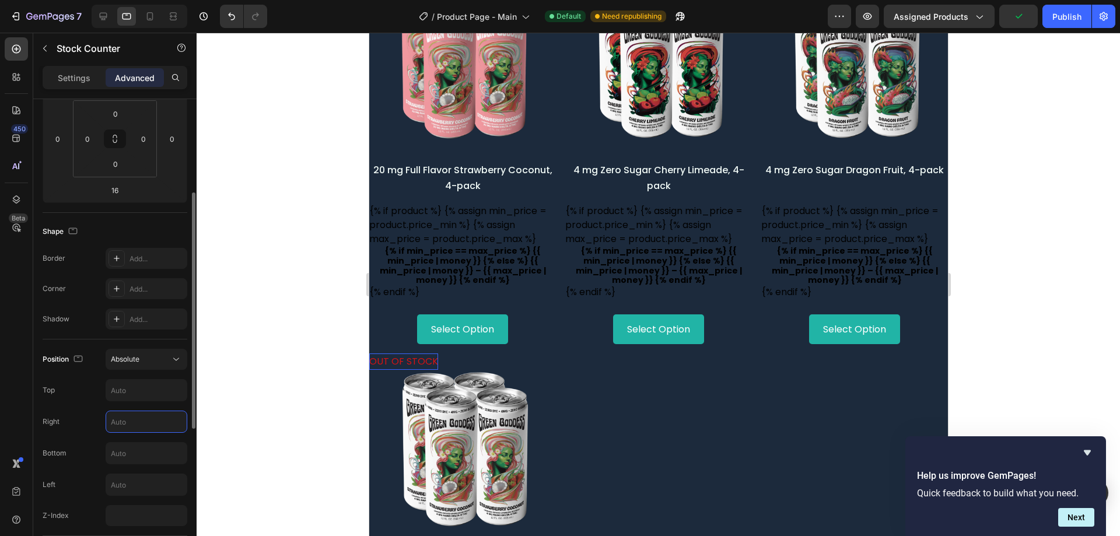
click at [122, 421] on input "text" at bounding box center [146, 421] width 80 height 21
type input "10"
click at [142, 392] on input "text" at bounding box center [146, 390] width 80 height 21
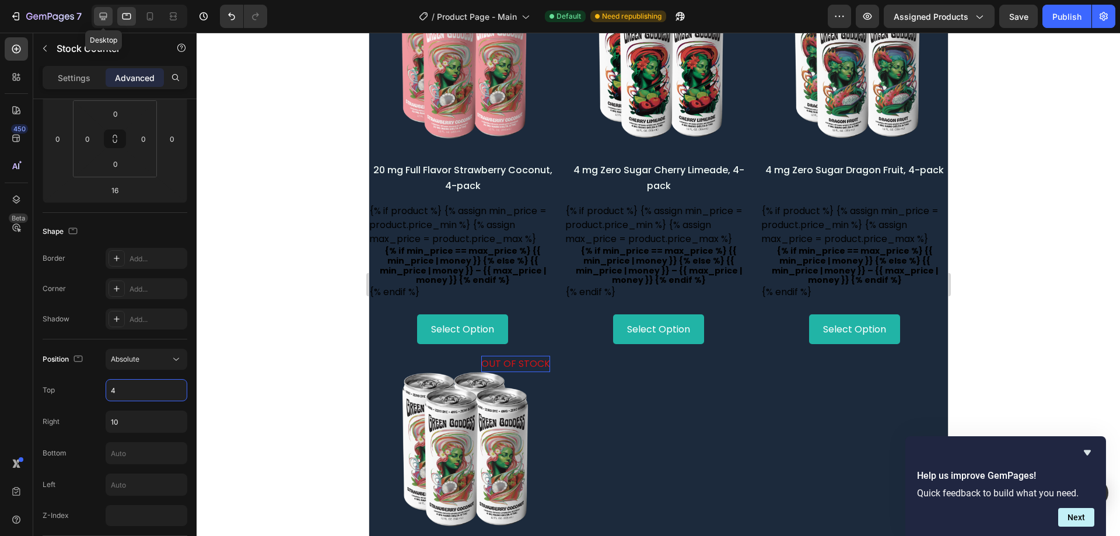
type input "4"
click at [106, 12] on icon at bounding box center [103, 16] width 12 height 12
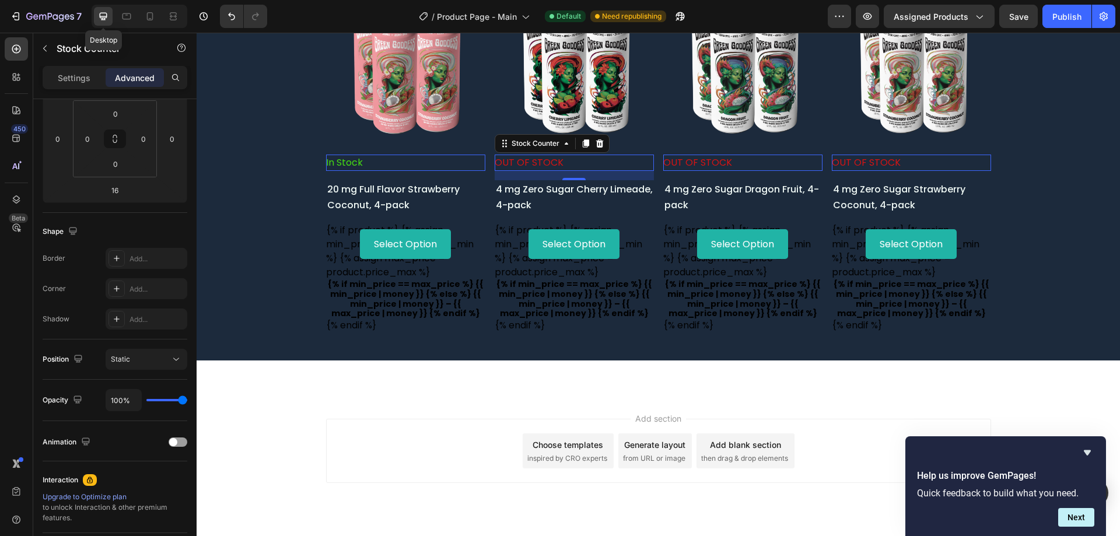
scroll to position [820, 0]
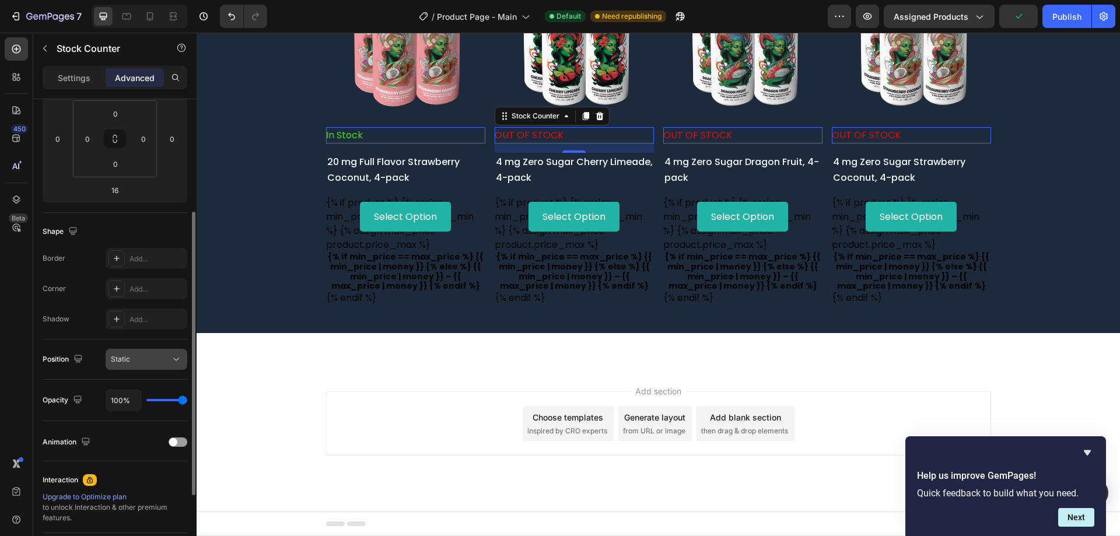
click at [122, 359] on span "Static" at bounding box center [120, 359] width 19 height 9
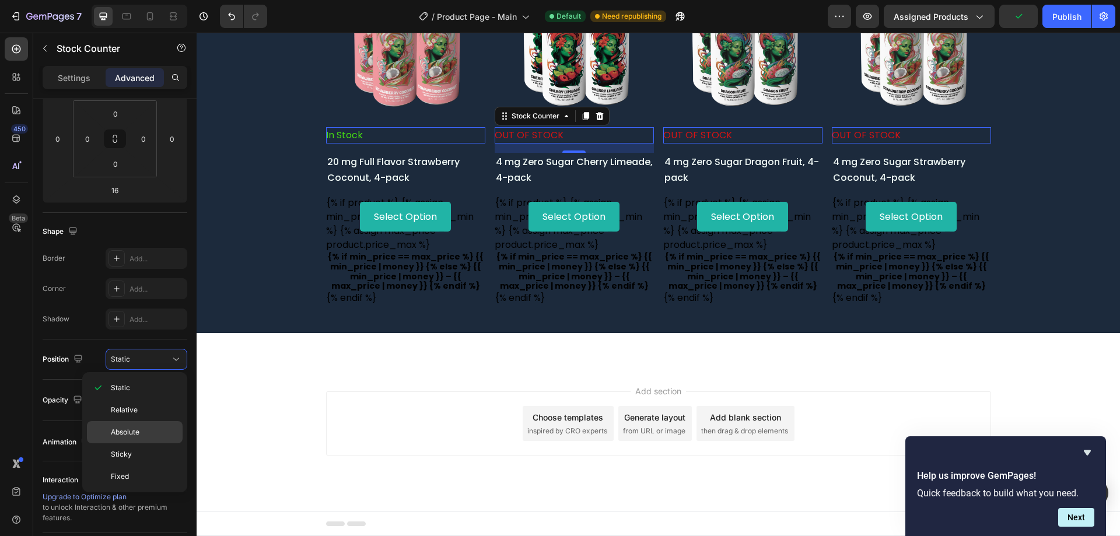
click at [122, 426] on div "Absolute" at bounding box center [135, 432] width 96 height 22
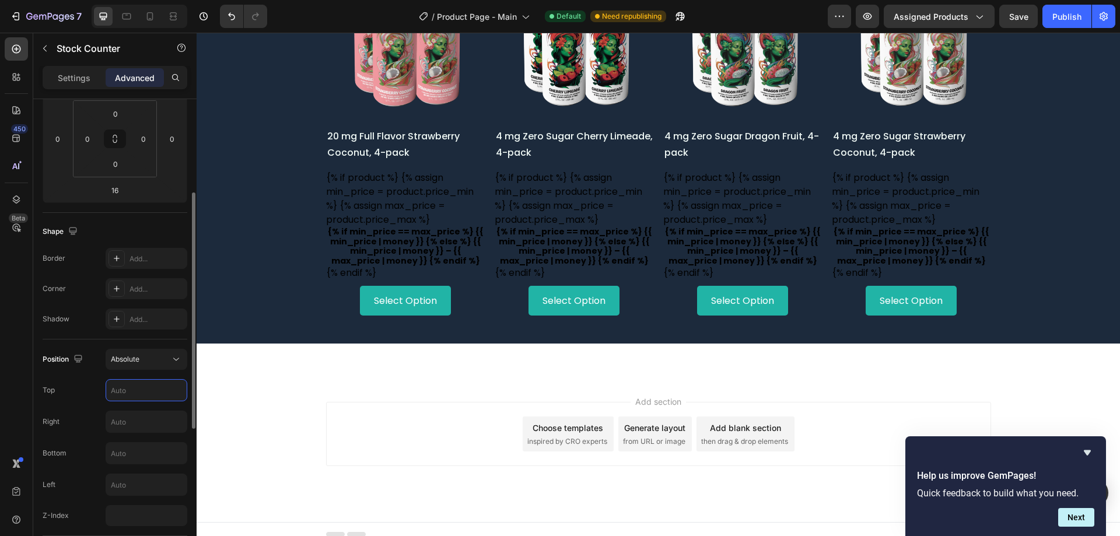
click at [130, 380] on input "text" at bounding box center [146, 390] width 80 height 21
type input "4"
click at [127, 415] on input "text" at bounding box center [146, 421] width 80 height 21
type input "10"
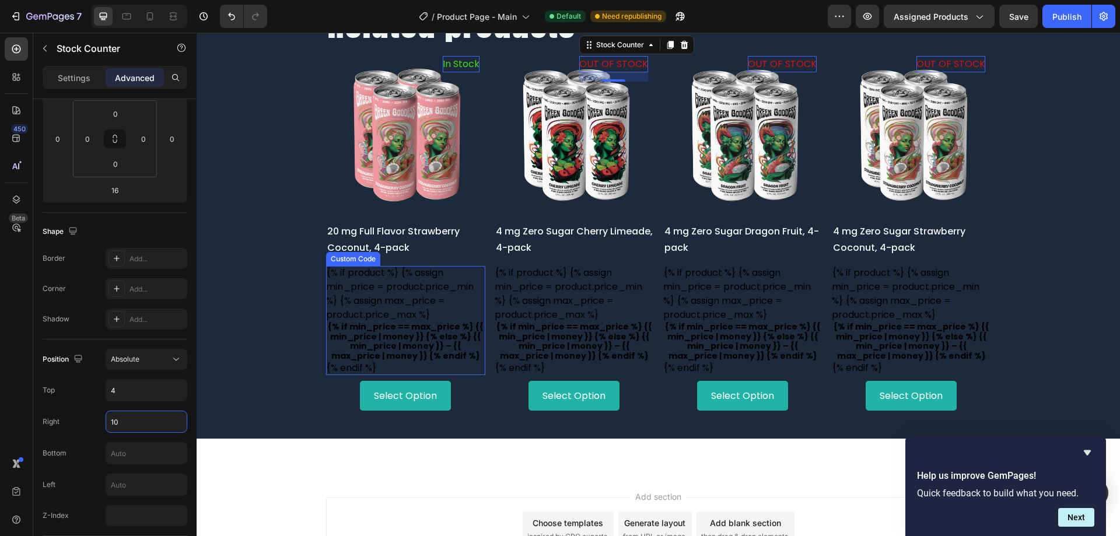
scroll to position [640, 0]
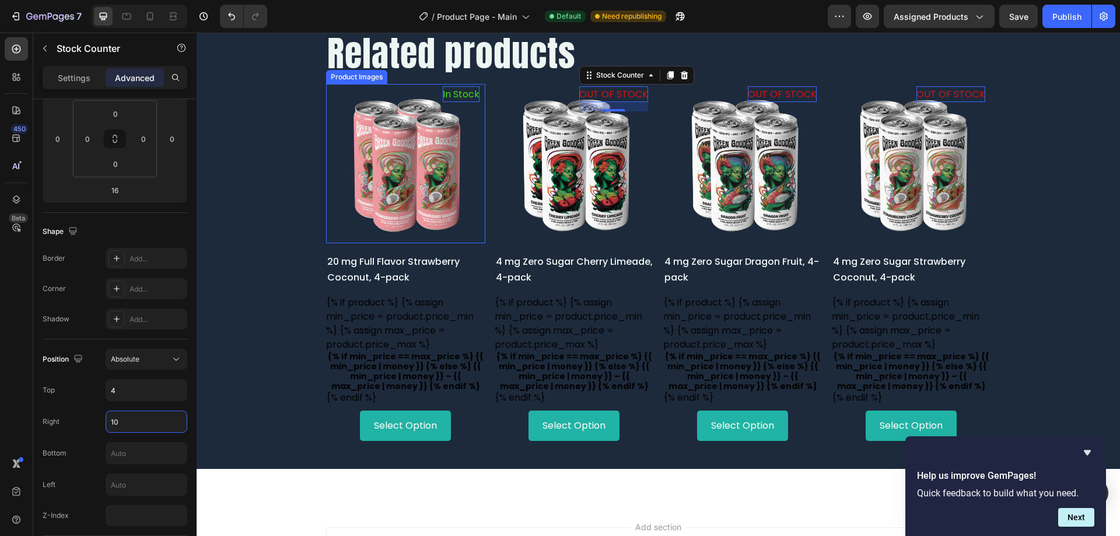
click at [354, 146] on img at bounding box center [405, 163] width 159 height 159
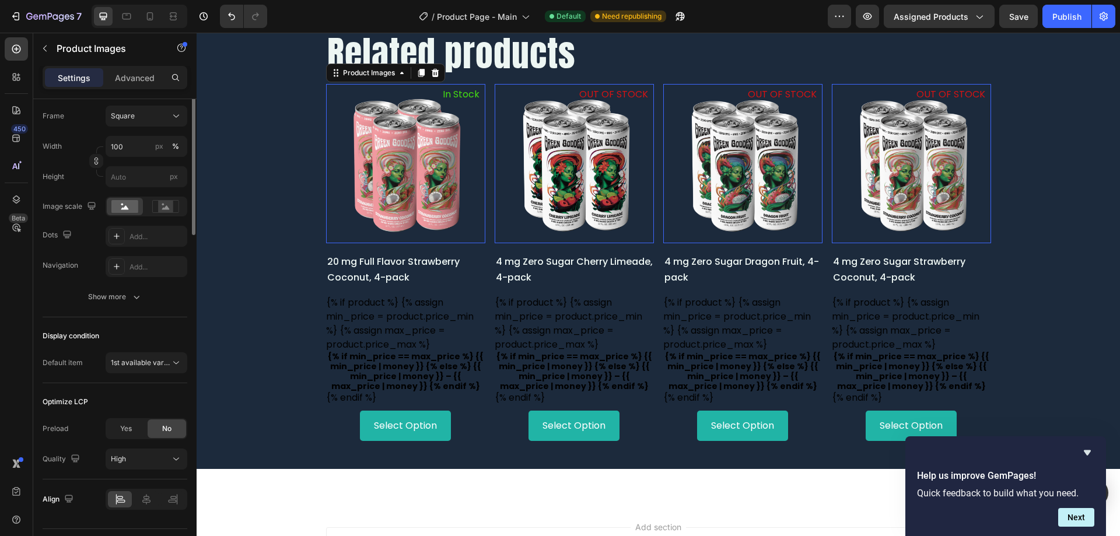
scroll to position [0, 0]
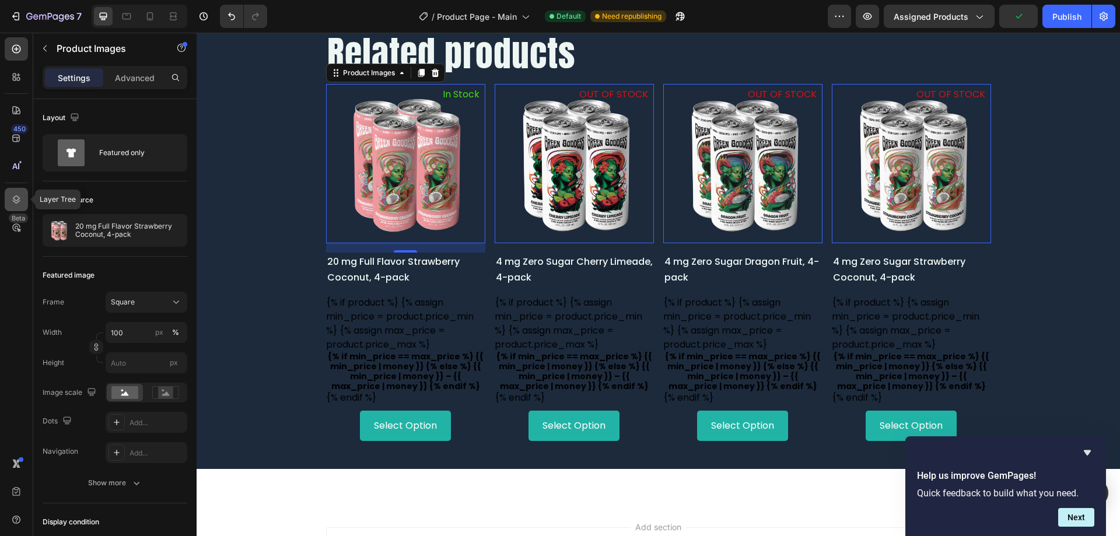
click at [17, 198] on icon at bounding box center [16, 200] width 12 height 12
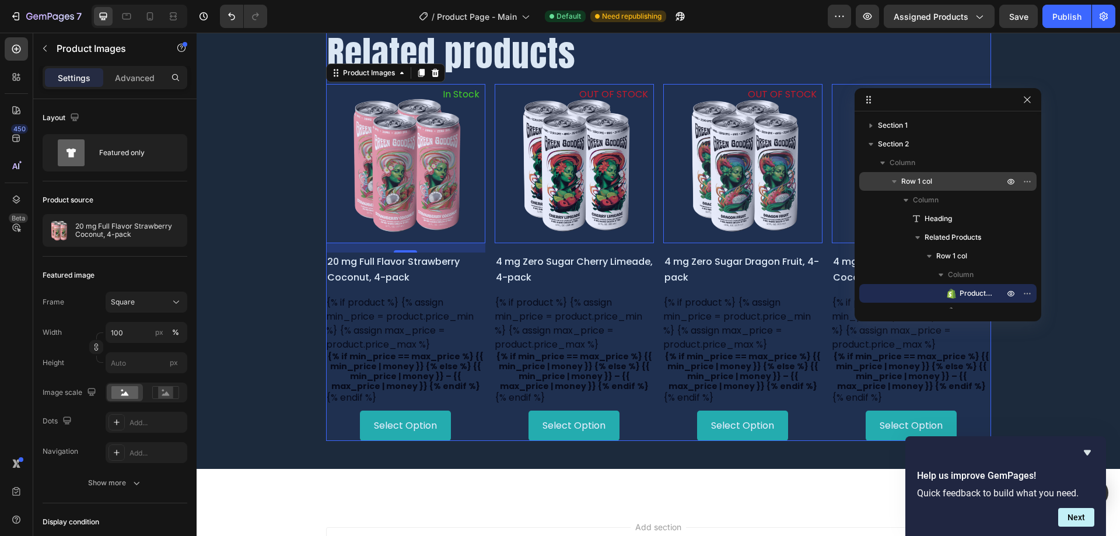
click at [939, 184] on p "Row 1 col" at bounding box center [953, 182] width 105 height 12
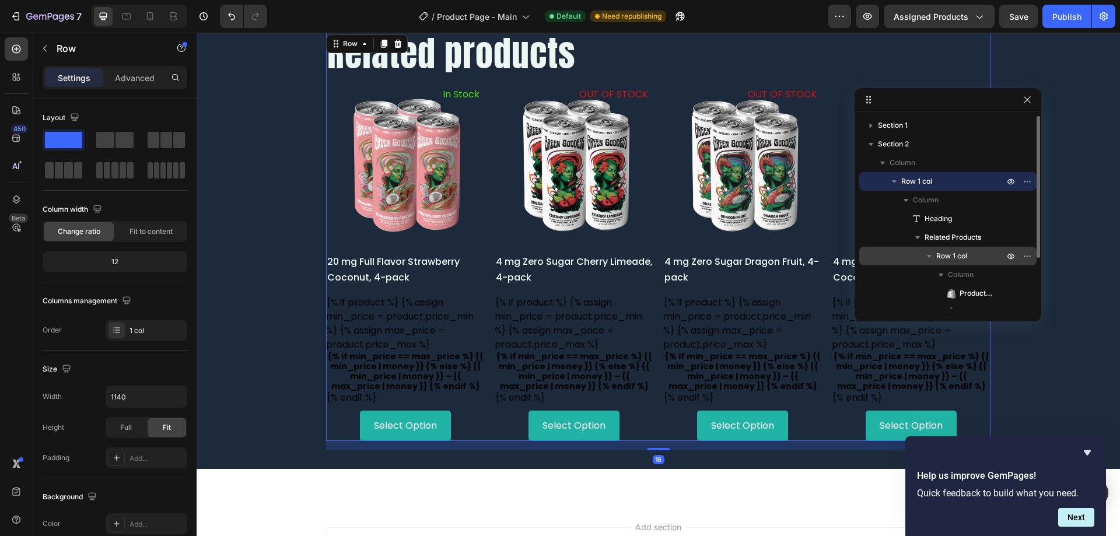
click at [953, 251] on span "Row 1 col" at bounding box center [951, 256] width 31 height 12
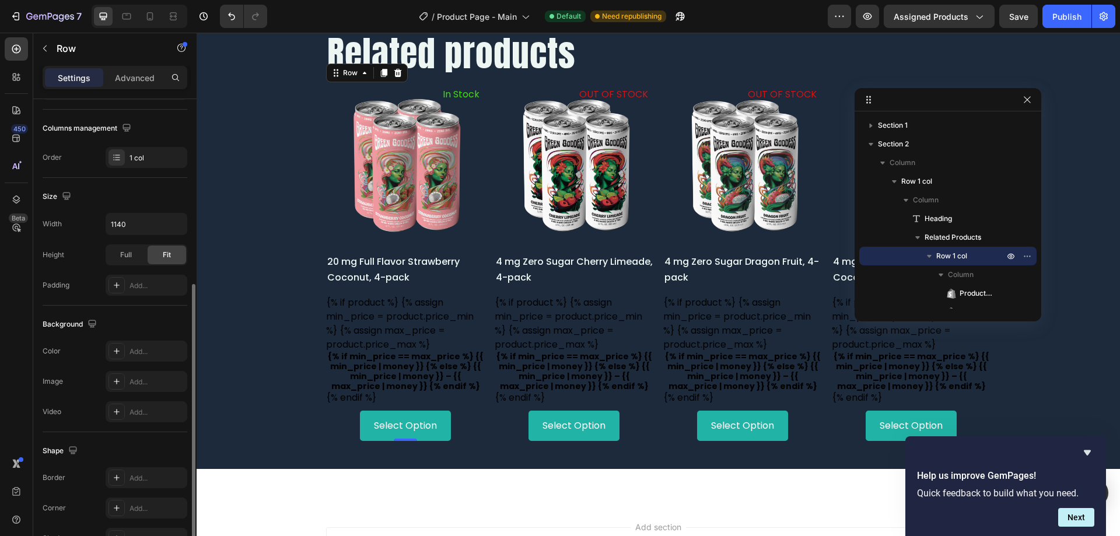
scroll to position [227, 0]
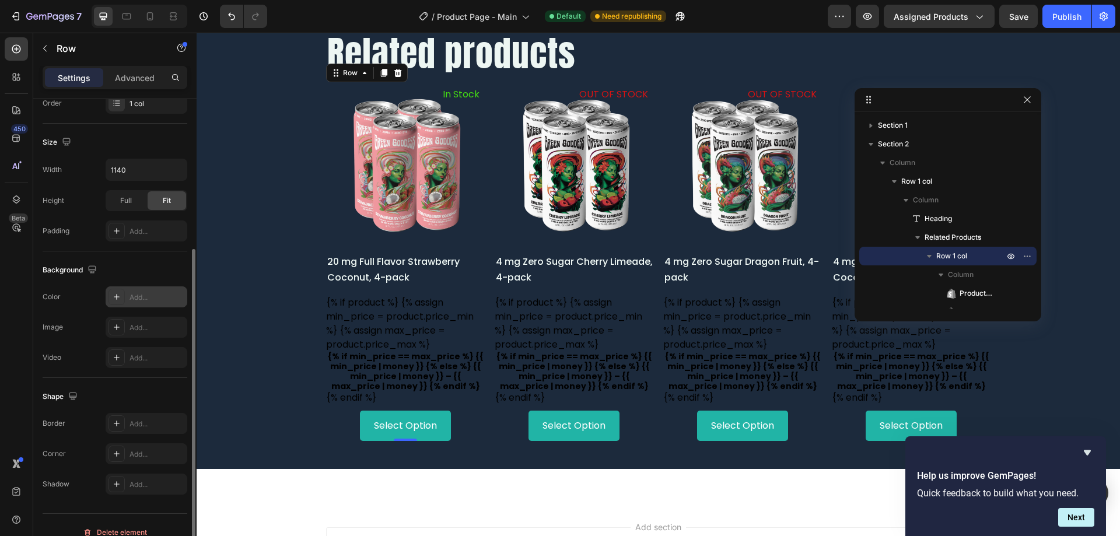
click at [152, 297] on div "Add..." at bounding box center [156, 297] width 55 height 10
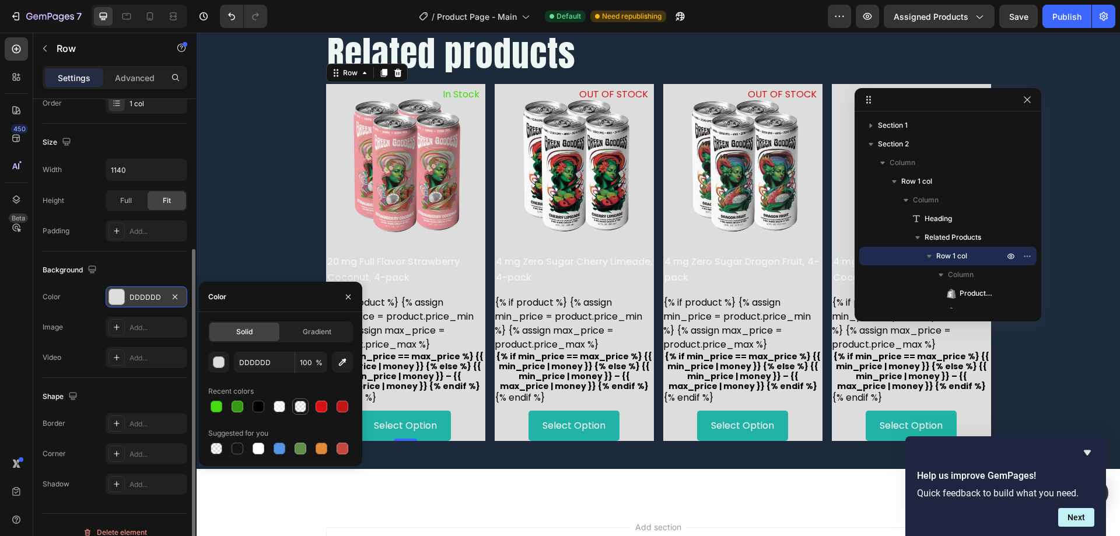
click at [297, 403] on div at bounding box center [300, 407] width 12 height 12
type input "FFFFFF"
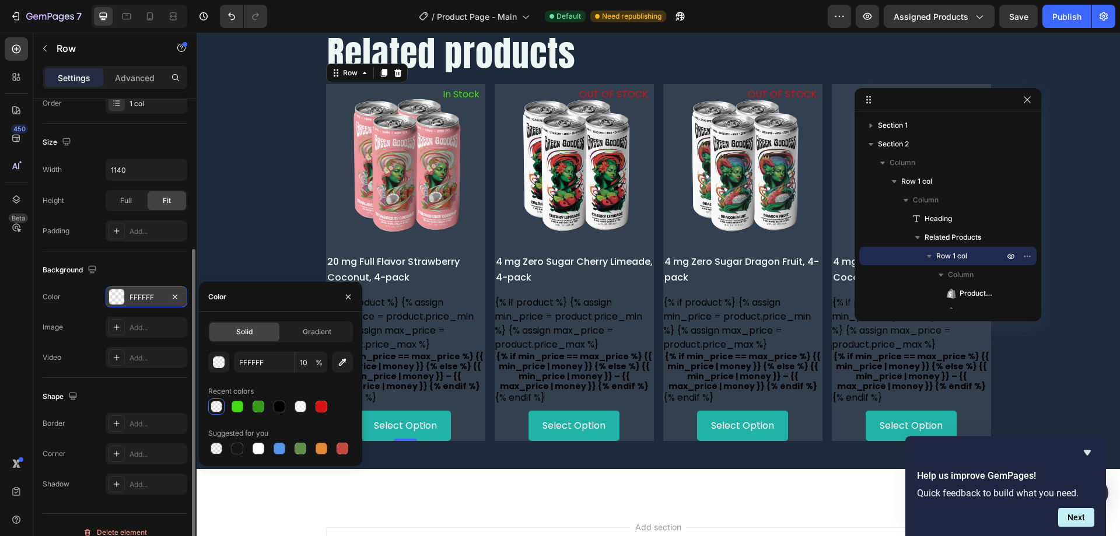
click at [297, 403] on div at bounding box center [300, 407] width 12 height 12
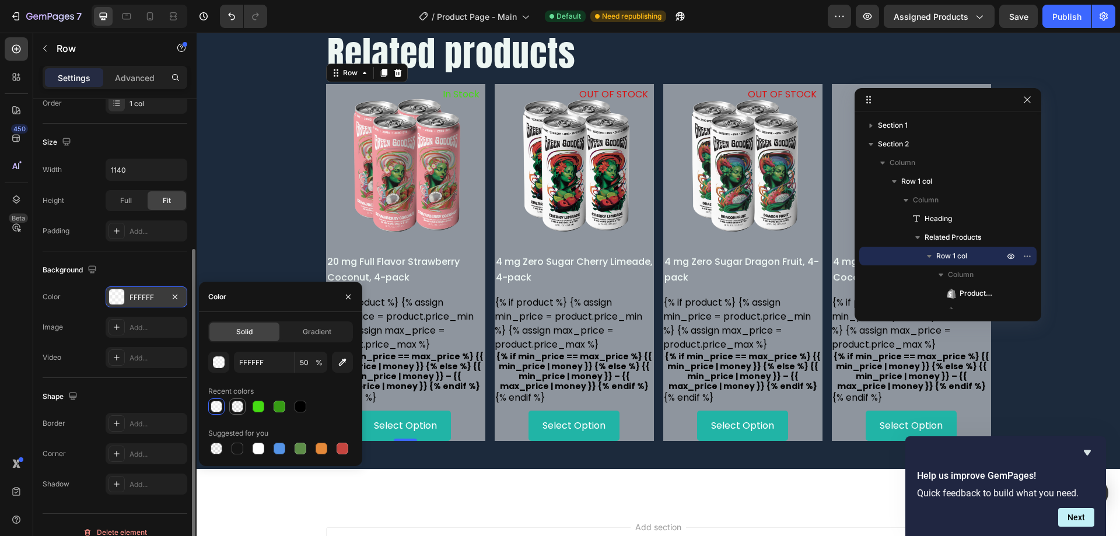
click at [238, 404] on div at bounding box center [237, 407] width 12 height 12
type input "10"
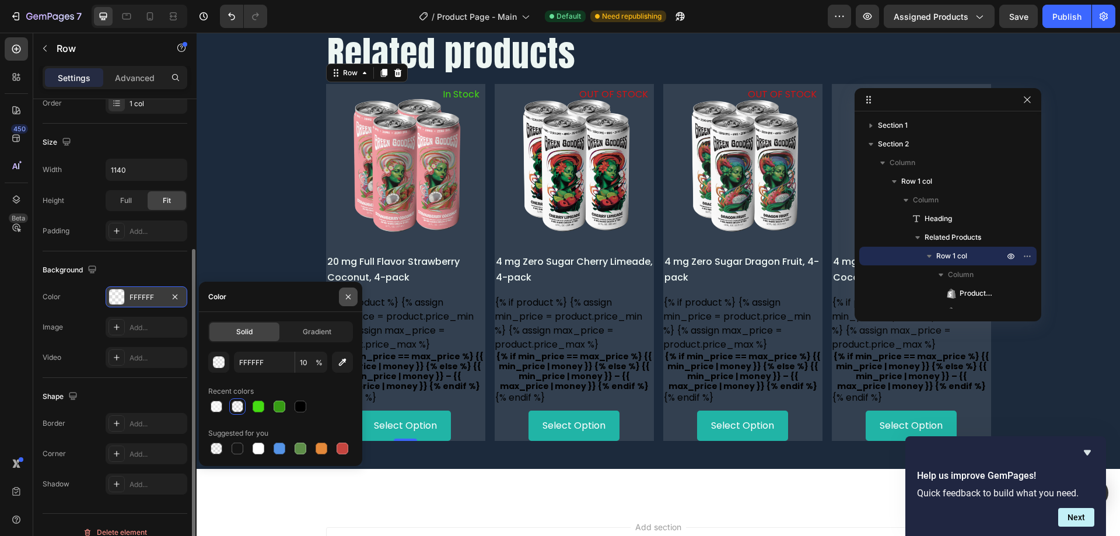
click at [343, 293] on icon "button" at bounding box center [347, 296] width 9 height 9
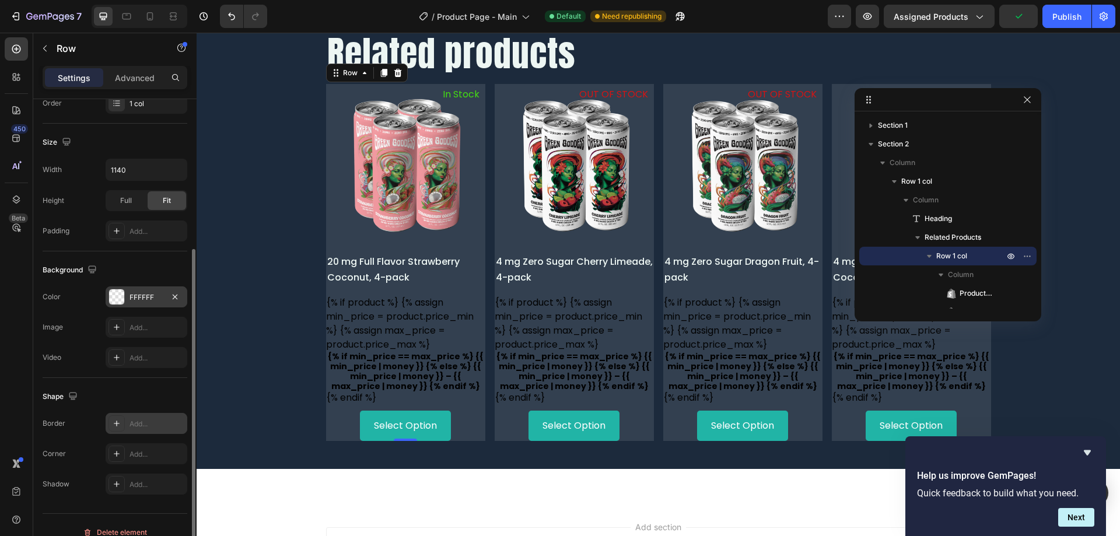
click at [153, 421] on div "Add..." at bounding box center [156, 424] width 55 height 10
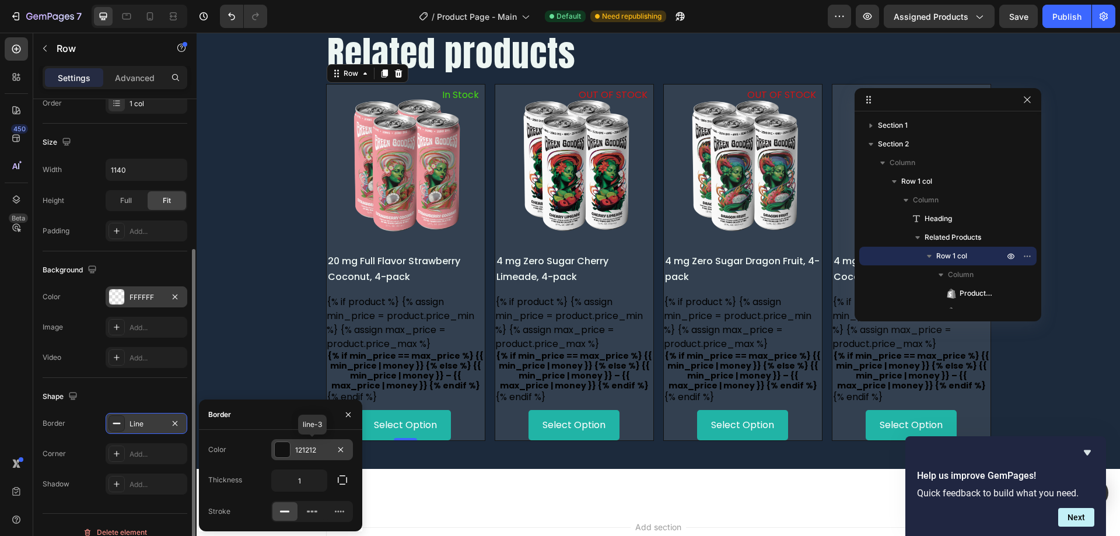
click at [280, 452] on div at bounding box center [282, 449] width 15 height 15
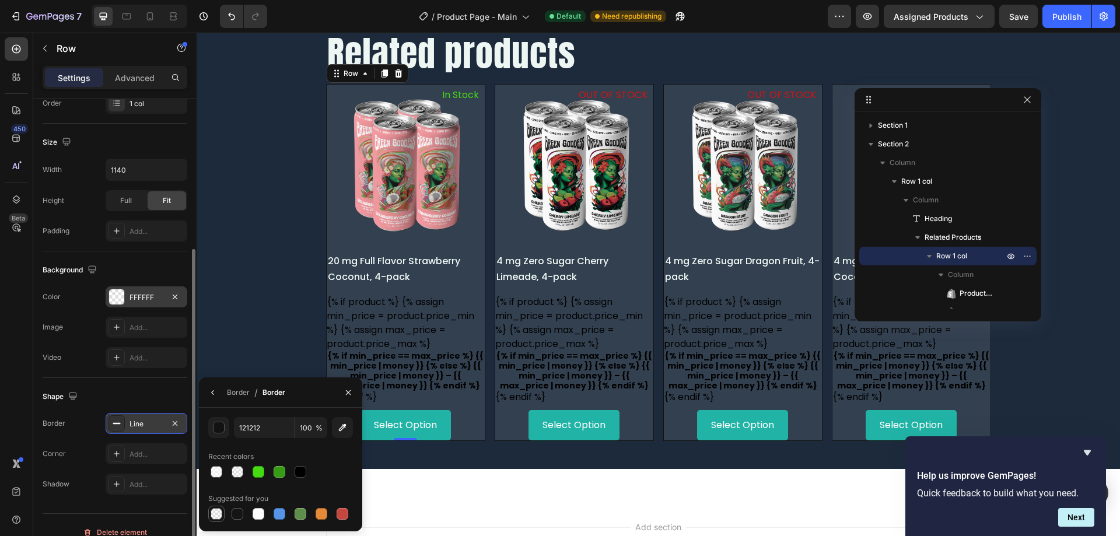
click at [220, 513] on div at bounding box center [217, 514] width 12 height 12
type input "000000"
type input "0"
click at [237, 475] on div at bounding box center [237, 472] width 12 height 12
type input "FFFFFF"
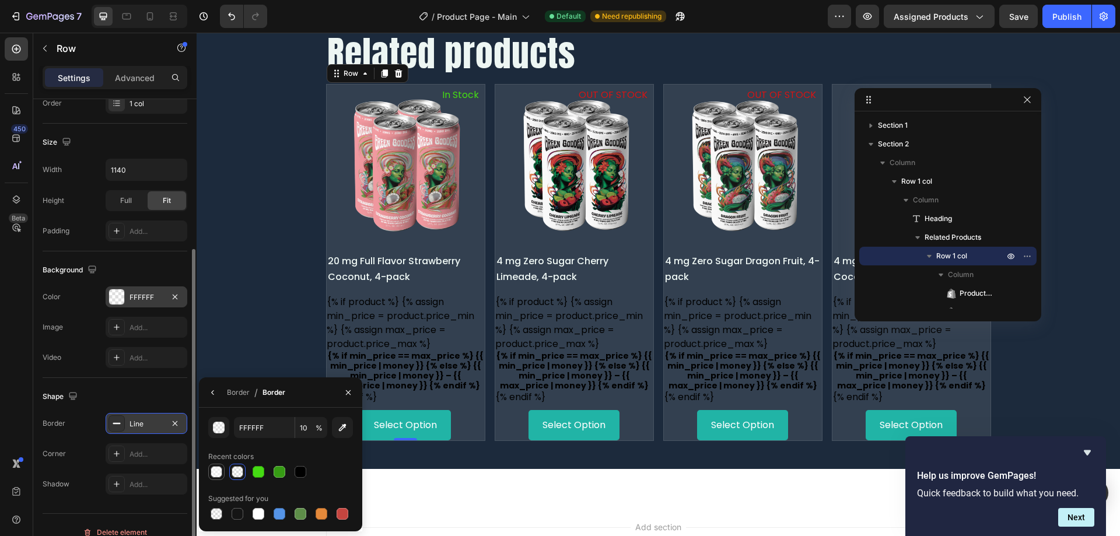
click at [222, 475] on div at bounding box center [216, 472] width 14 height 14
type input "50"
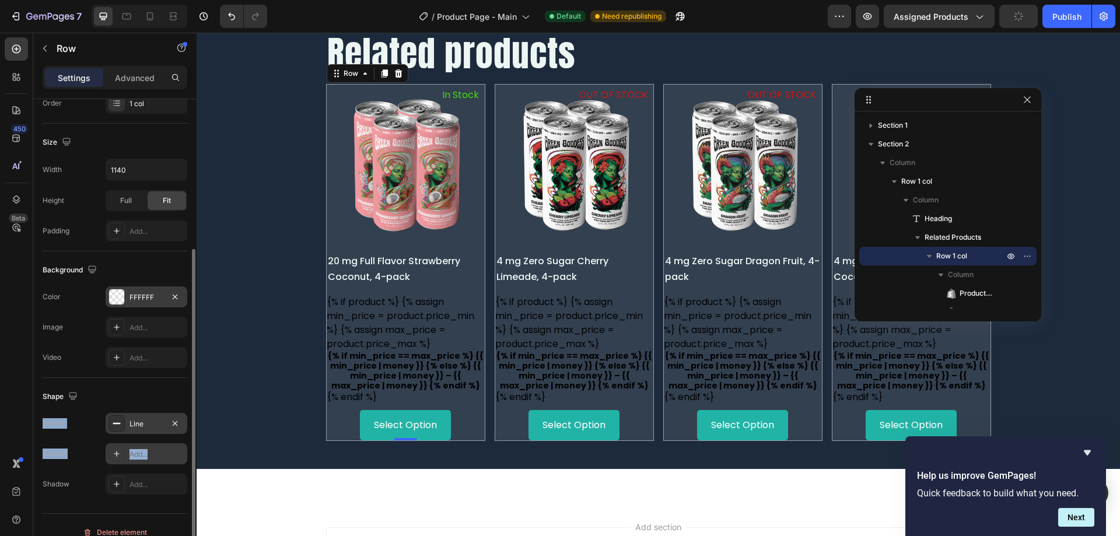
drag, startPoint x: 166, startPoint y: 394, endPoint x: 160, endPoint y: 448, distance: 53.9
click at [160, 448] on div "Shape Border Line Corner Add... Shadow Add..." at bounding box center [115, 441] width 145 height 126
click at [160, 448] on div "Add..." at bounding box center [147, 453] width 82 height 21
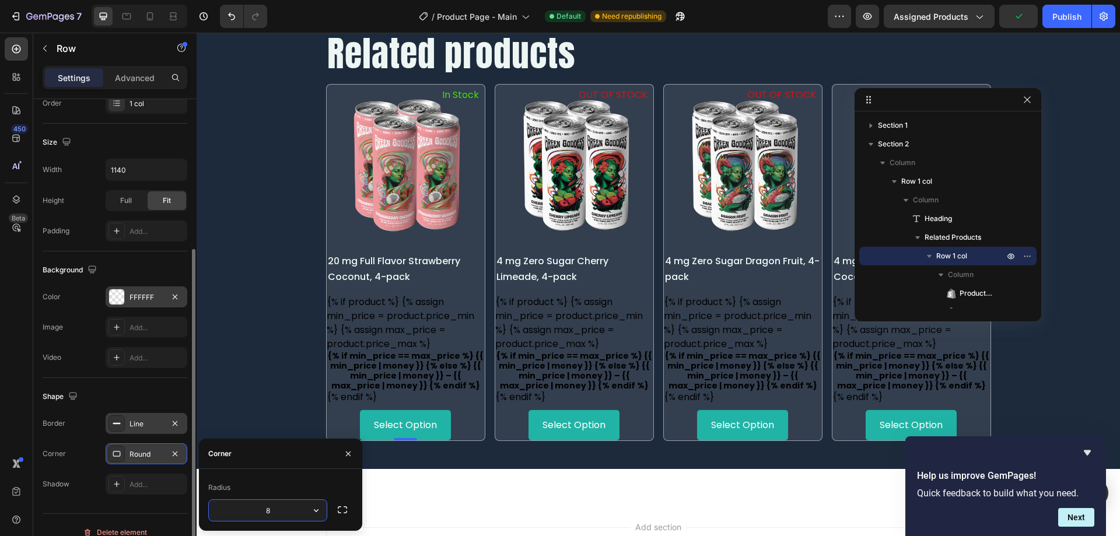
type input "5"
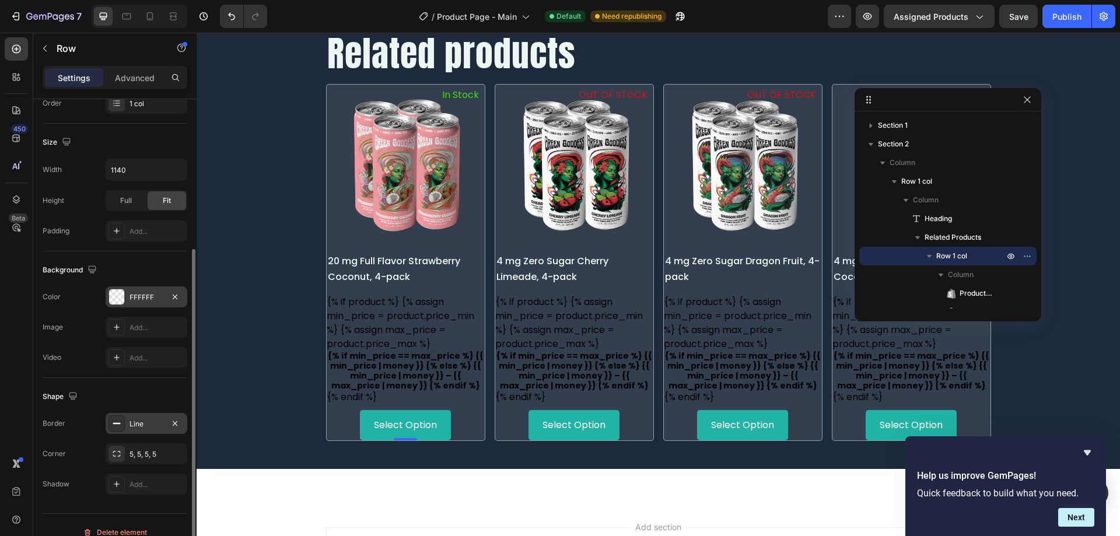
click at [157, 384] on div "Shape Border Line Corner 5, 5, 5, 5 Shadow Add..." at bounding box center [115, 441] width 145 height 126
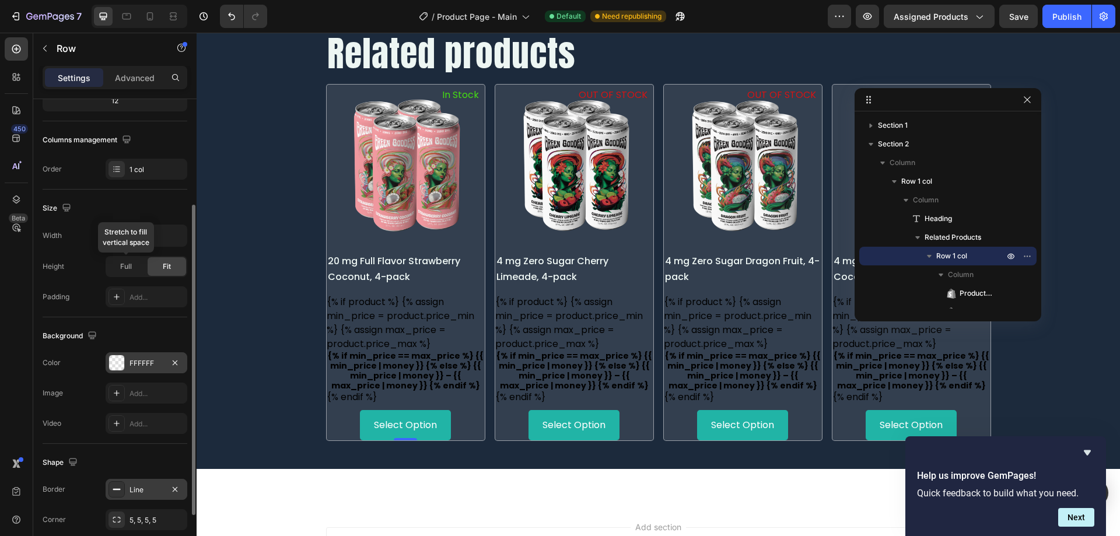
scroll to position [160, 0]
click at [136, 296] on div "Add..." at bounding box center [156, 298] width 55 height 10
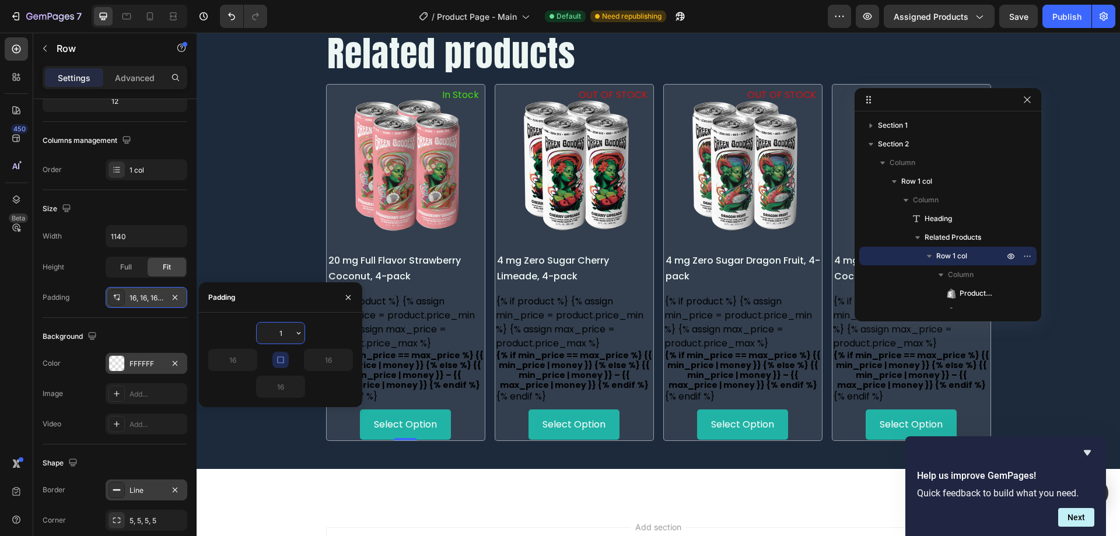
type input "10"
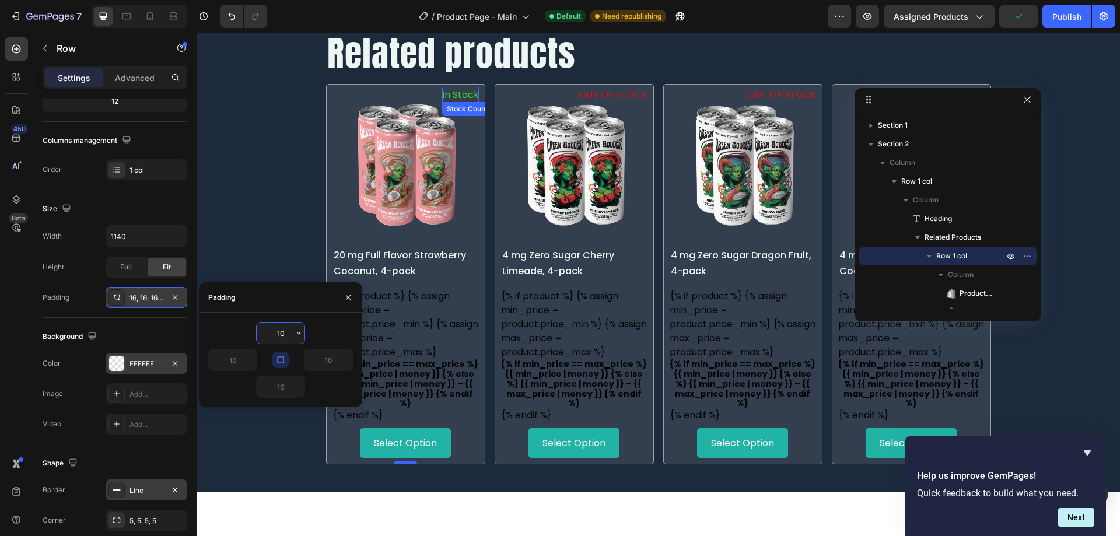
click at [461, 103] on p "In Stock" at bounding box center [460, 95] width 37 height 16
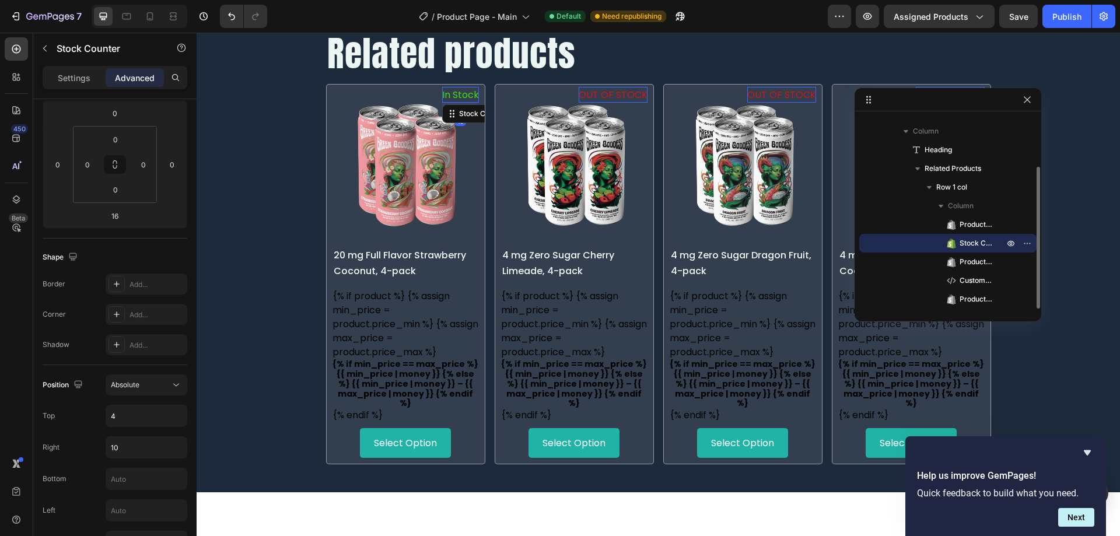
scroll to position [0, 0]
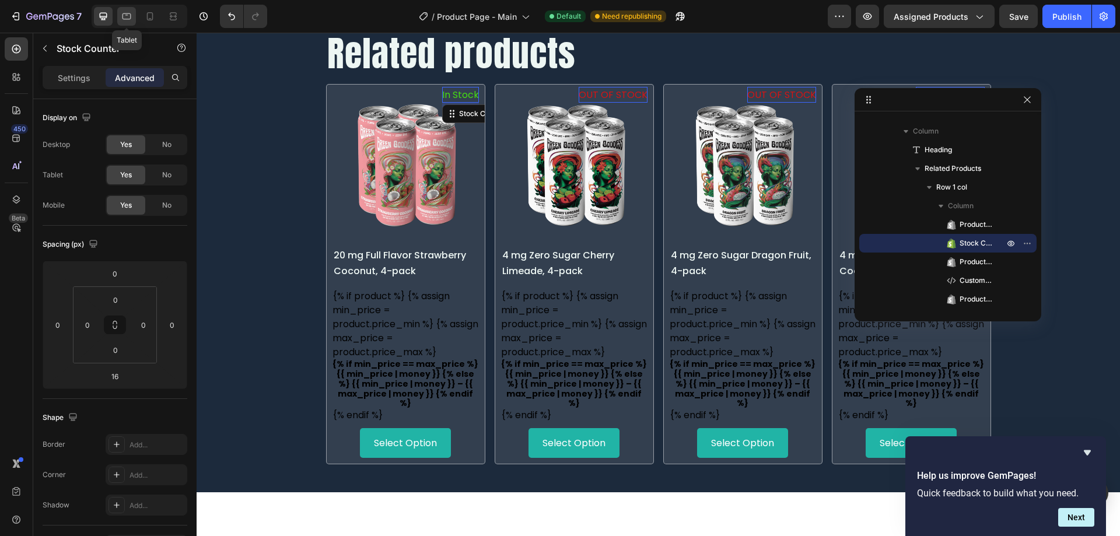
click at [120, 13] on div at bounding box center [126, 16] width 19 height 19
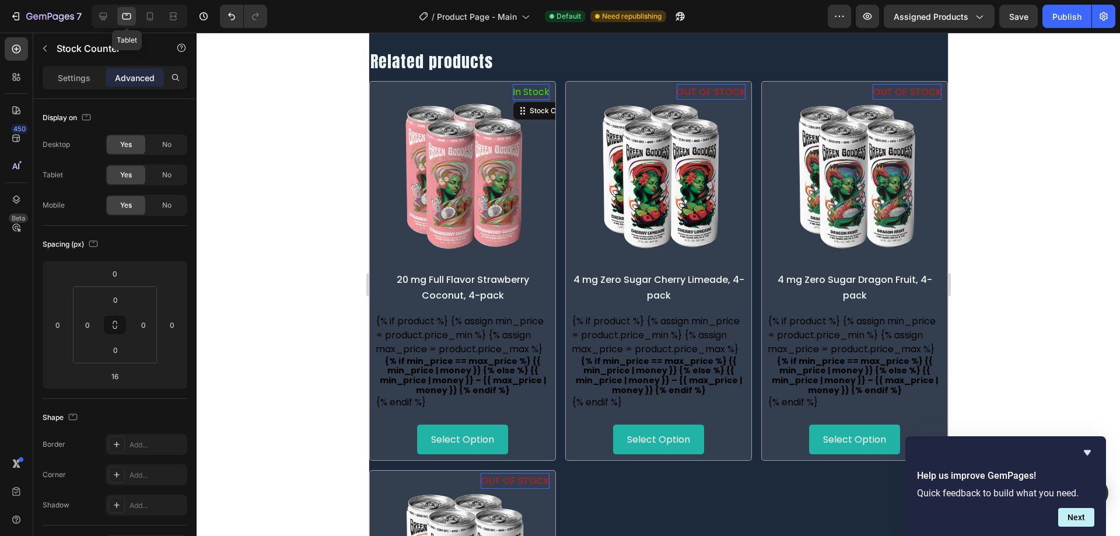
scroll to position [650, 0]
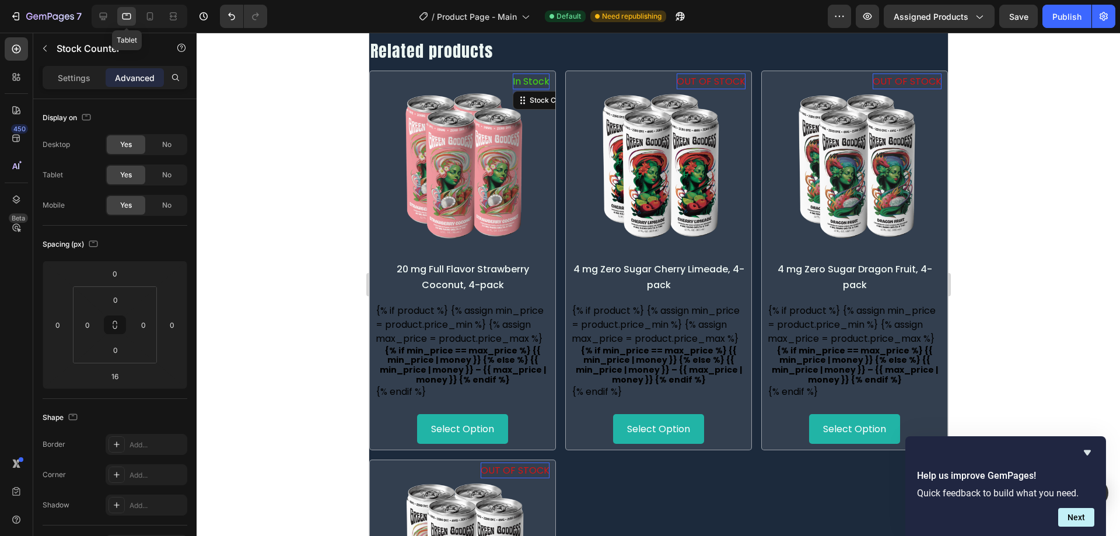
click at [120, 13] on div at bounding box center [126, 16] width 19 height 19
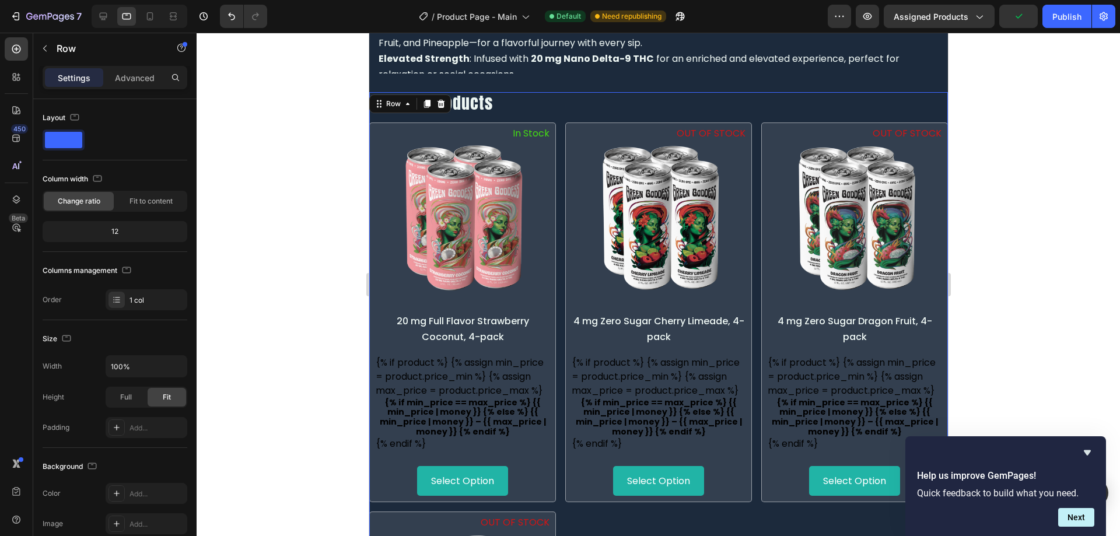
scroll to position [594, 0]
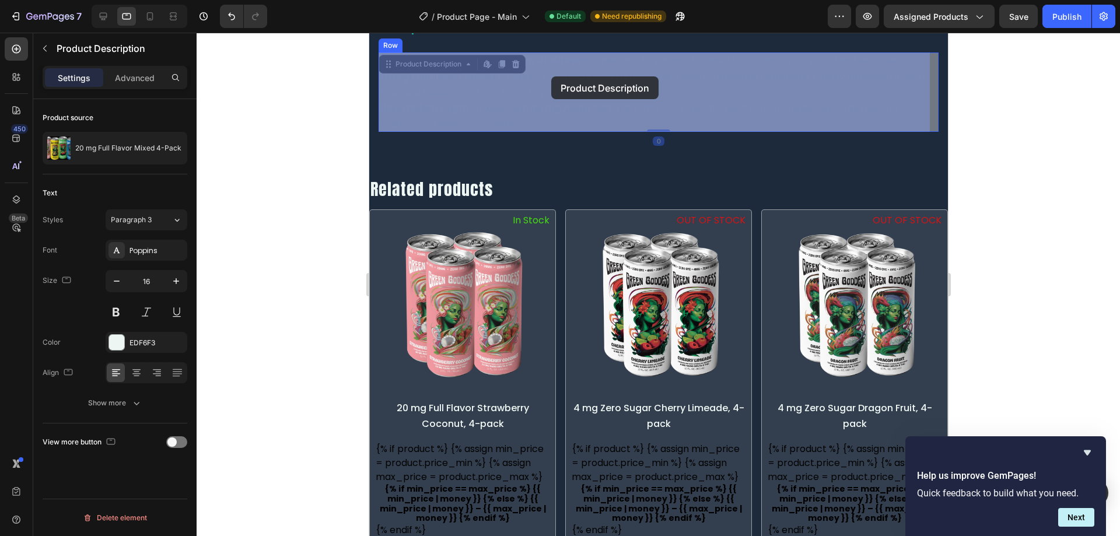
drag, startPoint x: 590, startPoint y: 62, endPoint x: 550, endPoint y: 77, distance: 42.5
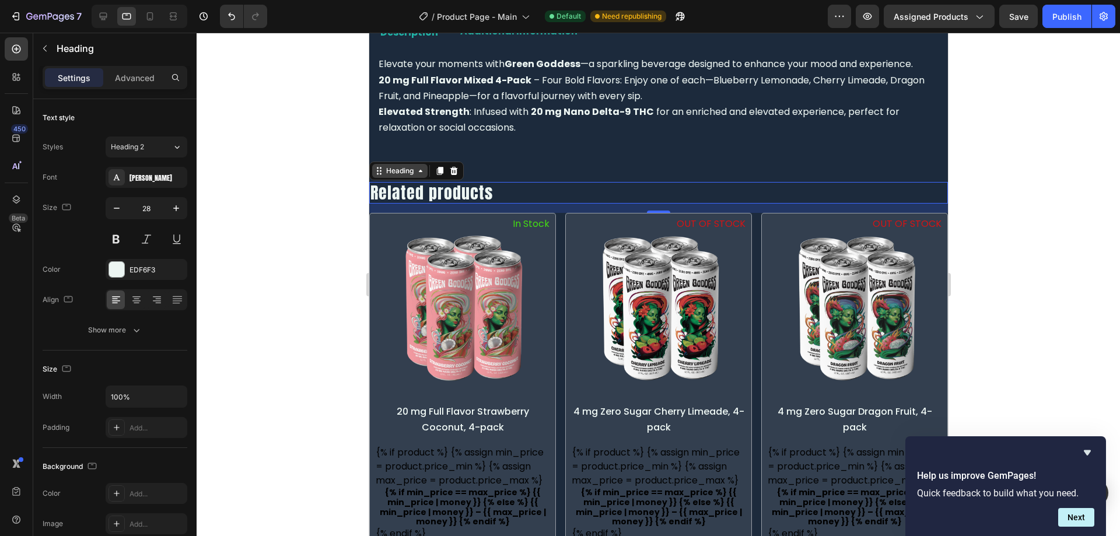
click at [413, 172] on div "Heading" at bounding box center [399, 171] width 32 height 10
click at [143, 430] on div "Add..." at bounding box center [156, 428] width 55 height 10
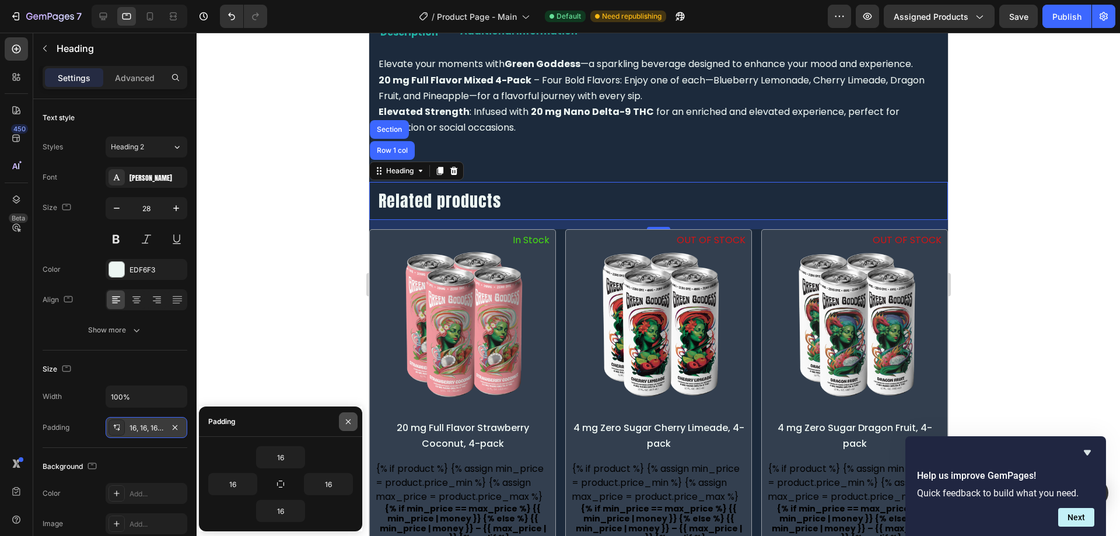
click at [348, 422] on icon "button" at bounding box center [348, 421] width 5 height 5
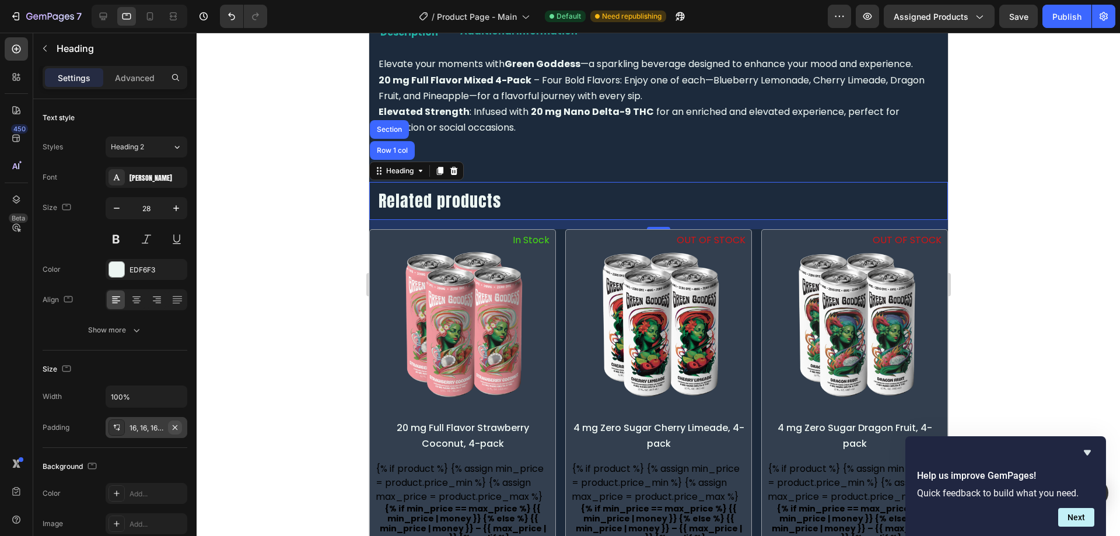
click at [178, 426] on icon "button" at bounding box center [174, 427] width 9 height 9
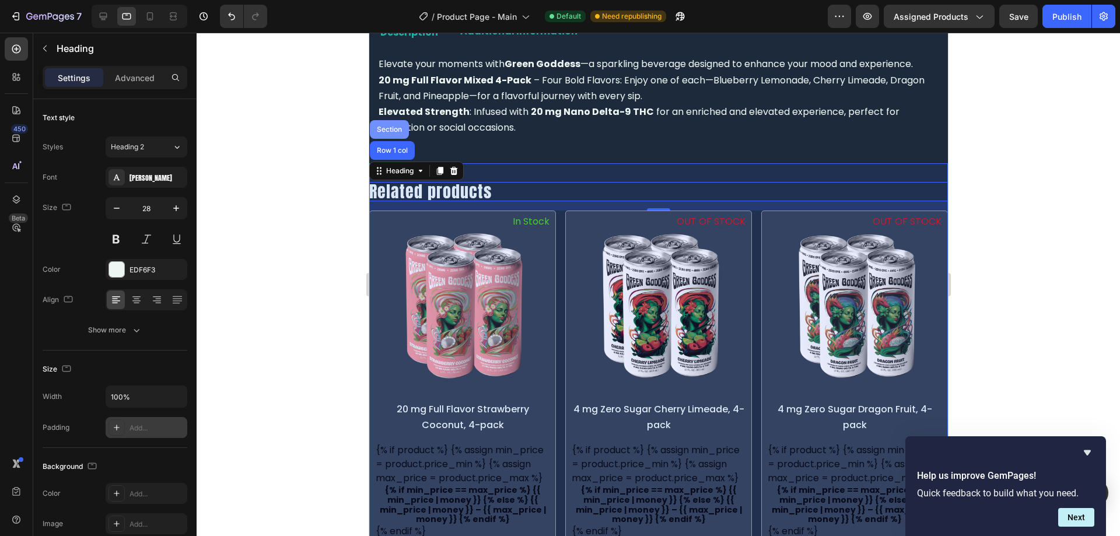
click at [386, 131] on div "Section" at bounding box center [389, 129] width 30 height 7
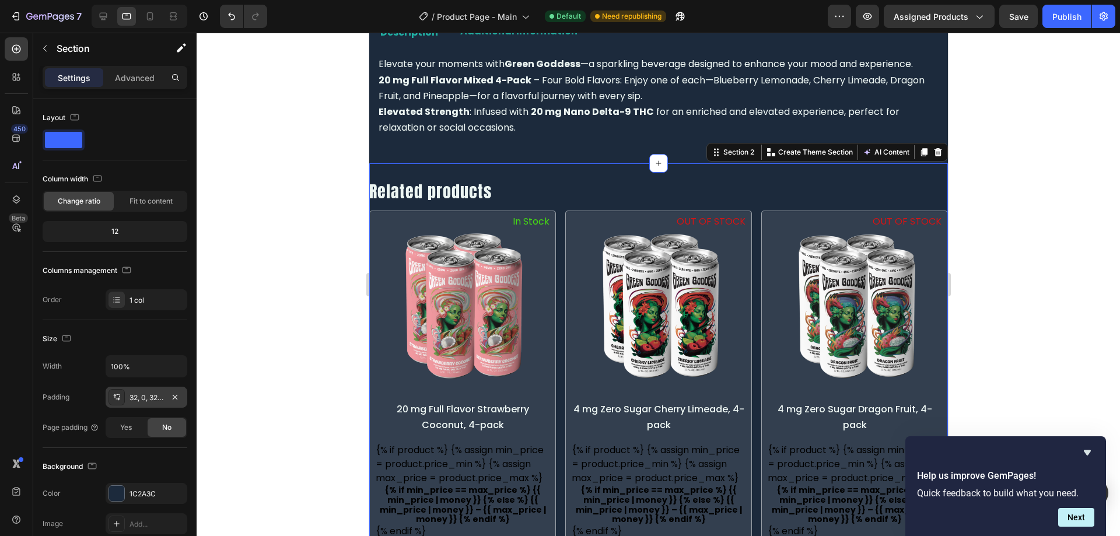
click at [144, 401] on div "32, 0, 32, 0" at bounding box center [146, 397] width 34 height 10
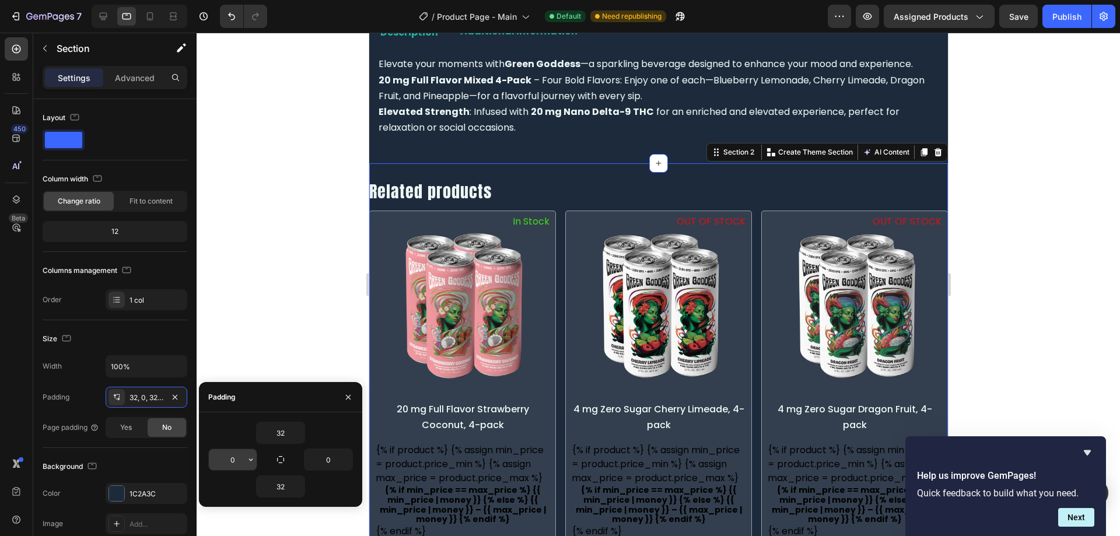
click at [233, 453] on input "0" at bounding box center [233, 459] width 48 height 21
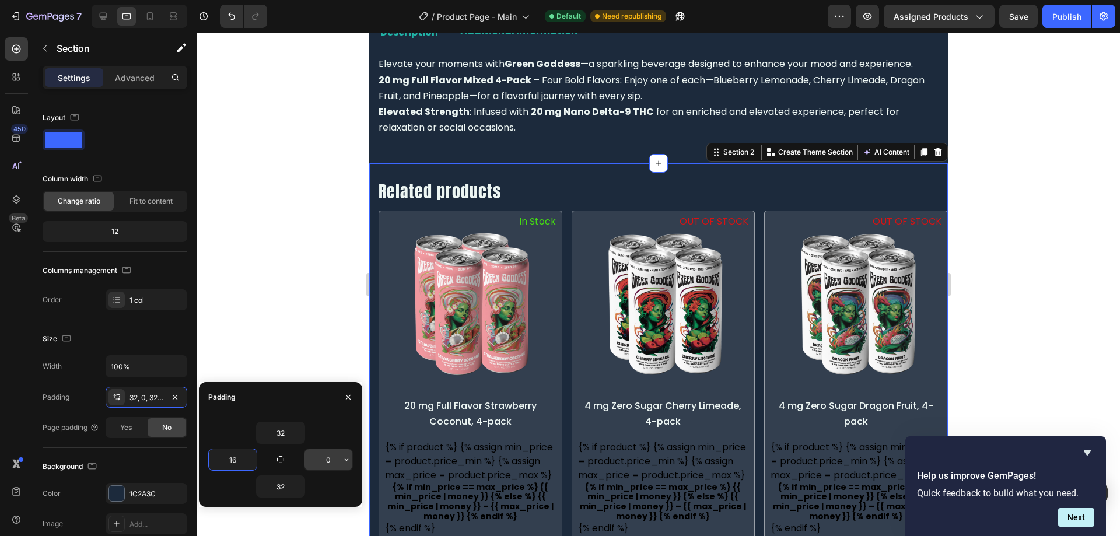
type input "16"
click at [329, 455] on input "0" at bounding box center [328, 459] width 48 height 21
type input "16"
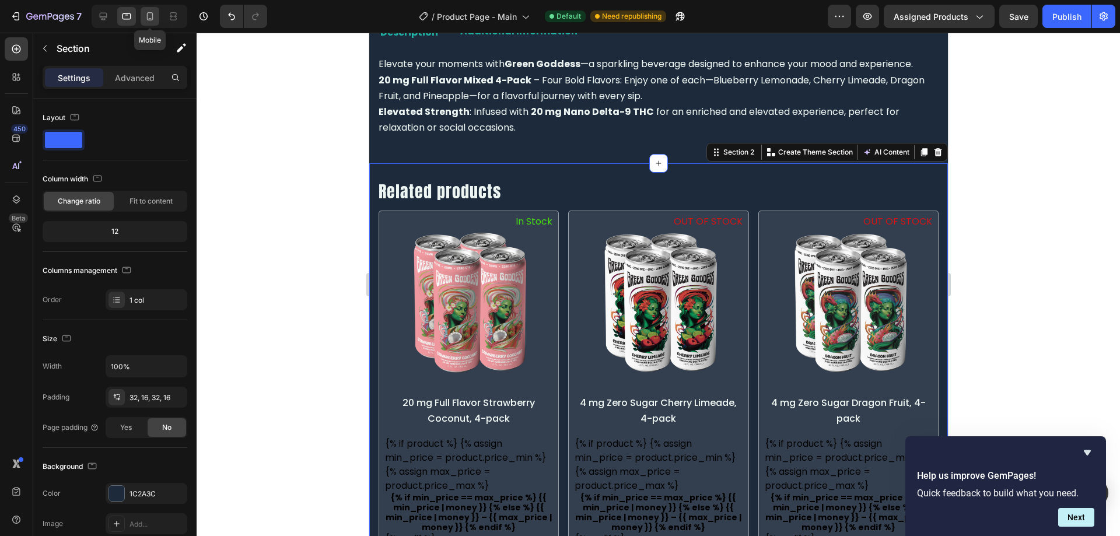
click at [155, 12] on icon at bounding box center [150, 16] width 12 height 12
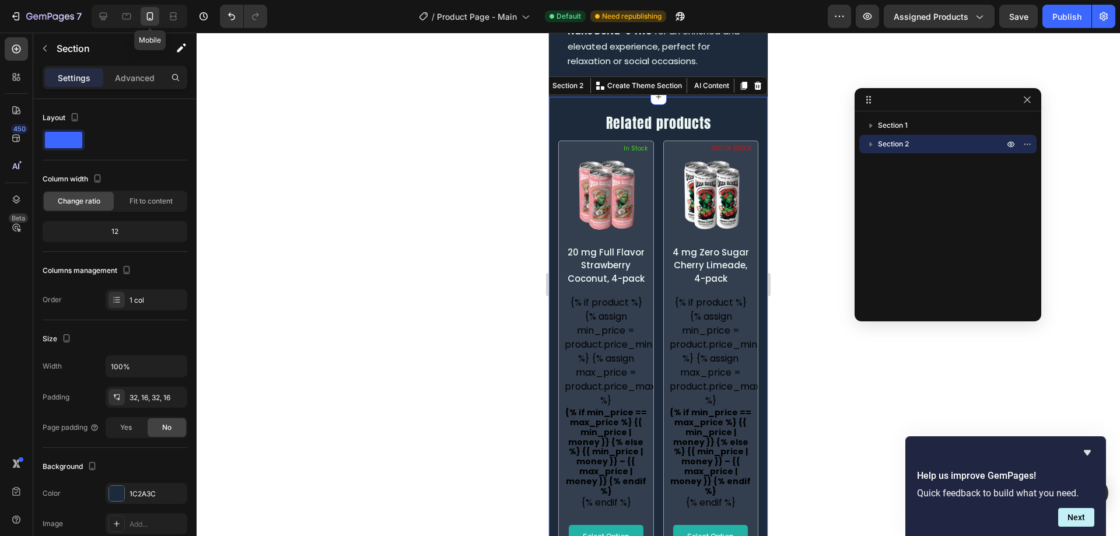
scroll to position [992, 0]
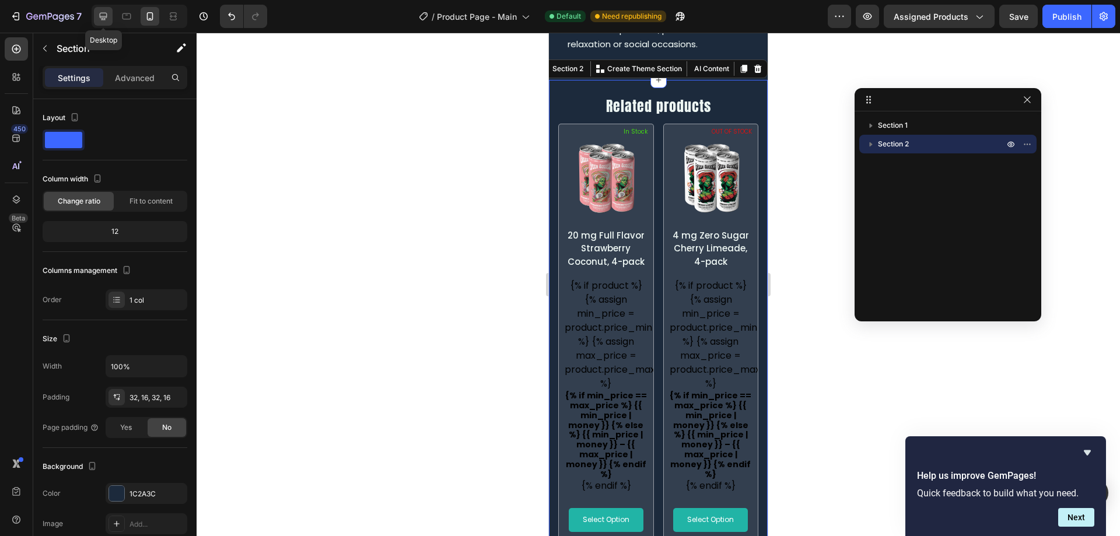
click at [106, 12] on icon at bounding box center [103, 16] width 12 height 12
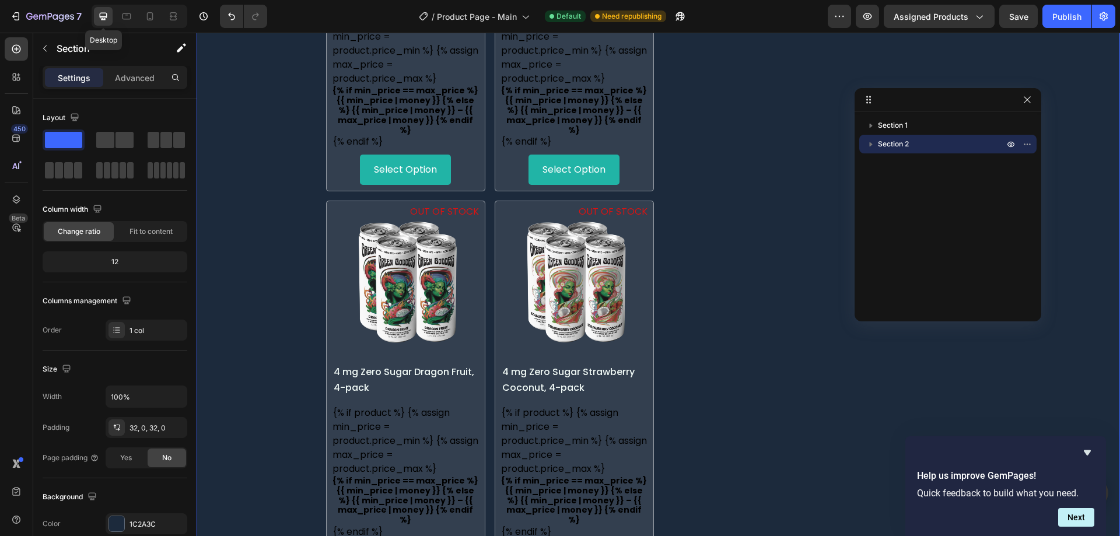
click at [106, 12] on icon at bounding box center [103, 16] width 12 height 12
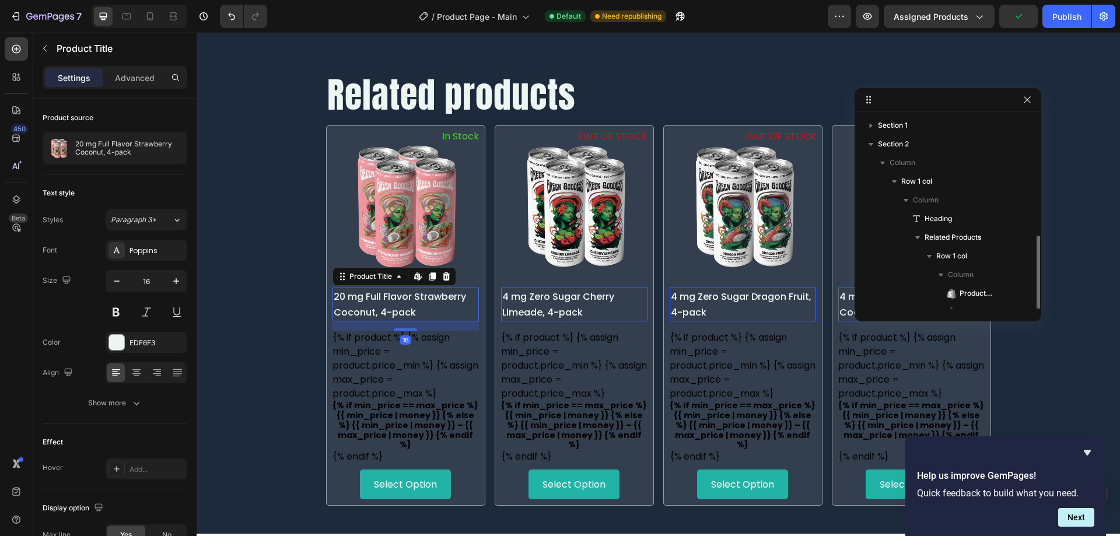
scroll to position [69, 0]
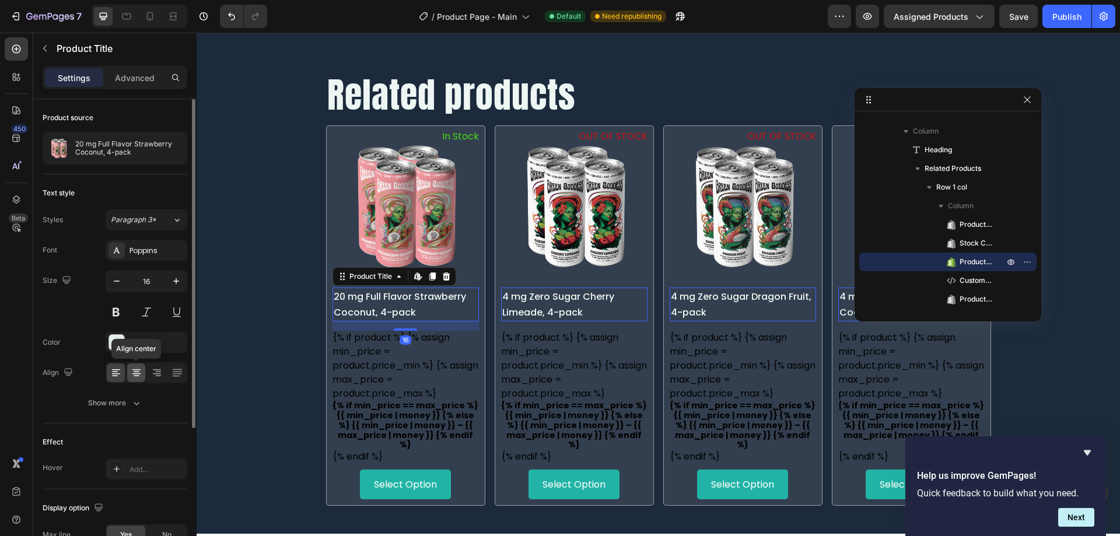
click at [134, 371] on icon at bounding box center [137, 371] width 6 height 1
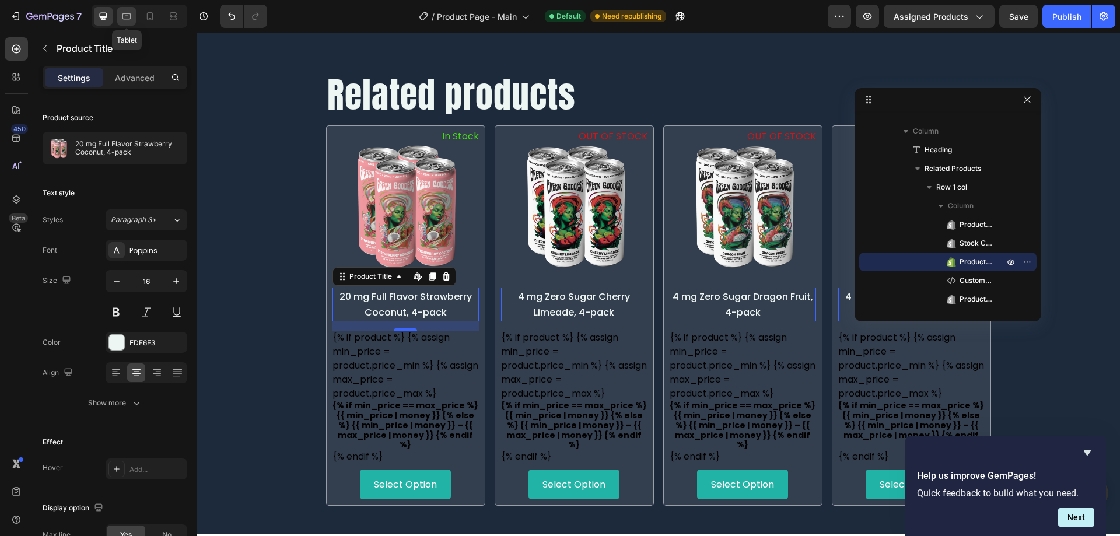
click at [127, 10] on div at bounding box center [126, 16] width 19 height 19
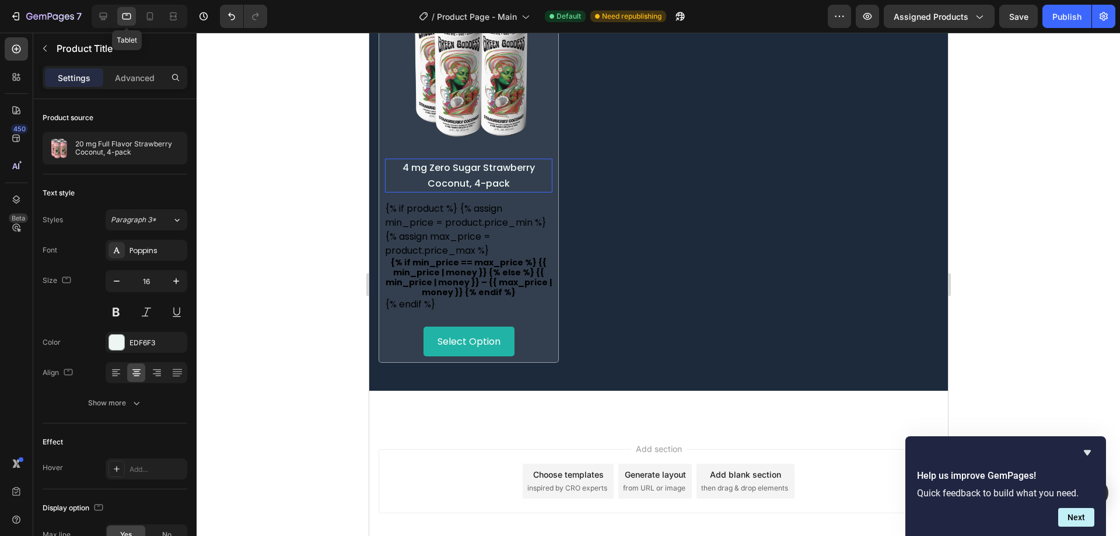
scroll to position [1208, 0]
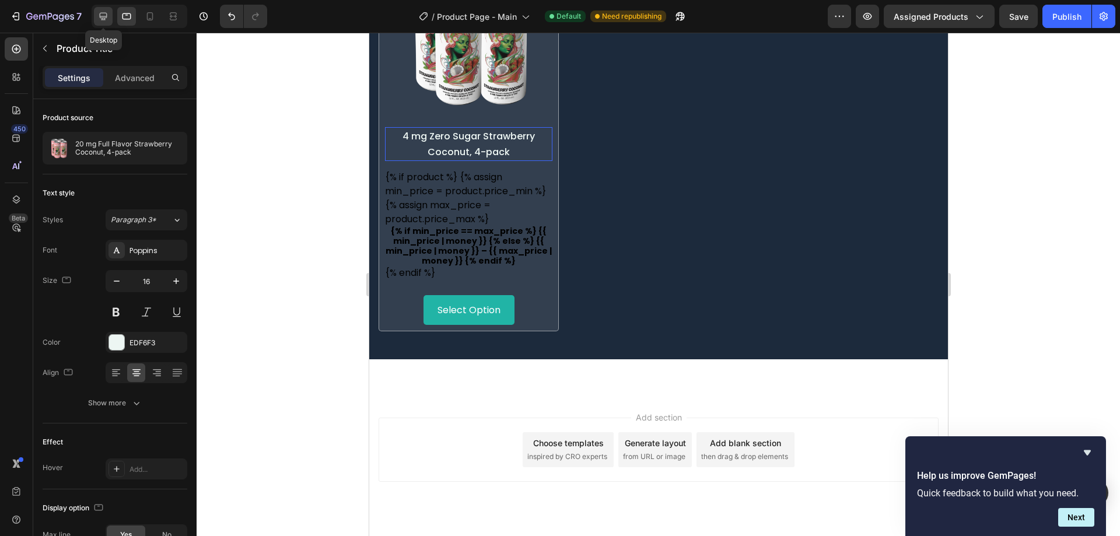
click at [105, 13] on icon at bounding box center [104, 17] width 8 height 8
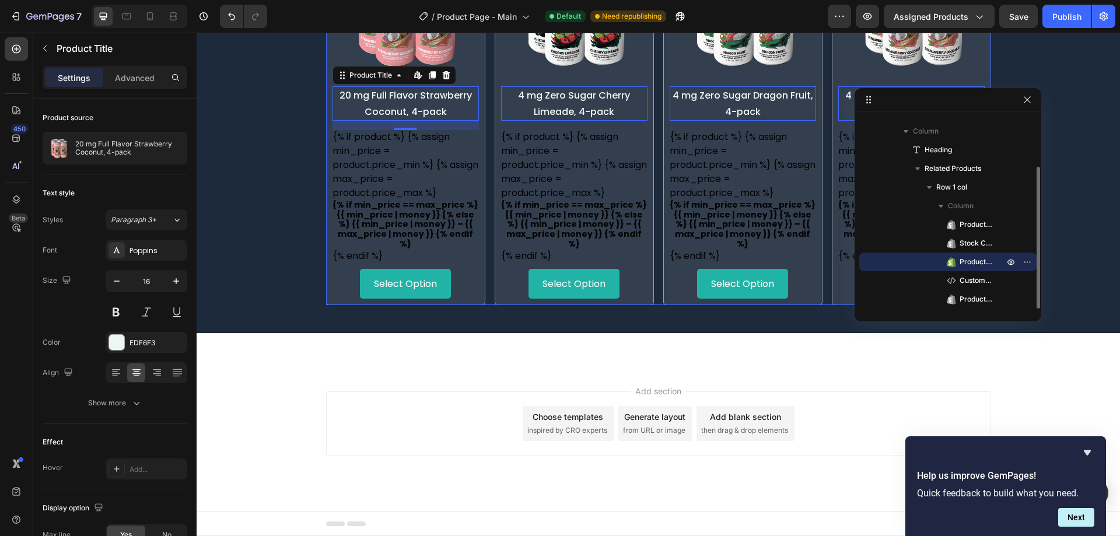
scroll to position [845, 0]
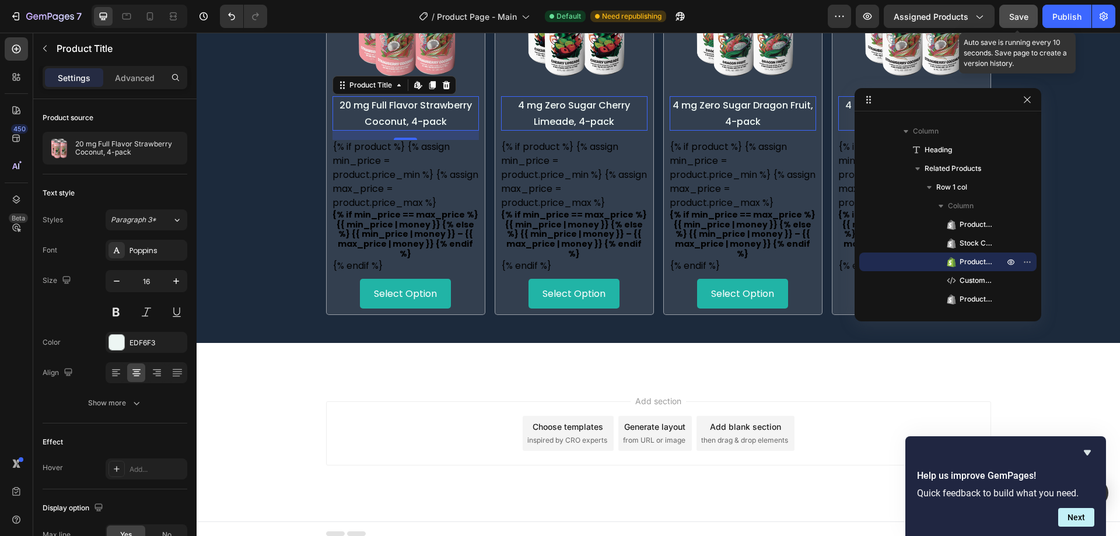
click at [1015, 23] on button "Save" at bounding box center [1018, 16] width 38 height 23
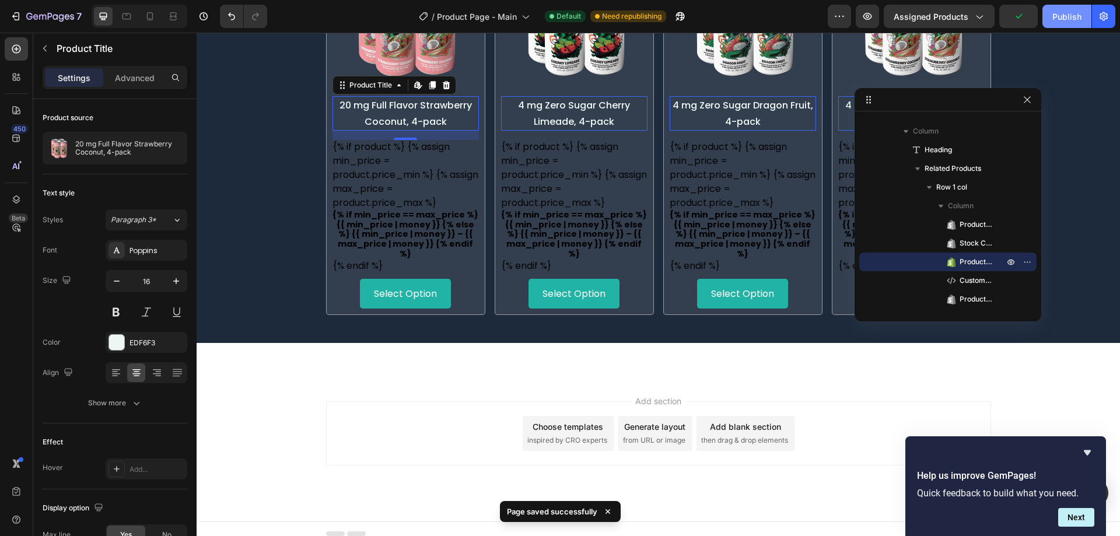
click at [1062, 13] on div "Publish" at bounding box center [1066, 16] width 29 height 12
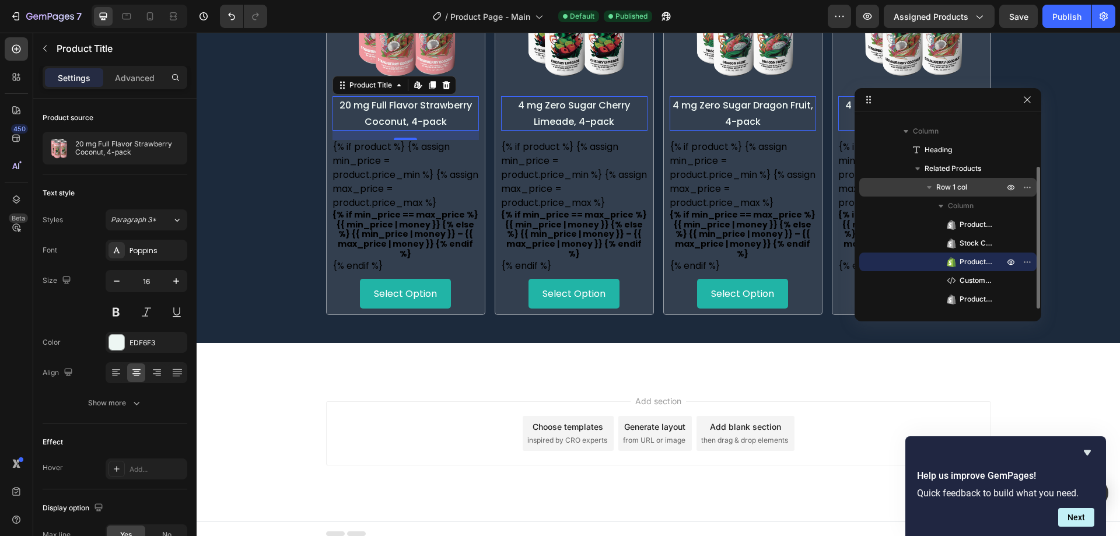
click at [966, 187] on span "Row 1 col" at bounding box center [951, 187] width 31 height 12
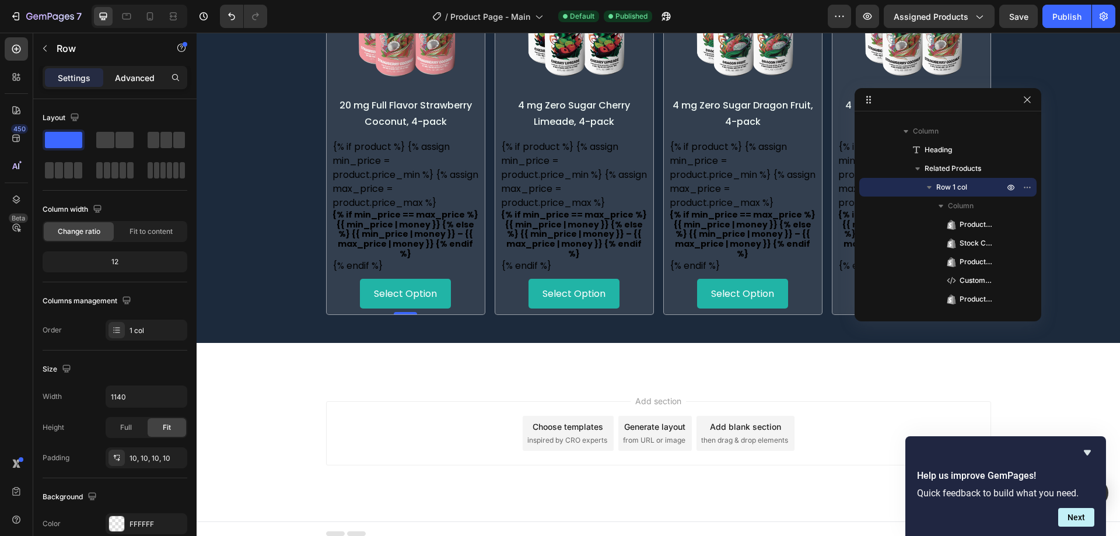
click at [139, 73] on p "Advanced" at bounding box center [135, 78] width 40 height 12
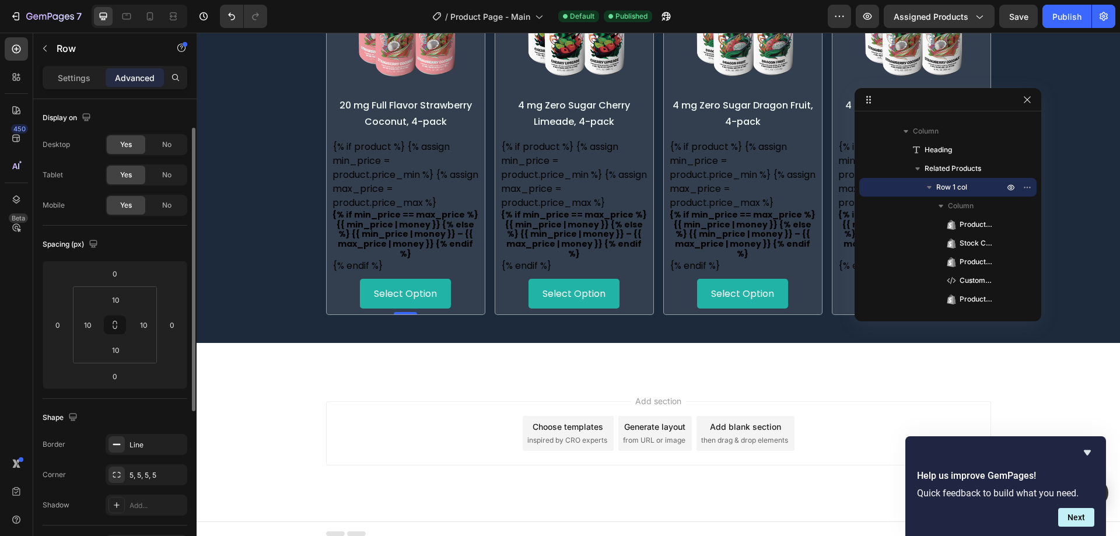
scroll to position [308, 0]
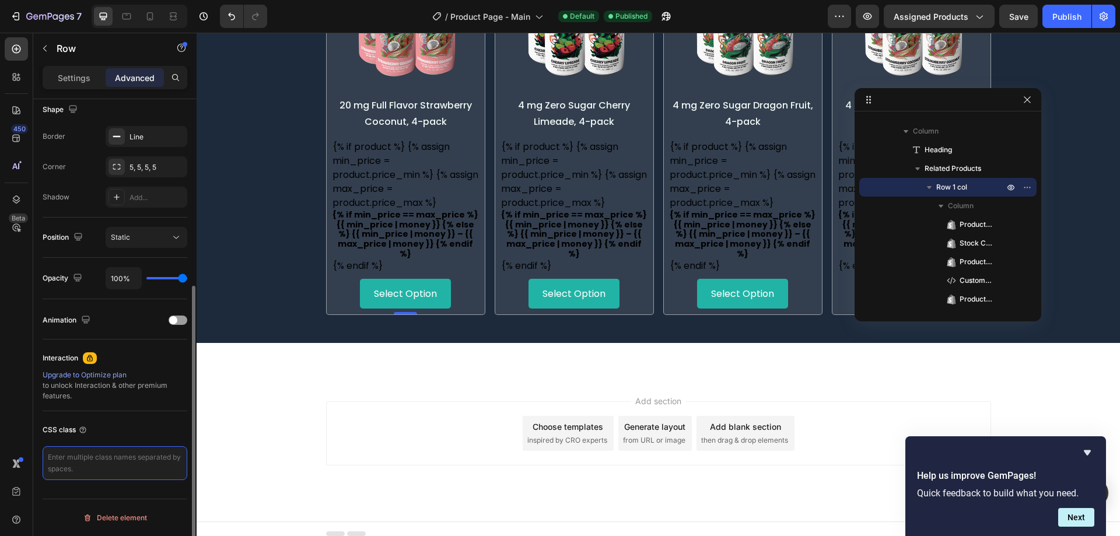
click at [73, 454] on textarea at bounding box center [115, 463] width 145 height 34
paste textarea "roduct-item-box-cs"
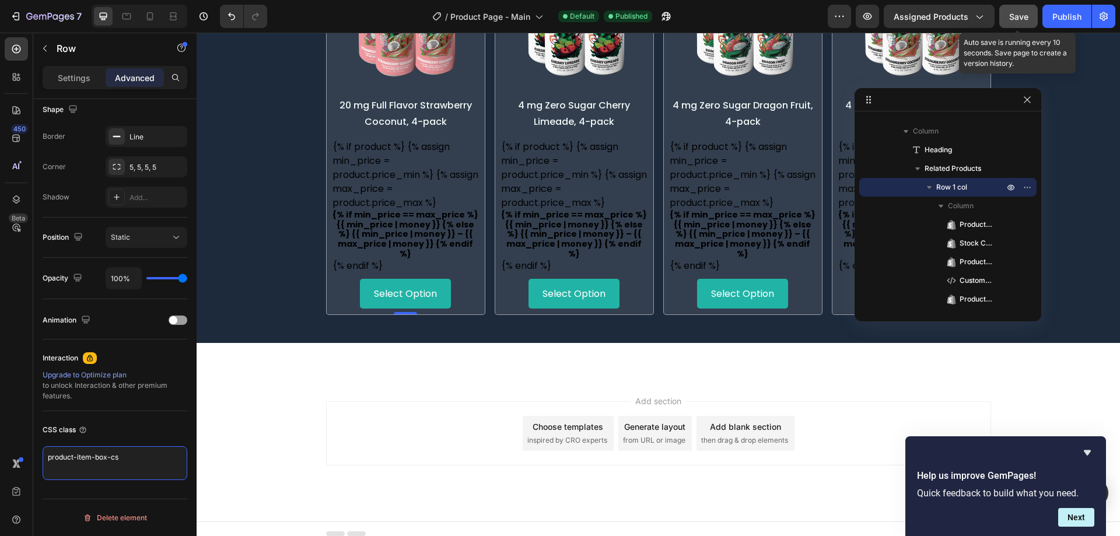
type textarea "product-item-box-cs"
click at [1030, 15] on button "Save" at bounding box center [1018, 16] width 38 height 23
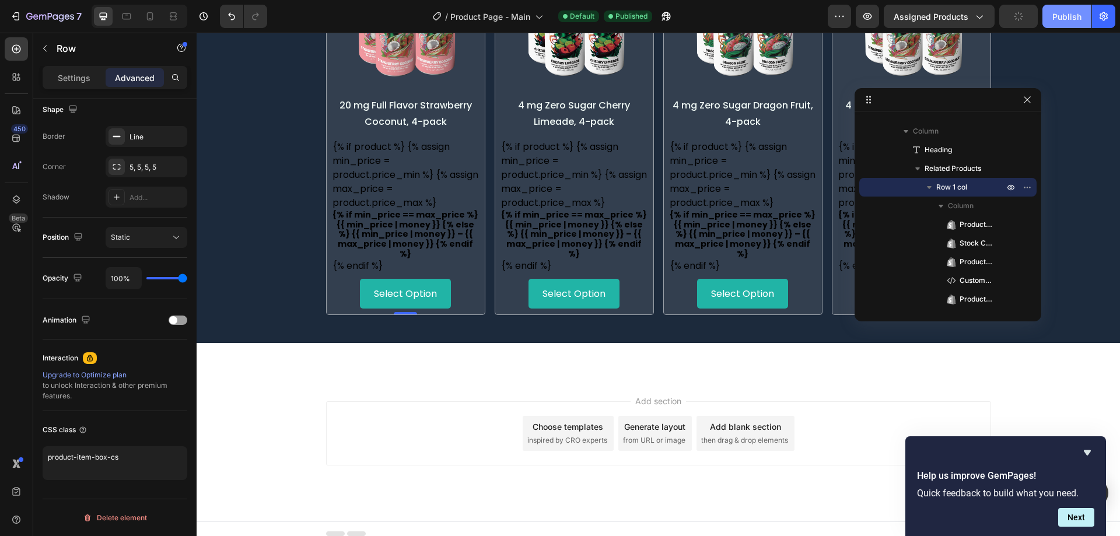
click at [1064, 15] on div "Publish" at bounding box center [1066, 16] width 29 height 12
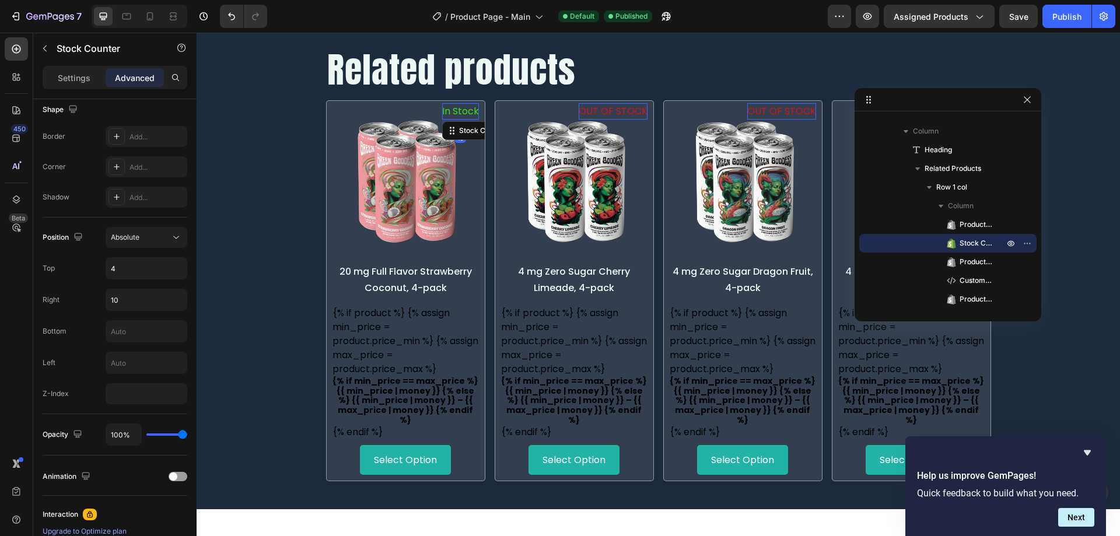
scroll to position [0, 0]
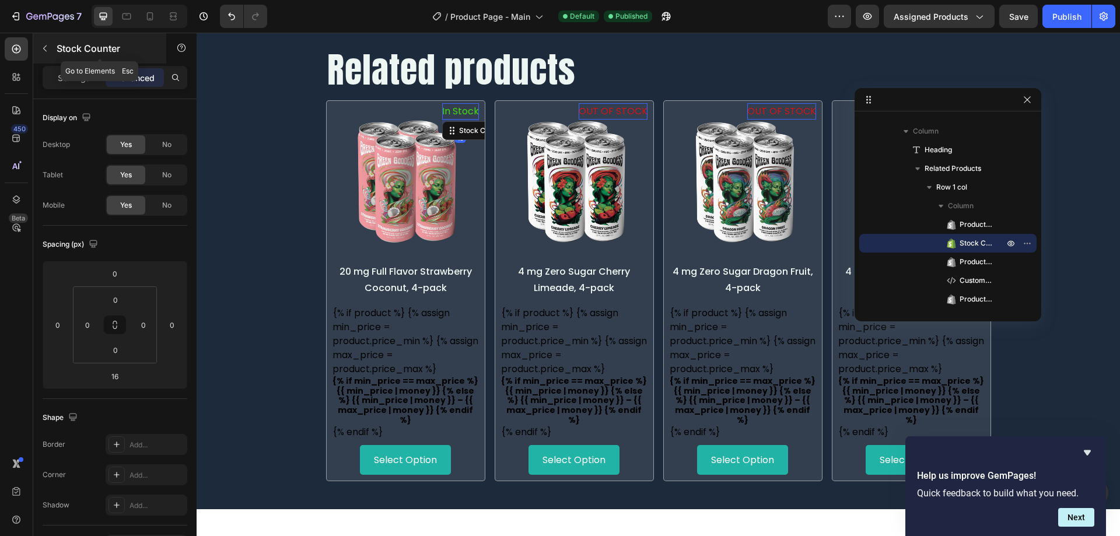
click at [49, 45] on icon "button" at bounding box center [44, 48] width 9 height 9
click at [93, 76] on div "Settings" at bounding box center [74, 77] width 58 height 19
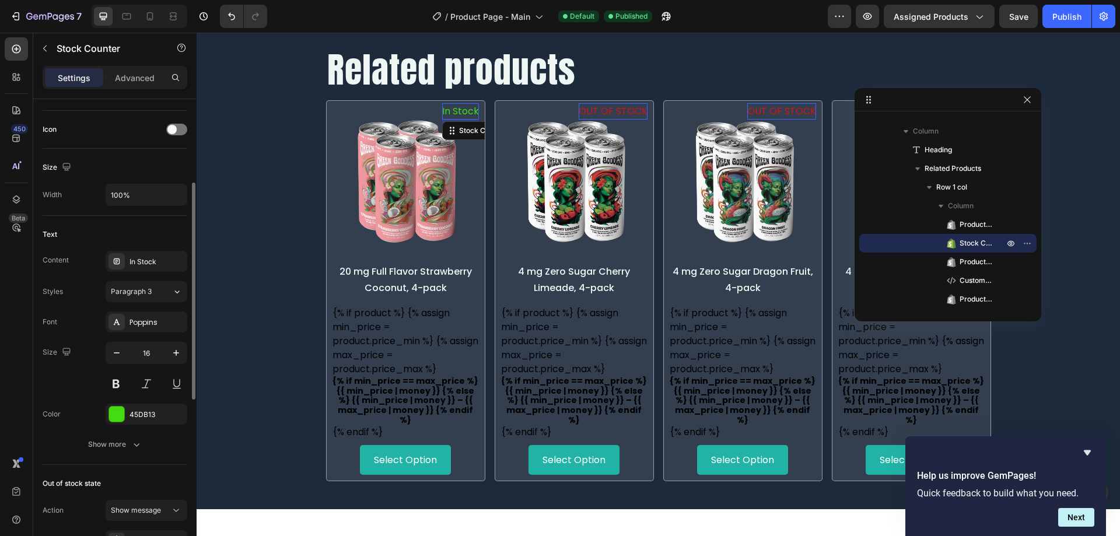
scroll to position [184, 0]
click at [120, 354] on icon "button" at bounding box center [117, 352] width 12 height 12
click at [116, 380] on button at bounding box center [116, 383] width 21 height 21
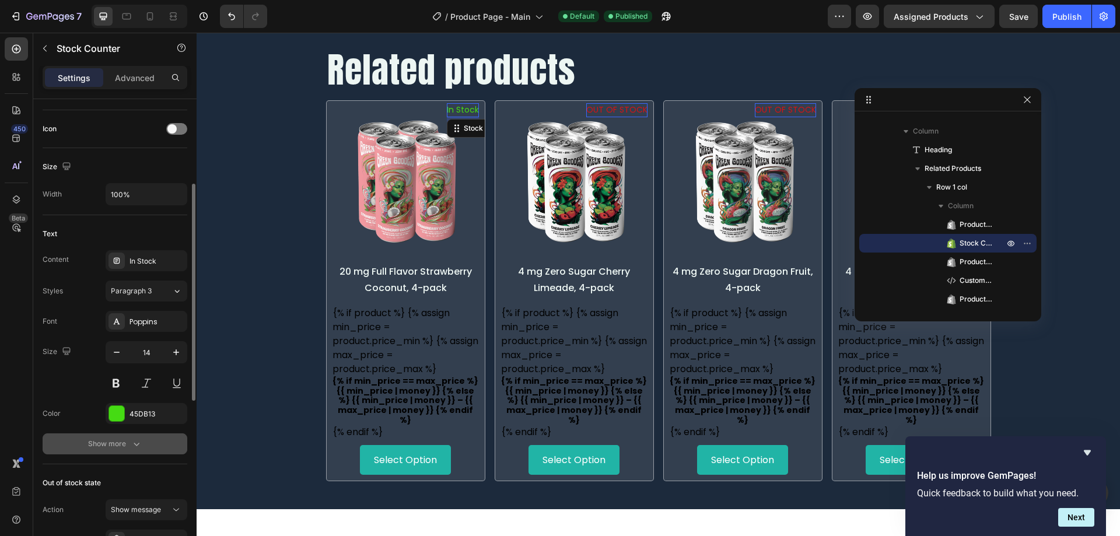
click at [123, 443] on div "Show more" at bounding box center [115, 444] width 54 height 12
click at [123, 443] on span "Normal" at bounding box center [123, 443] width 24 height 9
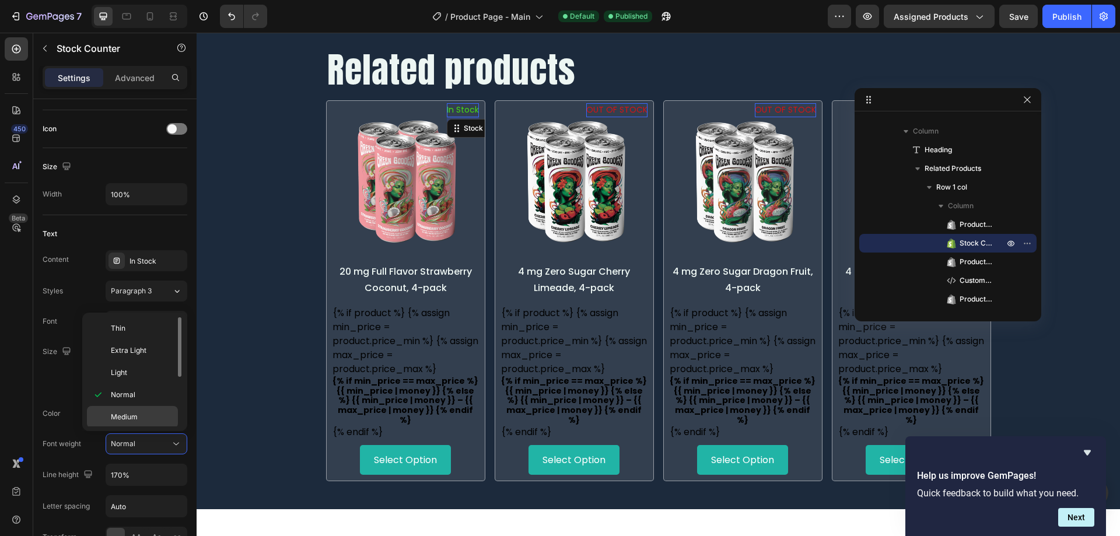
click at [129, 420] on span "Medium" at bounding box center [124, 417] width 27 height 10
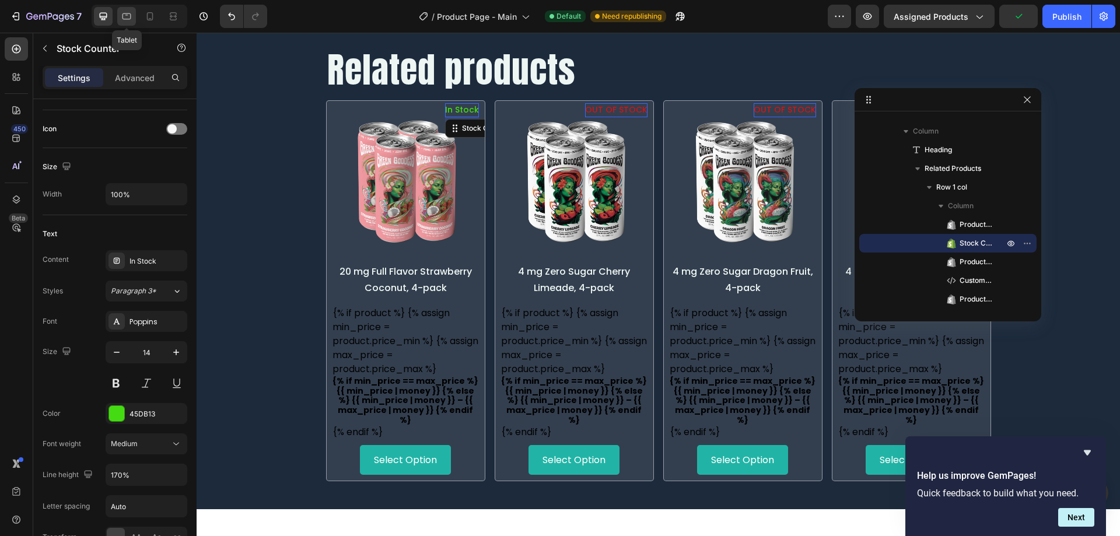
click at [132, 13] on icon at bounding box center [127, 16] width 12 height 12
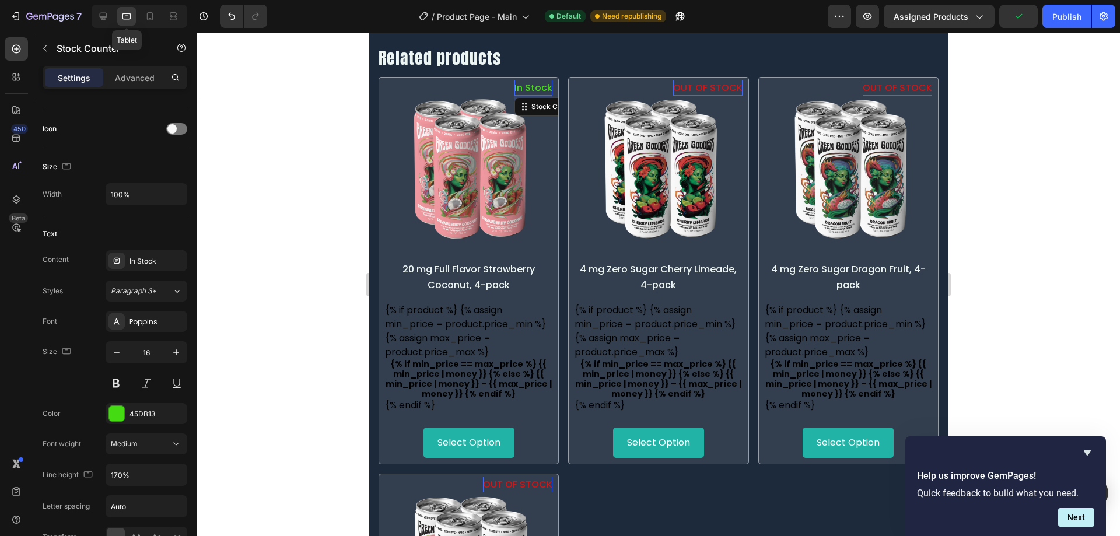
scroll to position [685, 0]
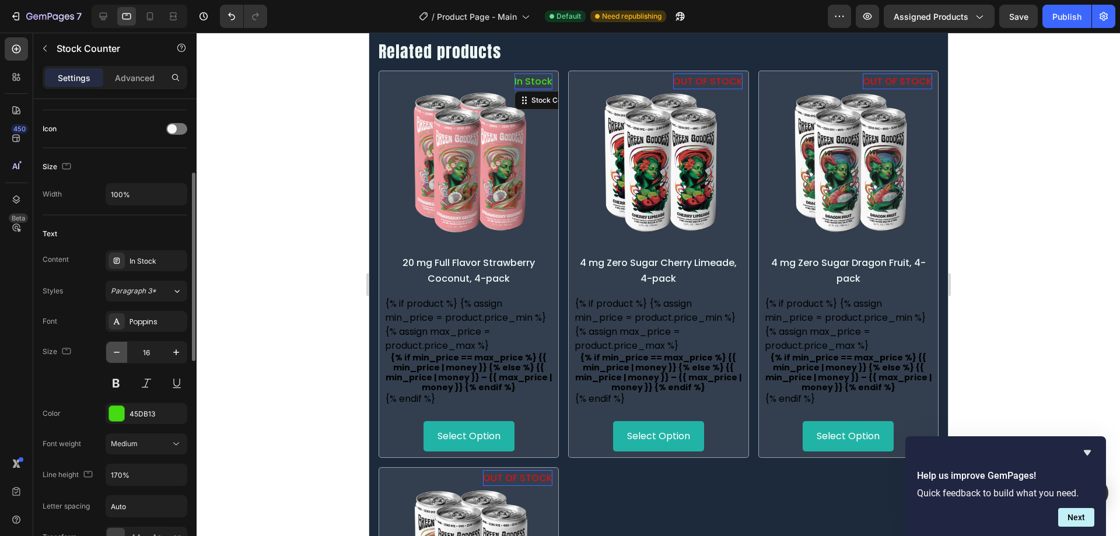
click at [118, 346] on icon "button" at bounding box center [117, 352] width 12 height 12
click at [146, 19] on icon at bounding box center [150, 16] width 12 height 12
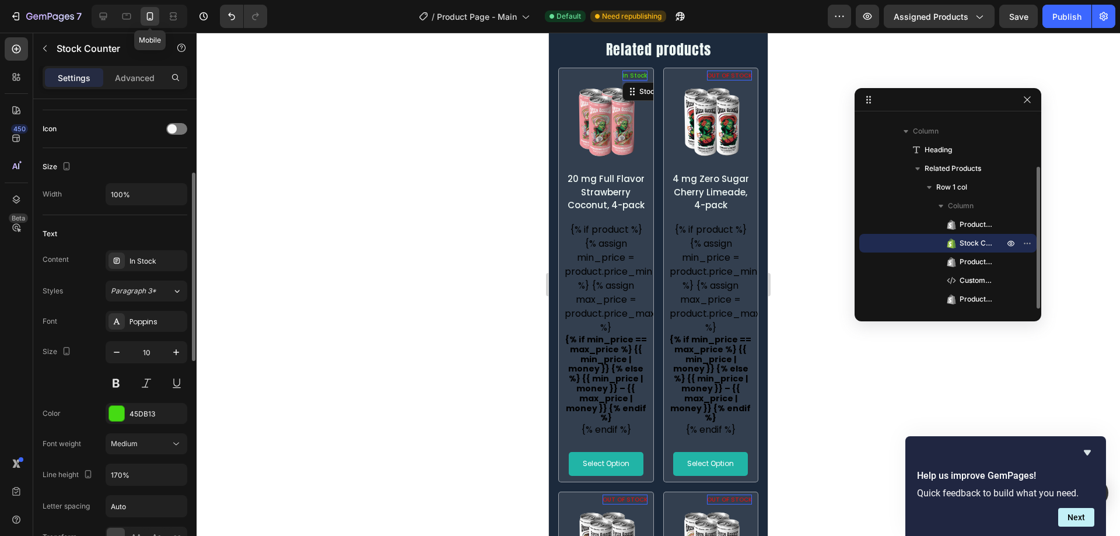
scroll to position [682, 0]
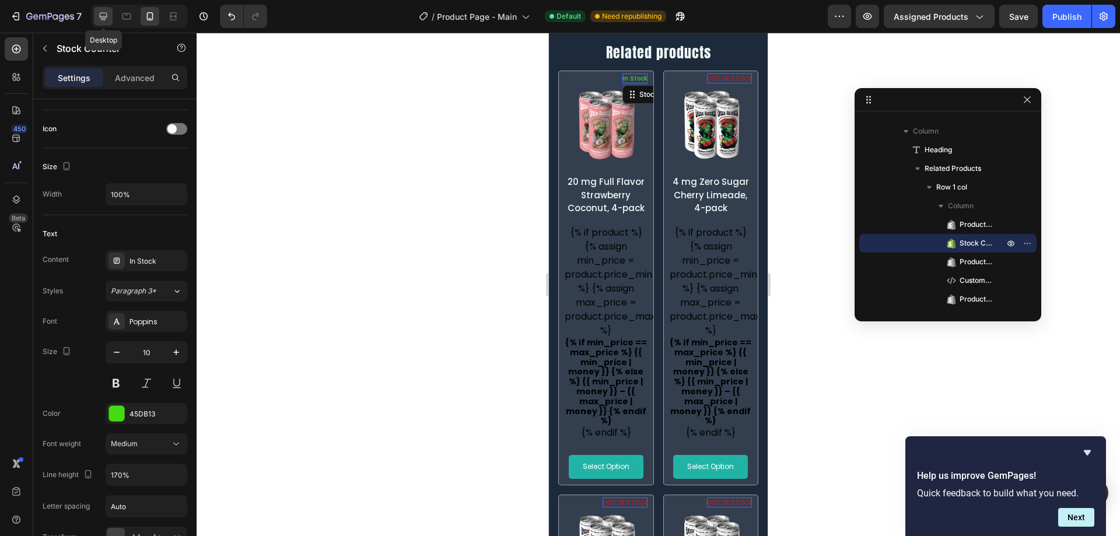
click at [110, 16] on div at bounding box center [103, 16] width 19 height 19
type input "14"
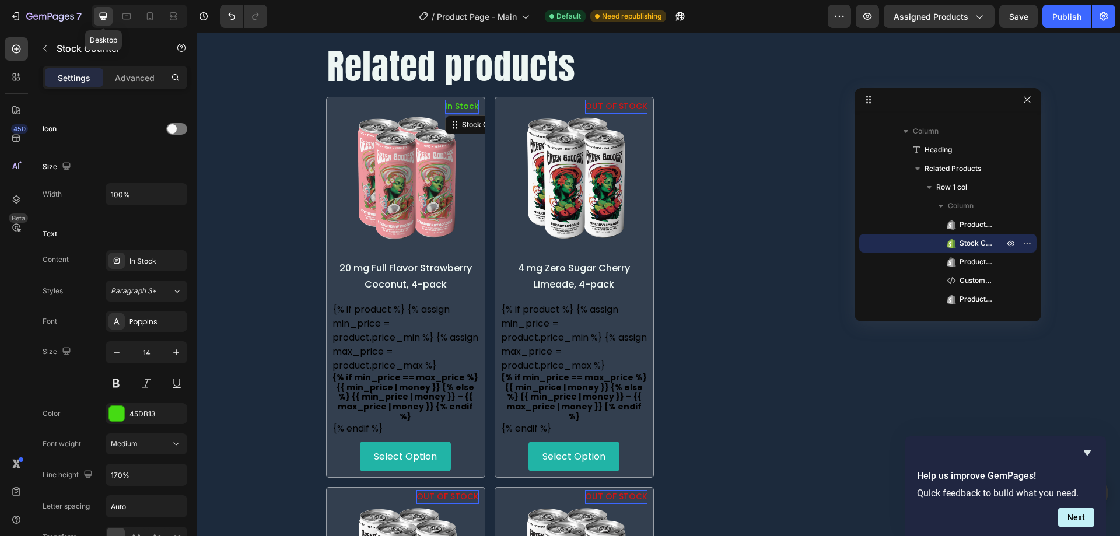
scroll to position [708, 0]
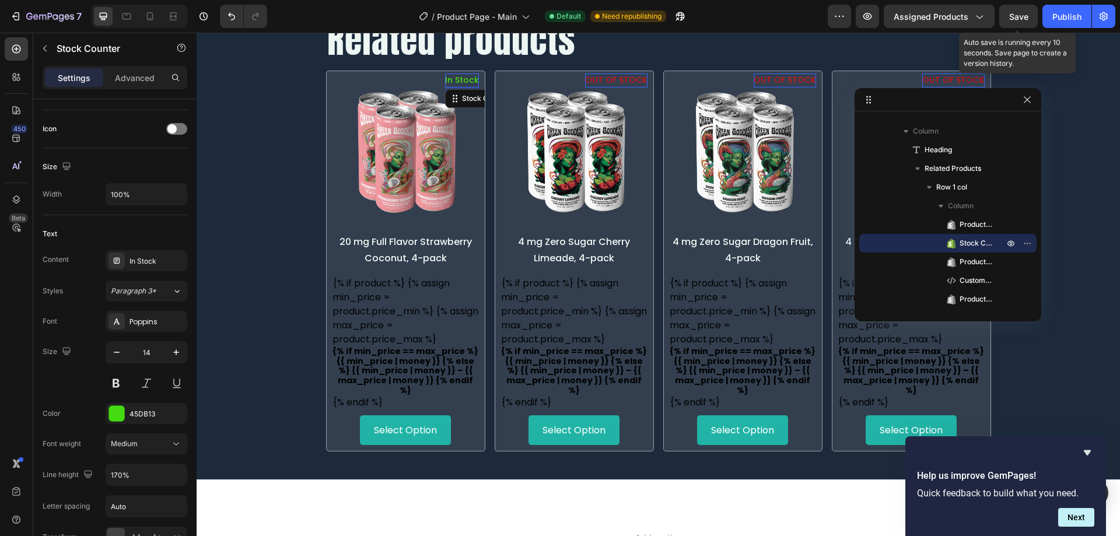
click at [1020, 20] on span "Save" at bounding box center [1018, 17] width 19 height 10
click at [1065, 20] on div "Publish" at bounding box center [1066, 16] width 29 height 12
